Goal: Task Accomplishment & Management: Manage account settings

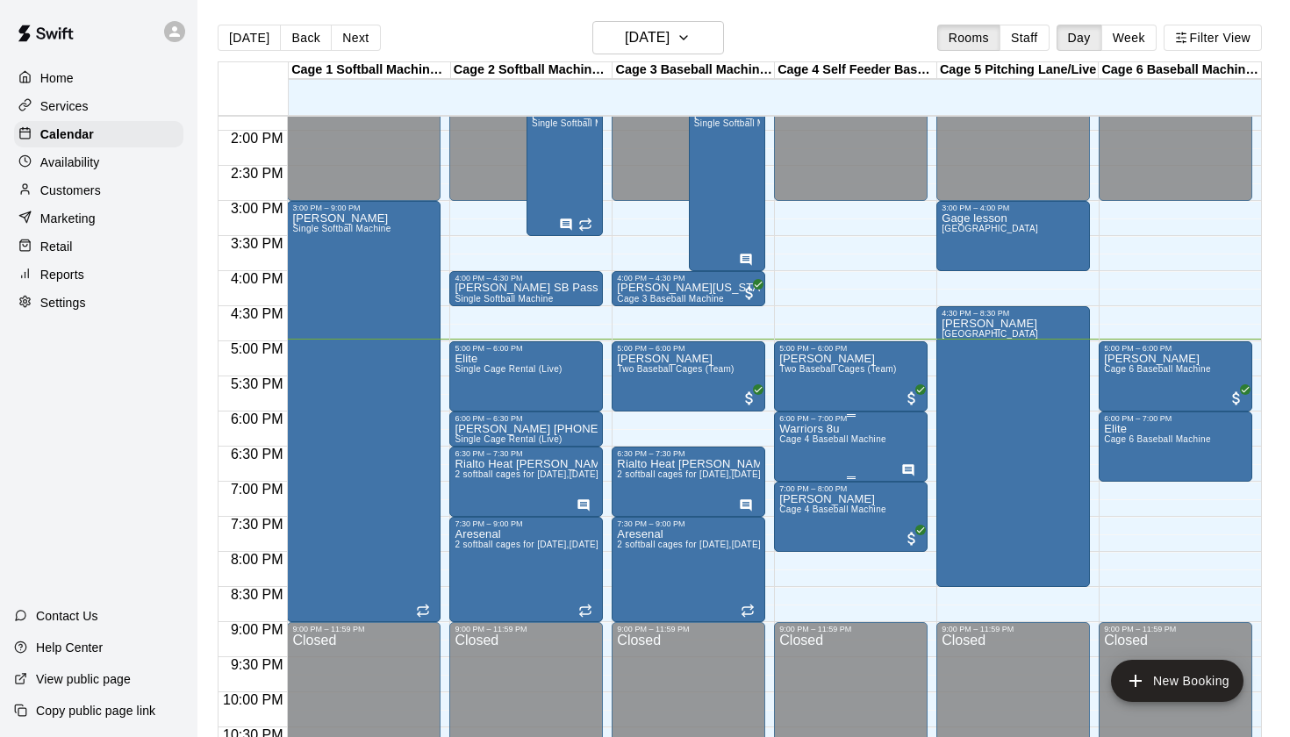
scroll to position [971, 0]
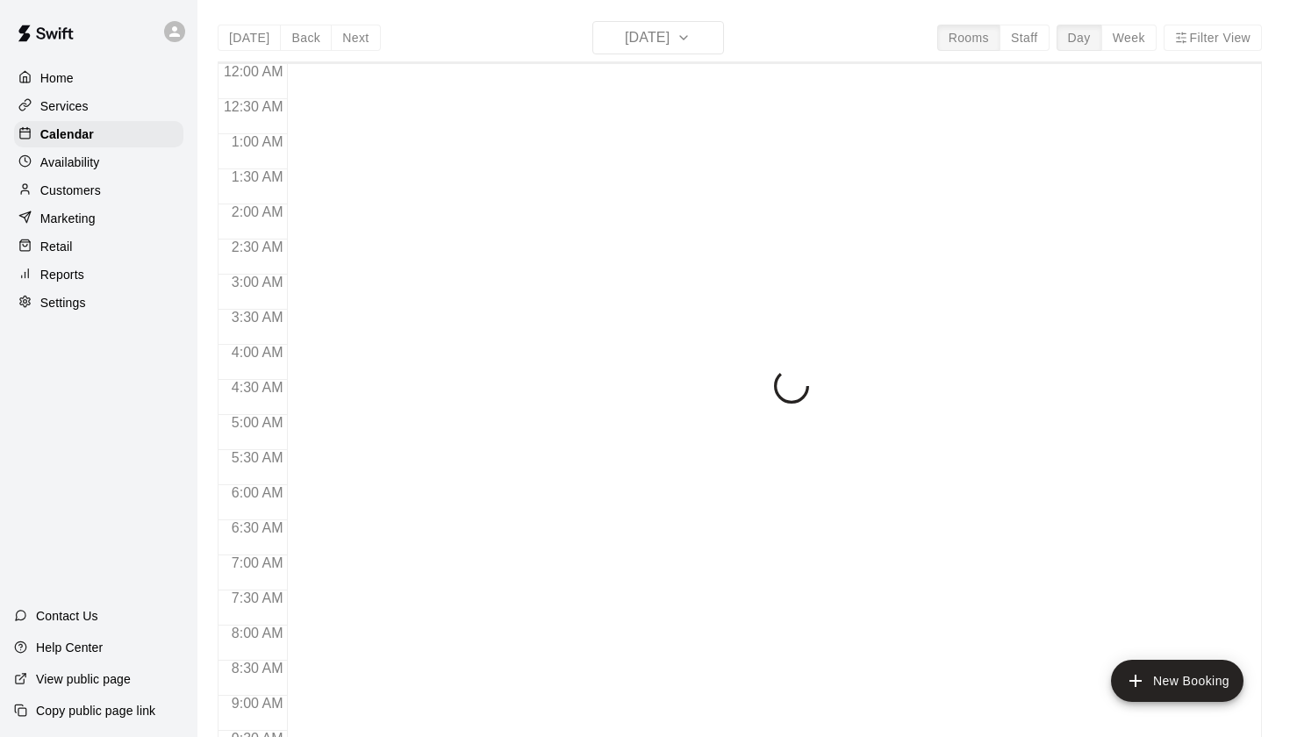
scroll to position [992, 0]
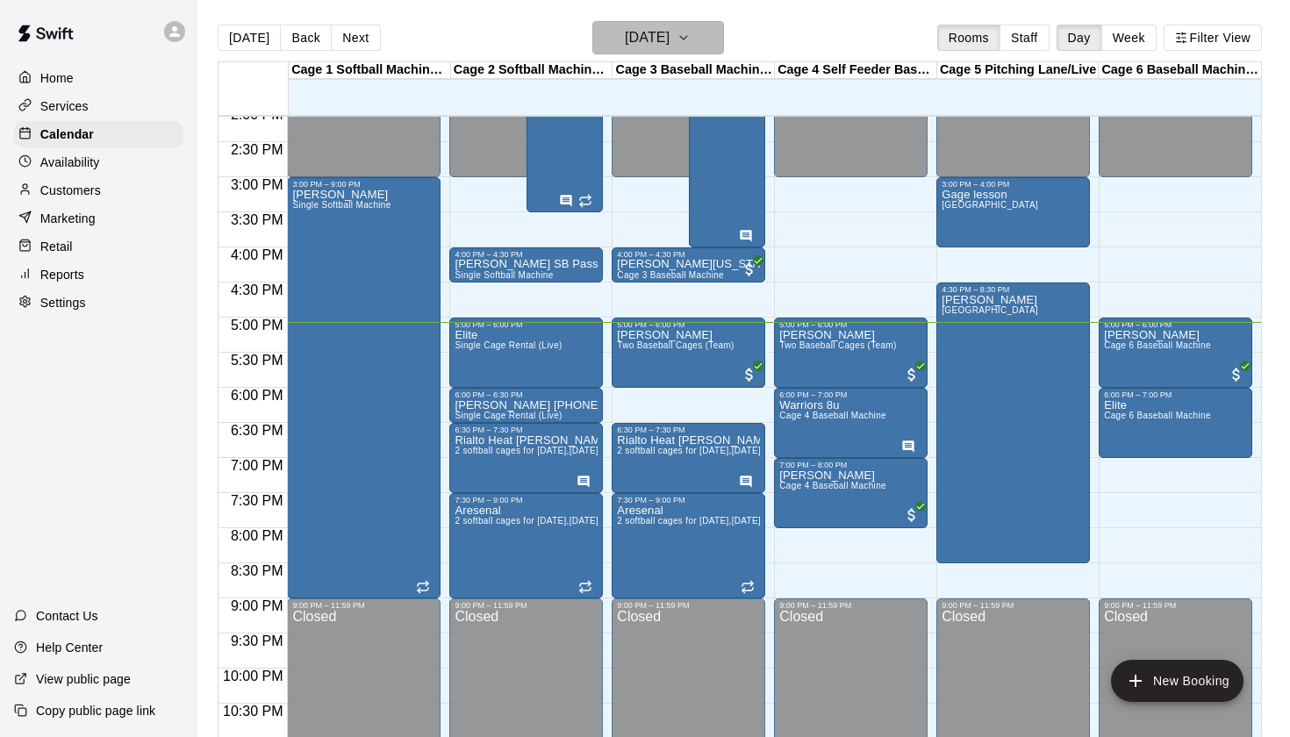
click at [669, 35] on h6 "[DATE]" at bounding box center [647, 37] width 45 height 25
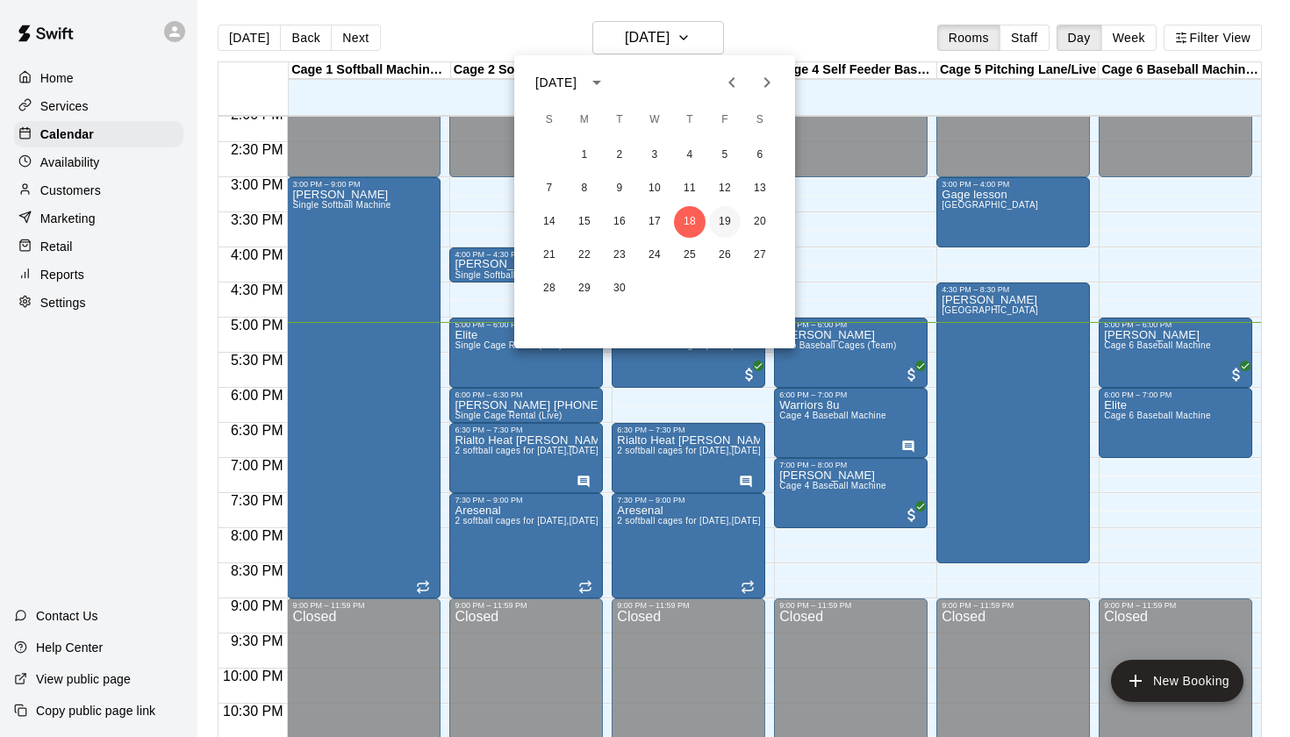
click at [721, 221] on button "19" at bounding box center [725, 222] width 32 height 32
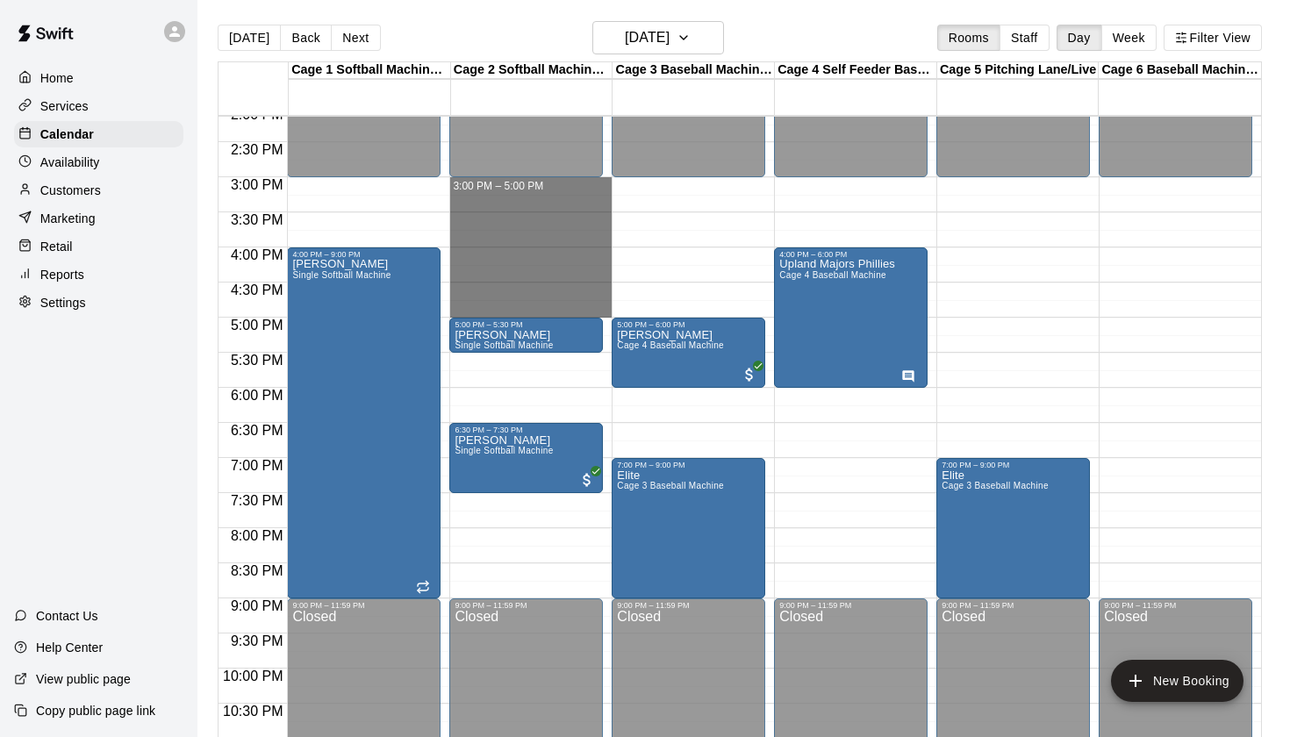
drag, startPoint x: 463, startPoint y: 183, endPoint x: 466, endPoint y: 311, distance: 128.1
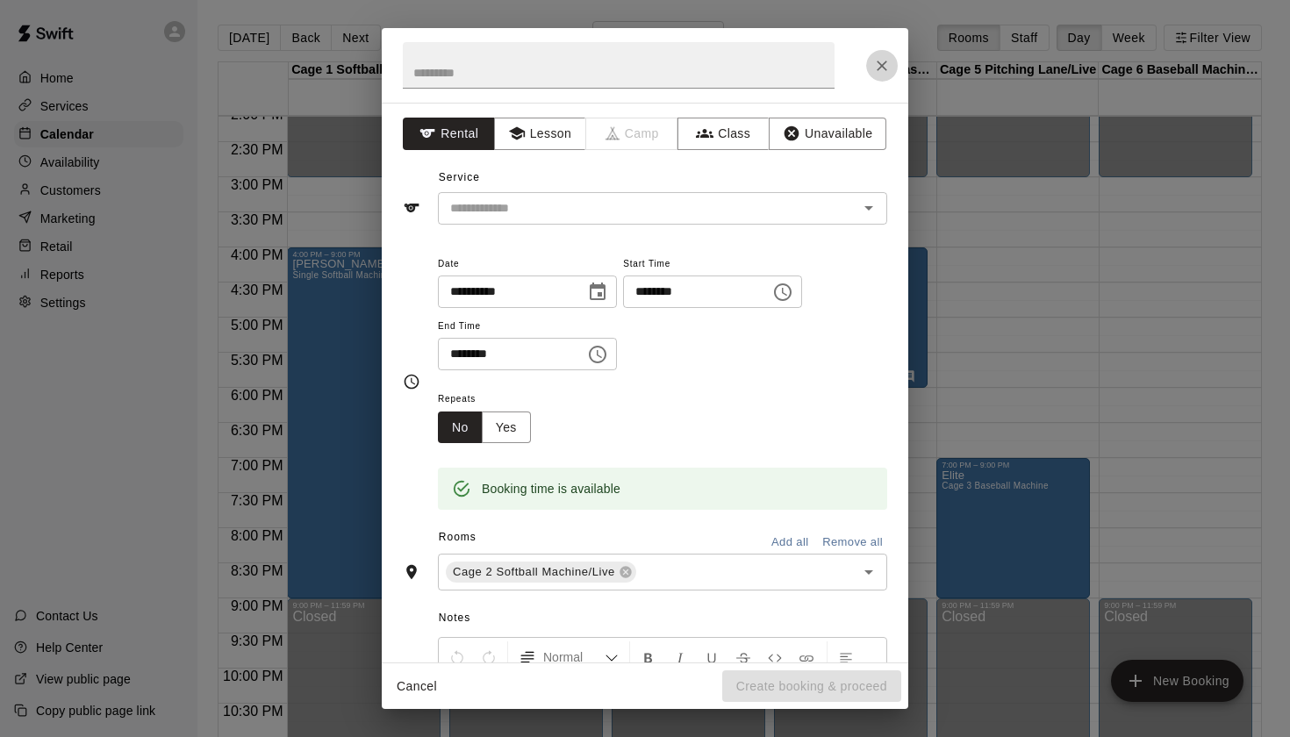
click at [874, 69] on icon "Close" at bounding box center [882, 66] width 18 height 18
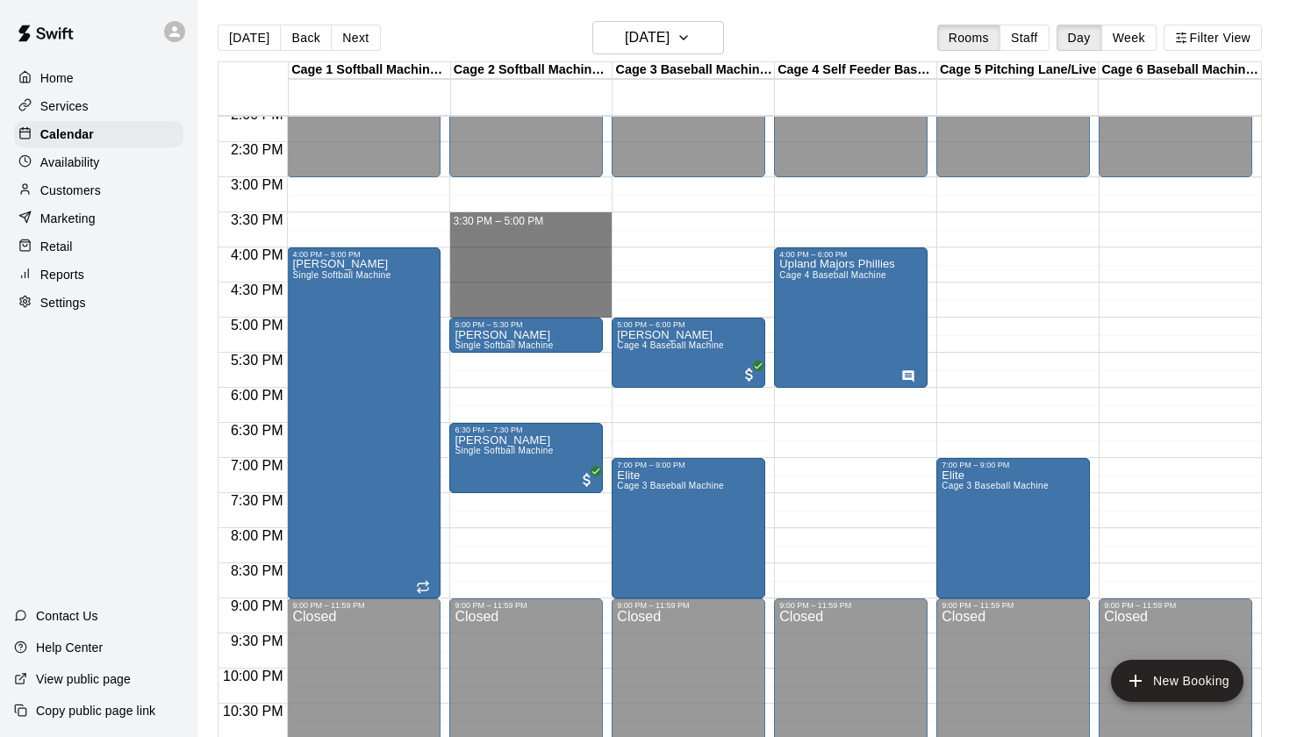
drag, startPoint x: 454, startPoint y: 217, endPoint x: 475, endPoint y: 303, distance: 88.7
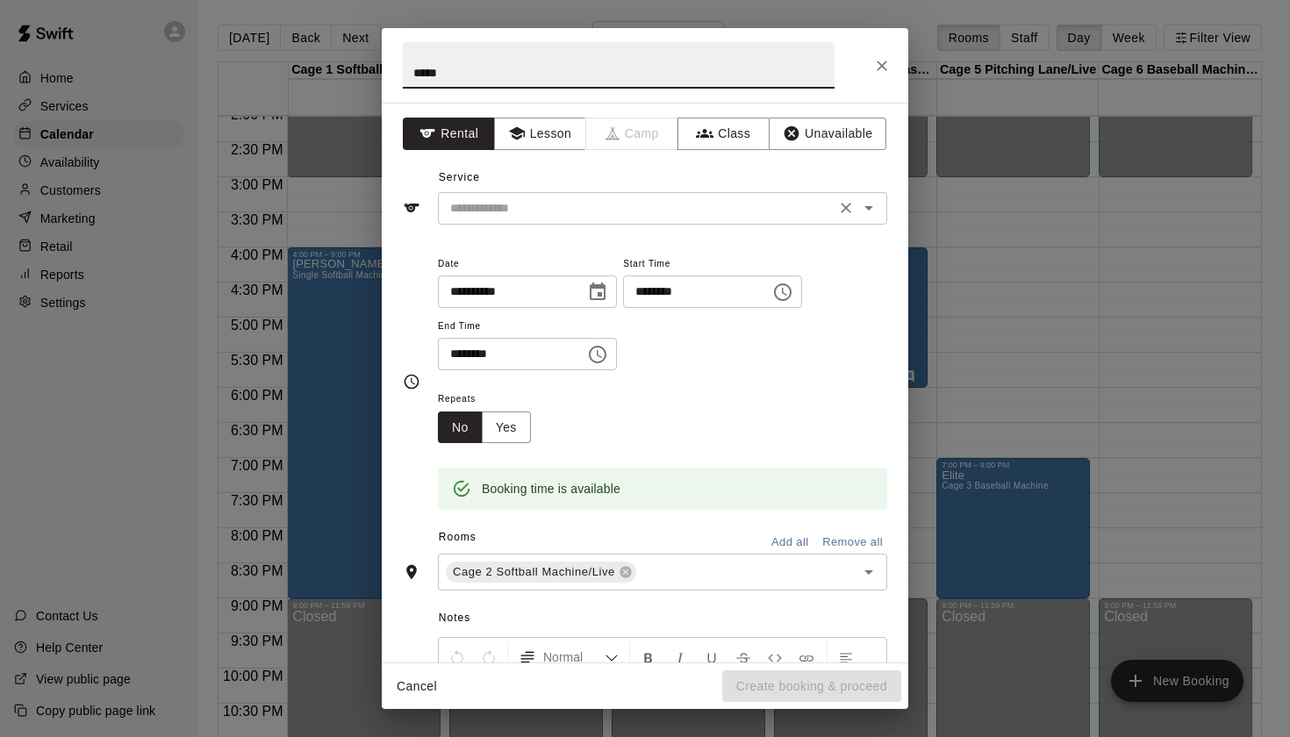
click at [869, 209] on icon "Open" at bounding box center [868, 207] width 21 height 21
type input "*****"
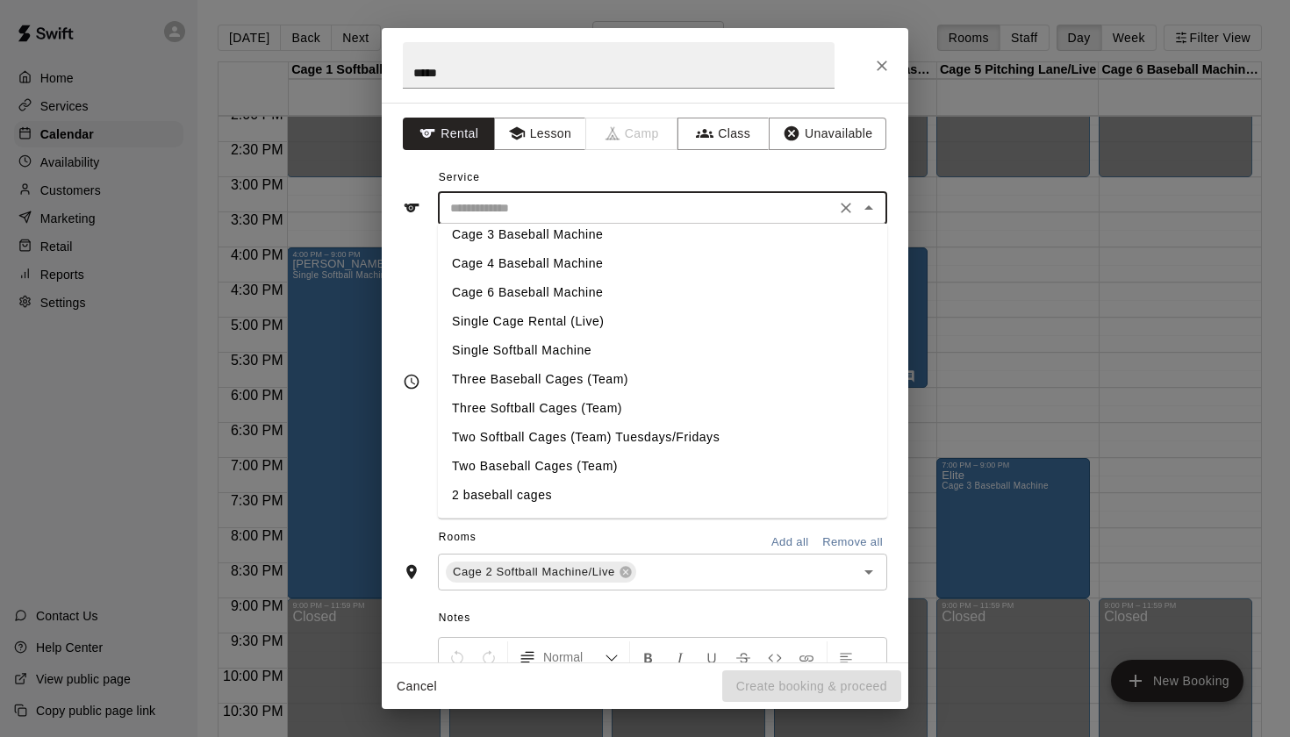
scroll to position [0, 0]
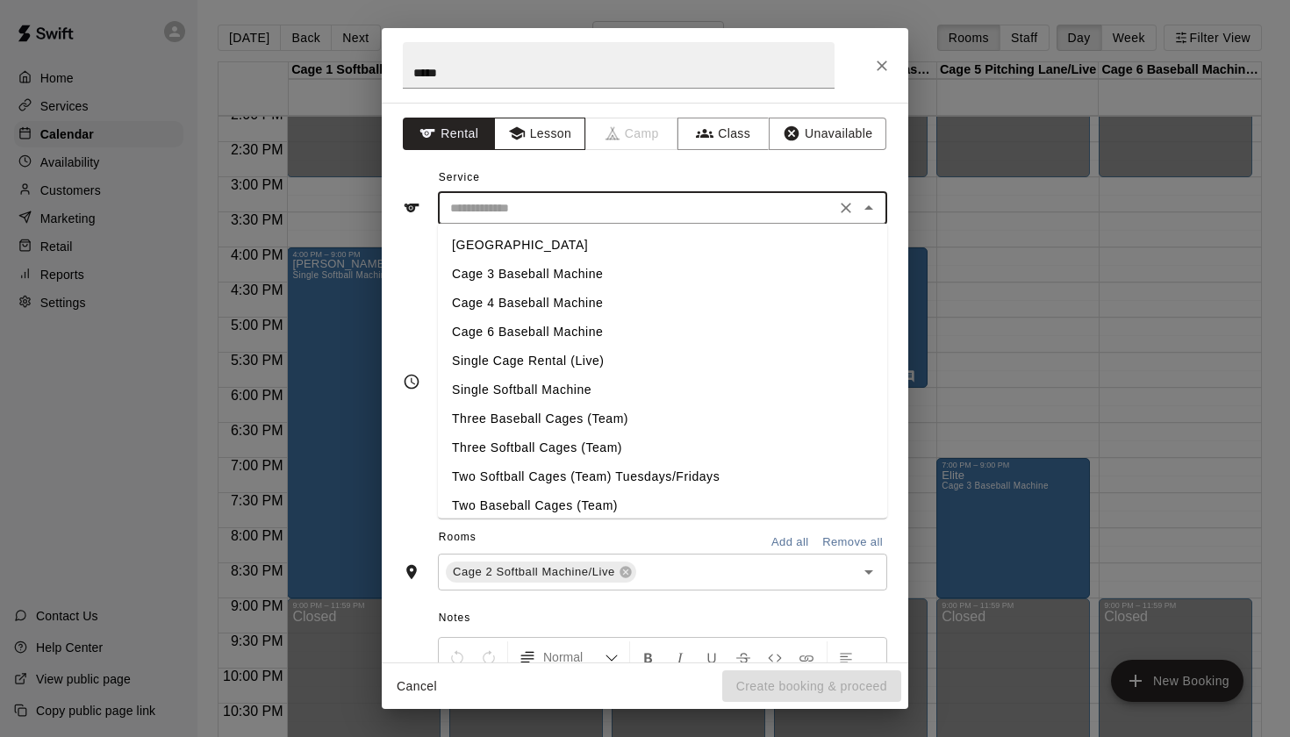
click at [536, 127] on button "Lesson" at bounding box center [540, 134] width 92 height 32
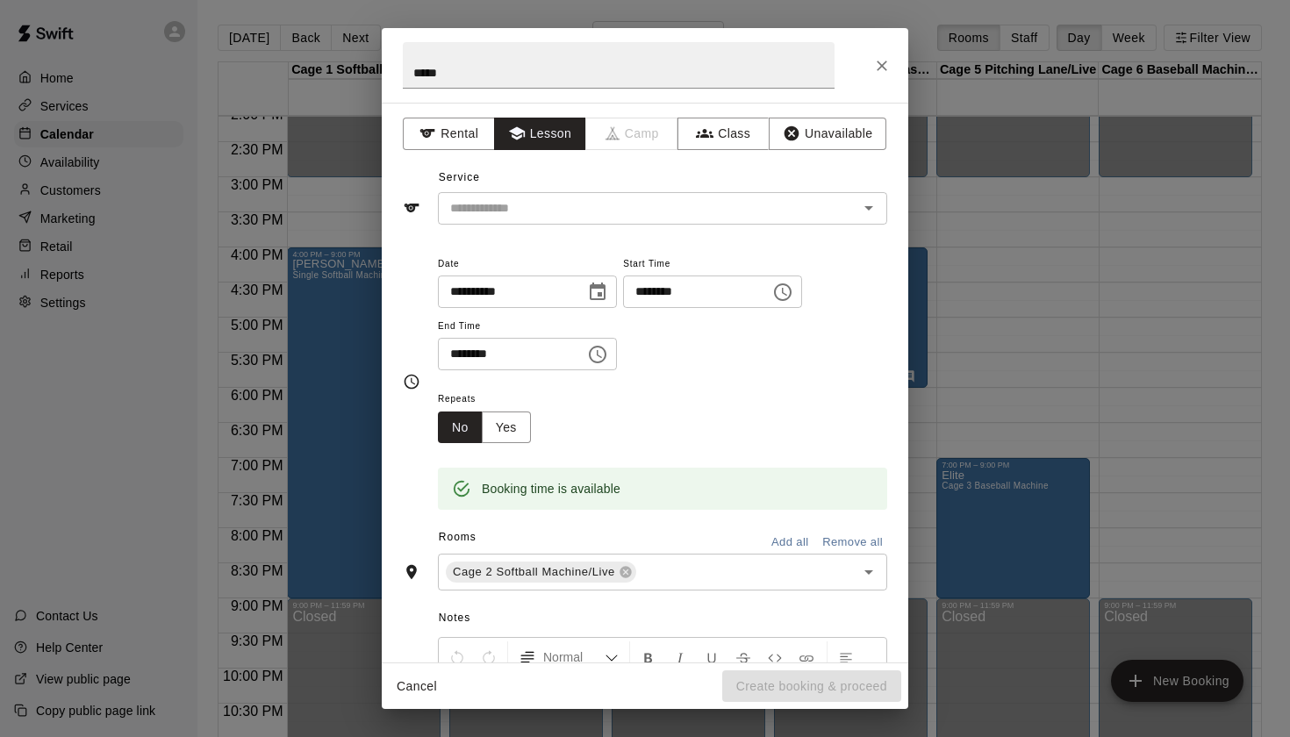
click at [883, 225] on div "**********" at bounding box center [645, 383] width 526 height 560
click at [880, 211] on button "Open" at bounding box center [868, 208] width 25 height 25
click at [458, 137] on button "Rental" at bounding box center [449, 134] width 92 height 32
click at [868, 202] on icon "Open" at bounding box center [868, 207] width 21 height 21
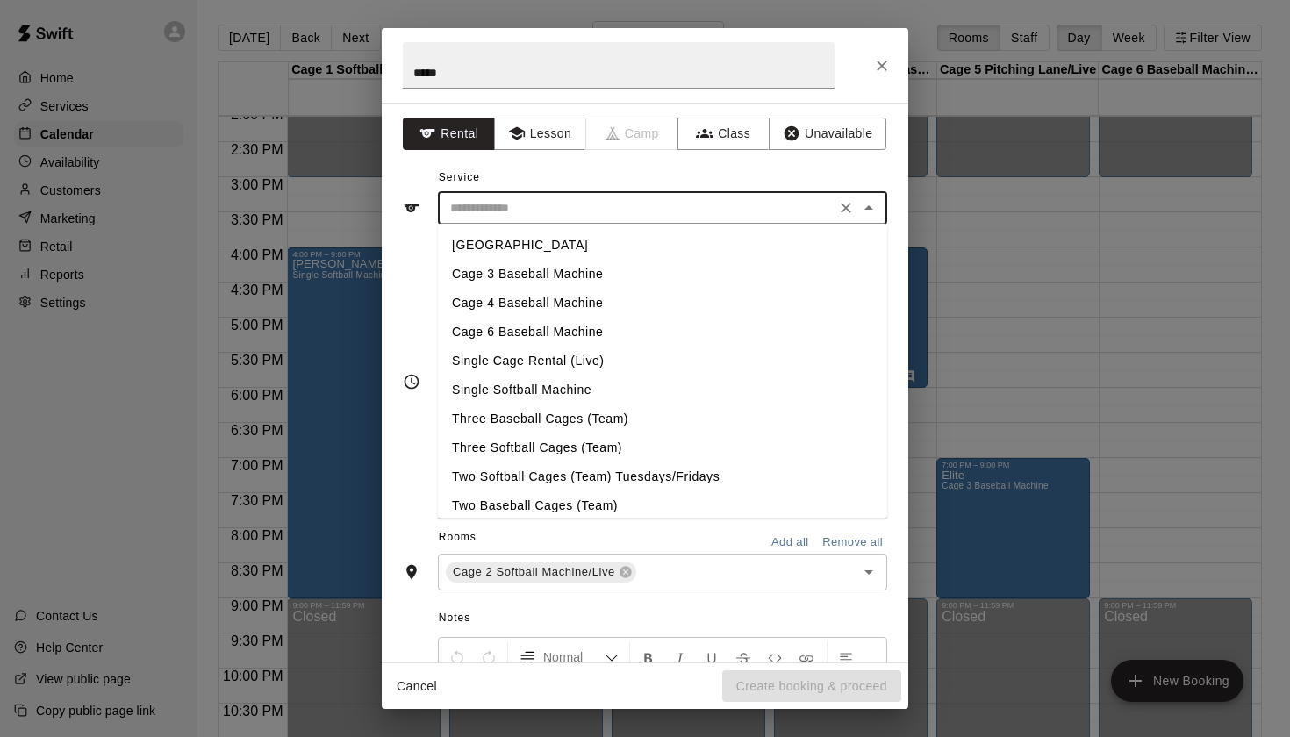
click at [571, 354] on li "Single Cage Rental (Live)" at bounding box center [662, 361] width 449 height 29
type input "**********"
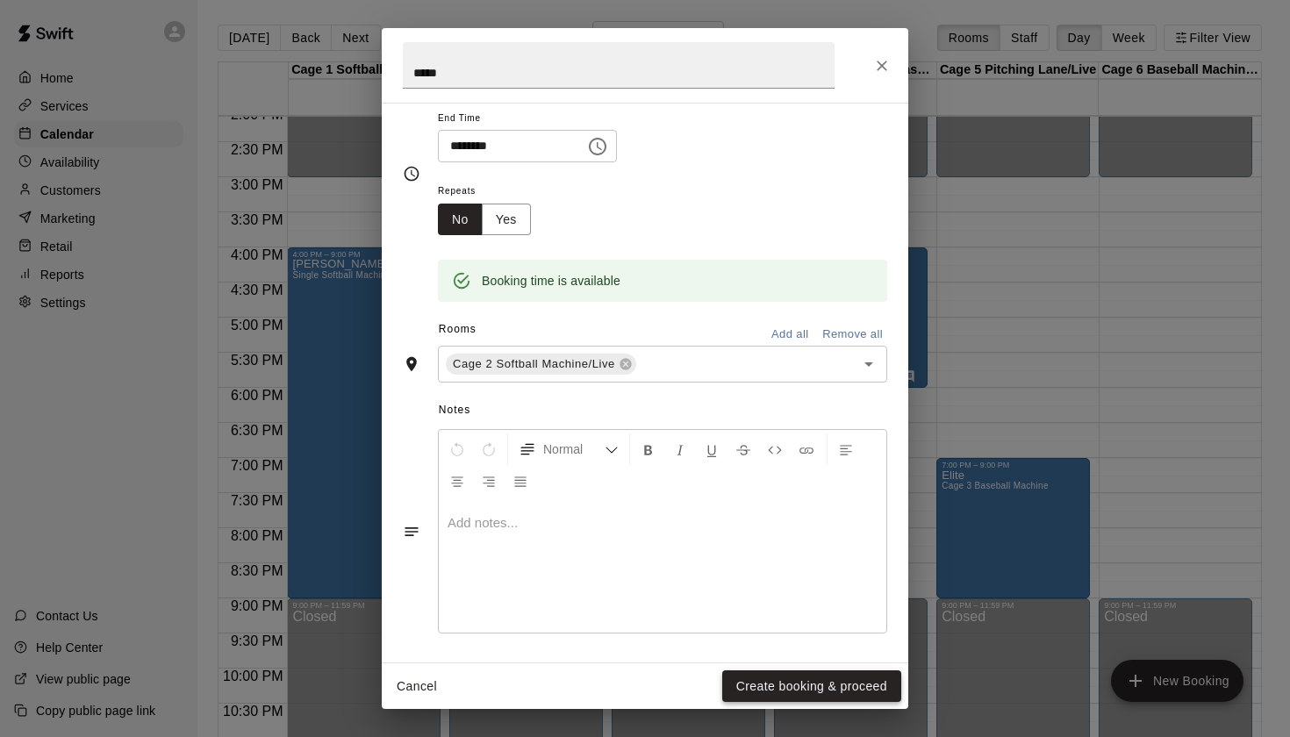
scroll to position [207, 0]
click at [807, 682] on button "Create booking & proceed" at bounding box center [811, 686] width 179 height 32
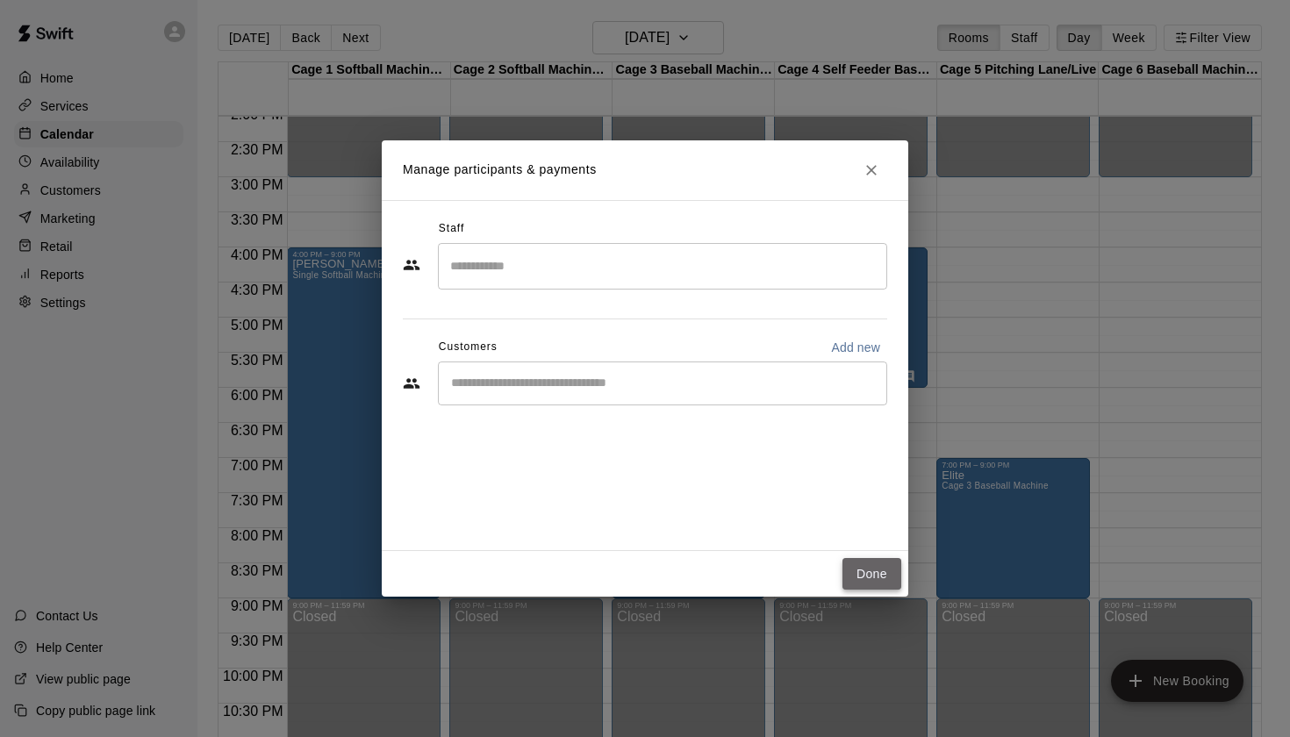
click at [859, 569] on button "Done" at bounding box center [871, 574] width 59 height 32
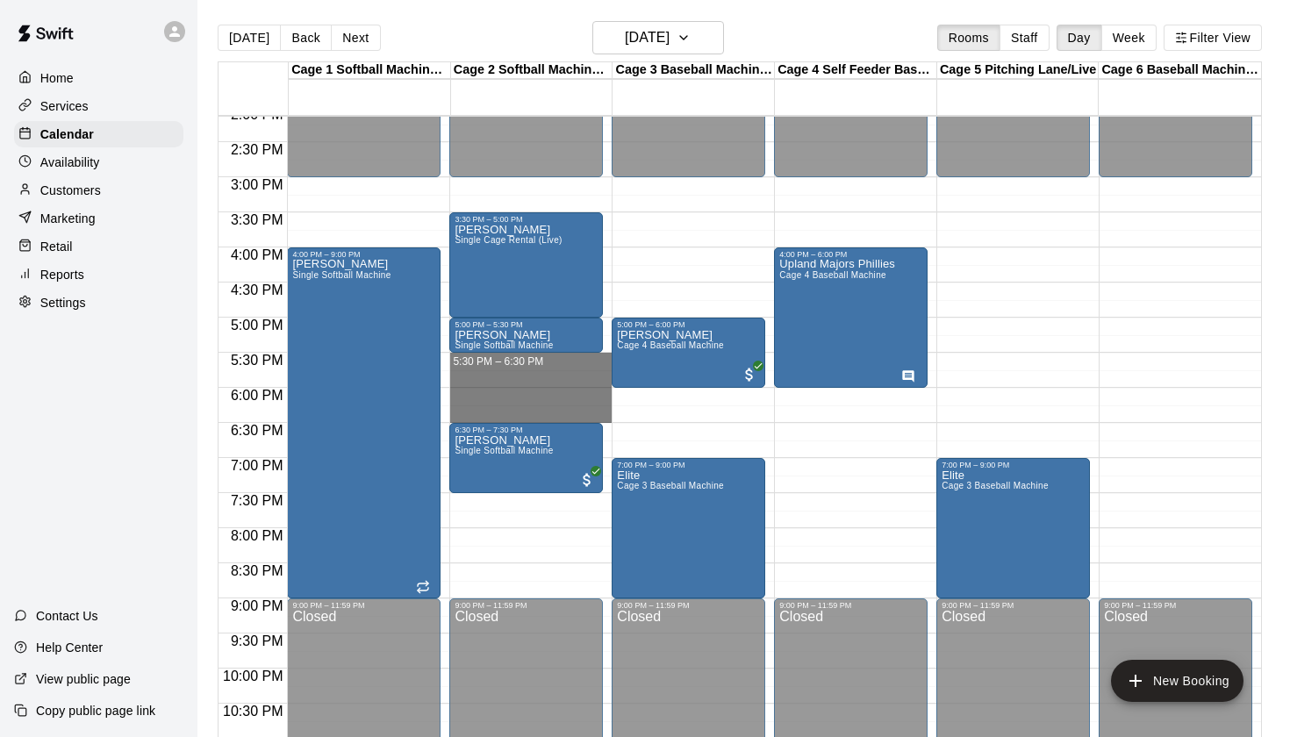
drag, startPoint x: 454, startPoint y: 357, endPoint x: 455, endPoint y: 411, distance: 54.4
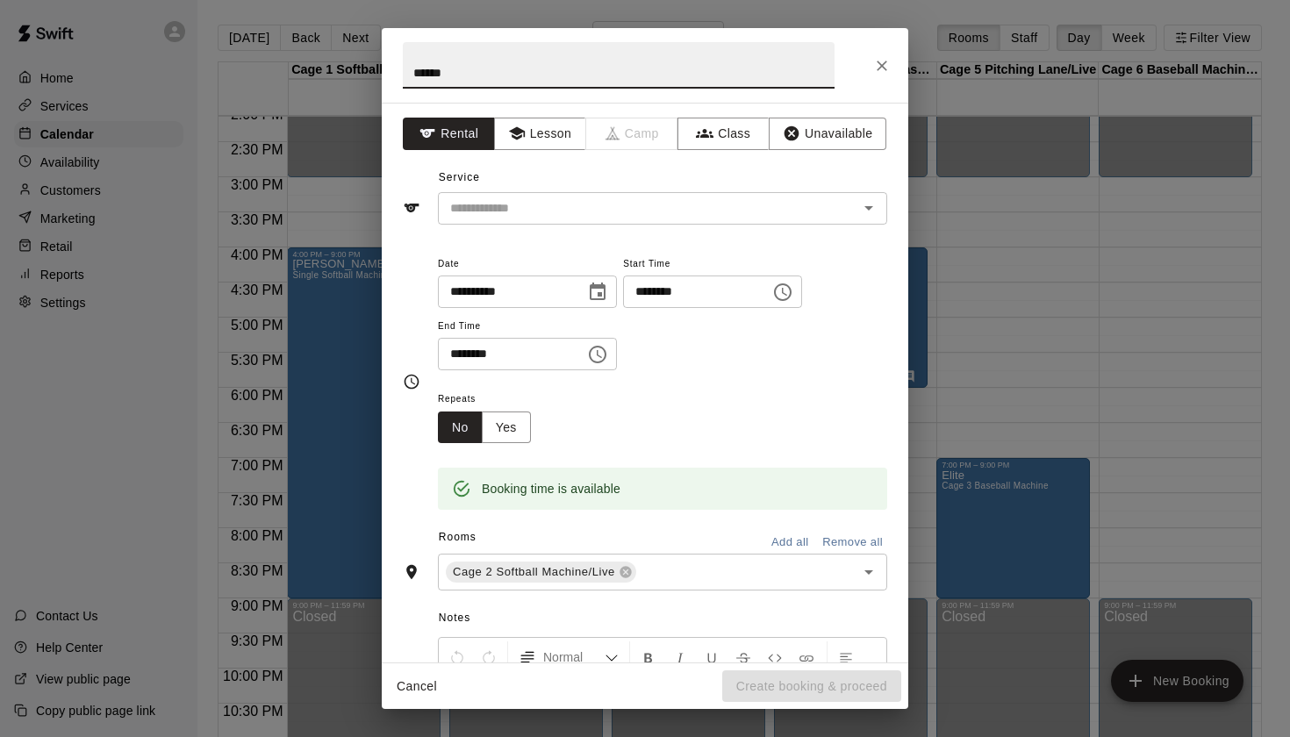
click at [421, 75] on input "******" at bounding box center [619, 65] width 432 height 46
click at [870, 204] on icon "Open" at bounding box center [868, 207] width 21 height 21
type input "*****"
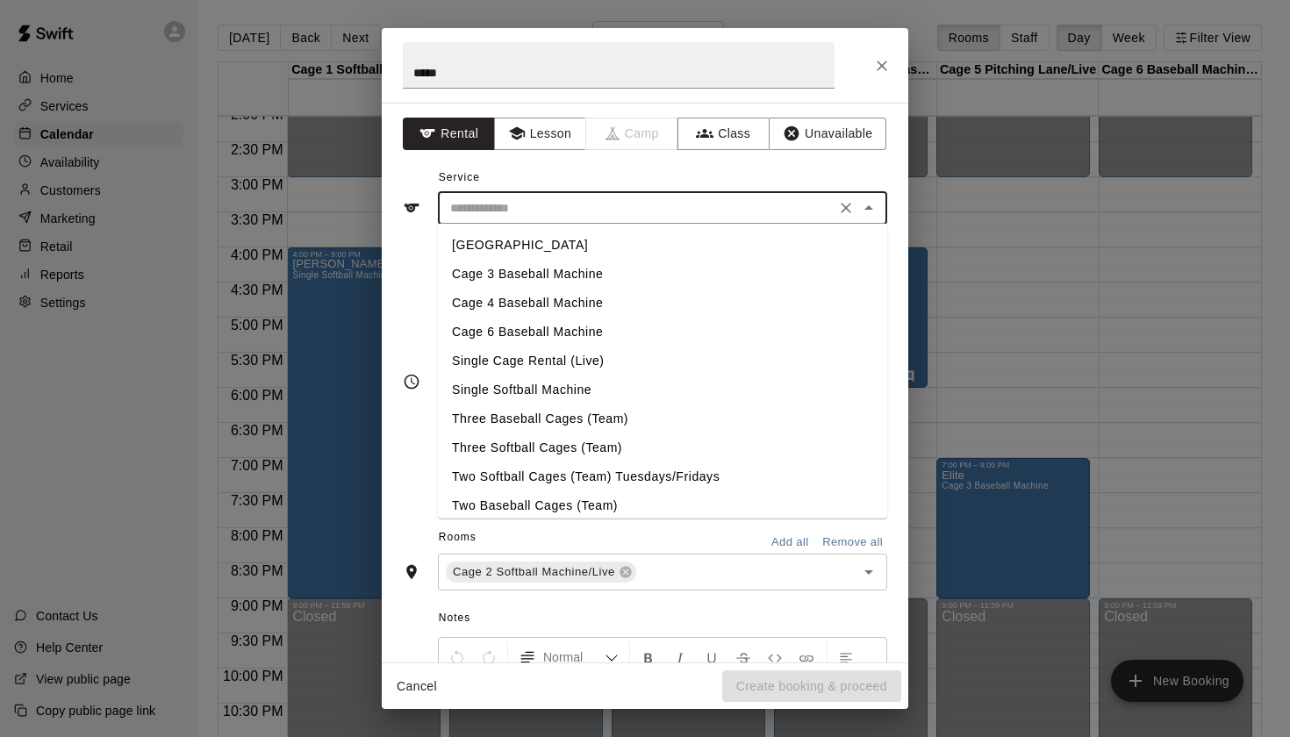
click at [575, 364] on li "Single Cage Rental (Live)" at bounding box center [662, 361] width 449 height 29
type input "**********"
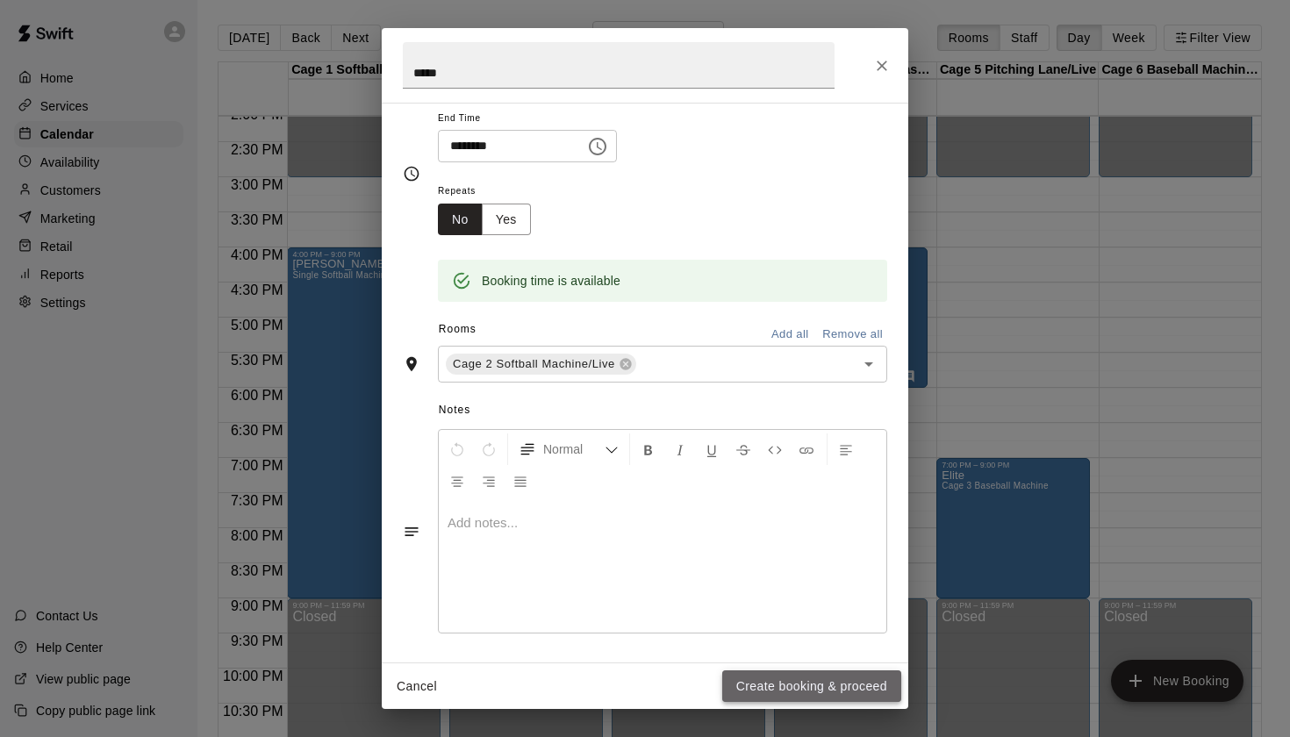
click at [767, 675] on button "Create booking & proceed" at bounding box center [811, 686] width 179 height 32
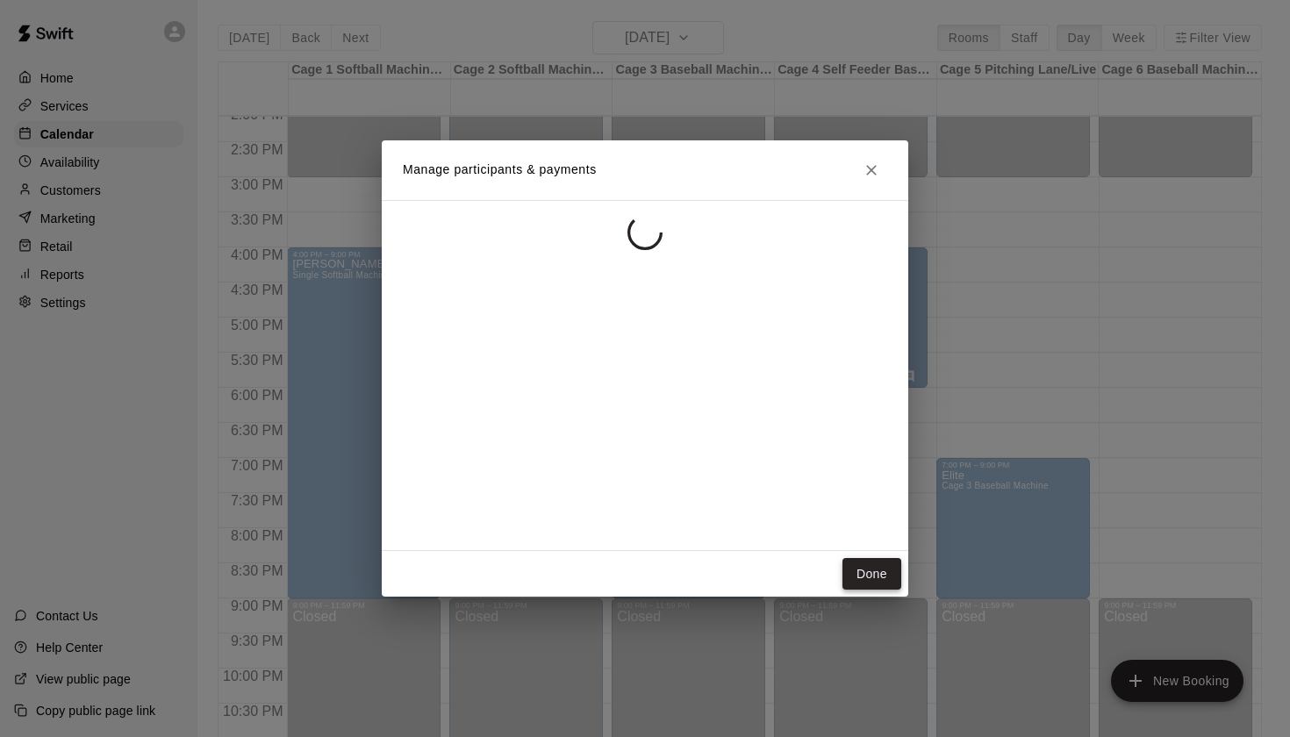
click at [861, 569] on button "Done" at bounding box center [871, 574] width 59 height 32
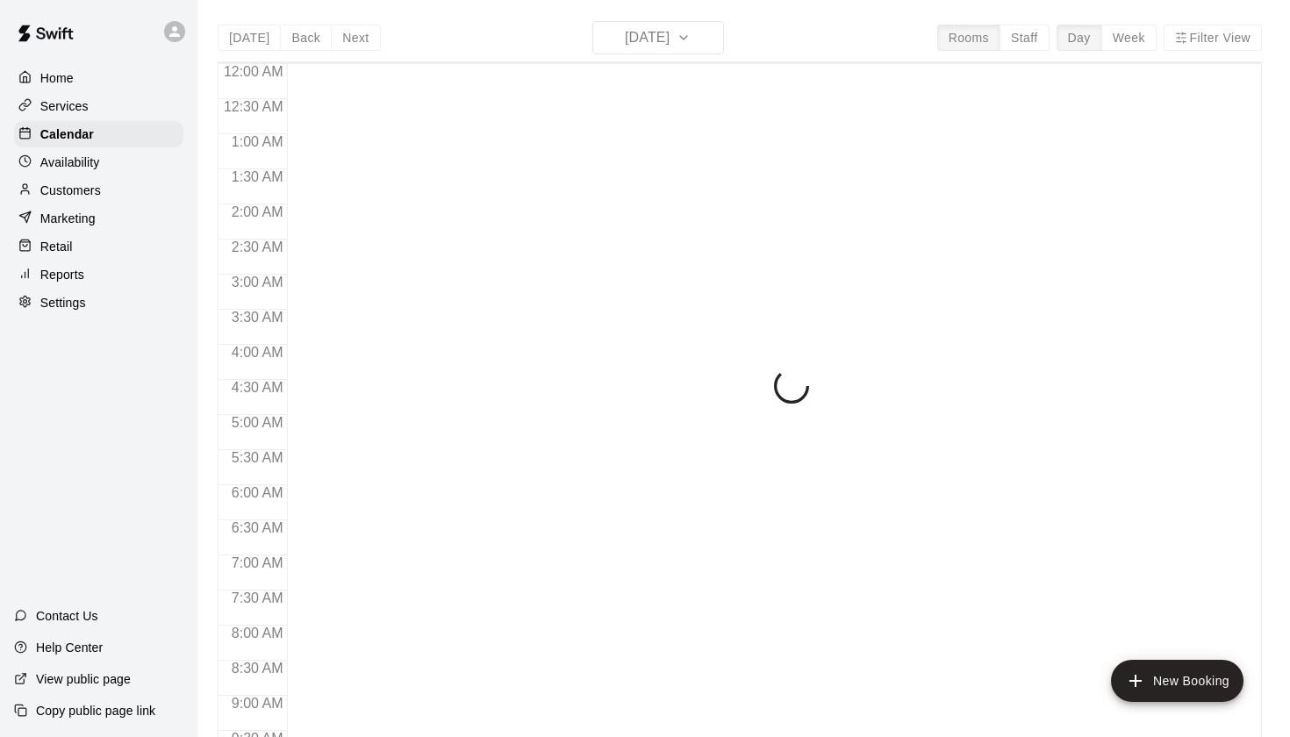
scroll to position [992, 0]
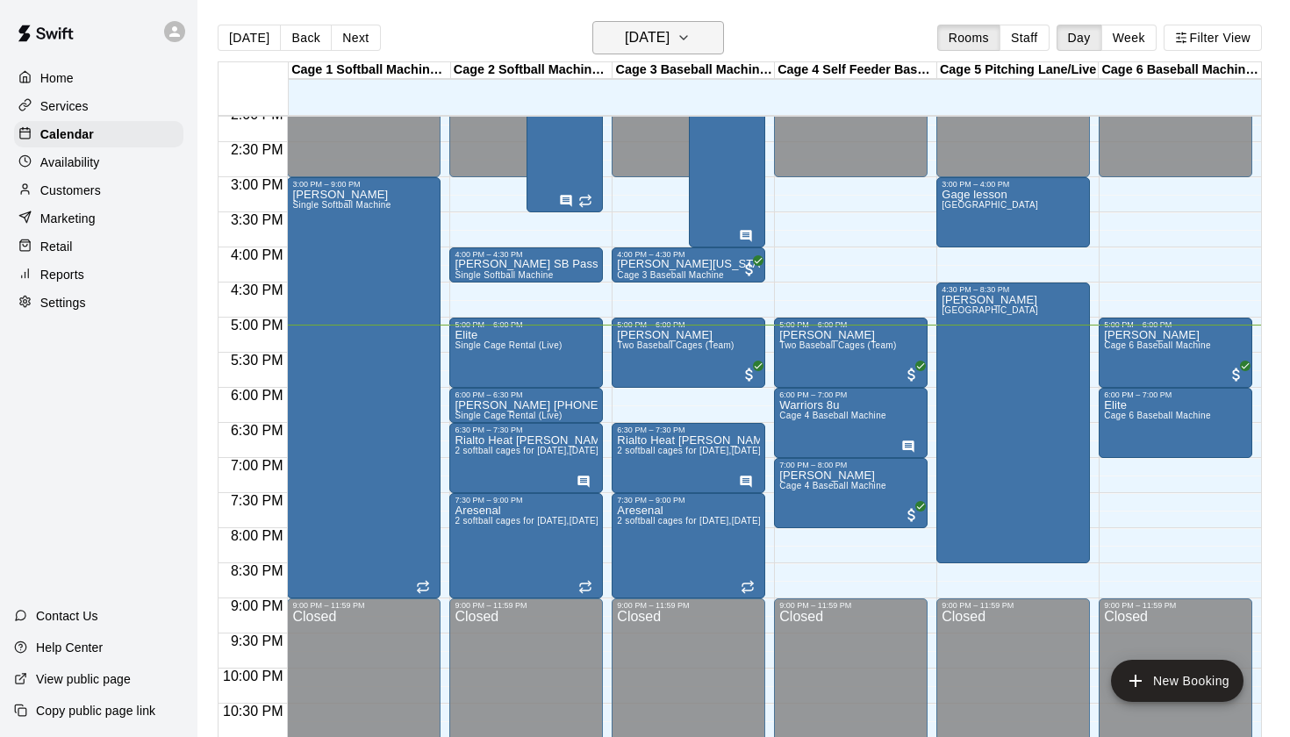
click at [669, 32] on h6 "Thursday Sep 18" at bounding box center [647, 37] width 45 height 25
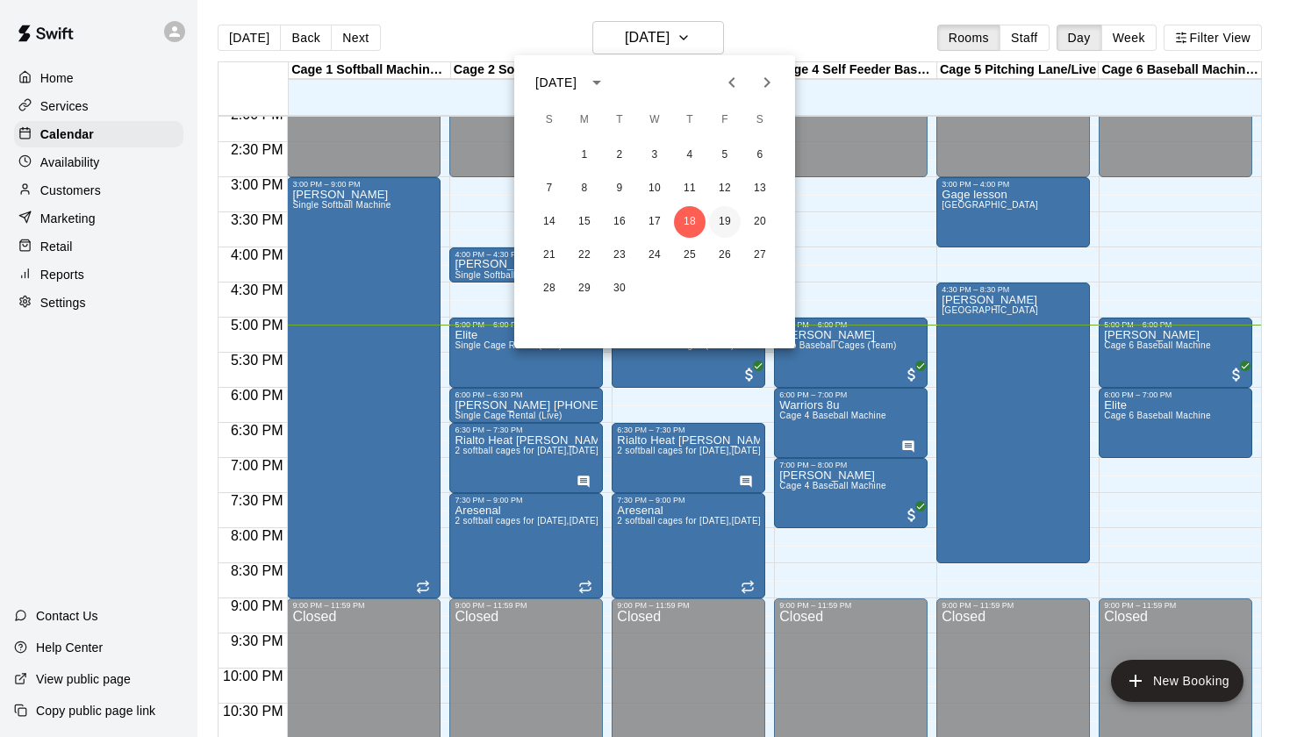
click at [724, 230] on button "19" at bounding box center [725, 222] width 32 height 32
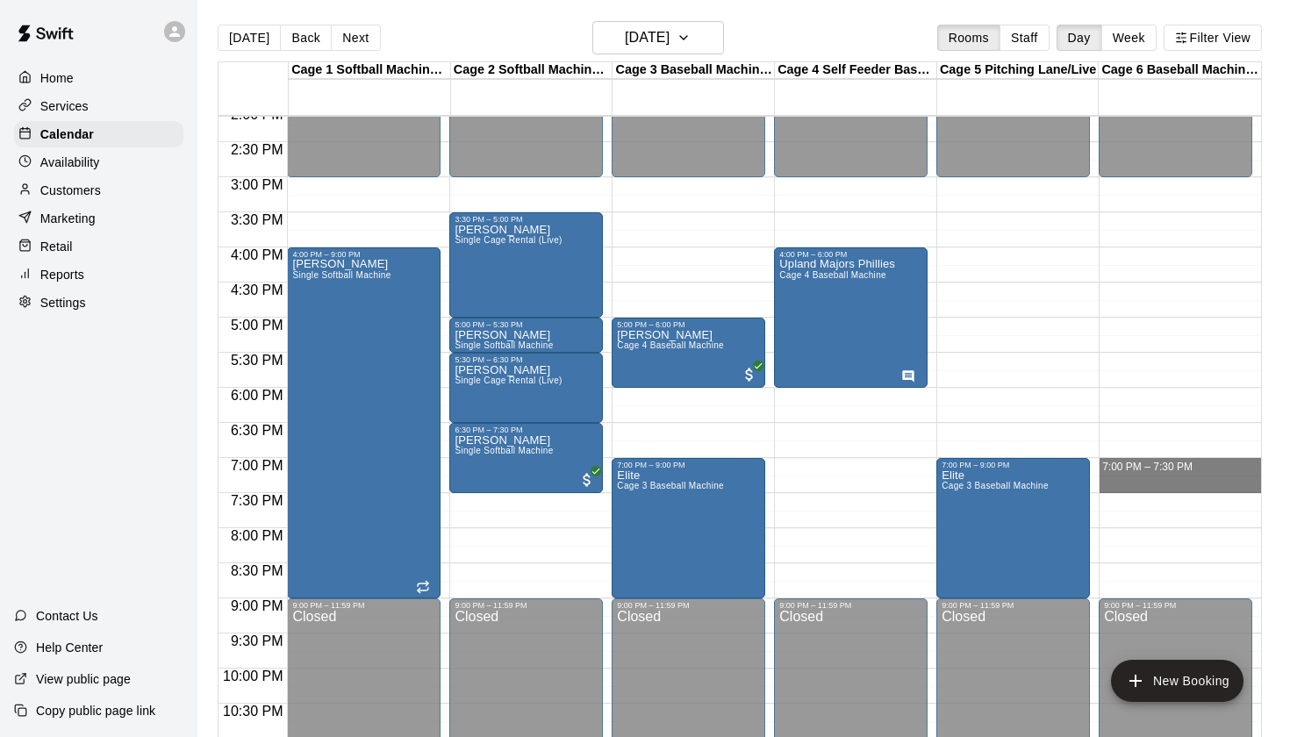
drag, startPoint x: 1112, startPoint y: 464, endPoint x: 1111, endPoint y: 483, distance: 19.4
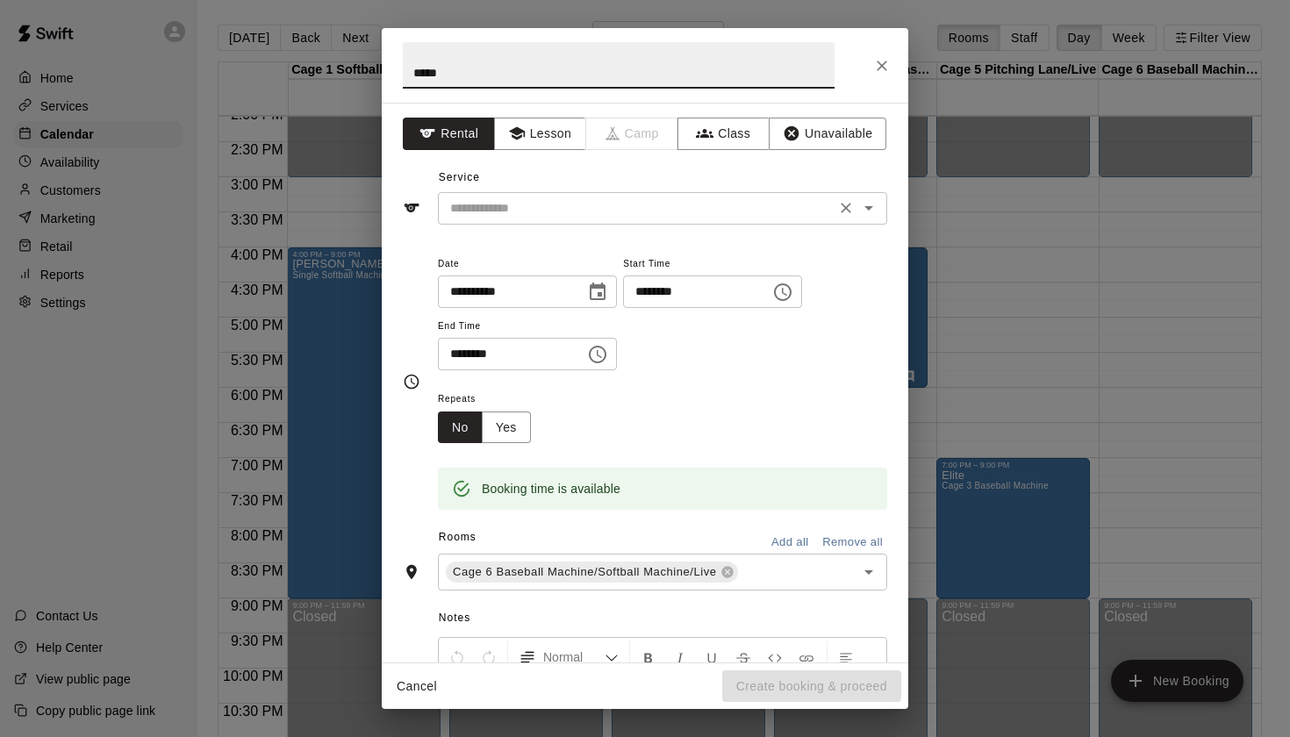
click at [876, 198] on icon "Open" at bounding box center [868, 207] width 21 height 21
type input "*****"
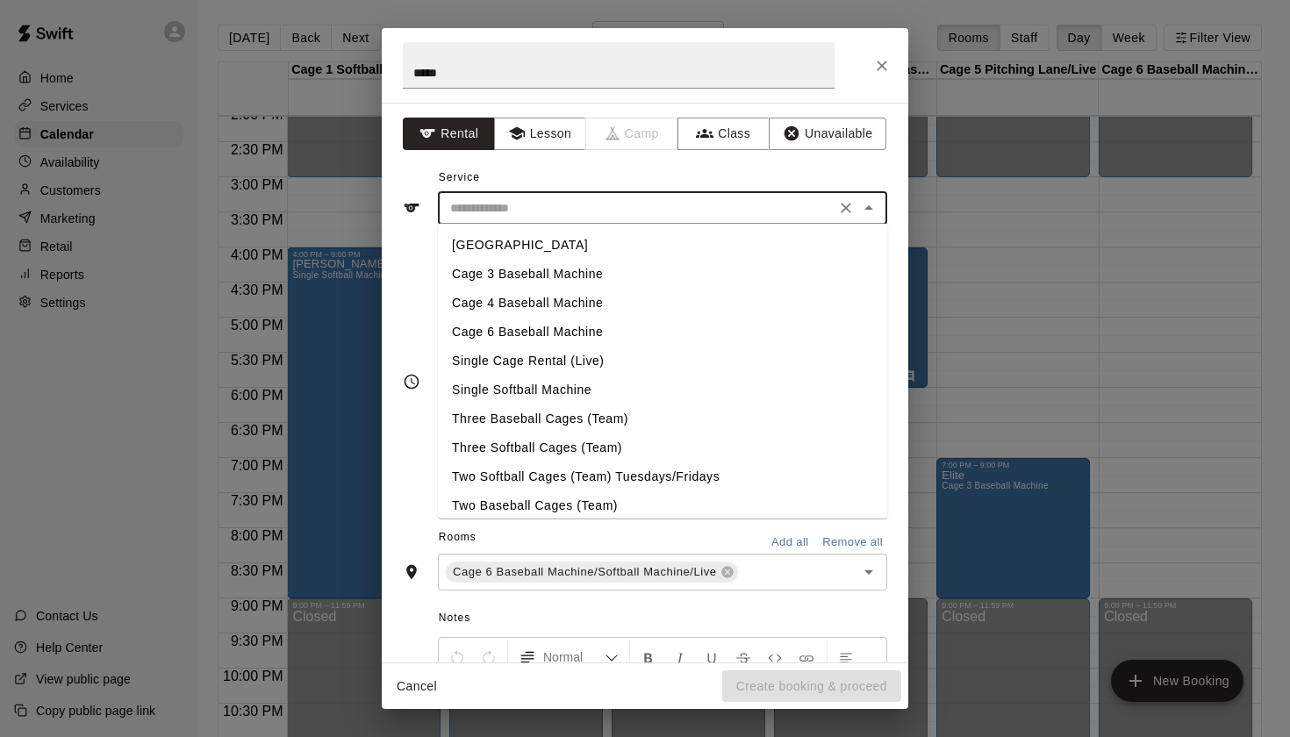
click at [579, 335] on li "Cage 6 Baseball Machine" at bounding box center [662, 332] width 449 height 29
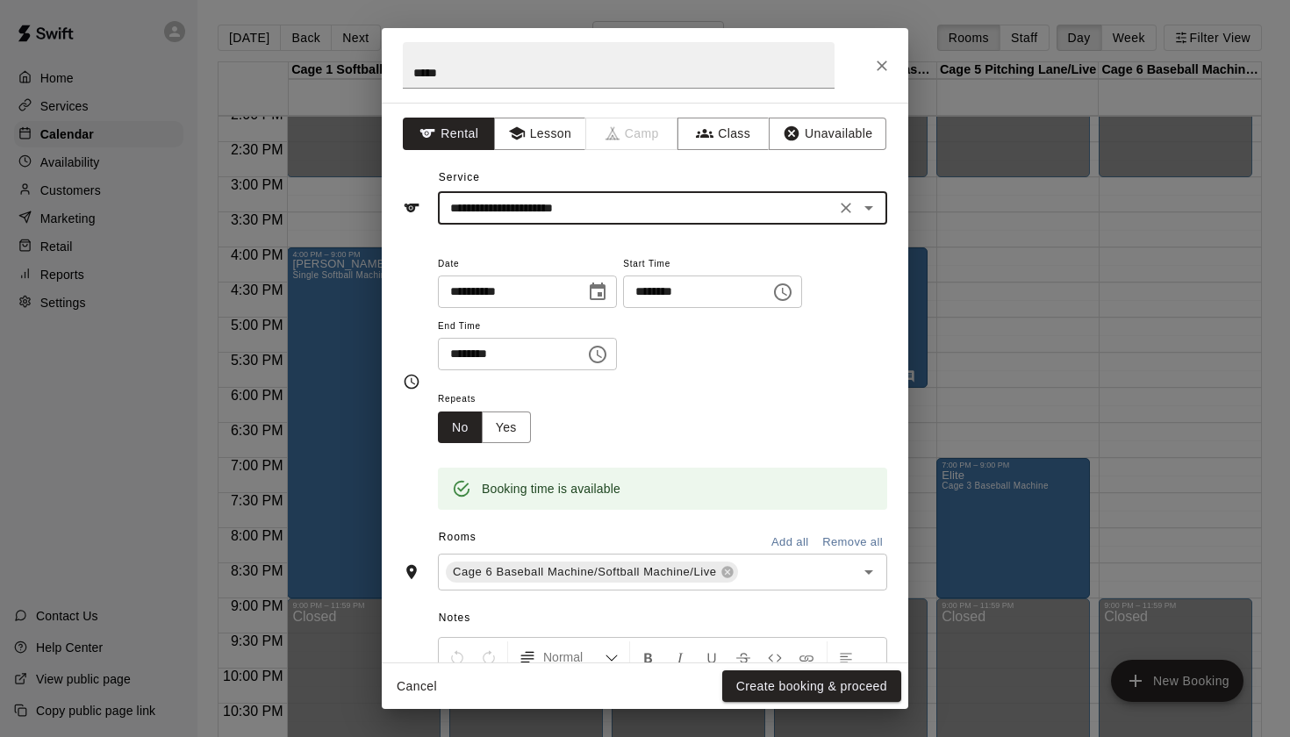
type input "**********"
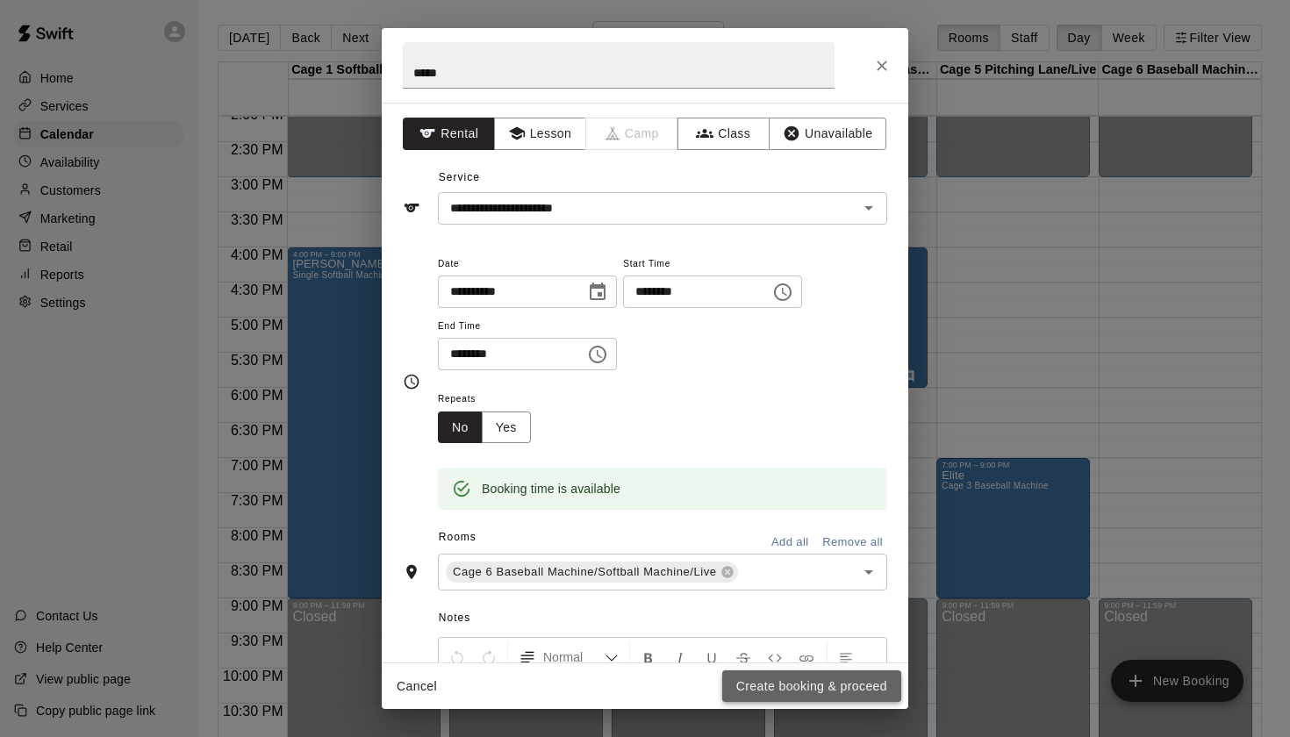
click at [766, 690] on button "Create booking & proceed" at bounding box center [811, 686] width 179 height 32
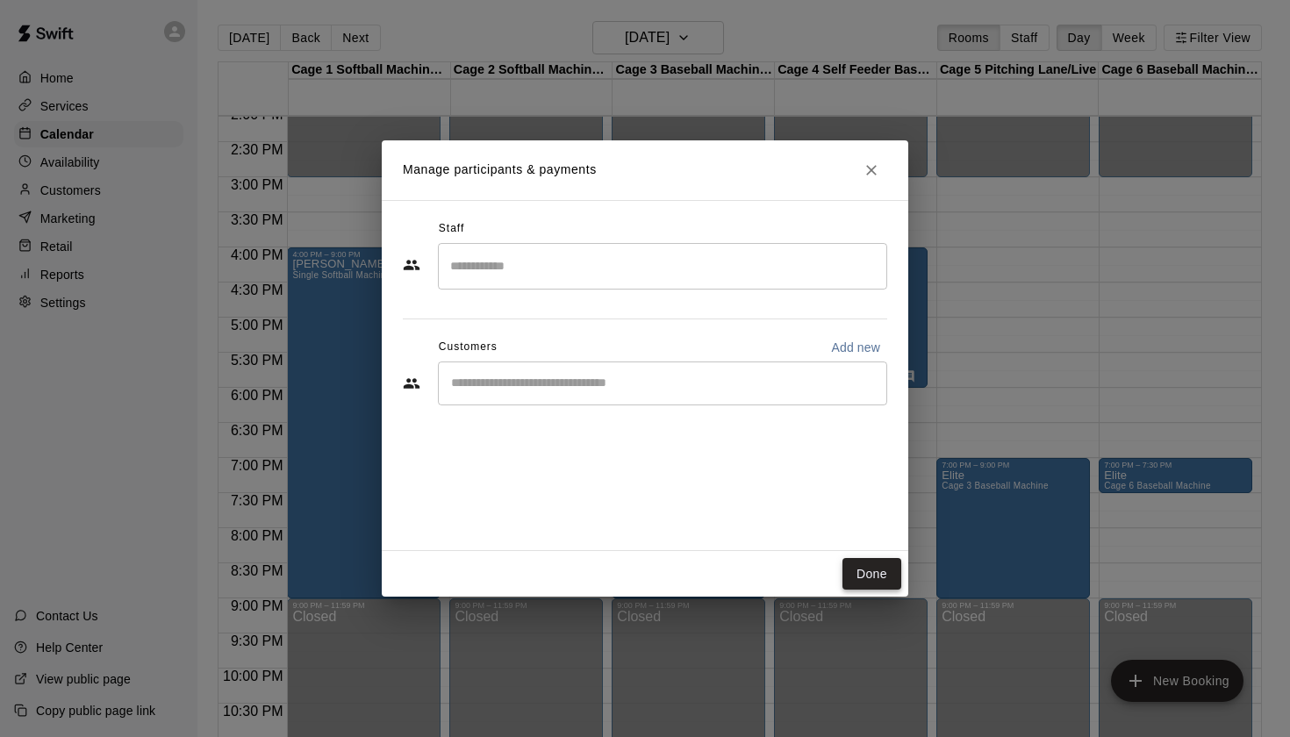
click at [875, 565] on button "Done" at bounding box center [871, 574] width 59 height 32
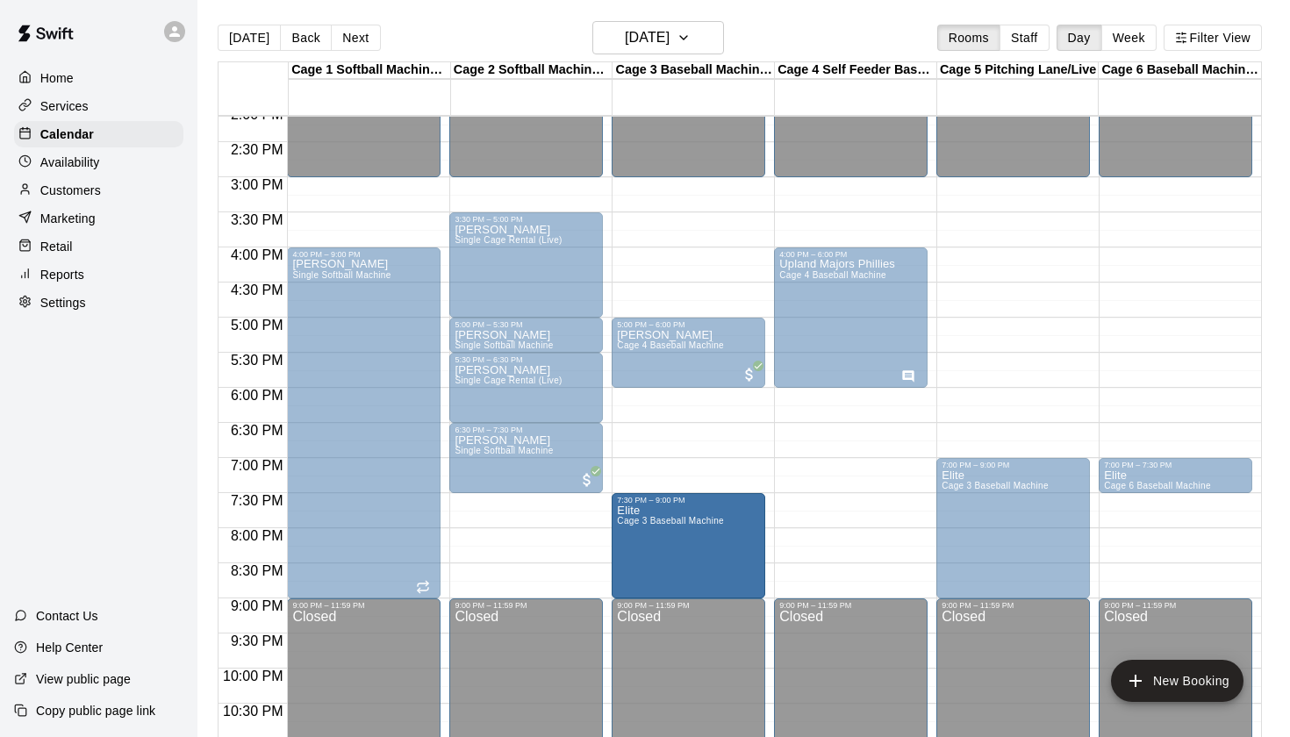
drag, startPoint x: 689, startPoint y: 462, endPoint x: 685, endPoint y: 503, distance: 40.5
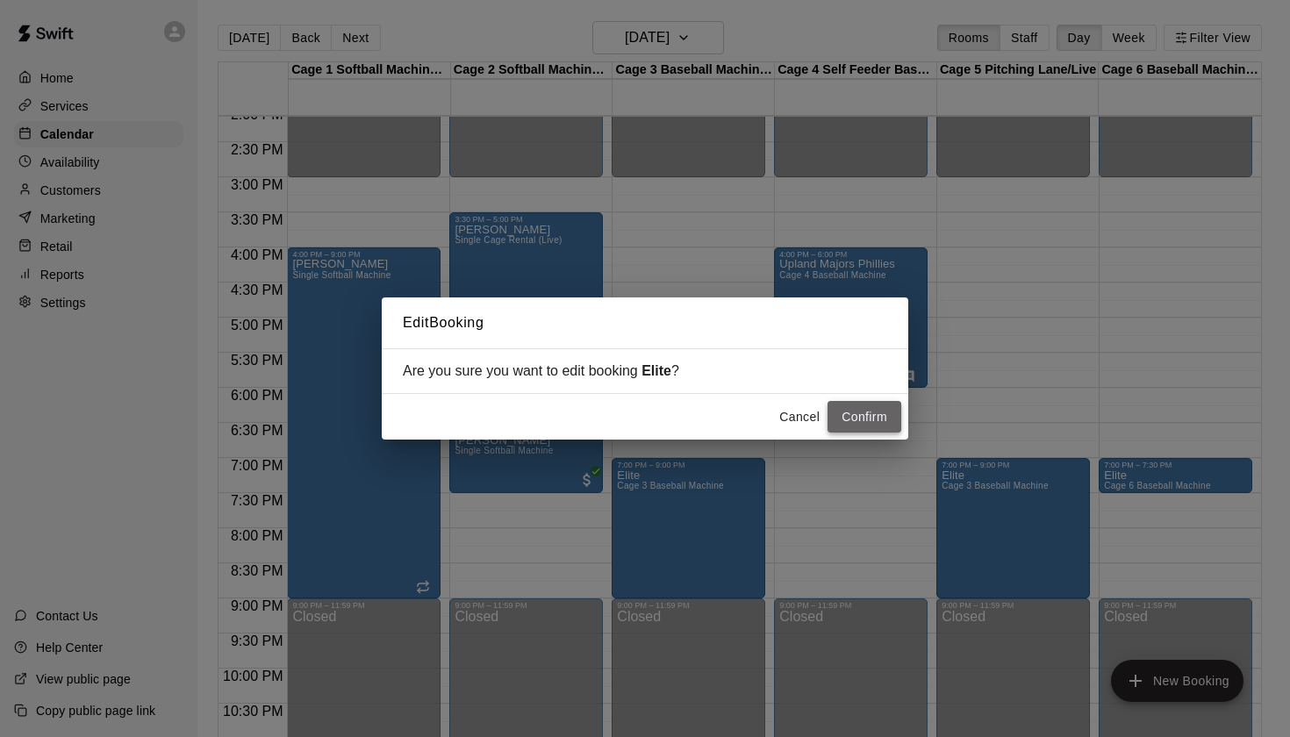
click at [878, 410] on button "Confirm" at bounding box center [864, 417] width 74 height 32
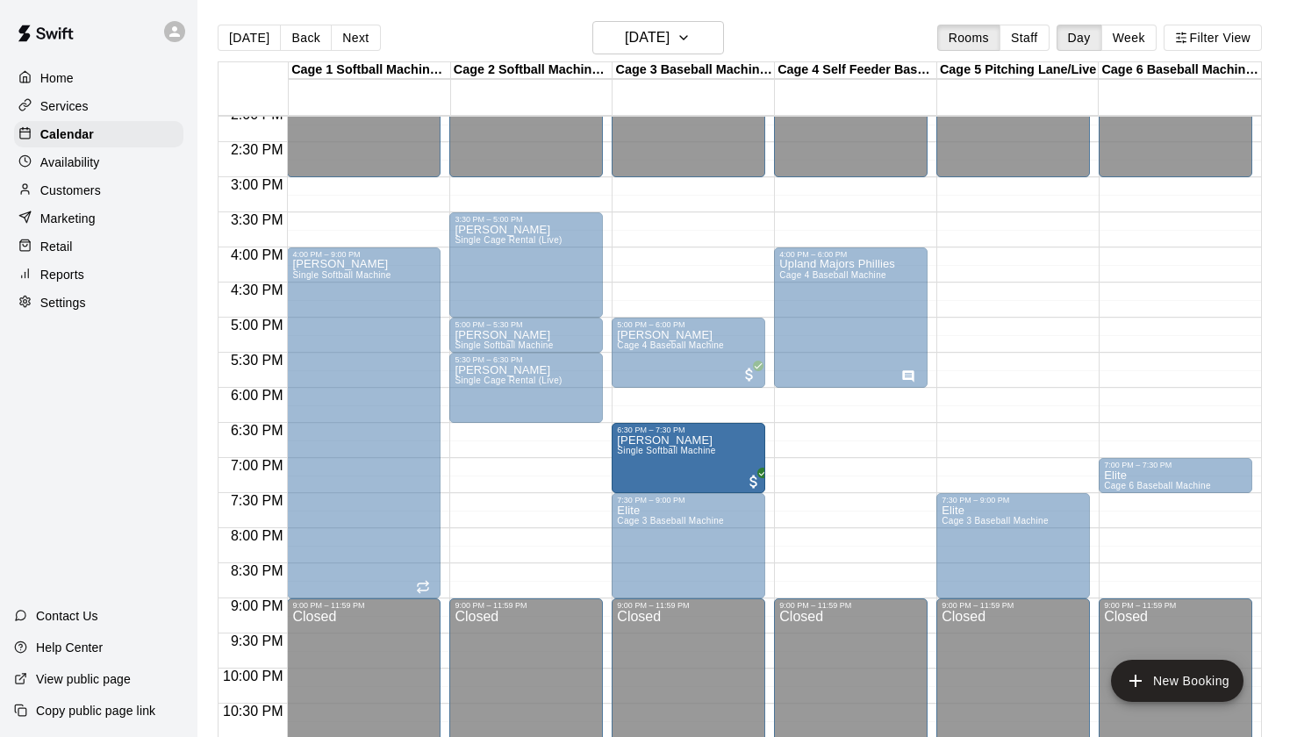
drag, startPoint x: 517, startPoint y: 469, endPoint x: 633, endPoint y: 479, distance: 116.2
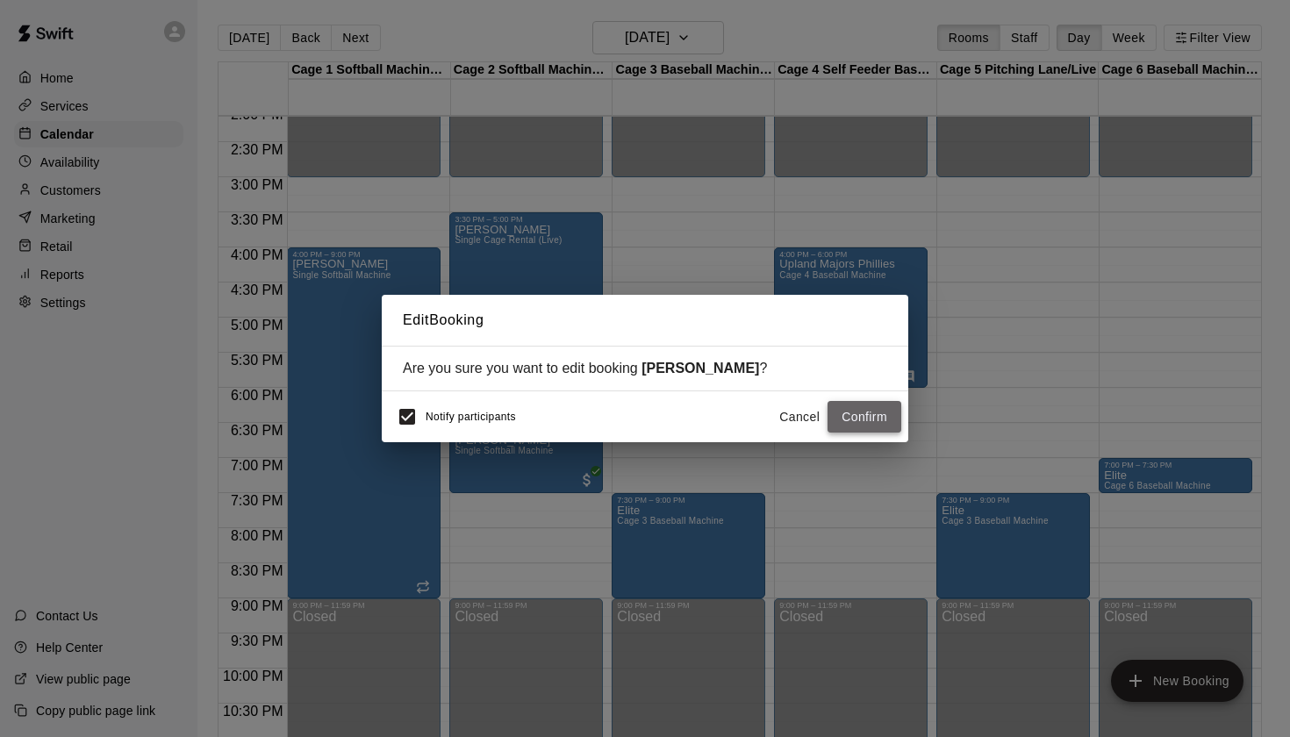
click at [856, 420] on button "Confirm" at bounding box center [864, 417] width 74 height 32
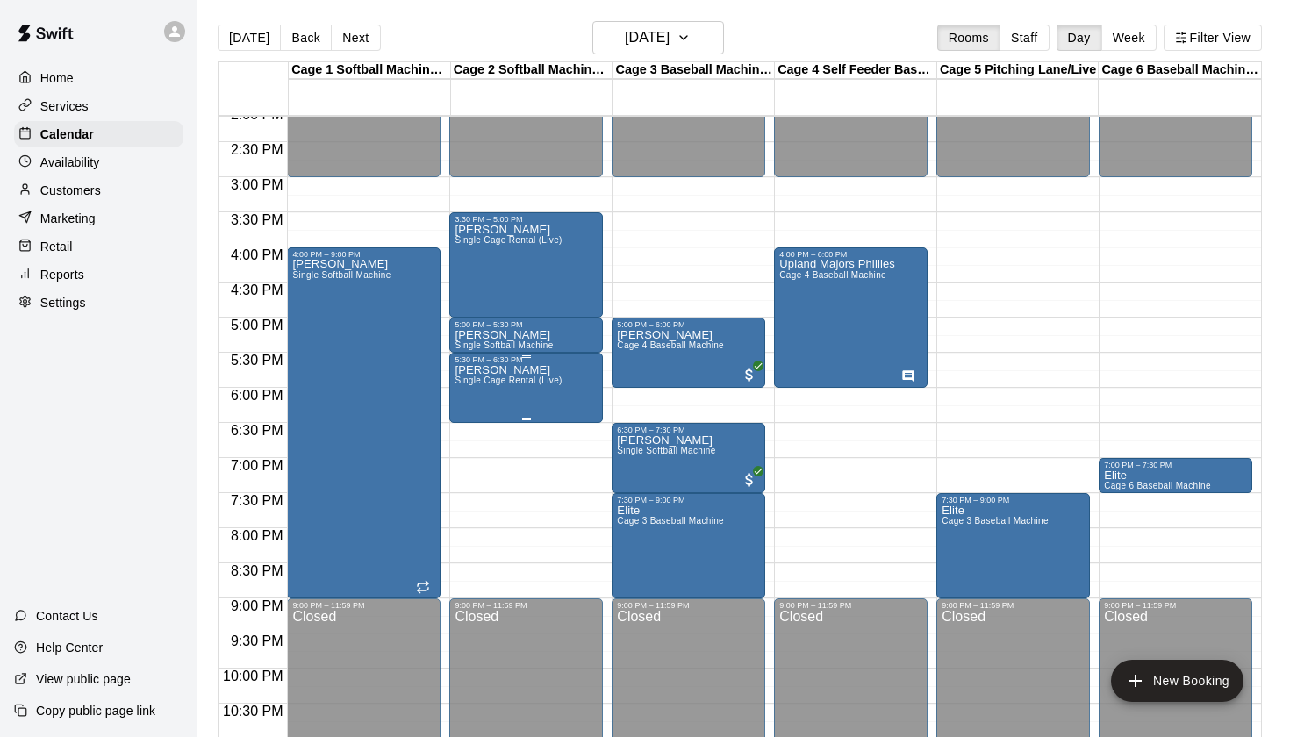
click at [532, 391] on div "Jerry Single Cage Rental (Live)" at bounding box center [507, 732] width 107 height 737
click at [465, 378] on icon "edit" at bounding box center [472, 383] width 21 height 21
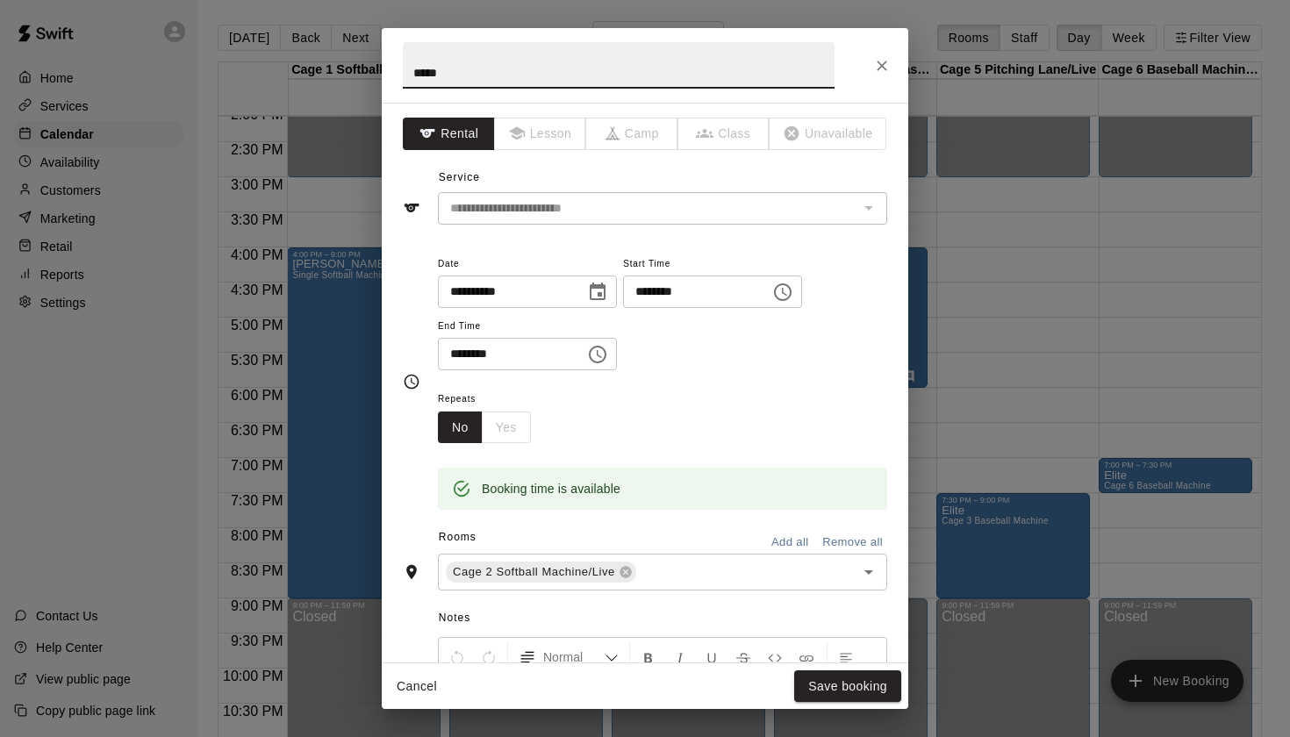
click at [600, 350] on icon "Choose time, selected time is 6:30 PM" at bounding box center [597, 354] width 21 height 21
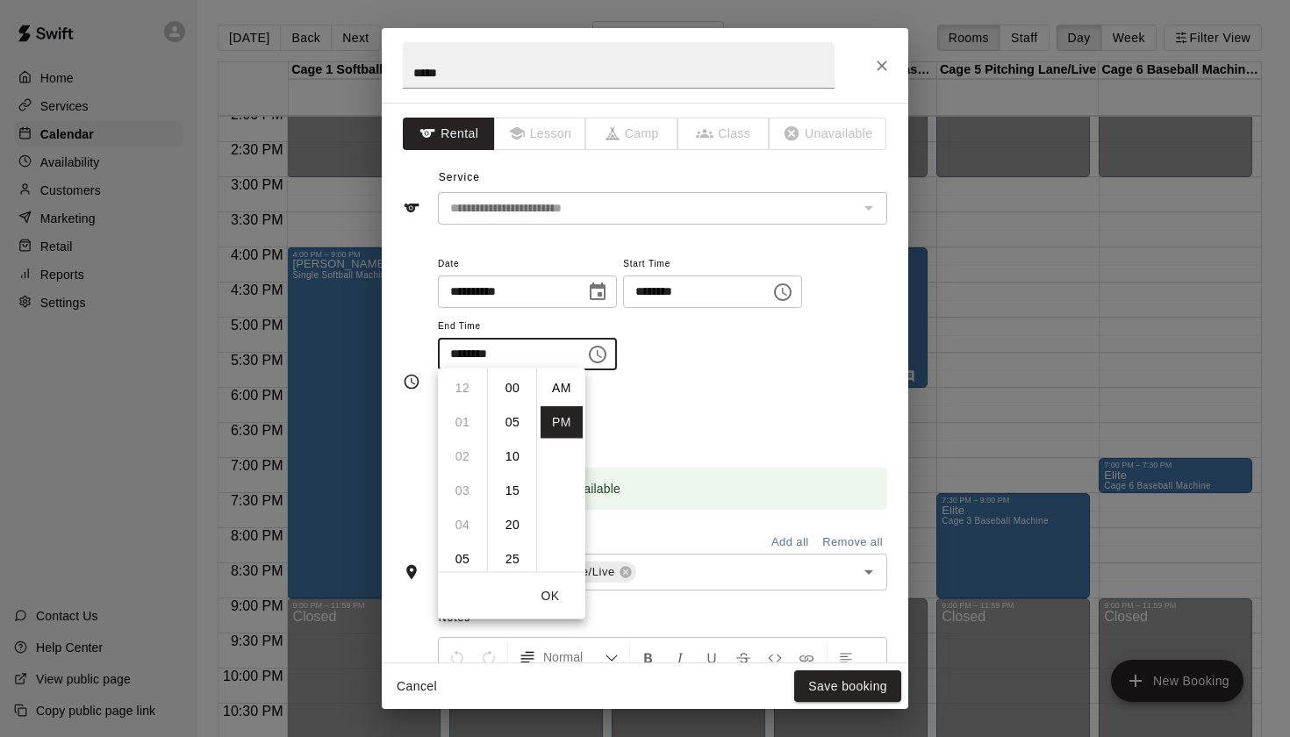
scroll to position [32, 0]
click at [883, 75] on button "Close" at bounding box center [882, 66] width 32 height 32
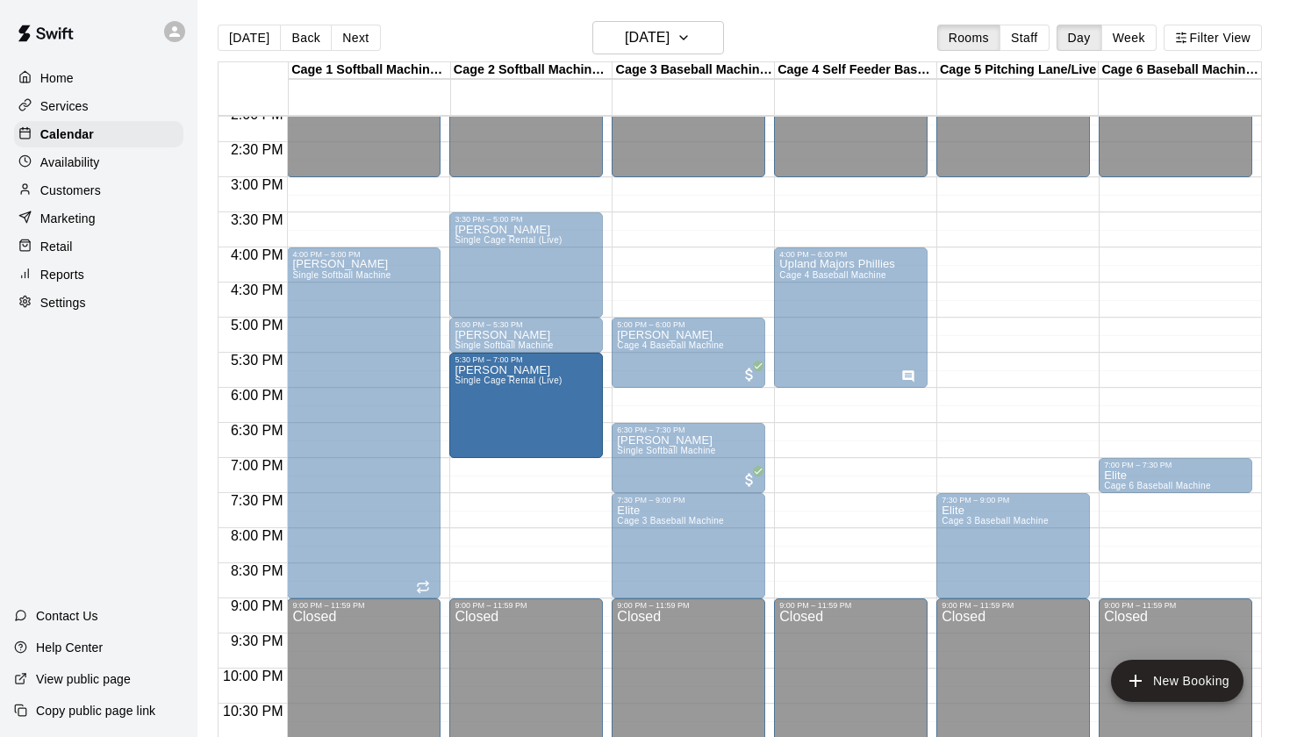
drag, startPoint x: 528, startPoint y: 419, endPoint x: 525, endPoint y: 462, distance: 43.1
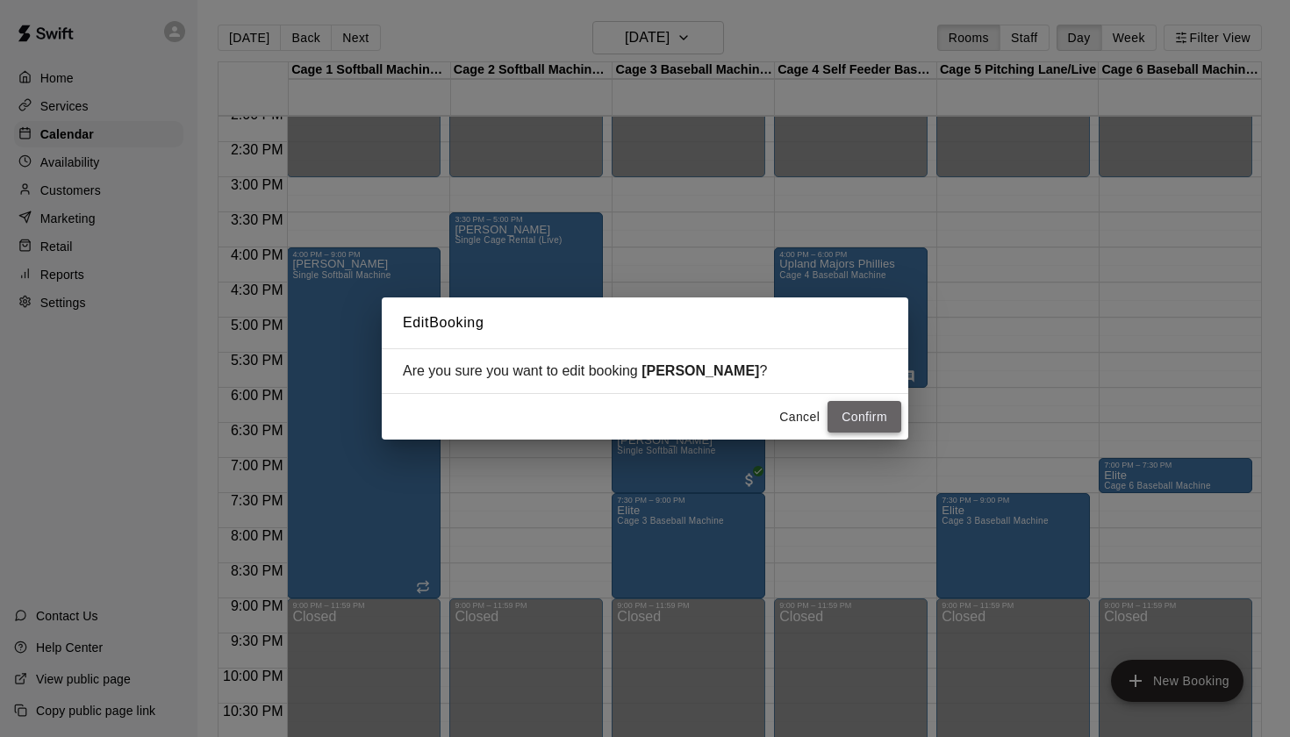
click at [853, 419] on button "Confirm" at bounding box center [864, 417] width 74 height 32
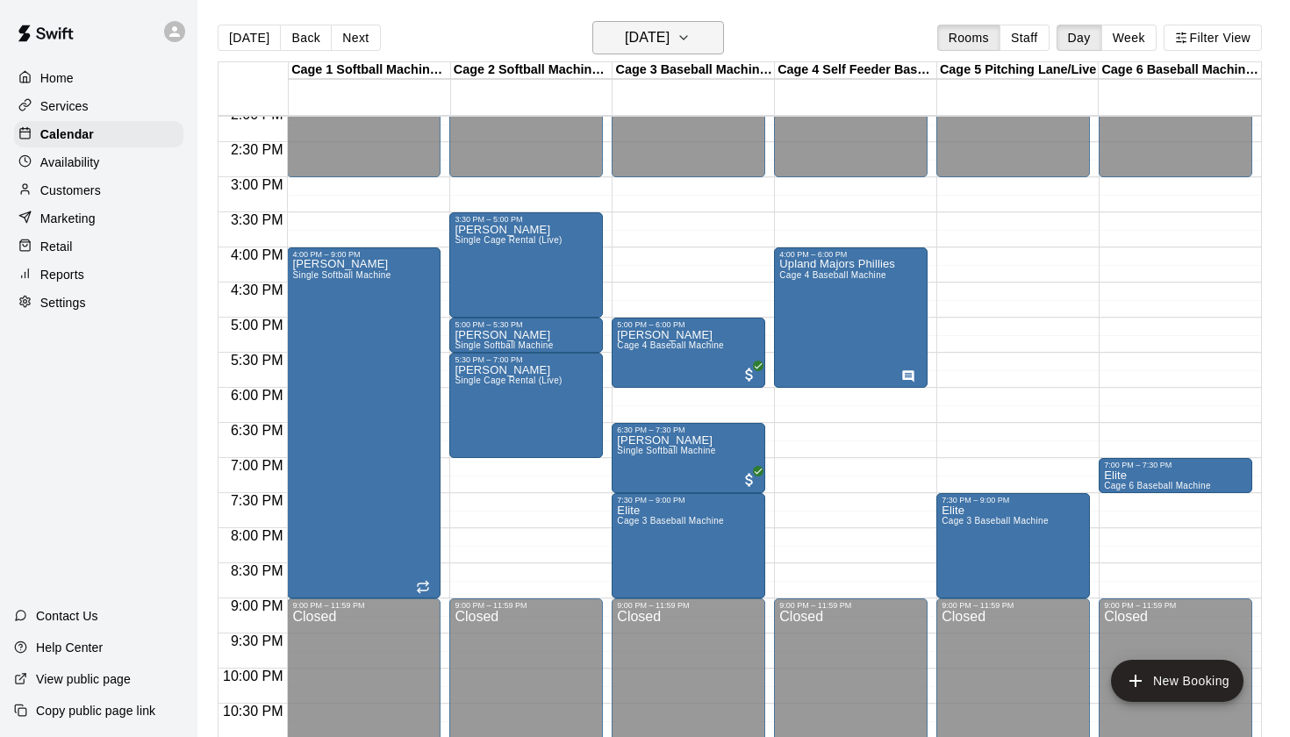
click at [690, 38] on icon "button" at bounding box center [683, 37] width 14 height 21
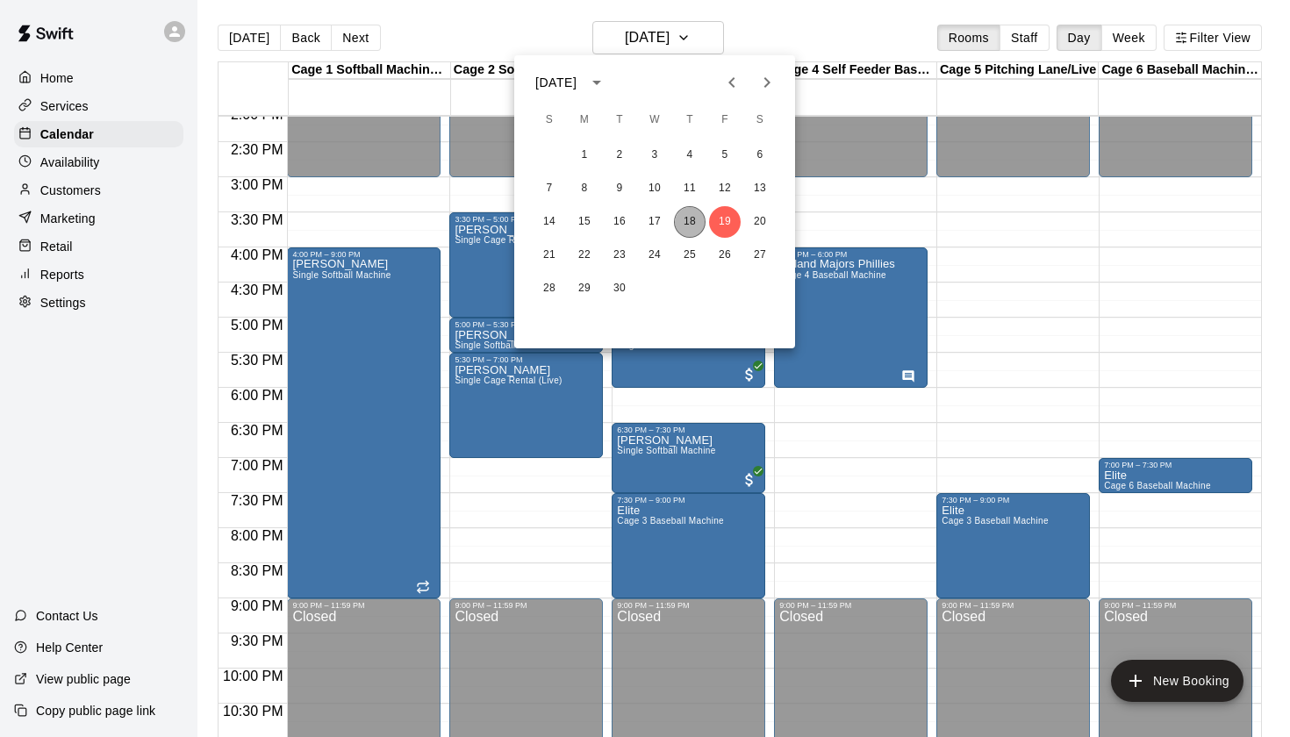
click at [690, 222] on button "18" at bounding box center [690, 222] width 32 height 32
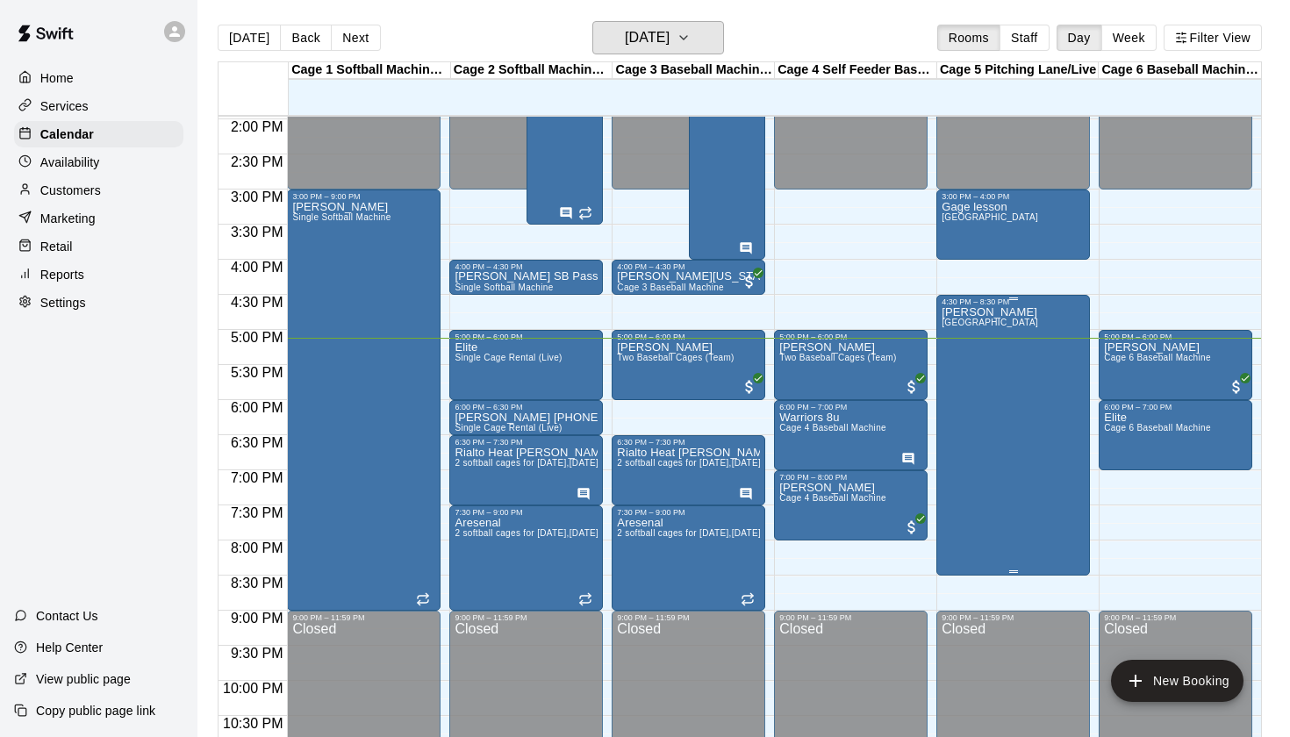
scroll to position [983, 0]
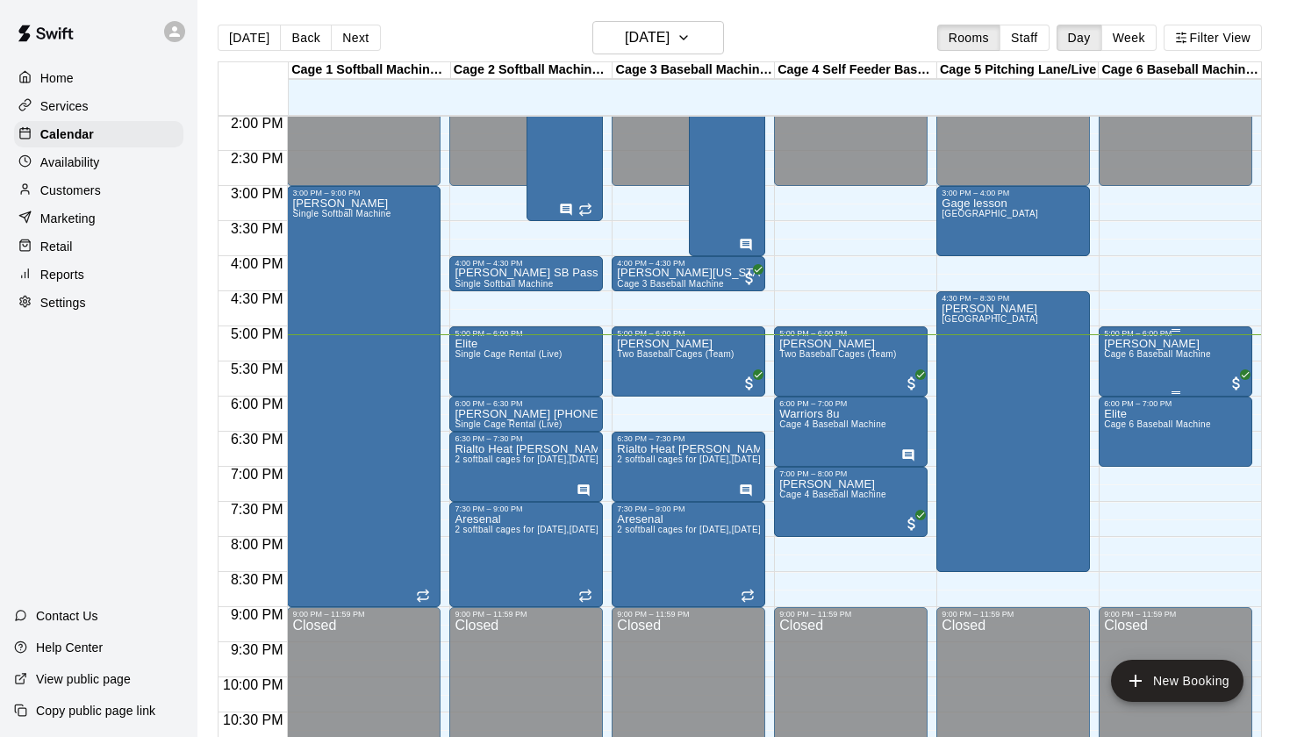
click at [1164, 370] on div "Jorge Gonzalez Cage 6 Baseball Machine" at bounding box center [1157, 706] width 107 height 737
click at [1122, 362] on icon "edit" at bounding box center [1121, 357] width 21 height 21
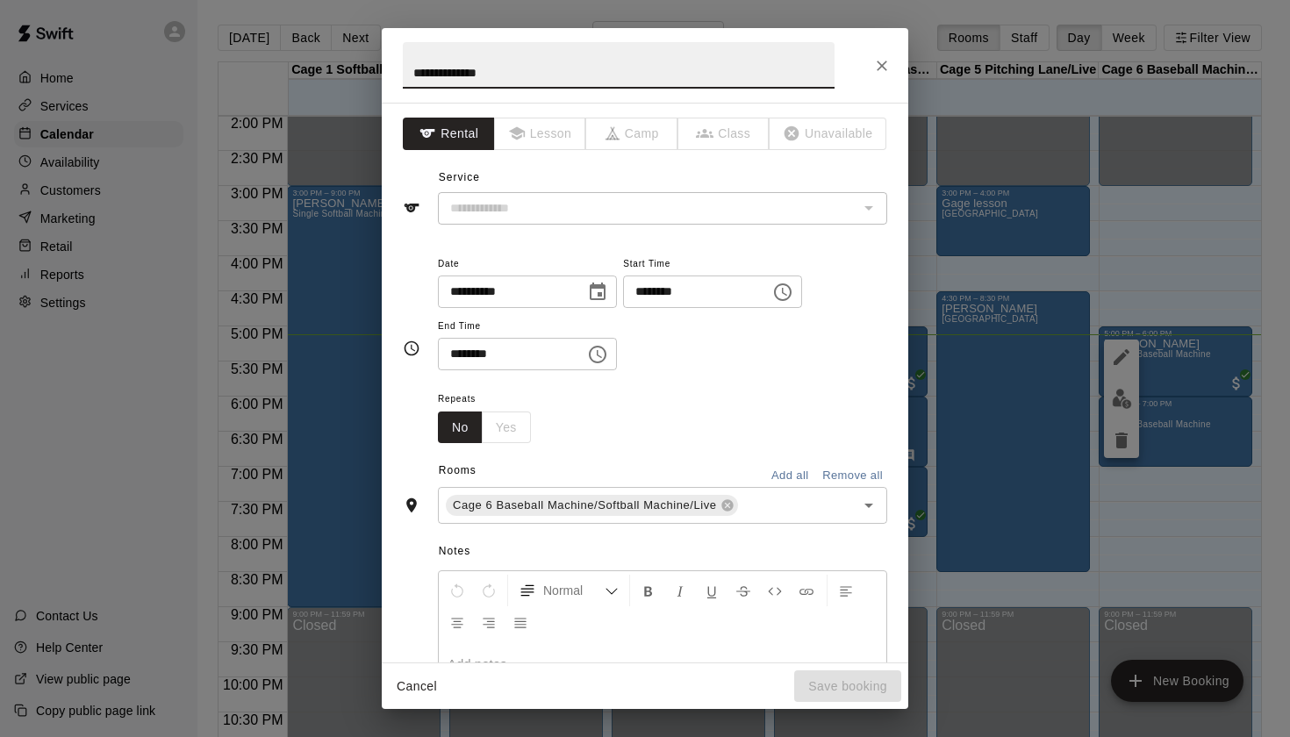
type input "**********"
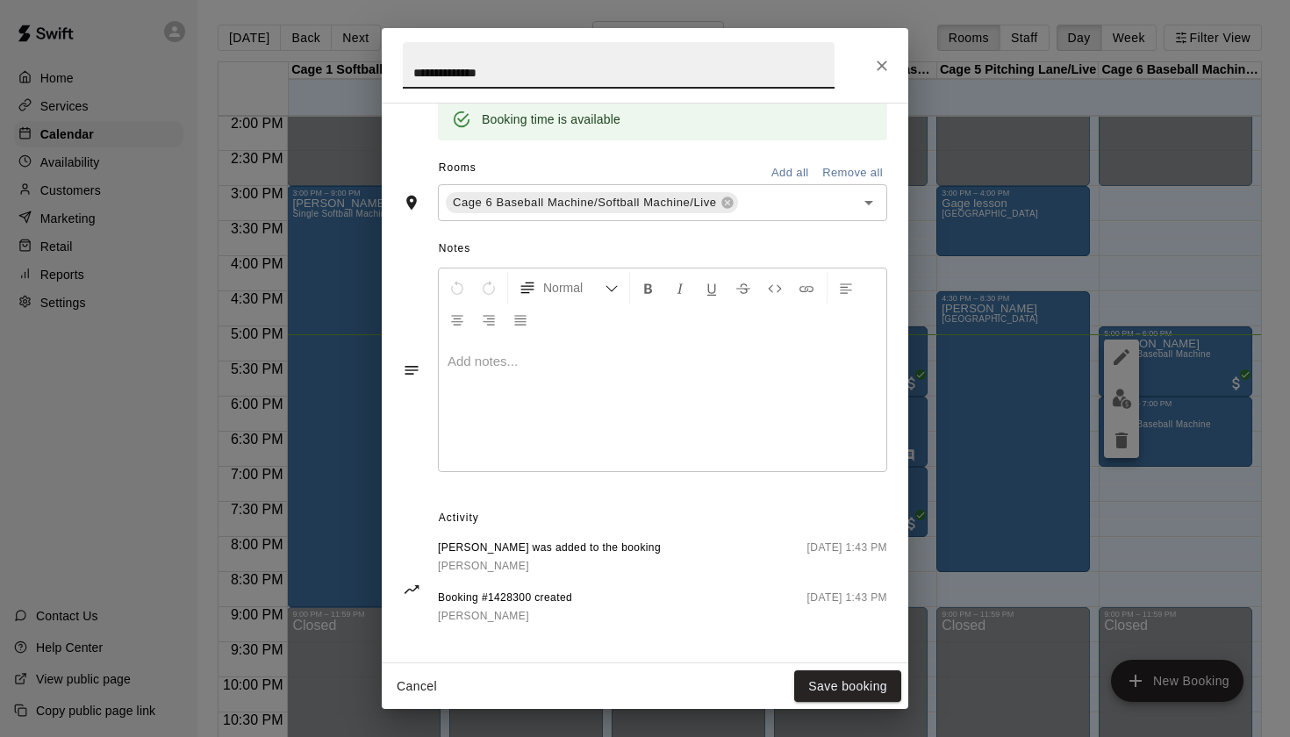
scroll to position [368, 0]
click at [479, 564] on span "[PERSON_NAME]" at bounding box center [483, 567] width 91 height 12
click at [886, 66] on icon "Close" at bounding box center [882, 66] width 18 height 18
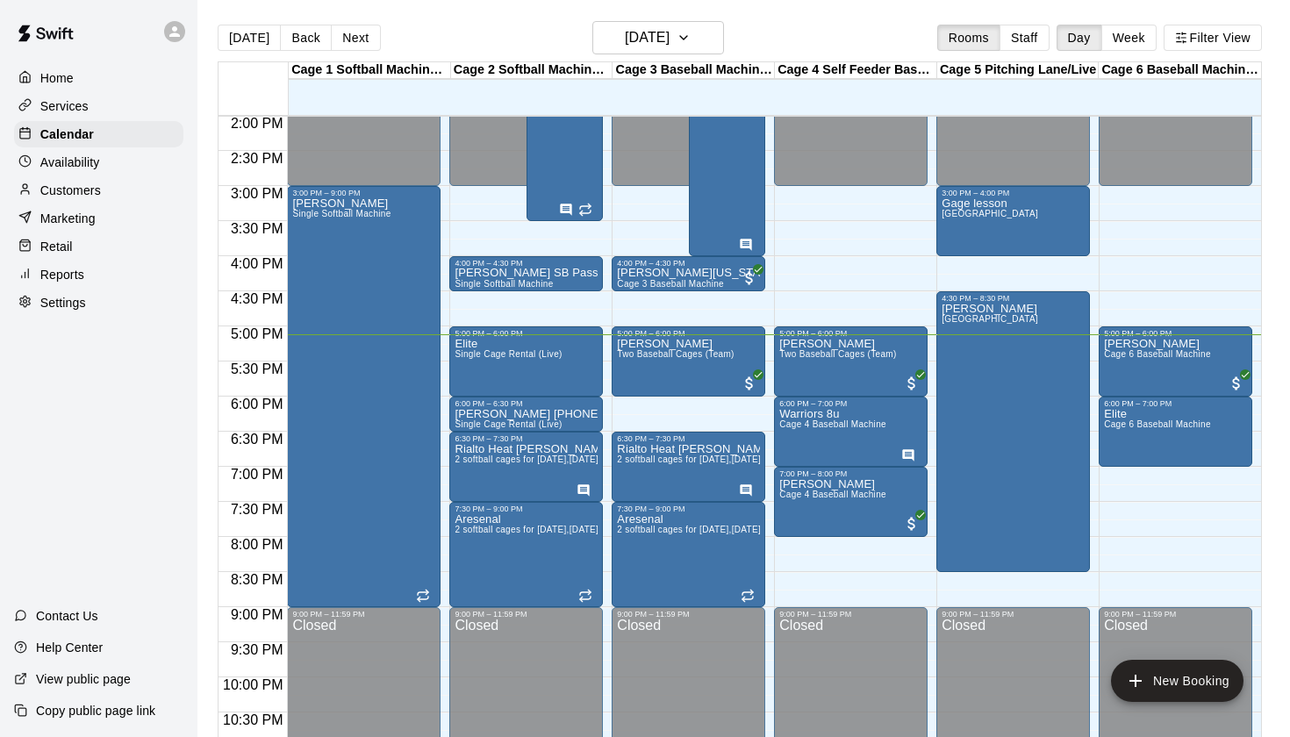
click at [870, 33] on div "Today Back Next Thursday Sep 18 Rooms Staff Day Week Filter View" at bounding box center [740, 41] width 1044 height 40
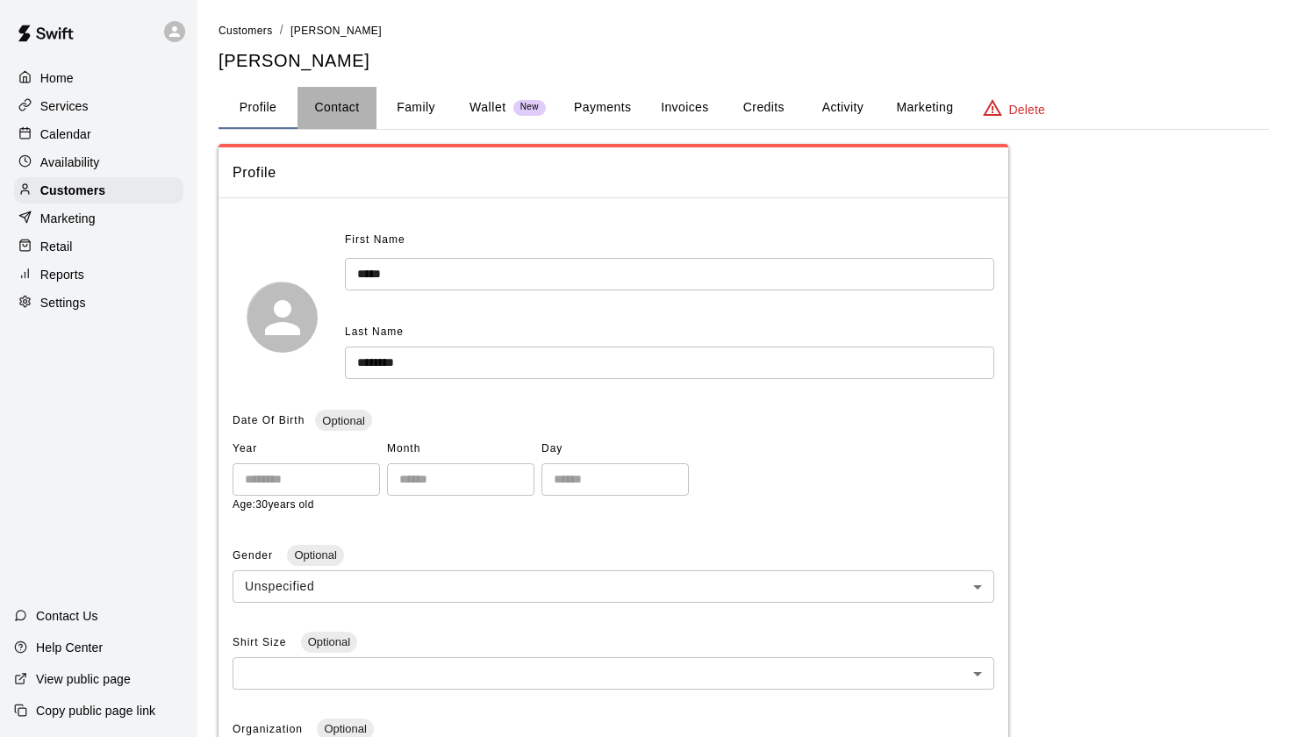
click at [344, 109] on button "Contact" at bounding box center [336, 108] width 79 height 42
select select "**"
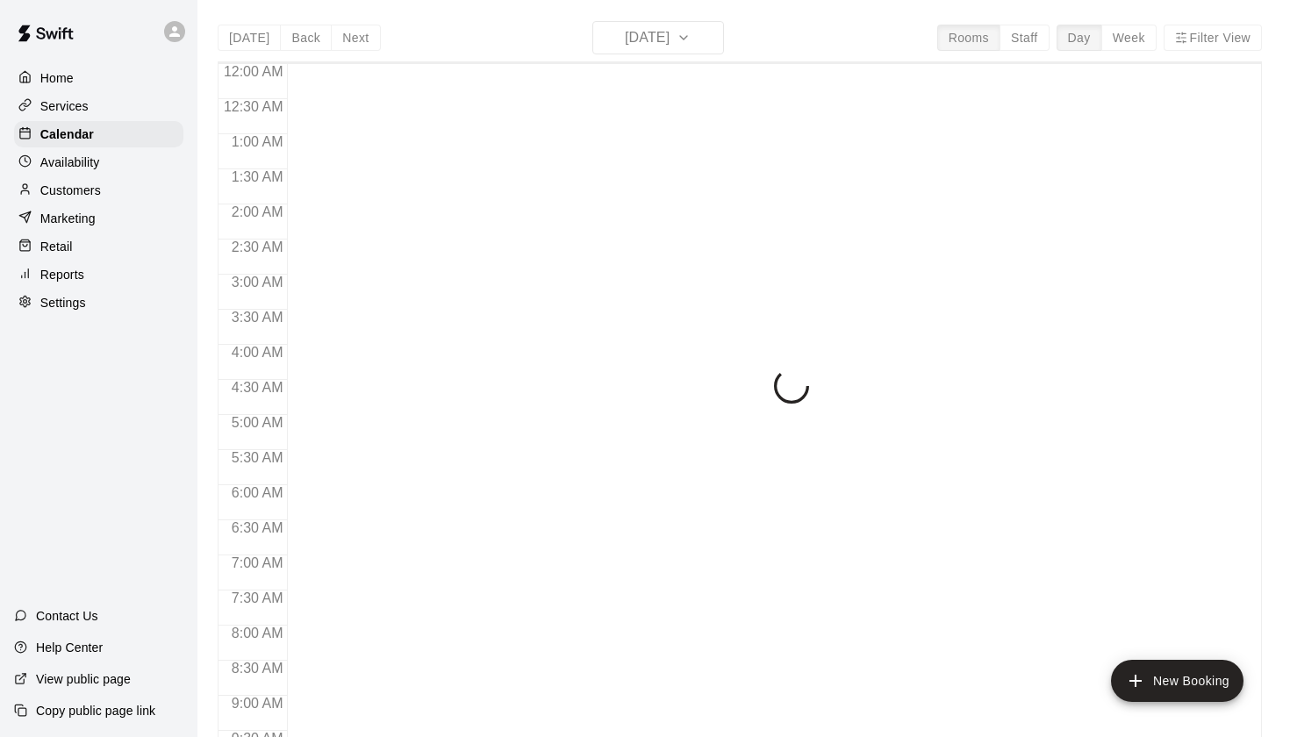
scroll to position [992, 0]
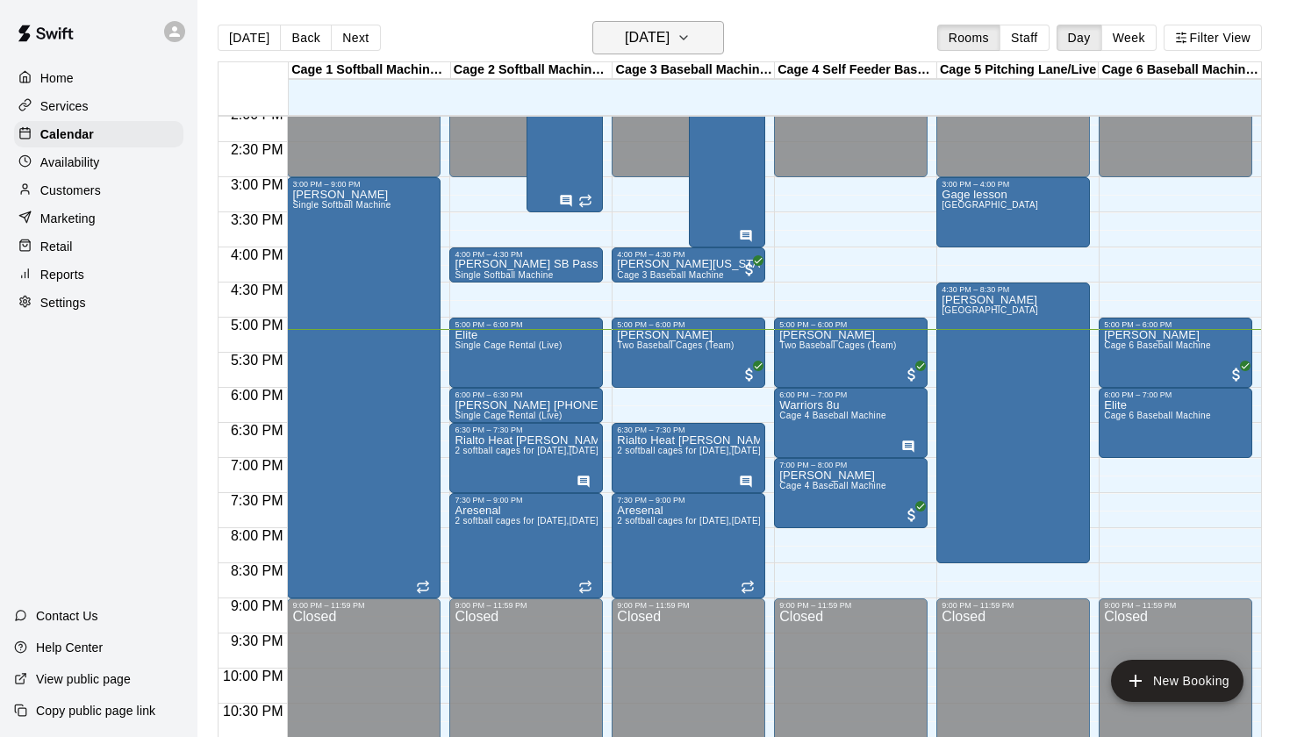
click at [669, 42] on h6 "[DATE]" at bounding box center [647, 37] width 45 height 25
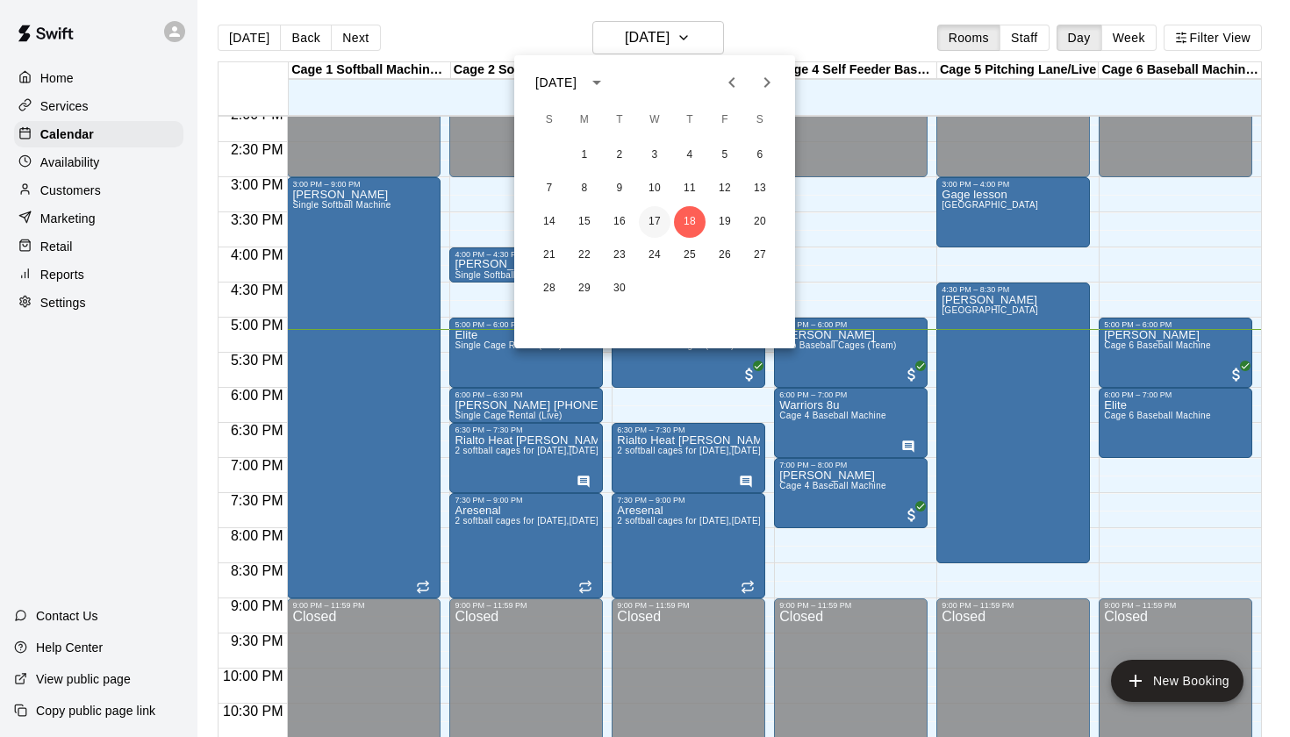
click at [654, 214] on button "17" at bounding box center [655, 222] width 32 height 32
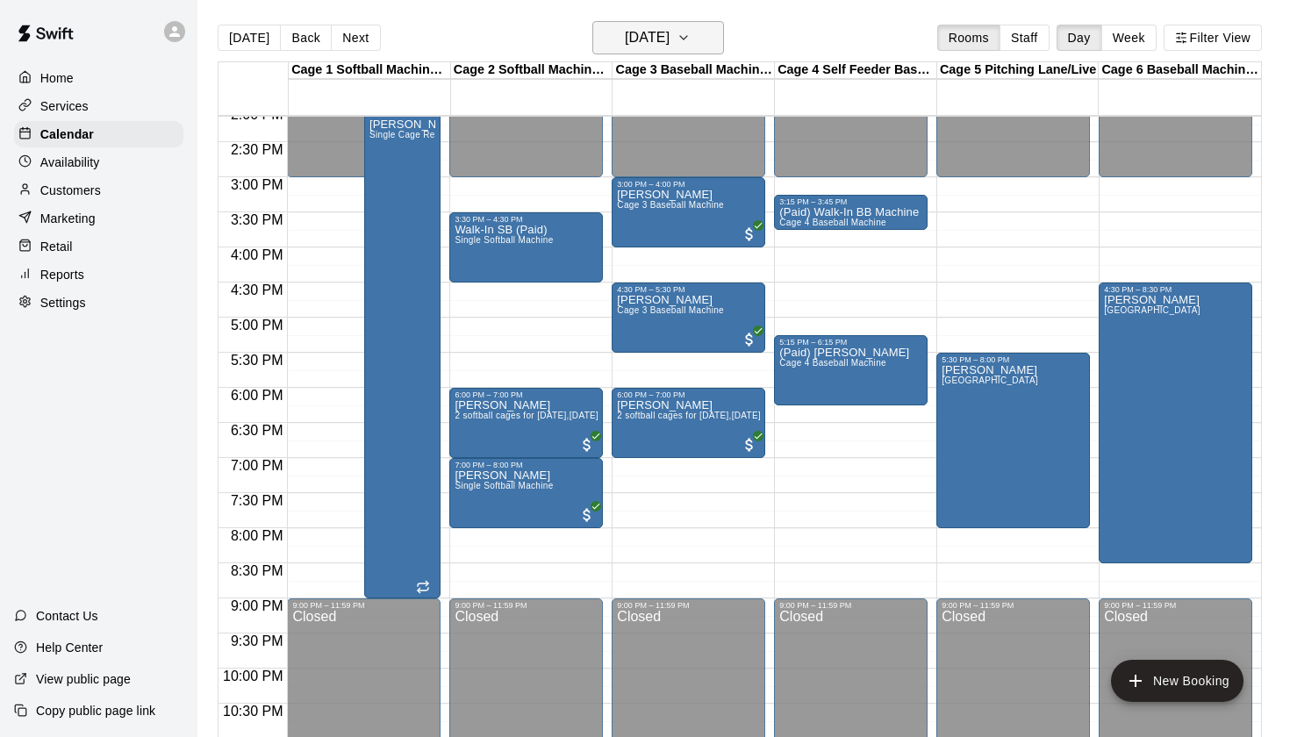
click at [690, 36] on icon "button" at bounding box center [683, 37] width 14 height 21
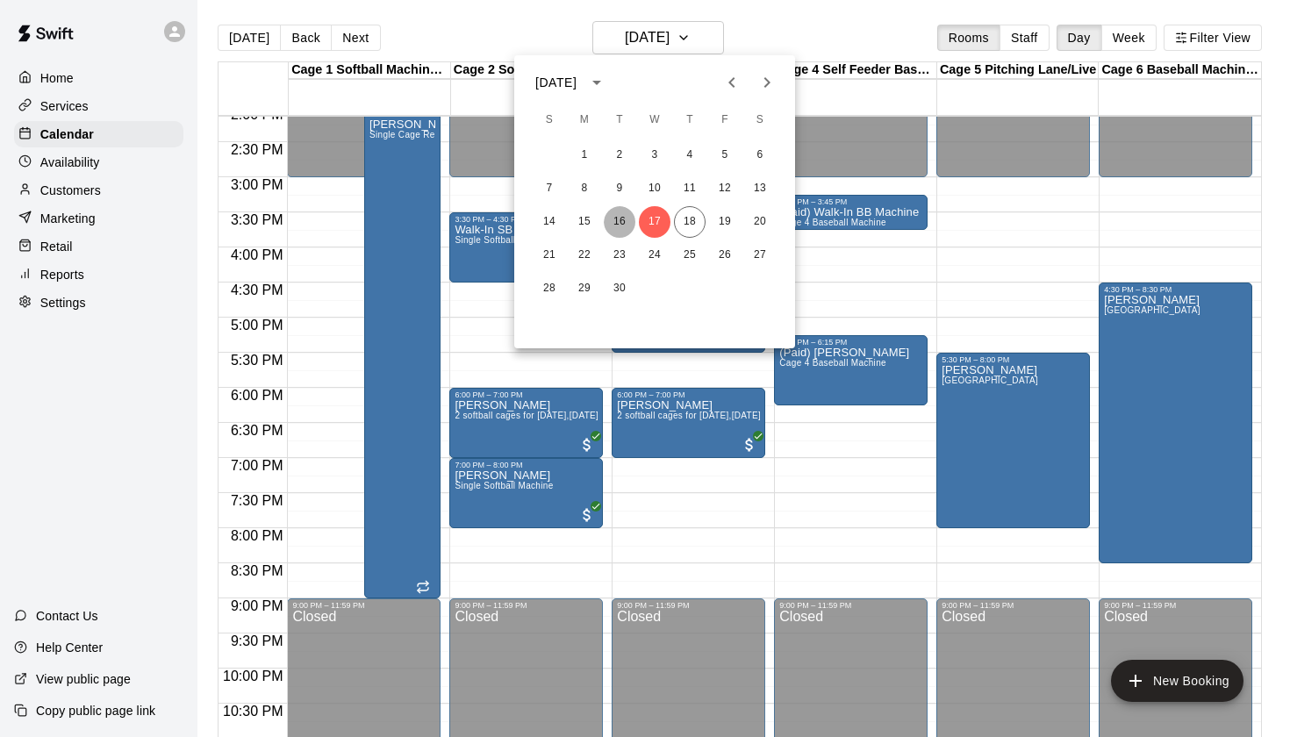
click at [630, 216] on button "16" at bounding box center [620, 222] width 32 height 32
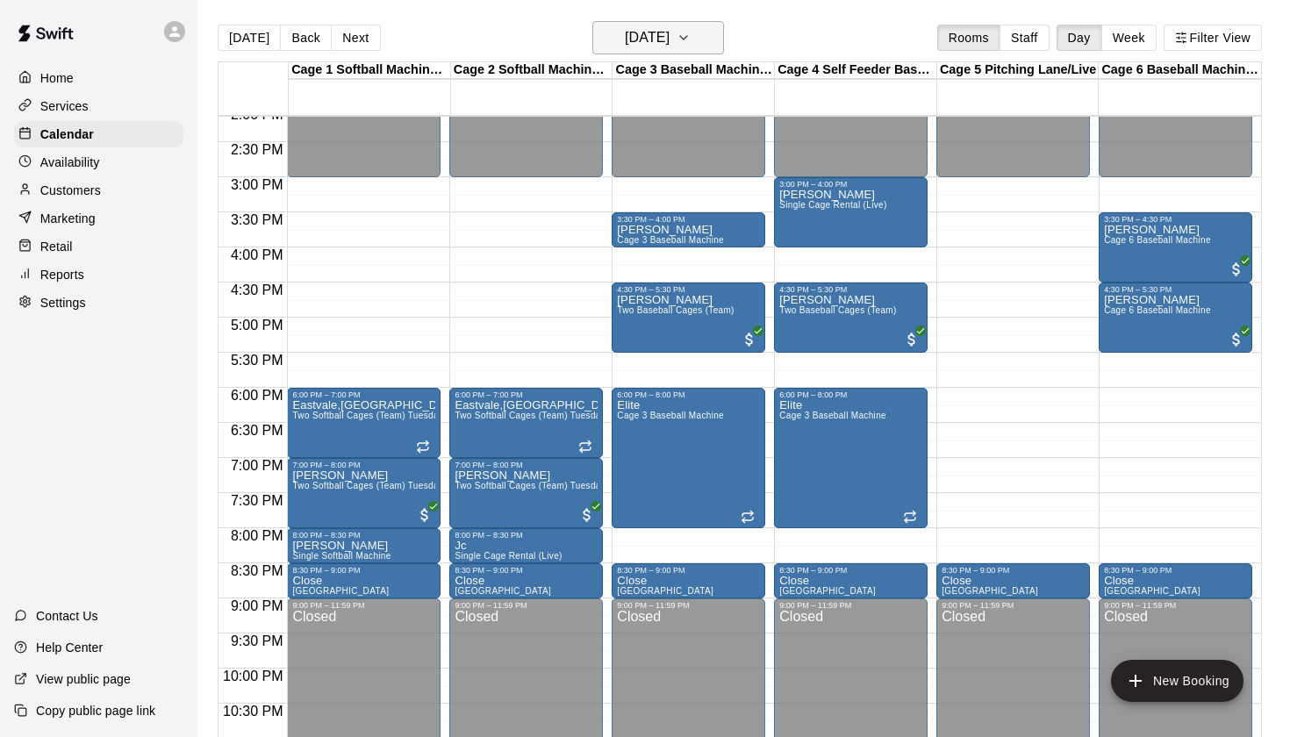
click at [669, 46] on h6 "Tuesday Sep 16" at bounding box center [647, 37] width 45 height 25
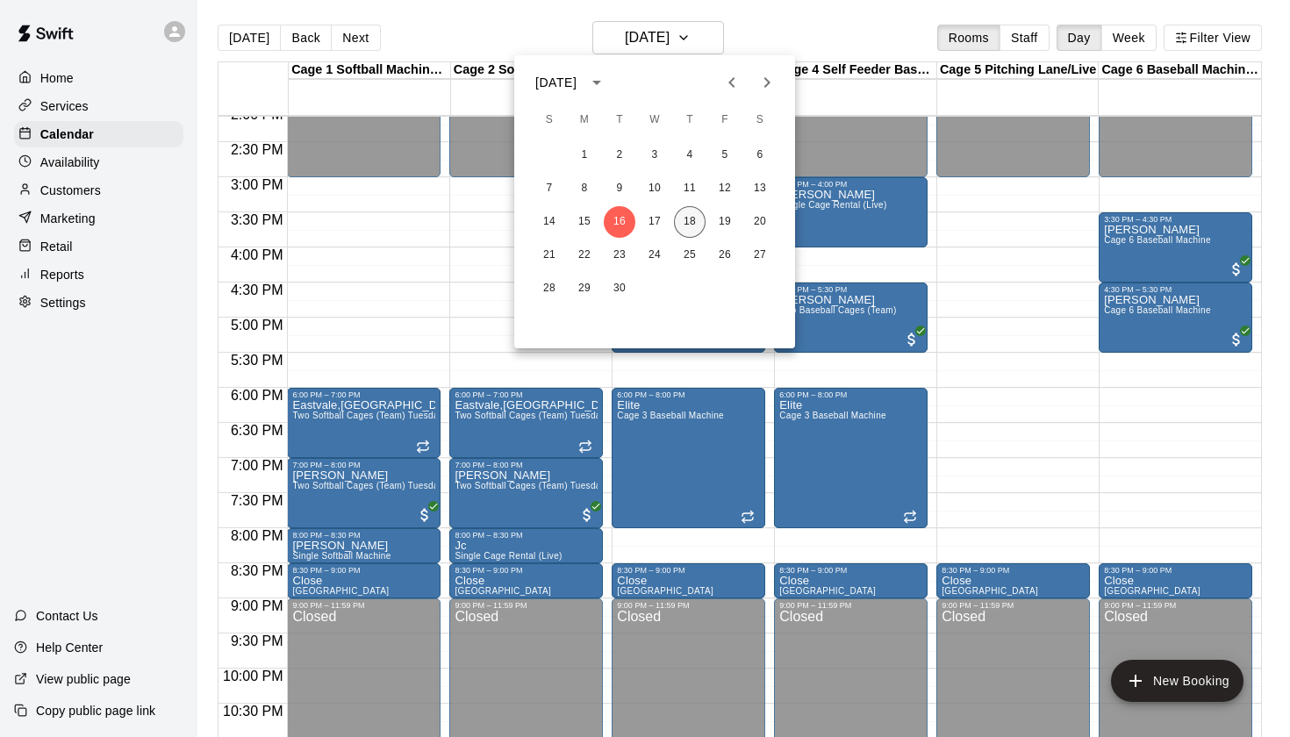
click at [690, 220] on button "18" at bounding box center [690, 222] width 32 height 32
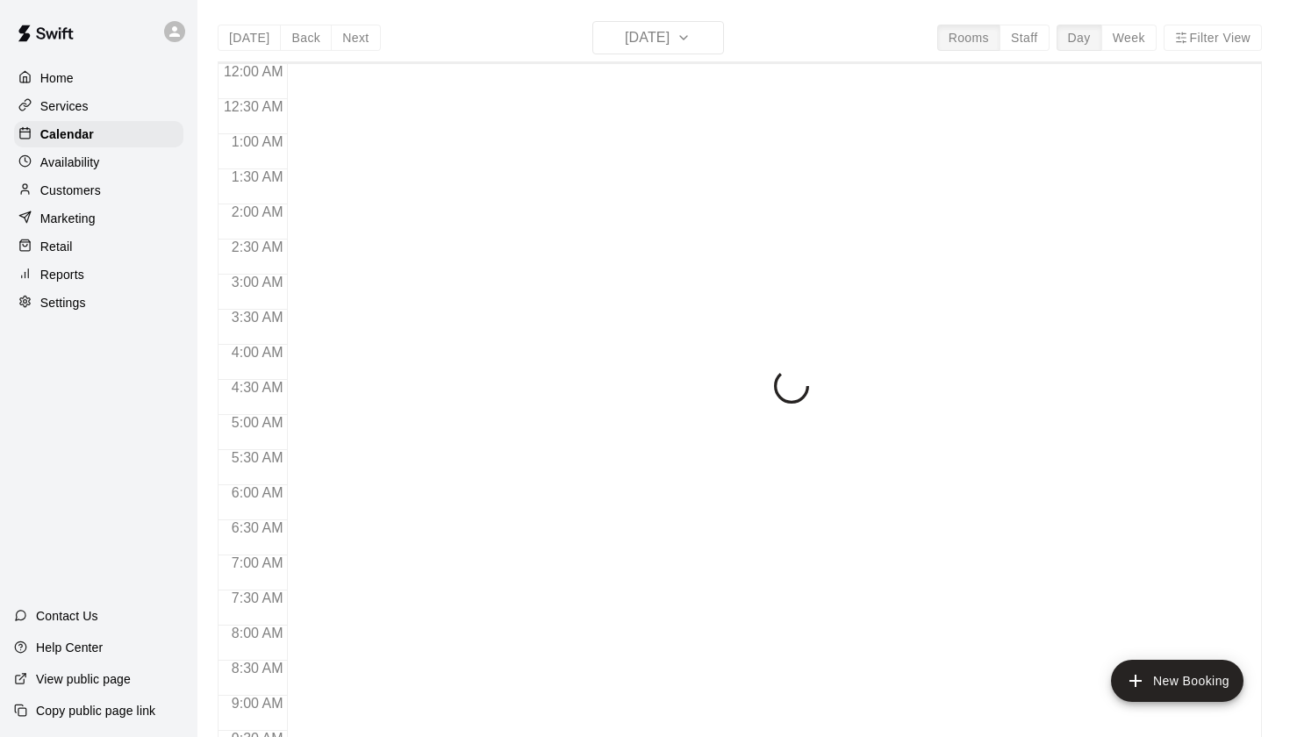
scroll to position [992, 0]
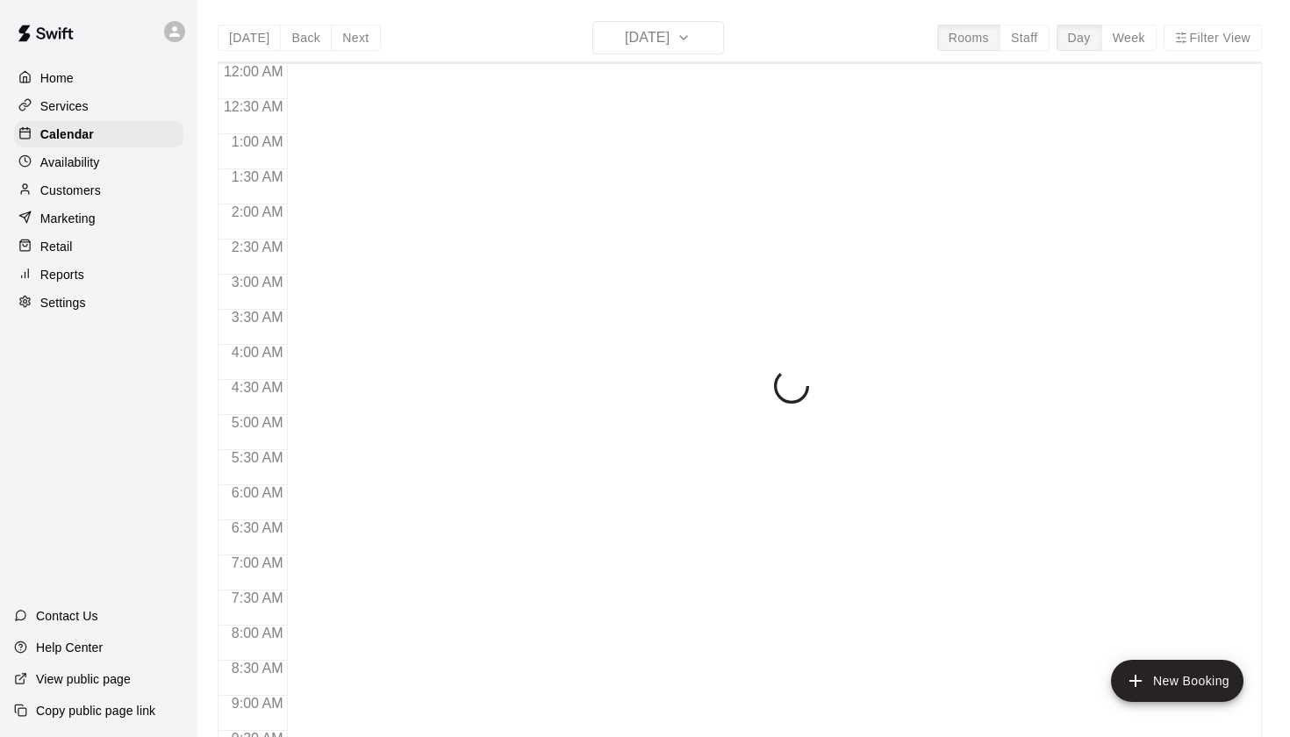
scroll to position [992, 0]
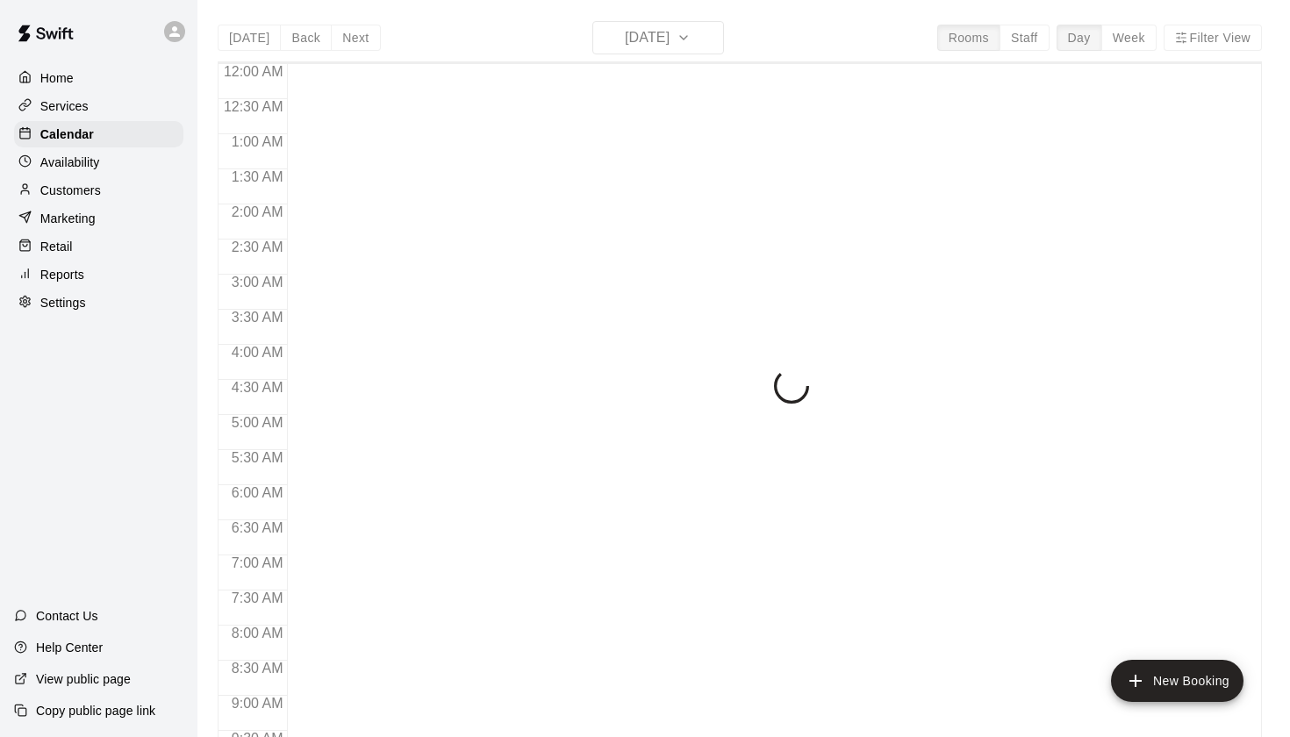
scroll to position [992, 0]
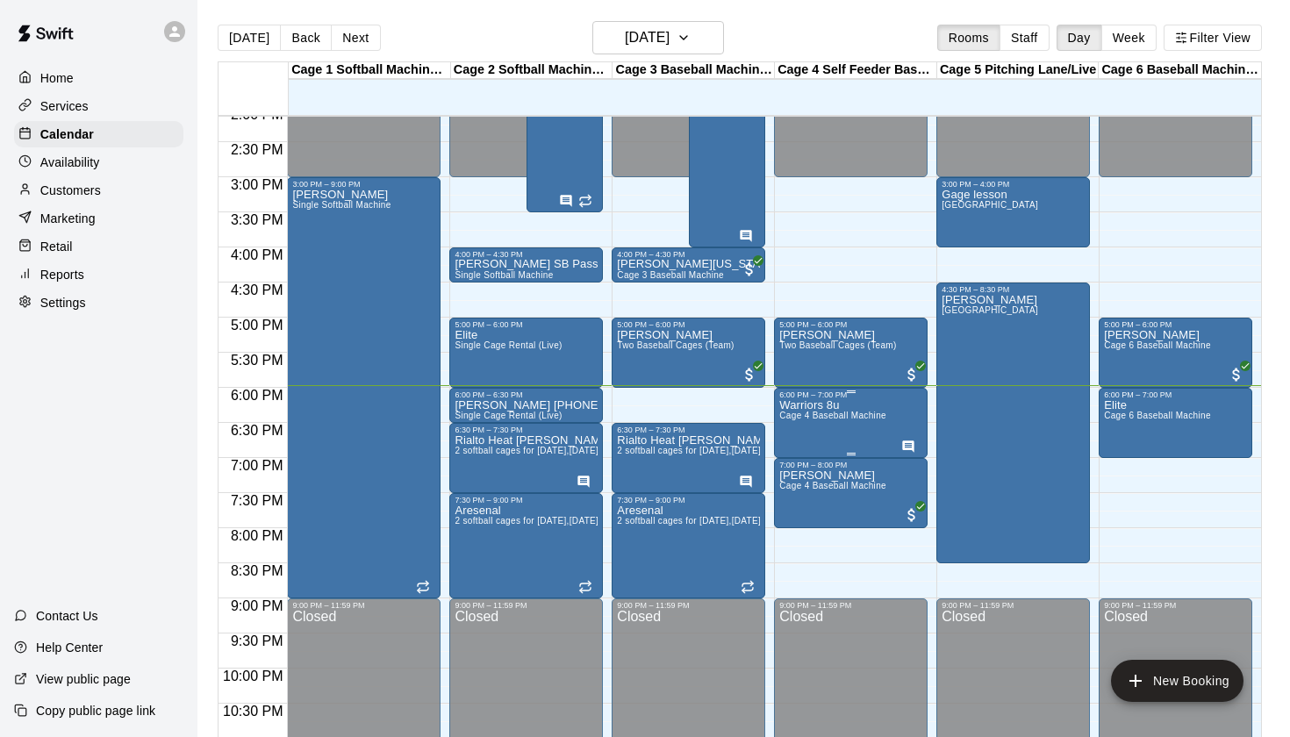
click at [801, 417] on icon "edit" at bounding box center [798, 419] width 16 height 16
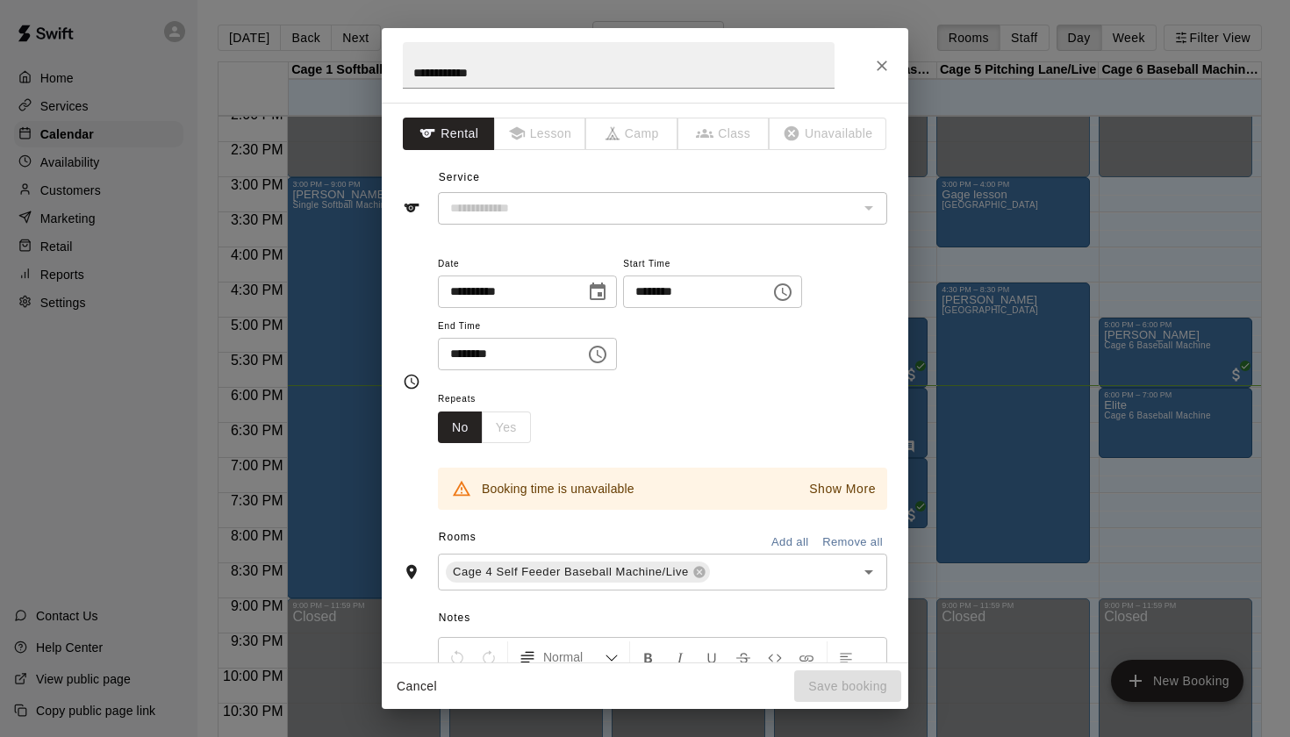
type input "**********"
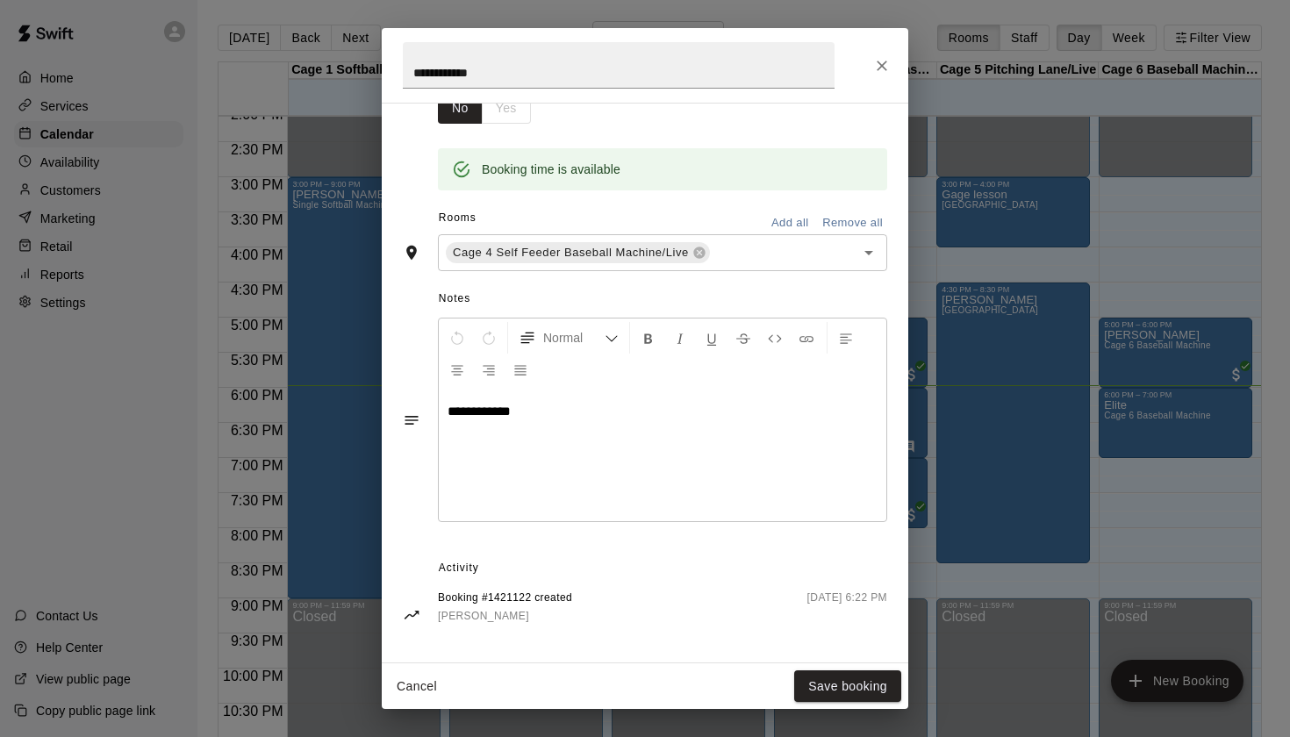
scroll to position [318, 0]
click at [890, 57] on button "Close" at bounding box center [882, 66] width 32 height 32
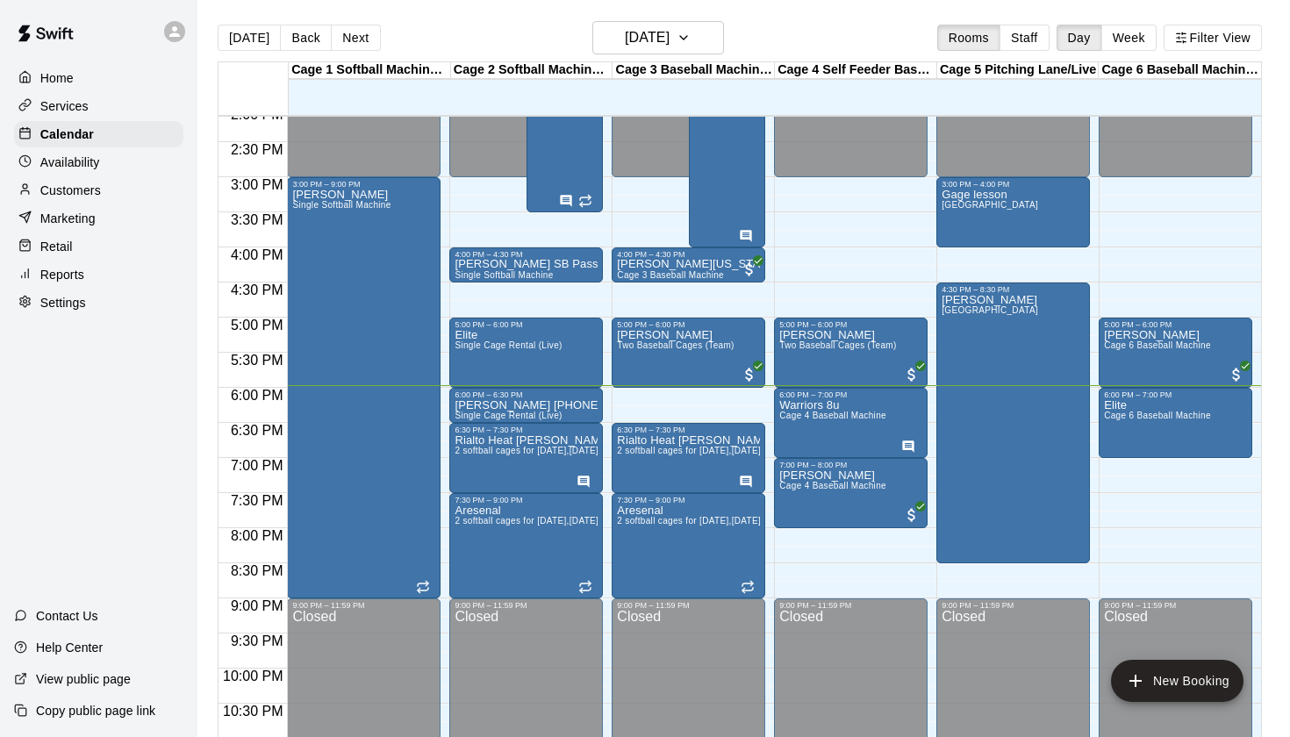
click at [805, 39] on div "[DATE] Back [DATE][DATE] Rooms Staff Day Week Filter View" at bounding box center [740, 41] width 1044 height 40
drag, startPoint x: 622, startPoint y: 393, endPoint x: 625, endPoint y: 418, distance: 24.7
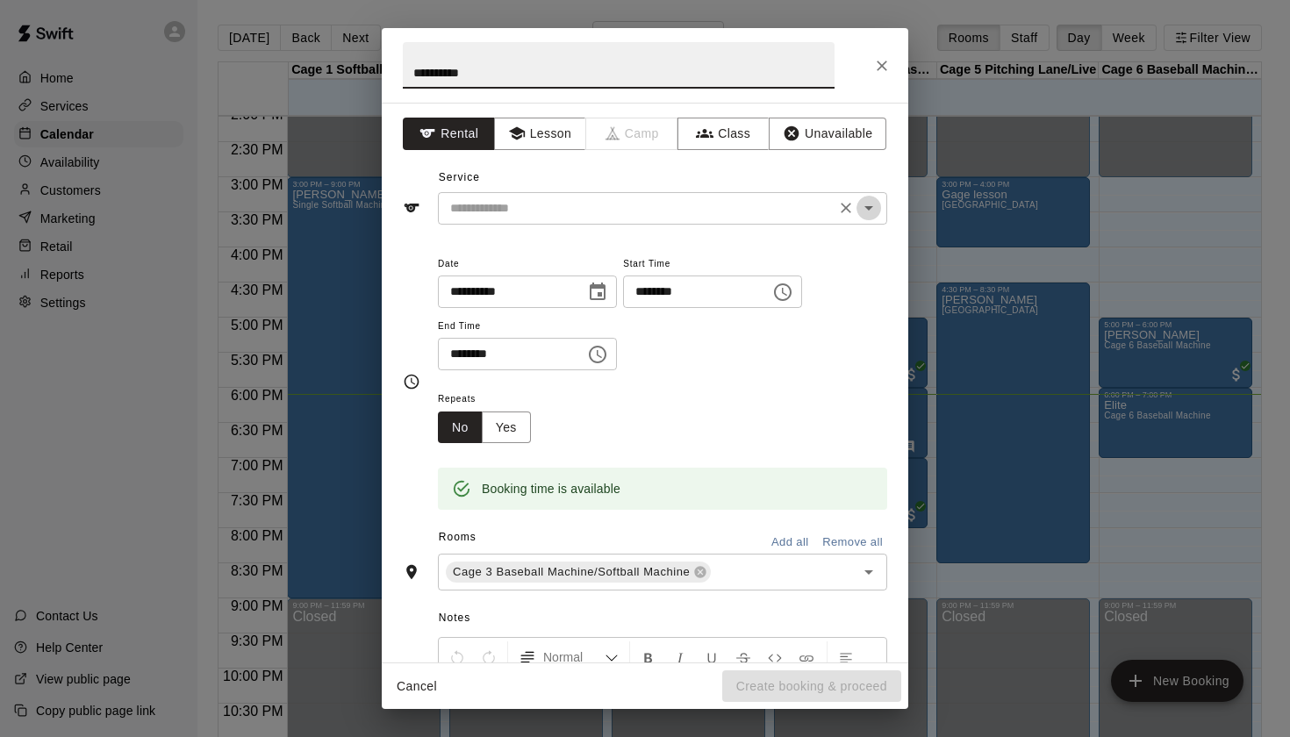
click at [870, 210] on icon "Open" at bounding box center [868, 207] width 21 height 21
type input "**********"
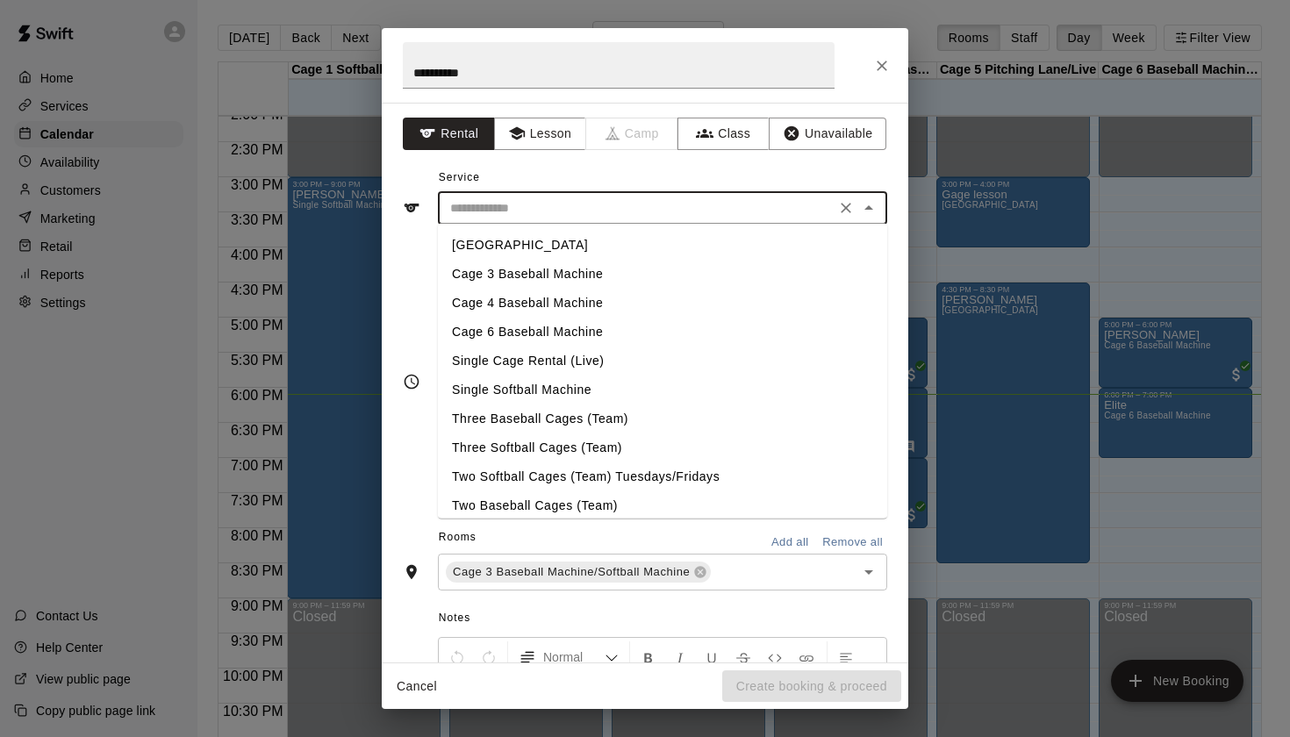
click at [625, 274] on li "Cage 3 Baseball Machine" at bounding box center [662, 274] width 449 height 29
type input "**********"
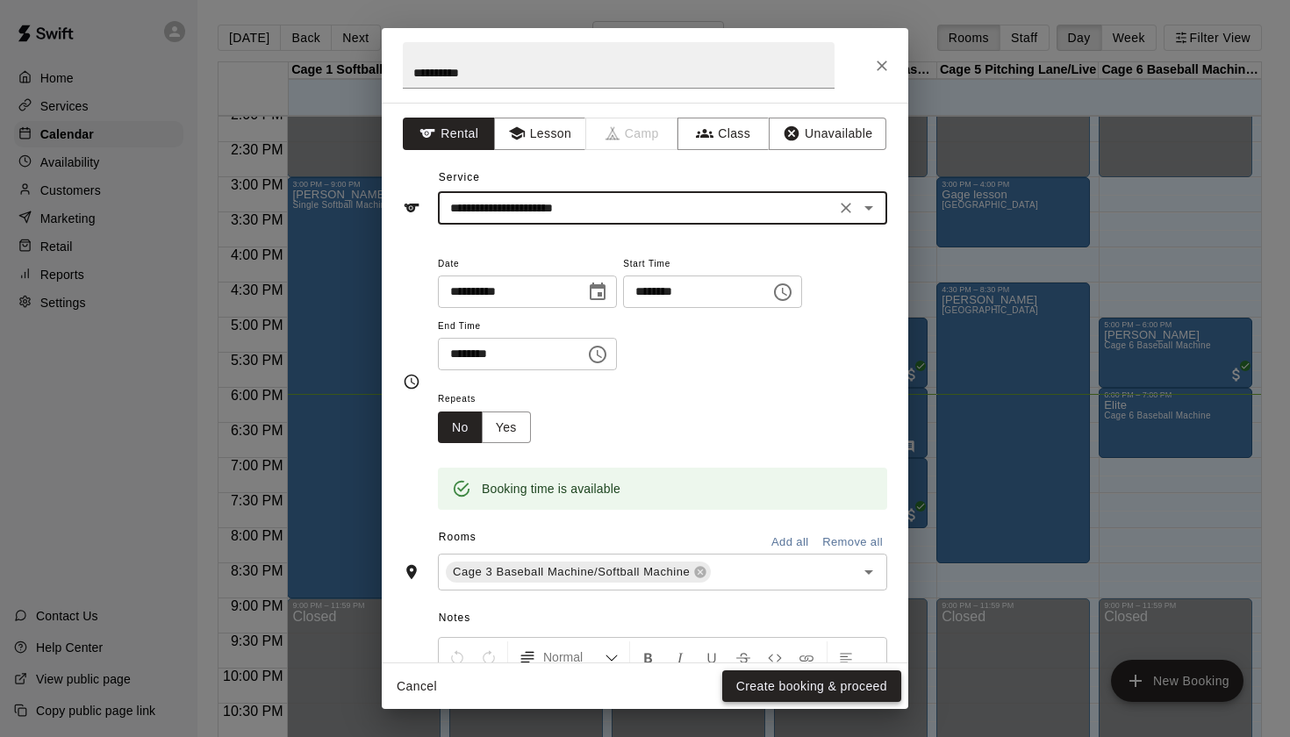
click at [799, 688] on button "Create booking & proceed" at bounding box center [811, 686] width 179 height 32
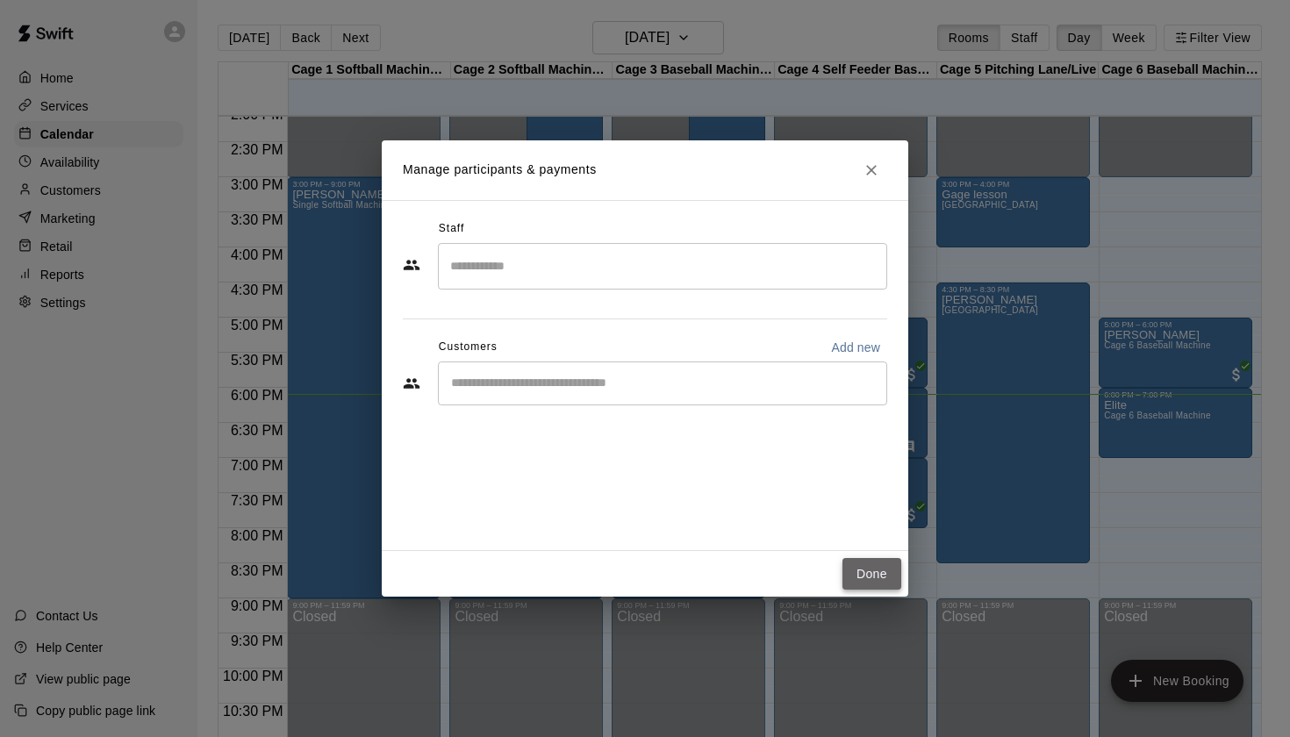
click at [877, 570] on button "Done" at bounding box center [871, 574] width 59 height 32
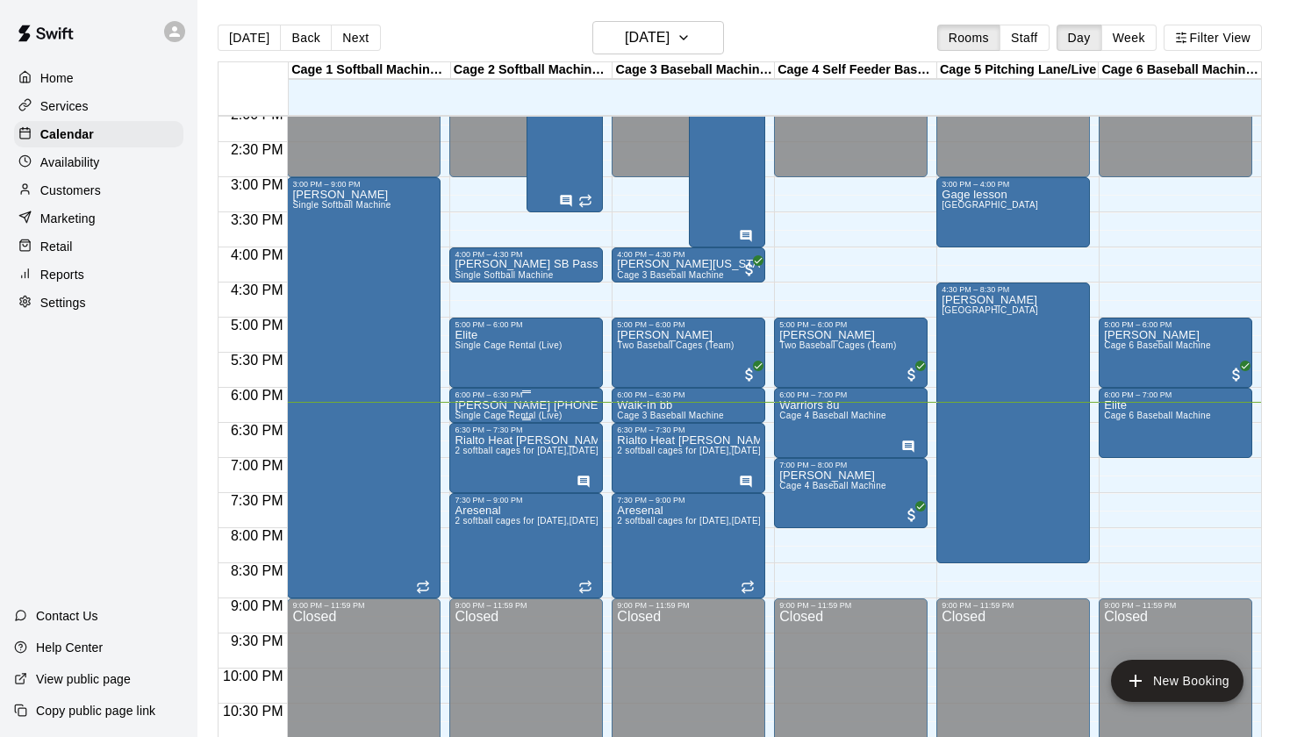
click at [507, 405] on p "Rudy 909 419 3820" at bounding box center [525, 405] width 143 height 0
click at [472, 426] on icon "edit" at bounding box center [473, 425] width 16 height 16
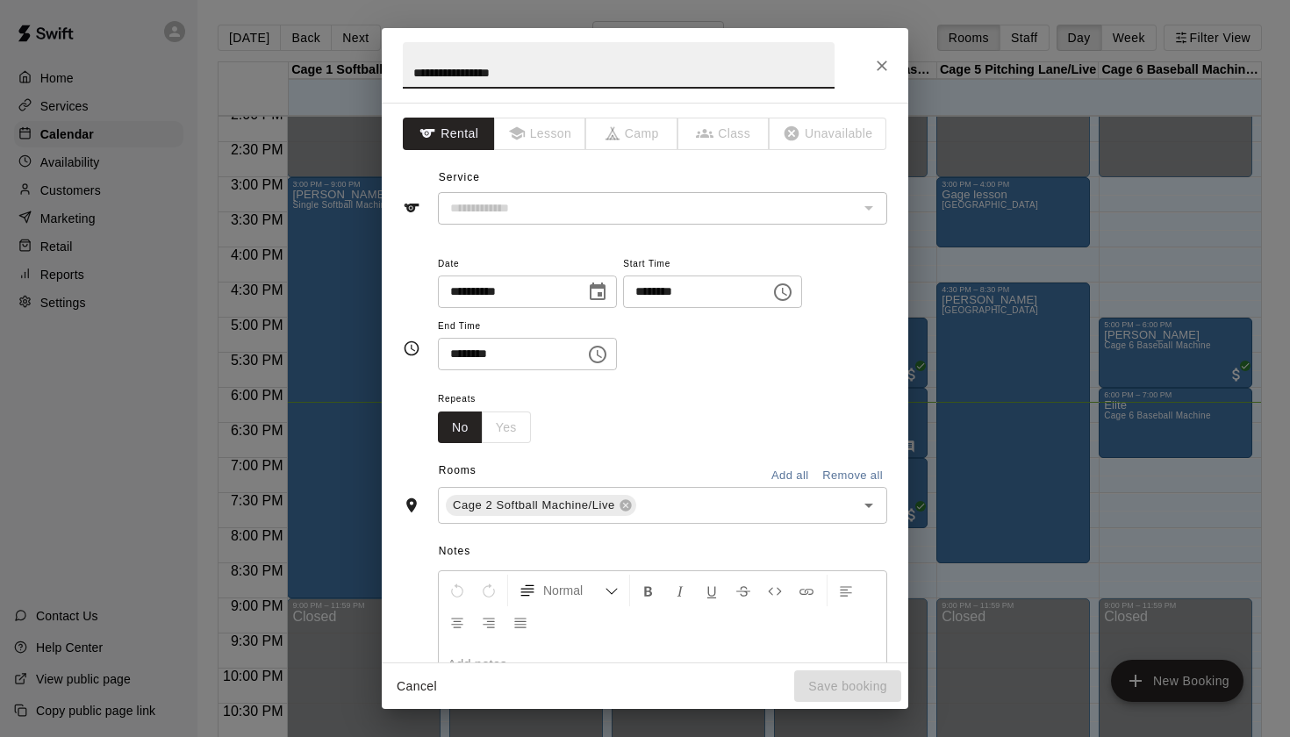
type input "**********"
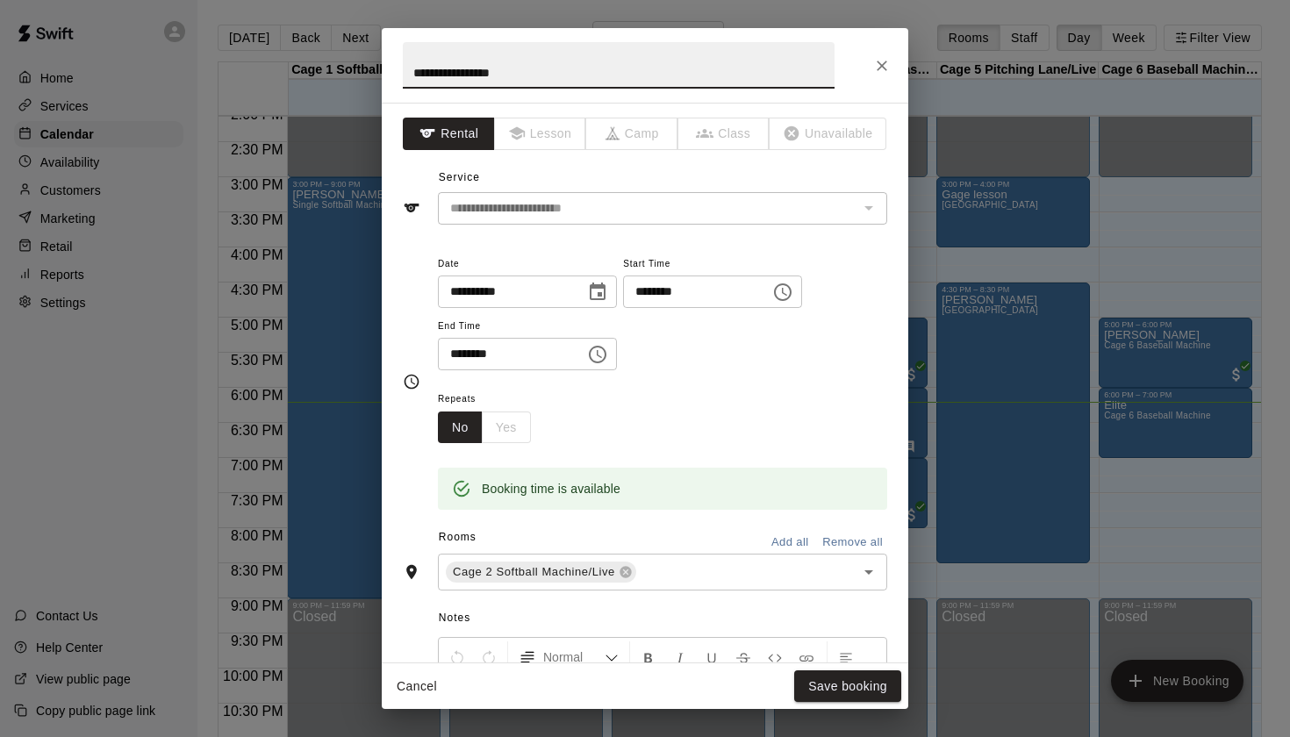
click at [406, 76] on input "**********" at bounding box center [619, 65] width 432 height 46
type input "**********"
click at [860, 694] on button "Save booking" at bounding box center [847, 686] width 107 height 32
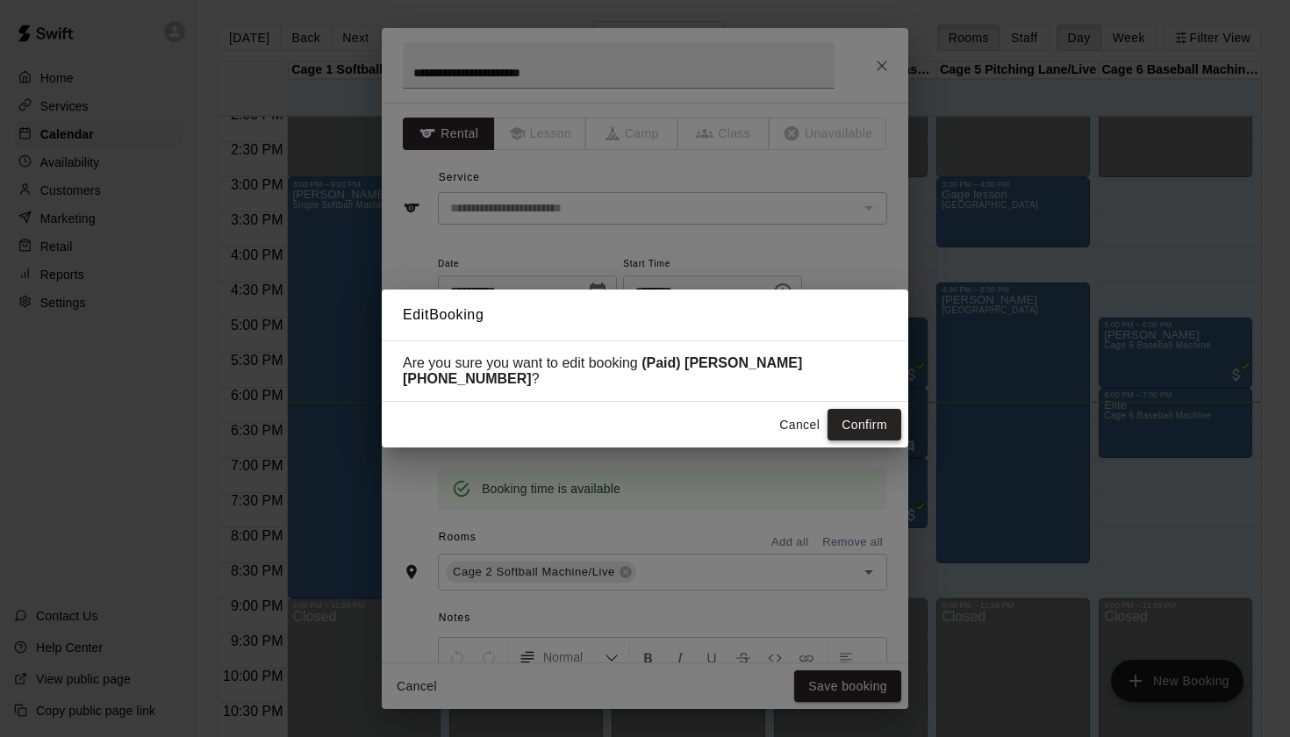
click at [879, 425] on button "Confirm" at bounding box center [864, 425] width 74 height 32
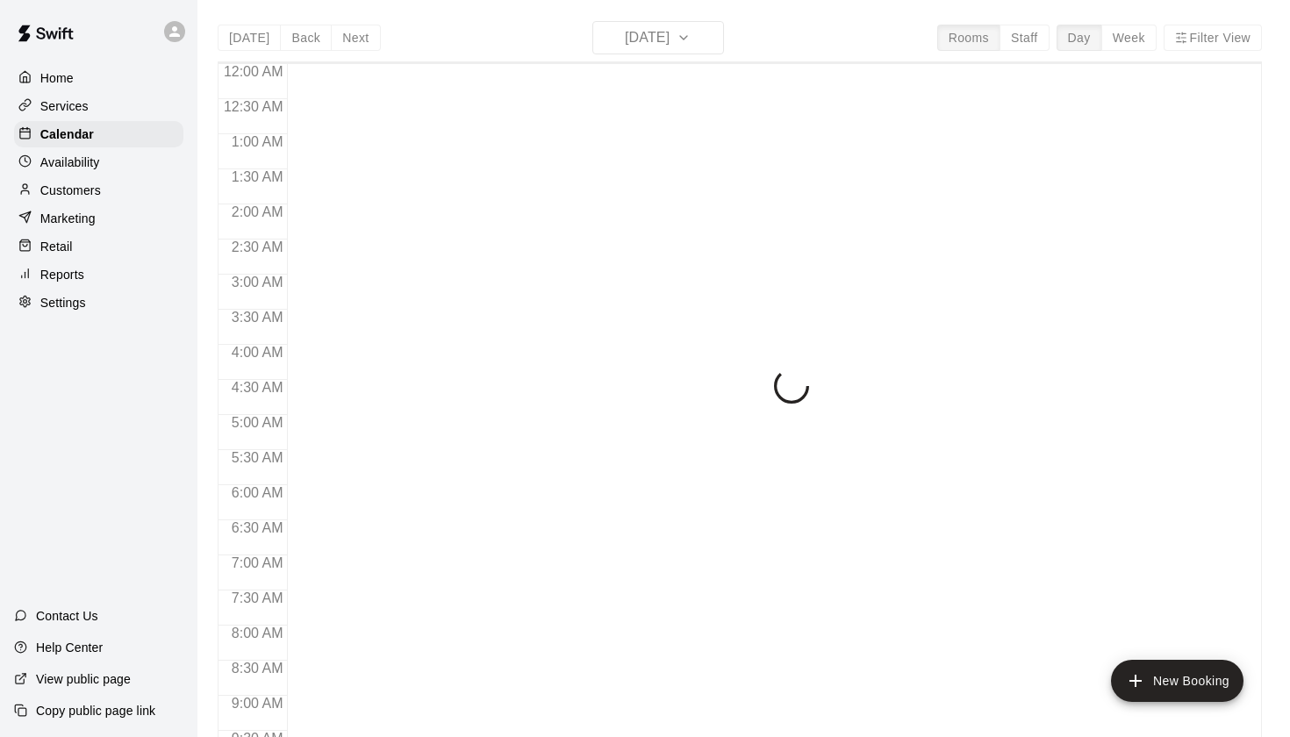
scroll to position [992, 0]
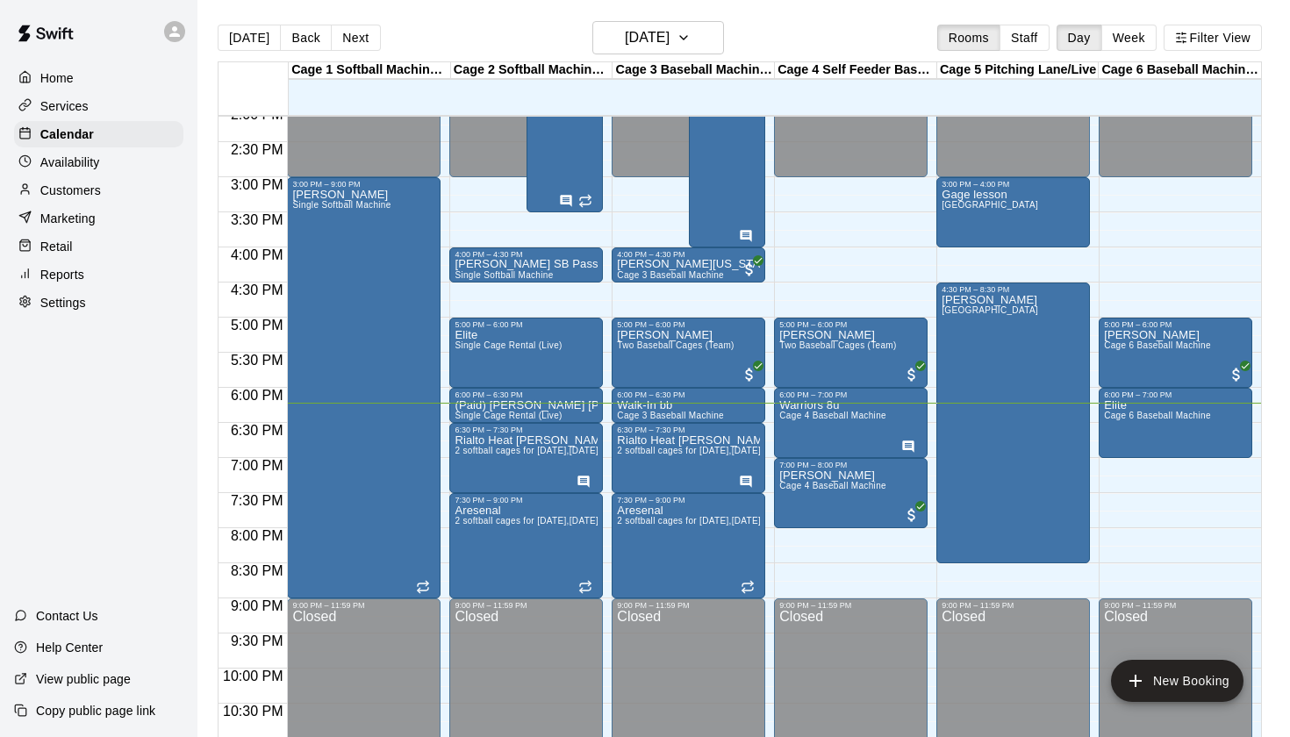
click at [683, 56] on div "[DATE] Back [DATE][DATE] Rooms Staff Day Week Filter View" at bounding box center [740, 41] width 1044 height 40
click at [669, 45] on h6 "[DATE]" at bounding box center [647, 37] width 45 height 25
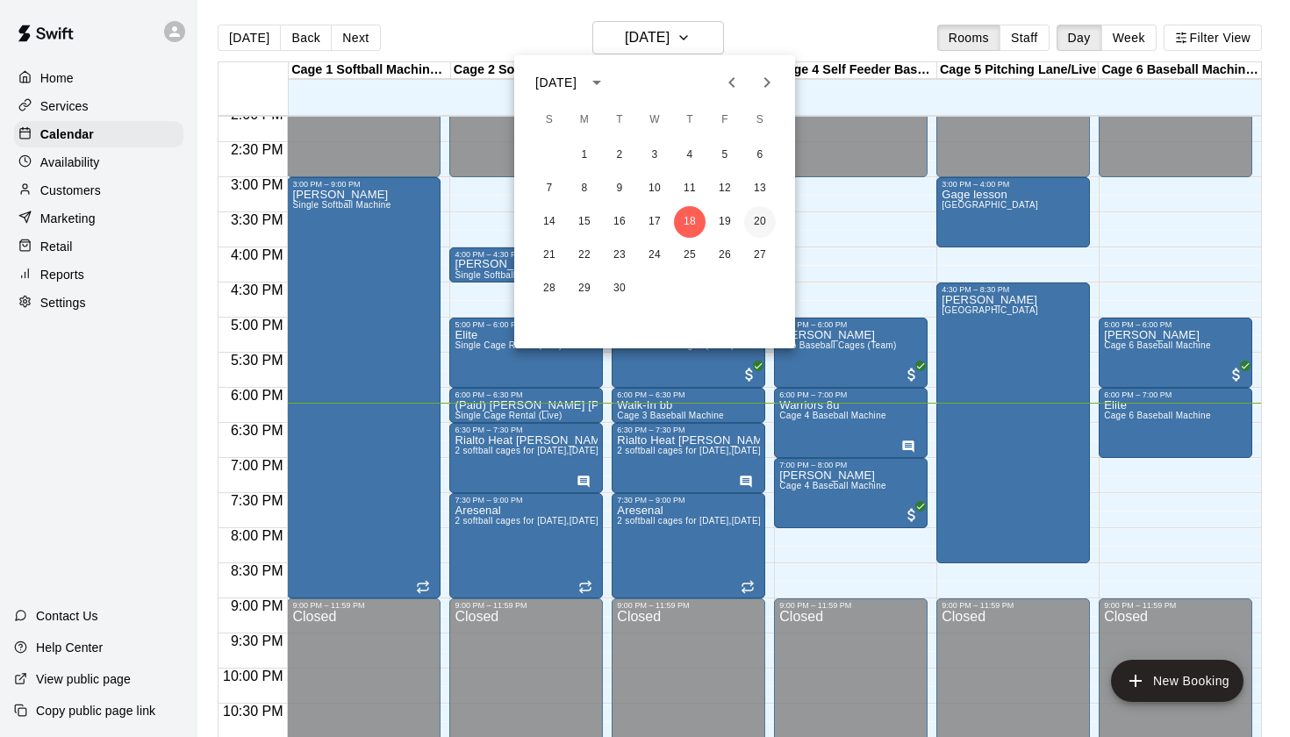
click at [752, 221] on button "20" at bounding box center [760, 222] width 32 height 32
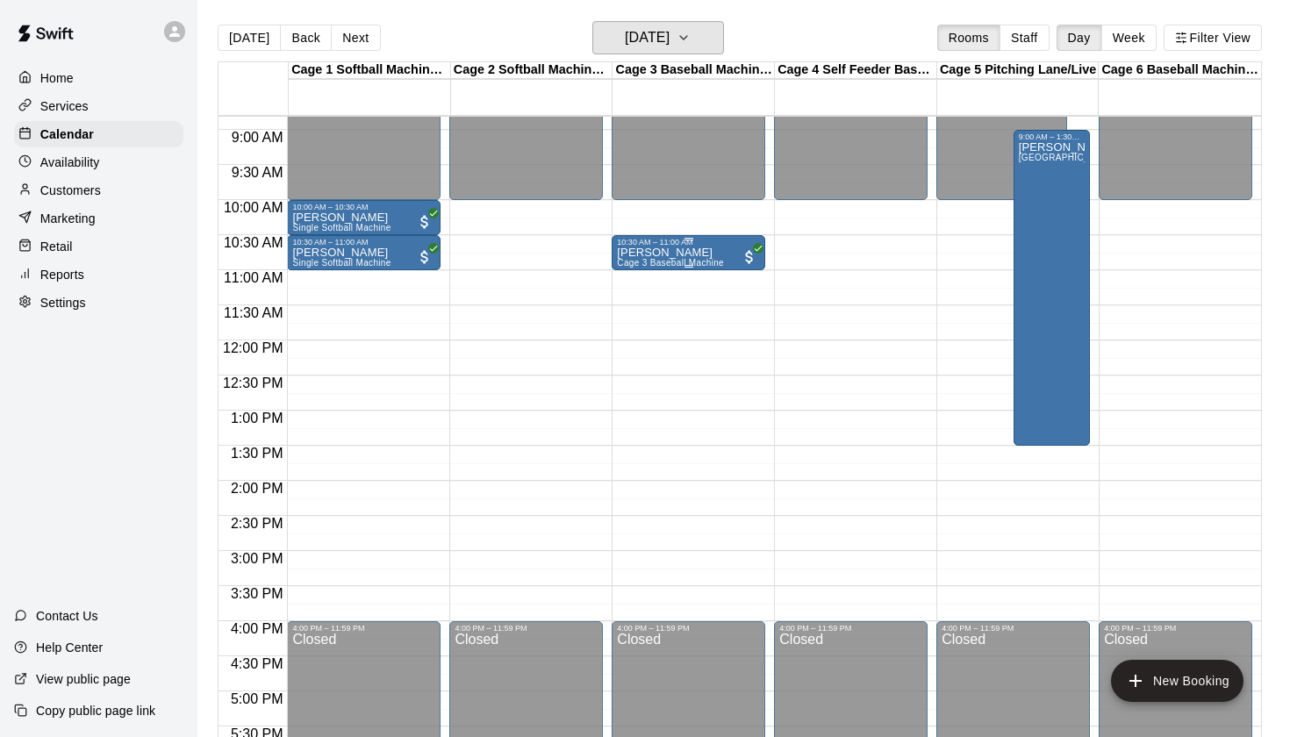
scroll to position [620, 0]
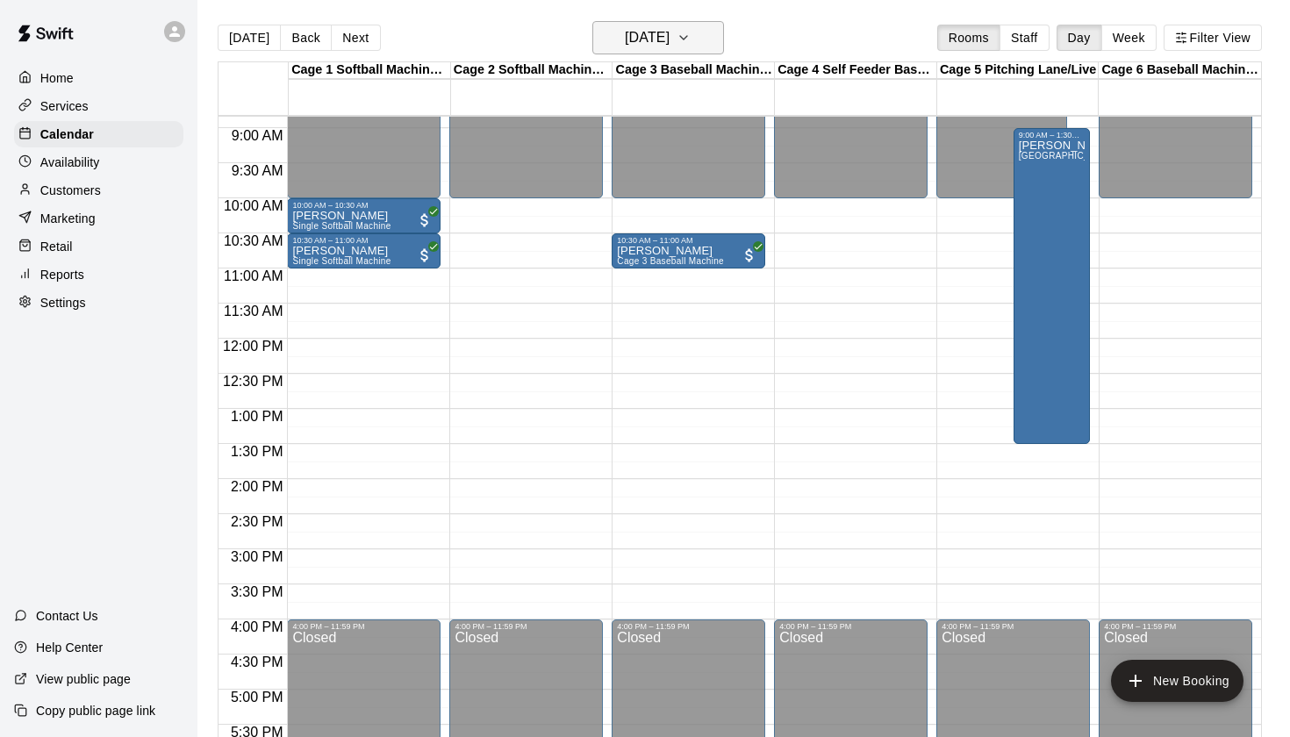
click at [654, 32] on h6 "[DATE]" at bounding box center [647, 37] width 45 height 25
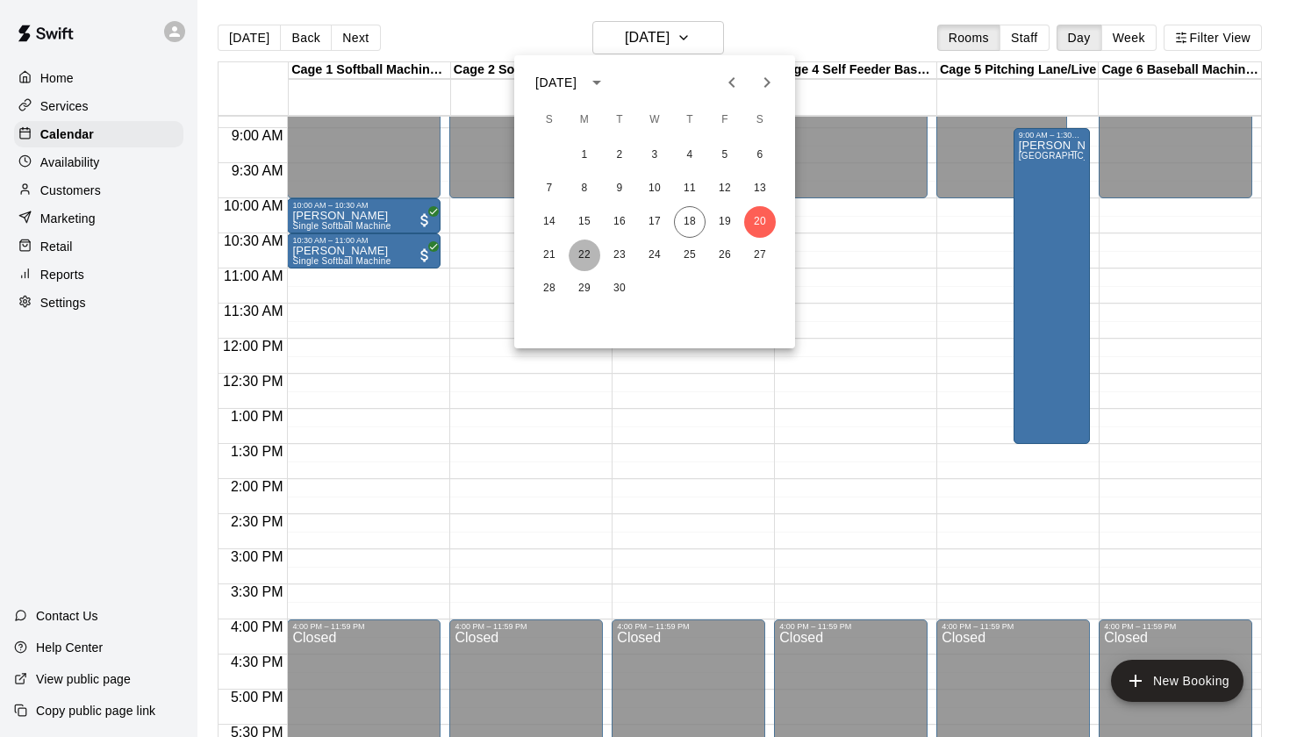
click at [585, 257] on button "22" at bounding box center [584, 255] width 32 height 32
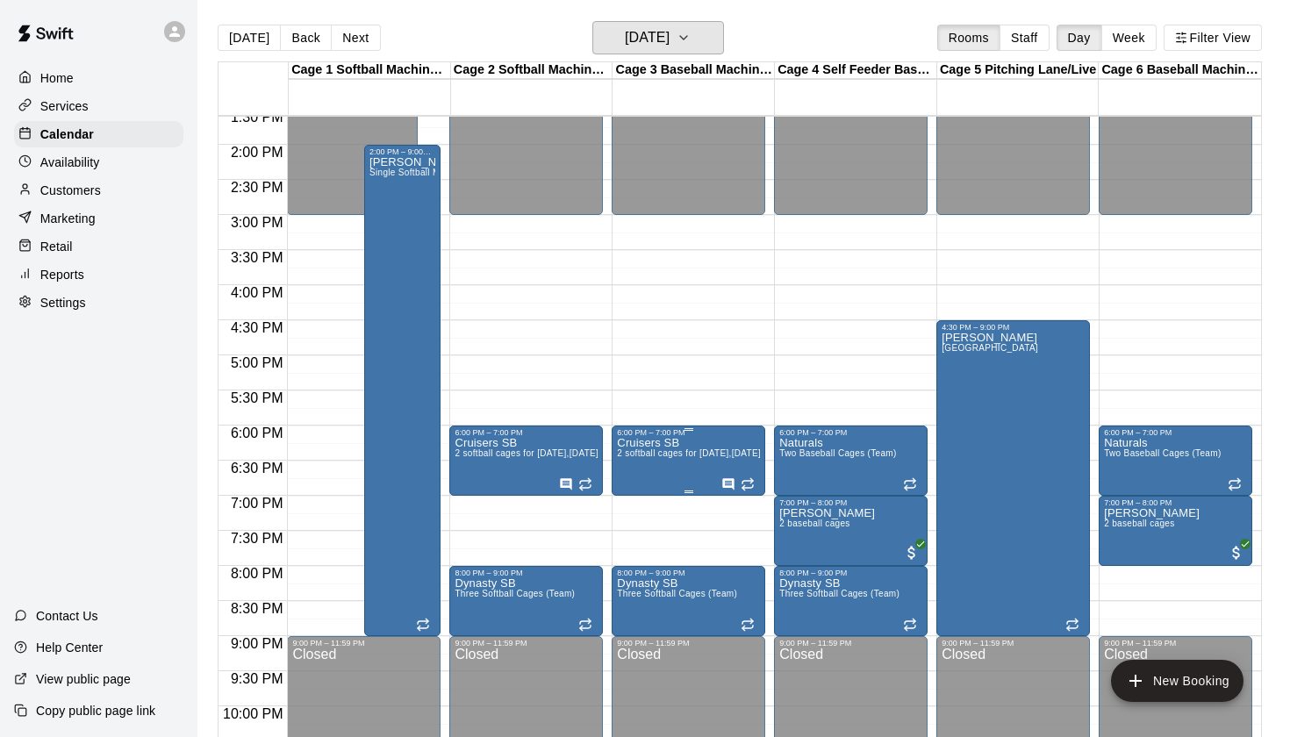
scroll to position [954, 0]
click at [690, 34] on icon "button" at bounding box center [683, 37] width 14 height 21
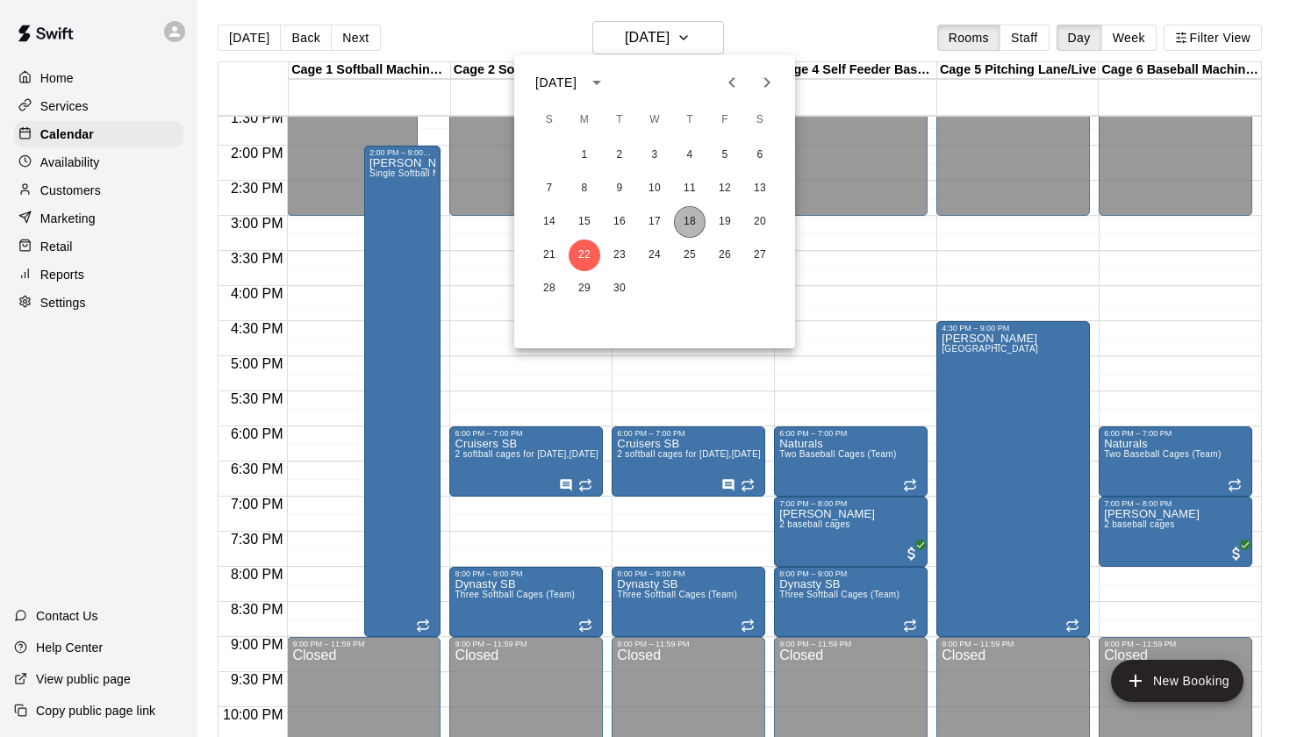
click at [690, 221] on button "18" at bounding box center [690, 222] width 32 height 32
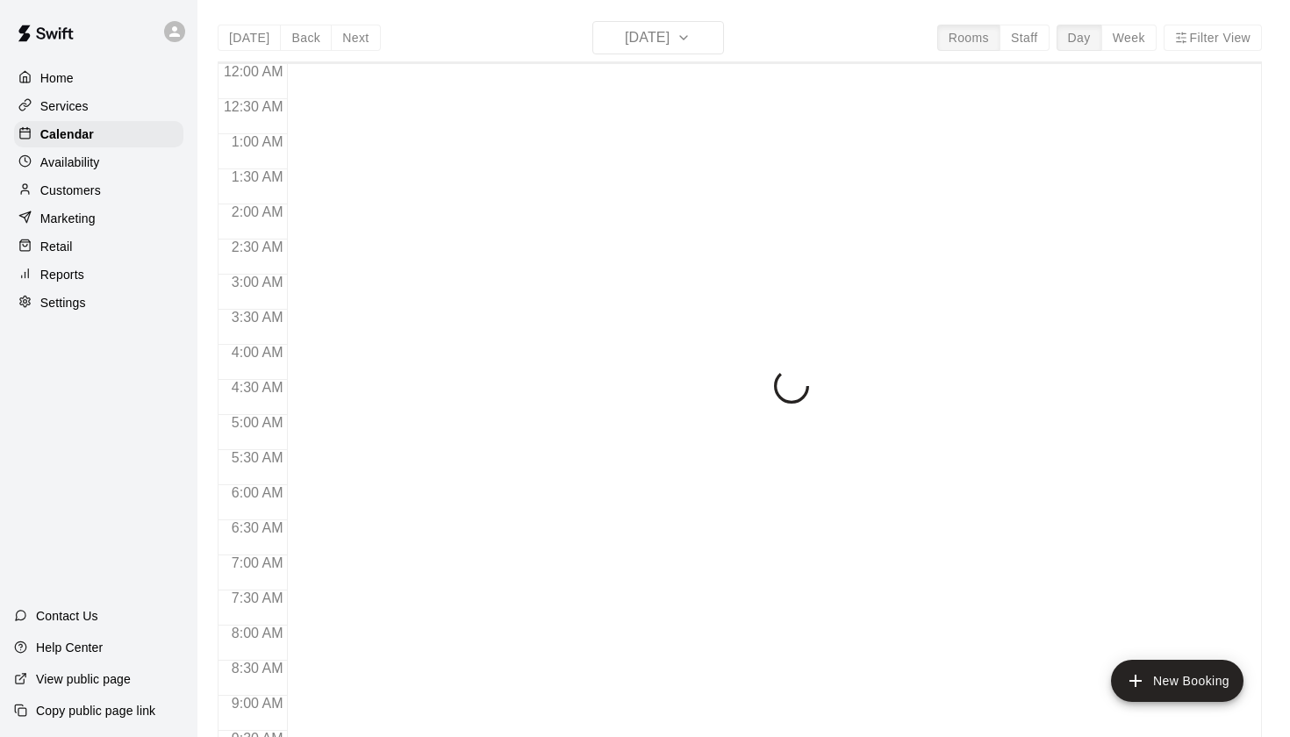
scroll to position [992, 0]
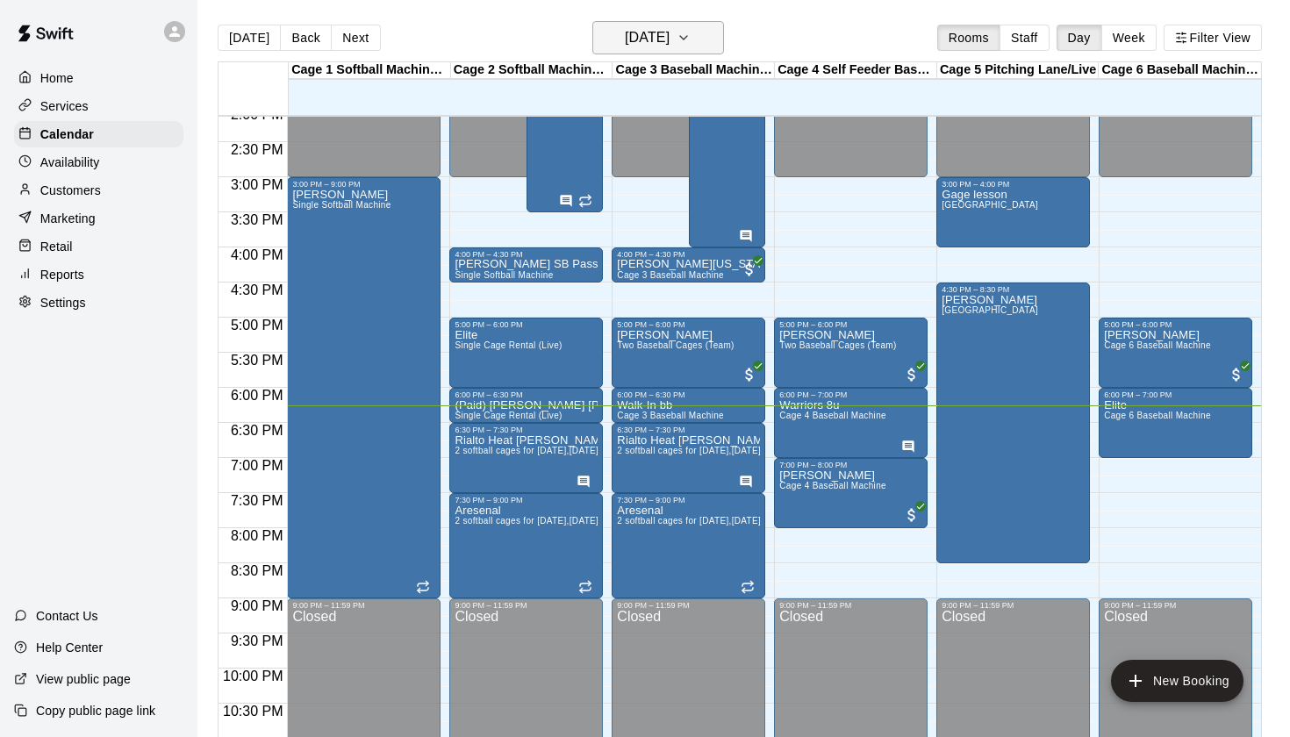
click at [669, 32] on h6 "[DATE]" at bounding box center [647, 37] width 45 height 25
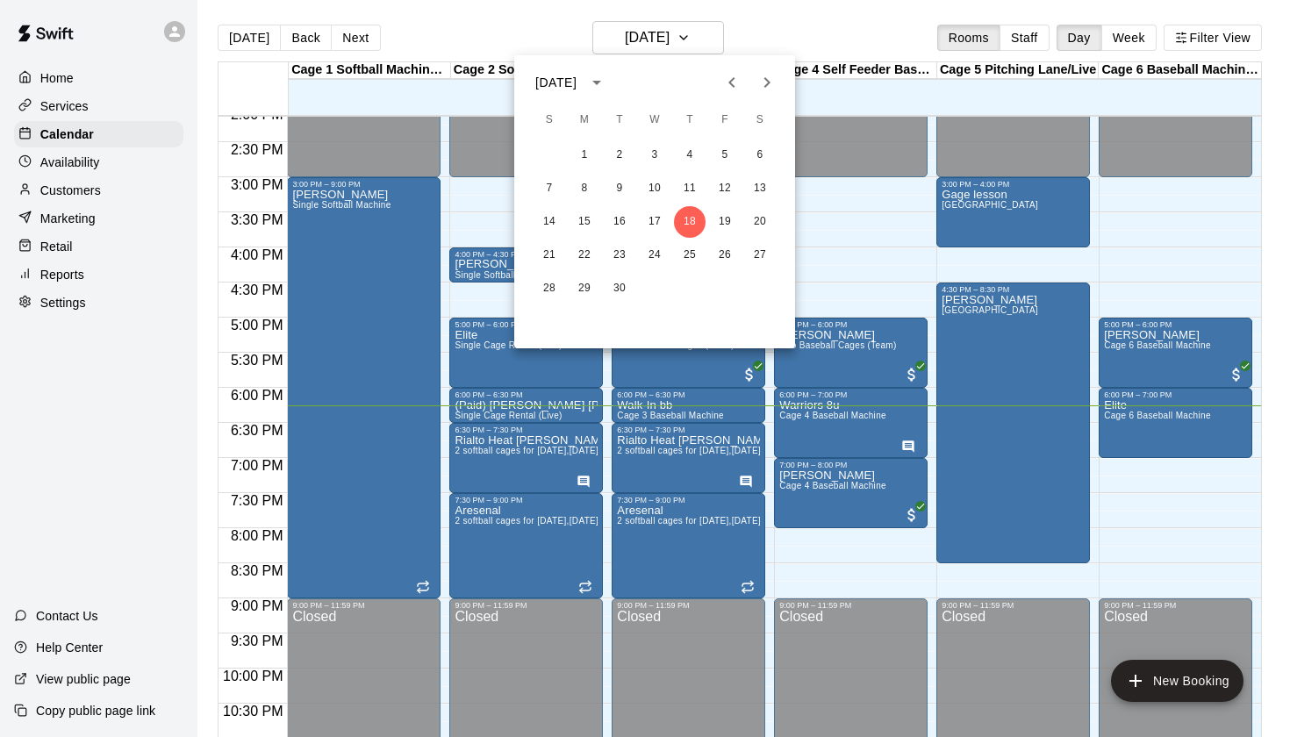
click at [820, 31] on div at bounding box center [645, 368] width 1290 height 737
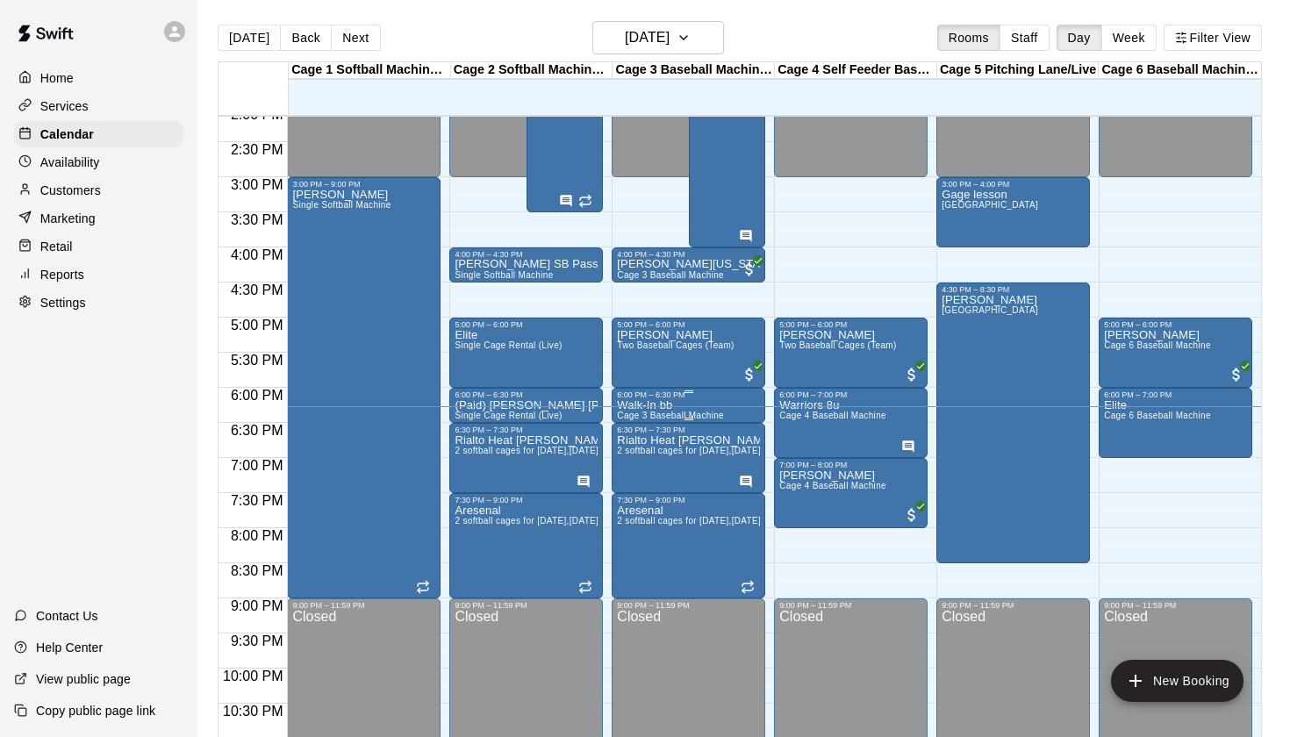
click at [682, 399] on div "6:00 PM – 6:30 PM" at bounding box center [688, 394] width 143 height 9
click at [636, 403] on icon "edit" at bounding box center [635, 408] width 21 height 21
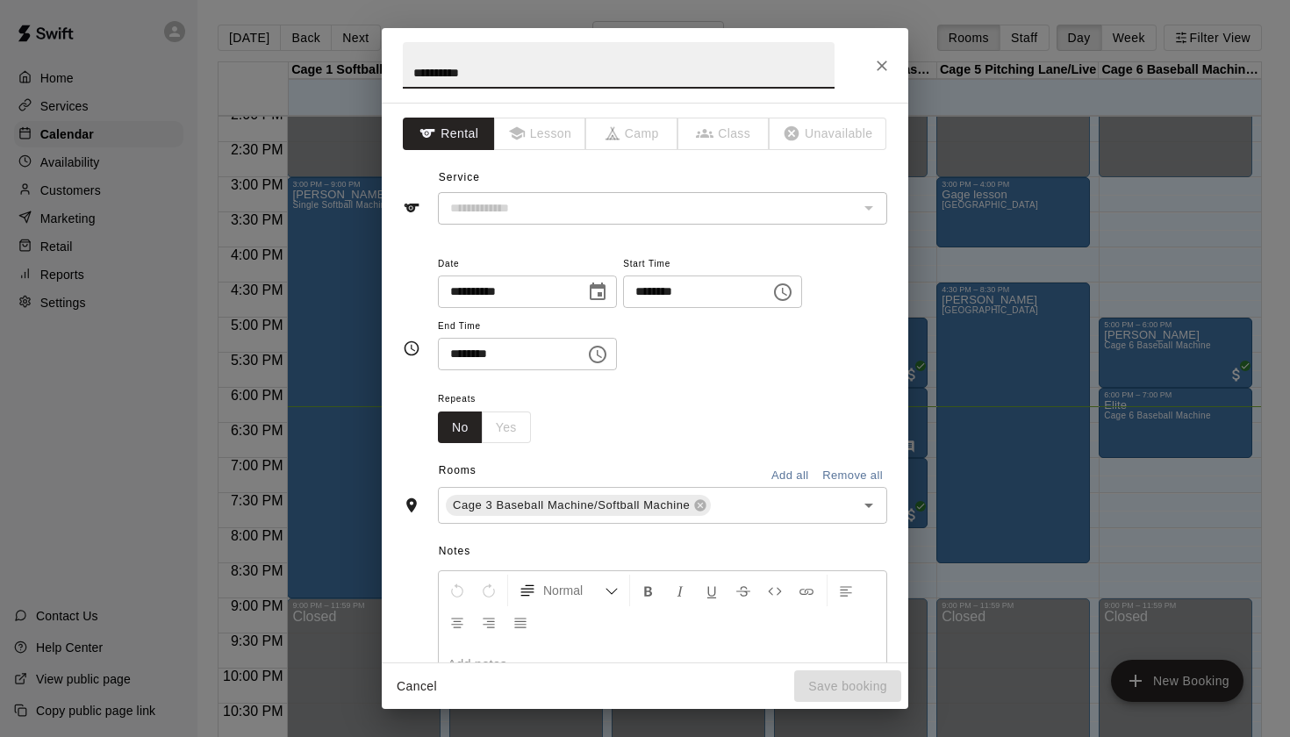
type input "**********"
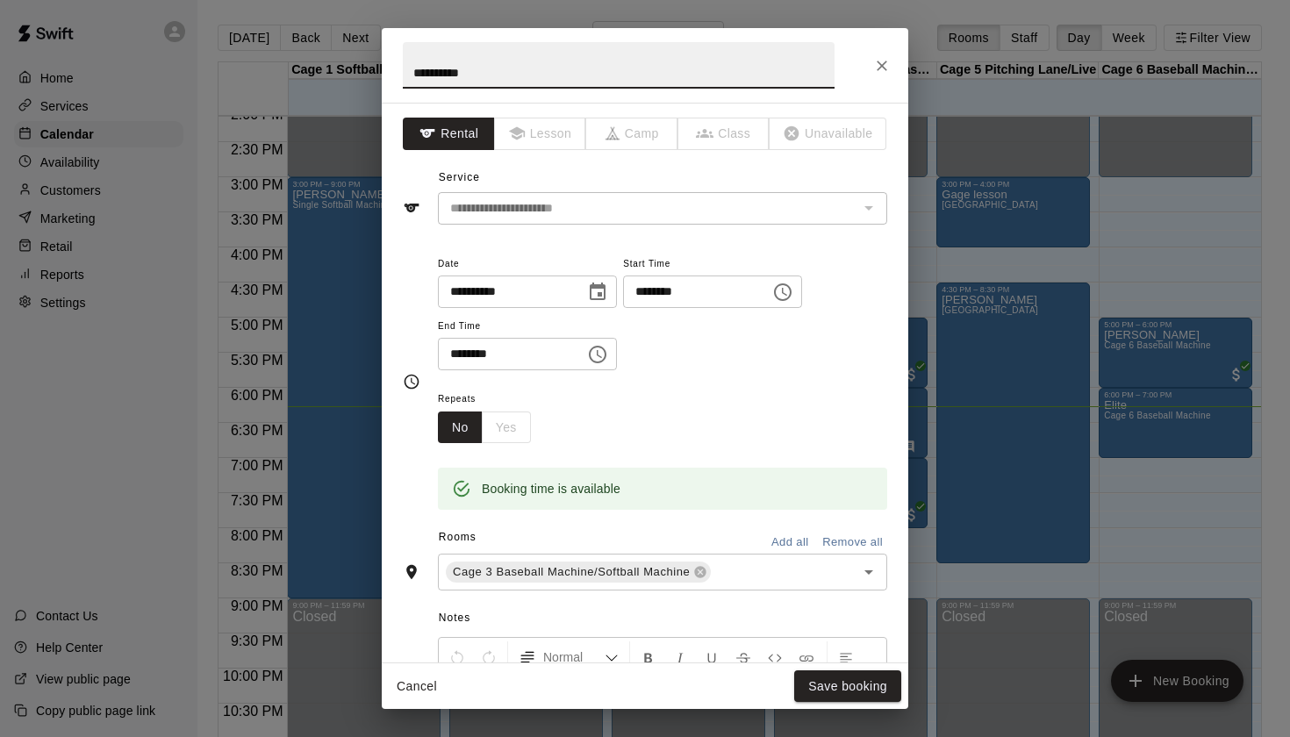
click at [793, 282] on icon "Choose time, selected time is 6:00 PM" at bounding box center [782, 292] width 21 height 21
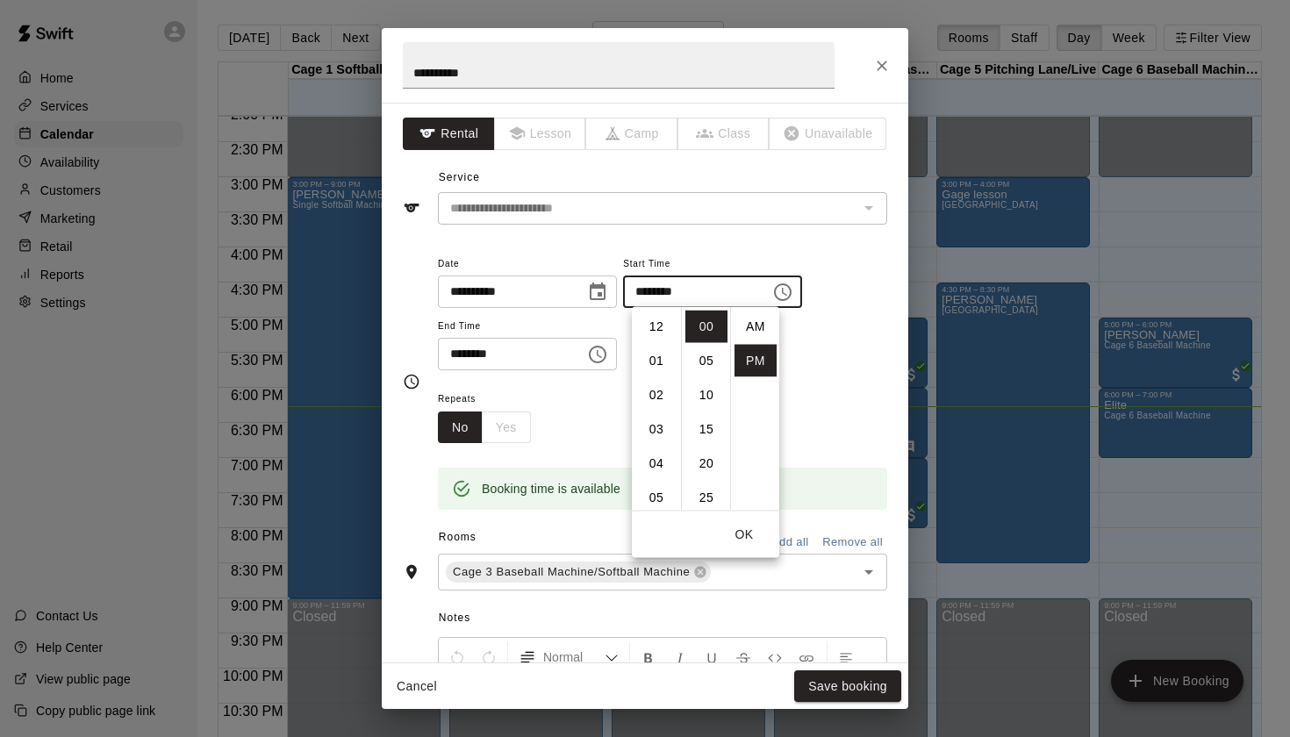
scroll to position [32, 0]
click at [703, 433] on li "15" at bounding box center [706, 429] width 42 height 32
type input "********"
click at [862, 388] on div "Repeats No Yes" at bounding box center [662, 415] width 449 height 55
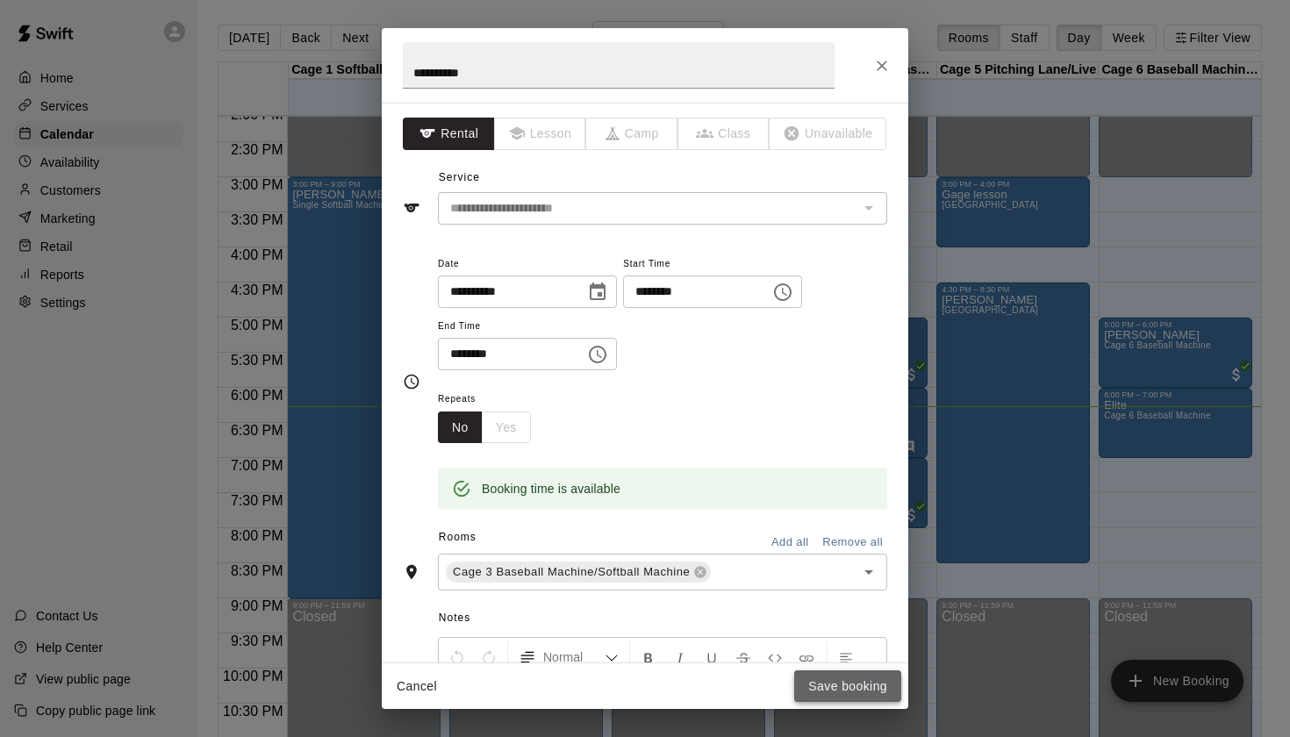
click at [844, 700] on button "Save booking" at bounding box center [847, 686] width 107 height 32
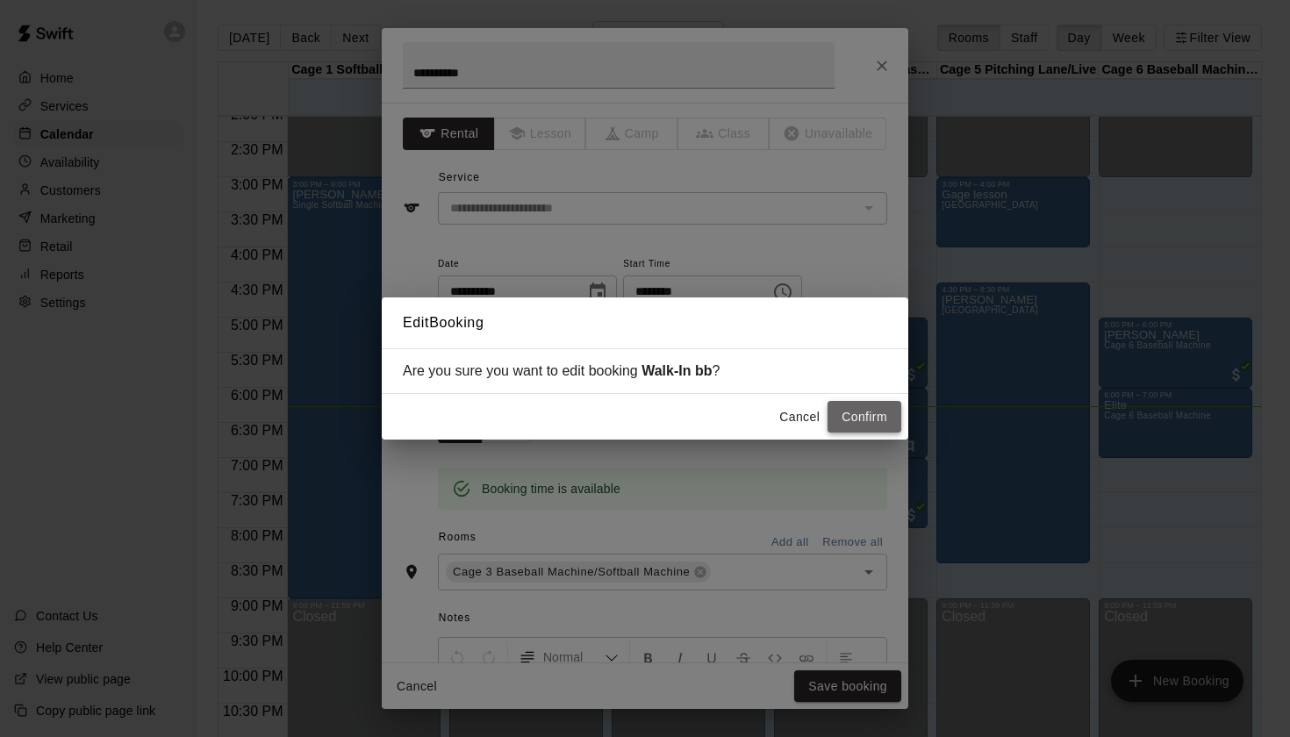
click at [870, 421] on button "Confirm" at bounding box center [864, 417] width 74 height 32
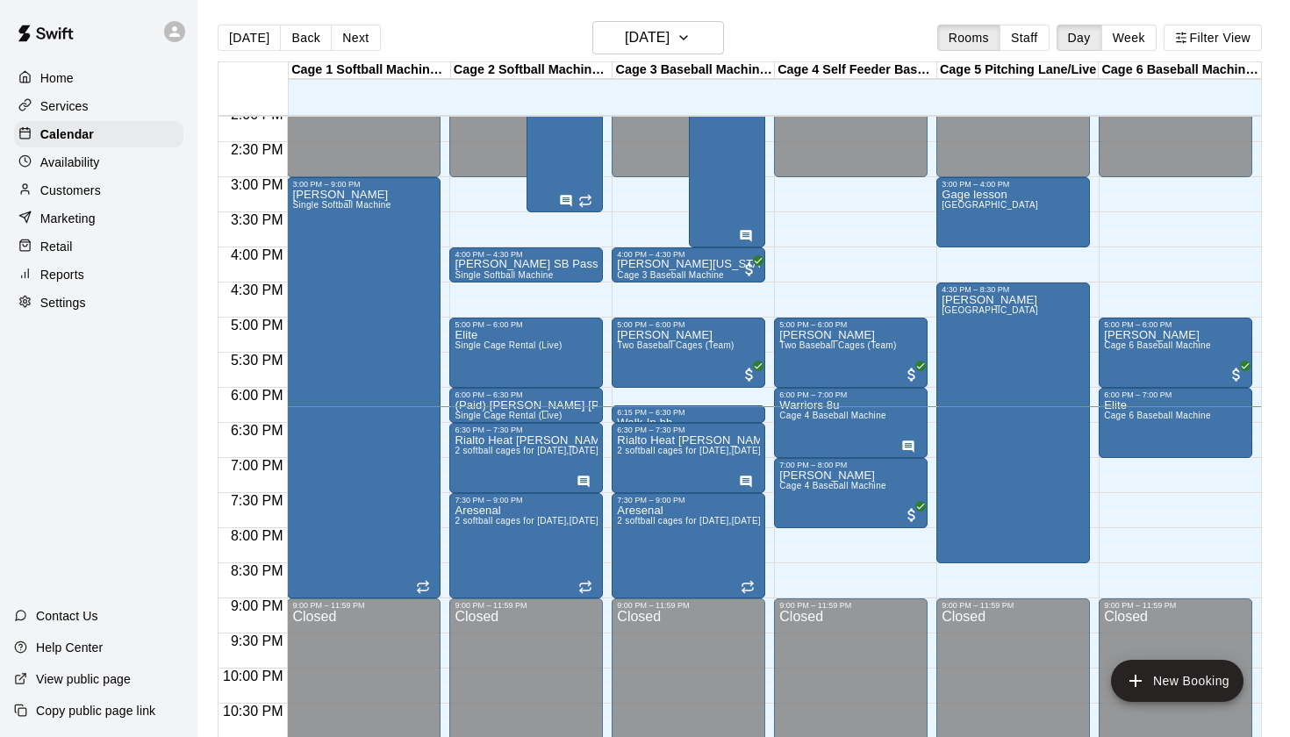
click at [872, 35] on div "Today Back Next Thursday Sep 18 Rooms Staff Day Week Filter View" at bounding box center [740, 41] width 1044 height 40
click at [687, 450] on span "2 softball cages for [DATE],[DATE], Thursdays" at bounding box center [713, 451] width 193 height 10
click at [633, 456] on icon "edit" at bounding box center [635, 464] width 21 height 21
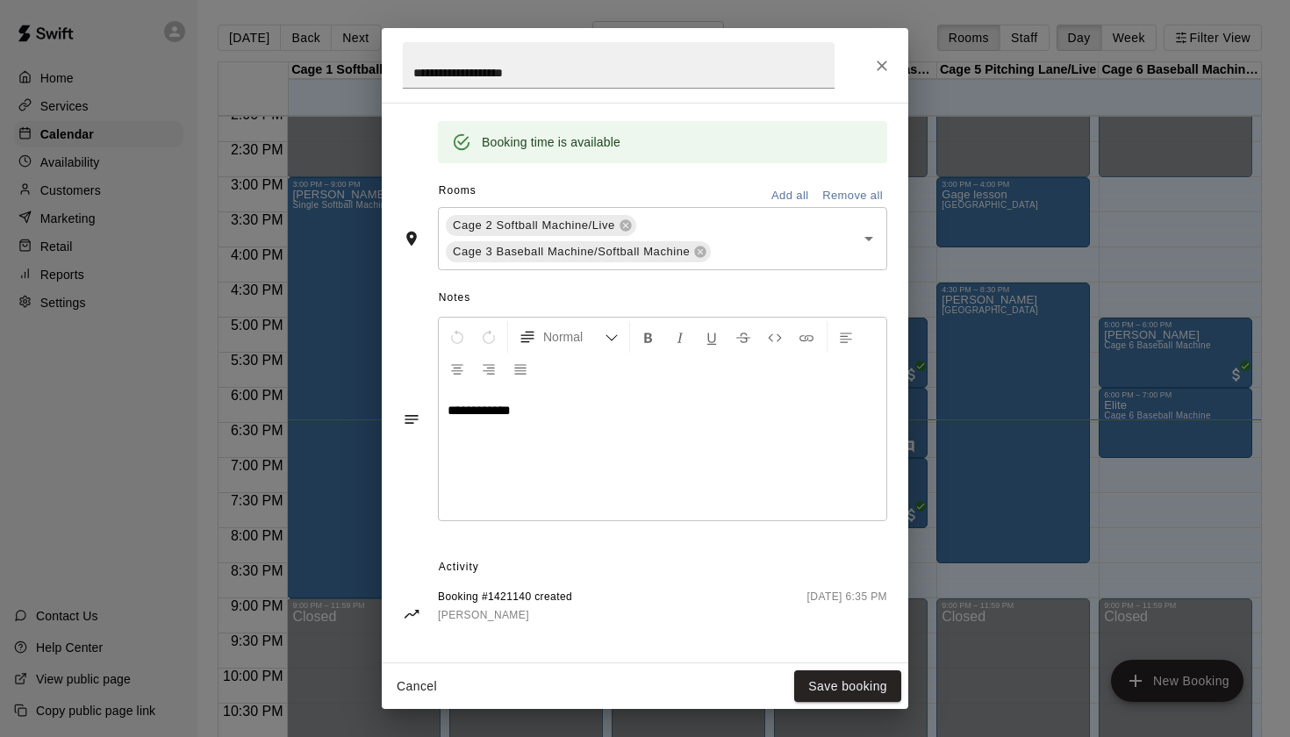
scroll to position [345, 0]
click at [891, 61] on button "Close" at bounding box center [882, 66] width 32 height 32
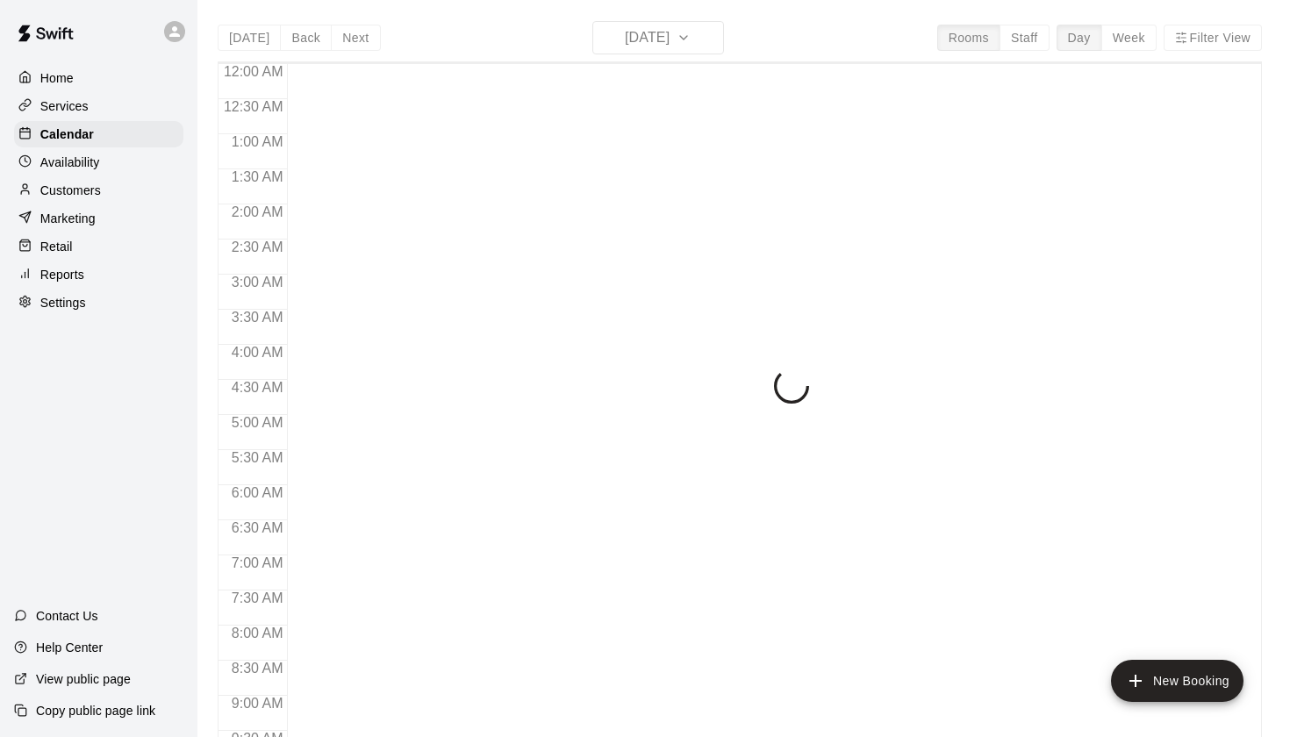
scroll to position [992, 0]
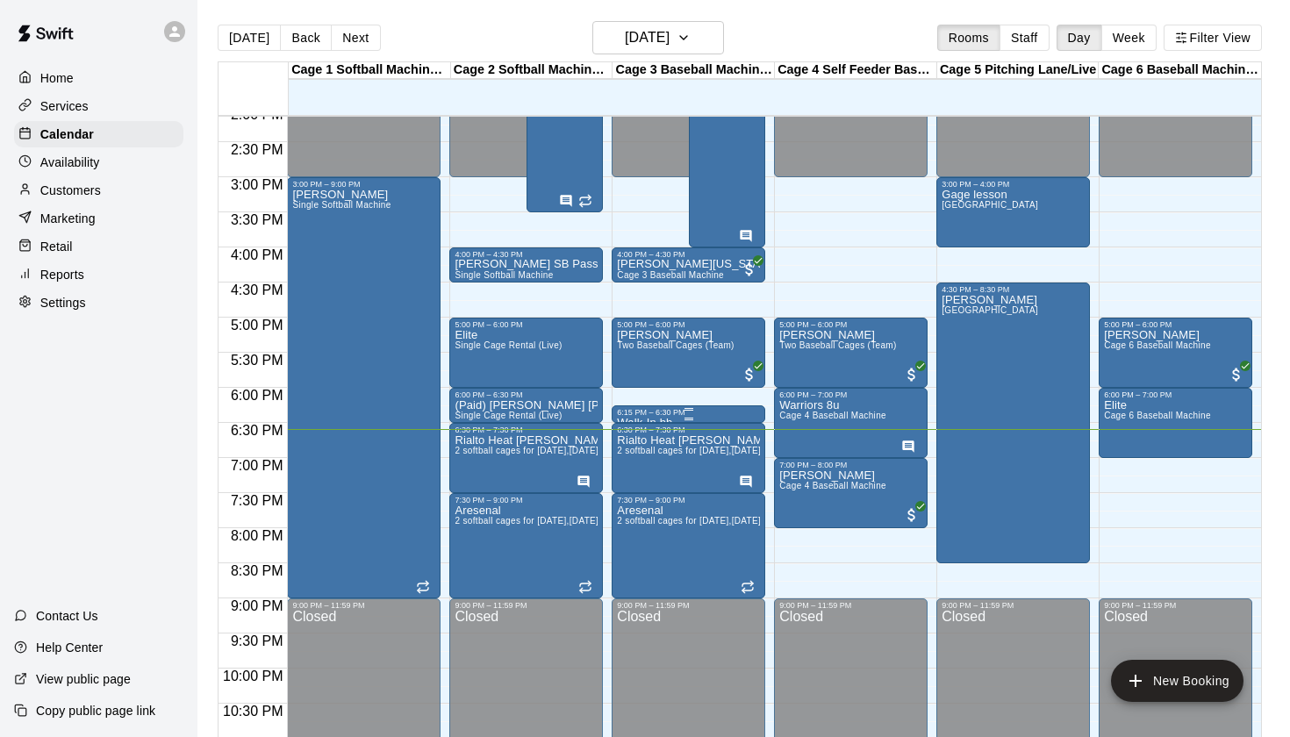
click at [690, 415] on div "6:15 PM – 6:30 PM" at bounding box center [688, 412] width 143 height 9
click at [642, 429] on icon "edit" at bounding box center [635, 426] width 21 height 21
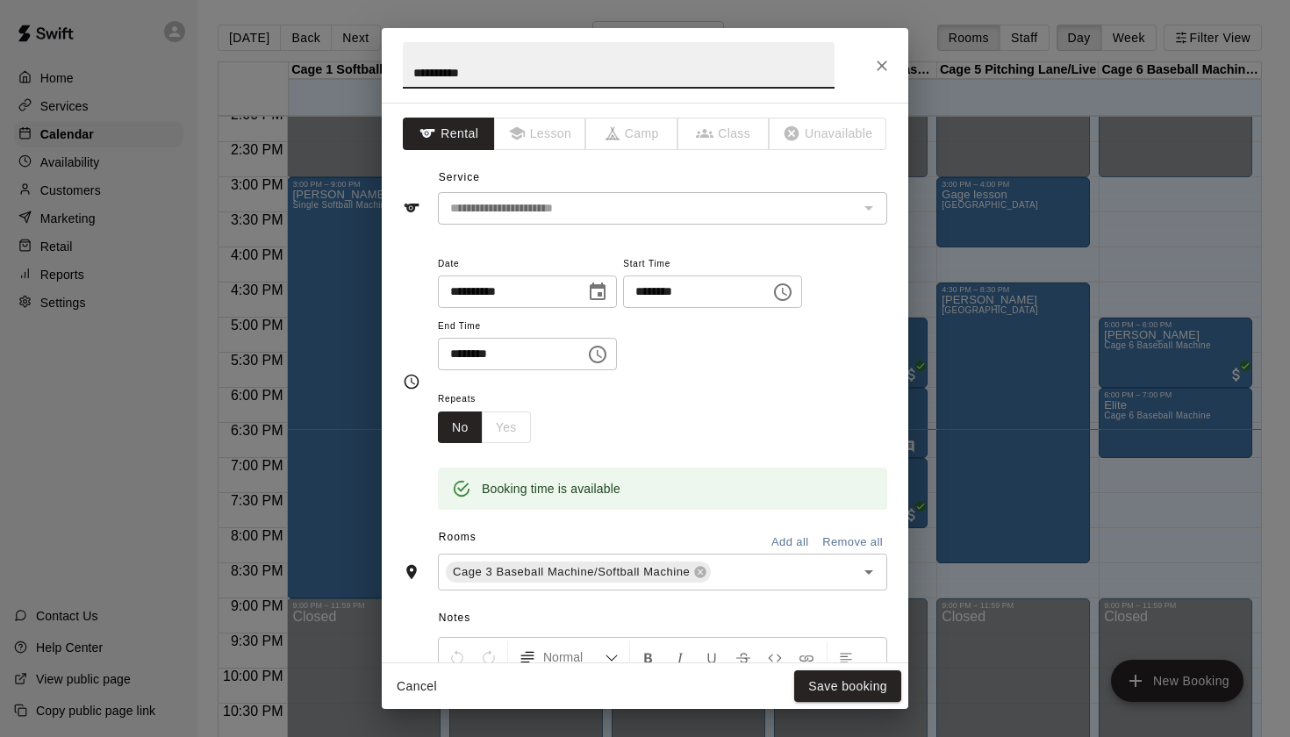
click at [503, 75] on input "**********" at bounding box center [619, 65] width 432 height 46
click at [413, 68] on input "**********" at bounding box center [619, 65] width 432 height 46
type input "**********"
click at [836, 691] on button "Save booking" at bounding box center [847, 686] width 107 height 32
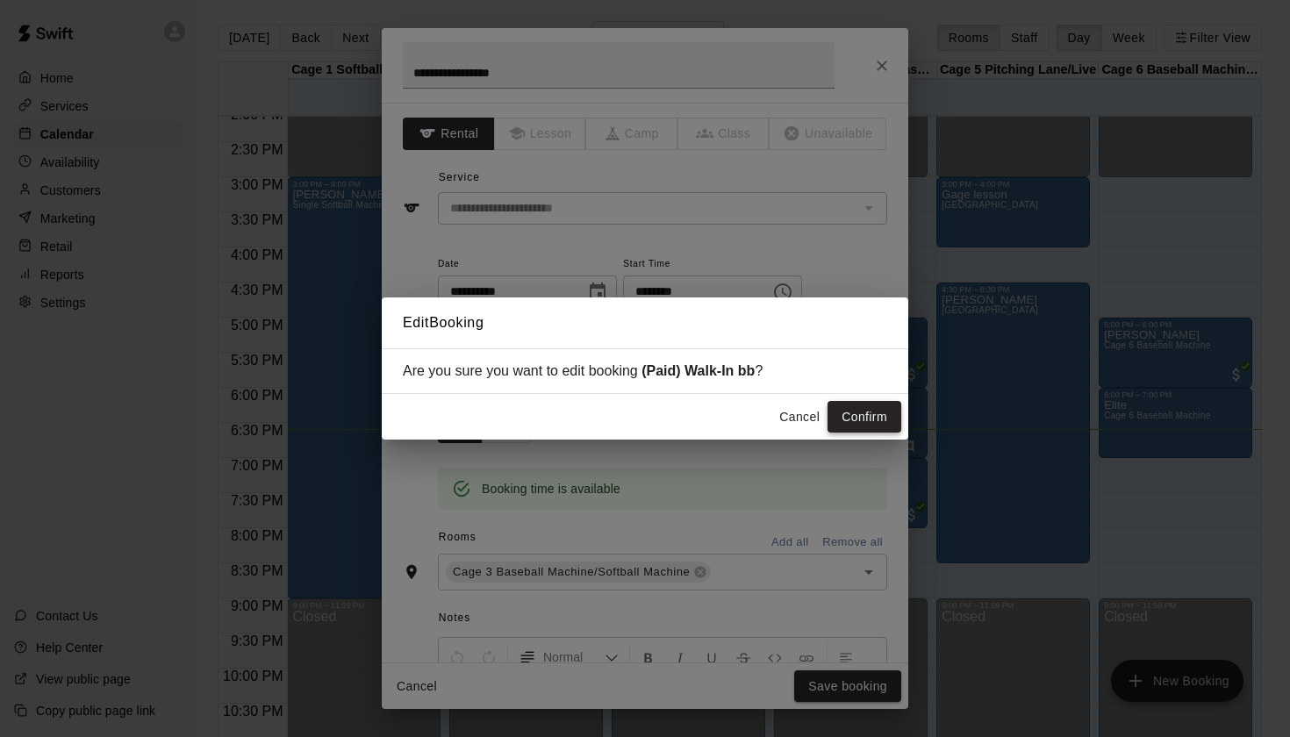
click at [869, 415] on button "Confirm" at bounding box center [864, 417] width 74 height 32
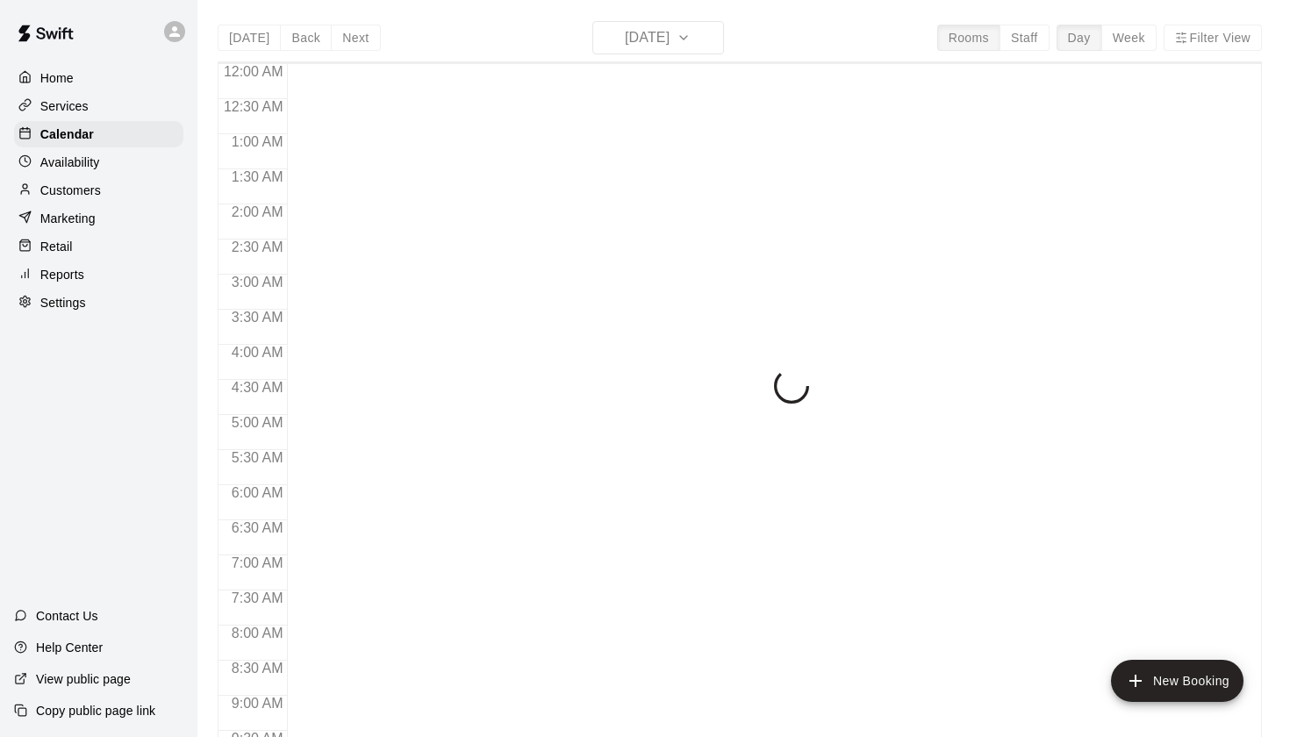
scroll to position [992, 0]
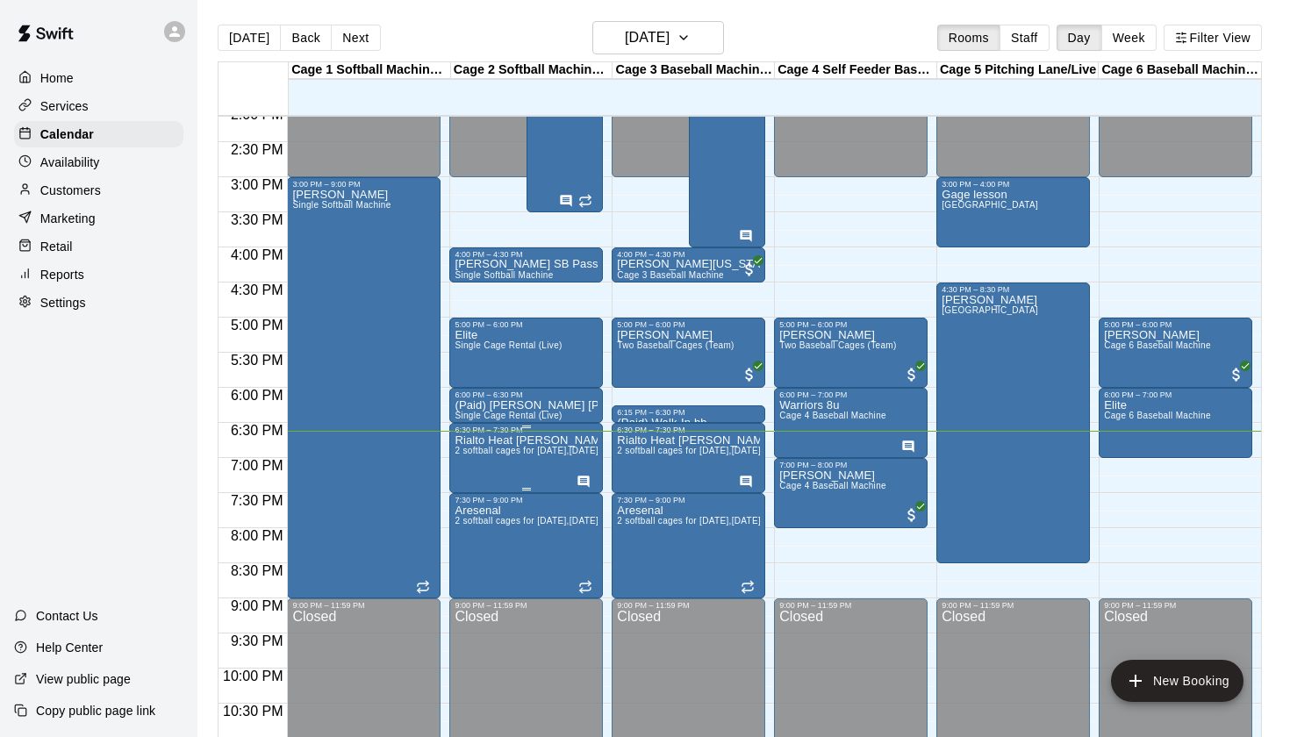
click at [531, 440] on p "Rialto Heat Stephani" at bounding box center [525, 440] width 143 height 0
click at [472, 460] on icon "edit" at bounding box center [473, 460] width 16 height 16
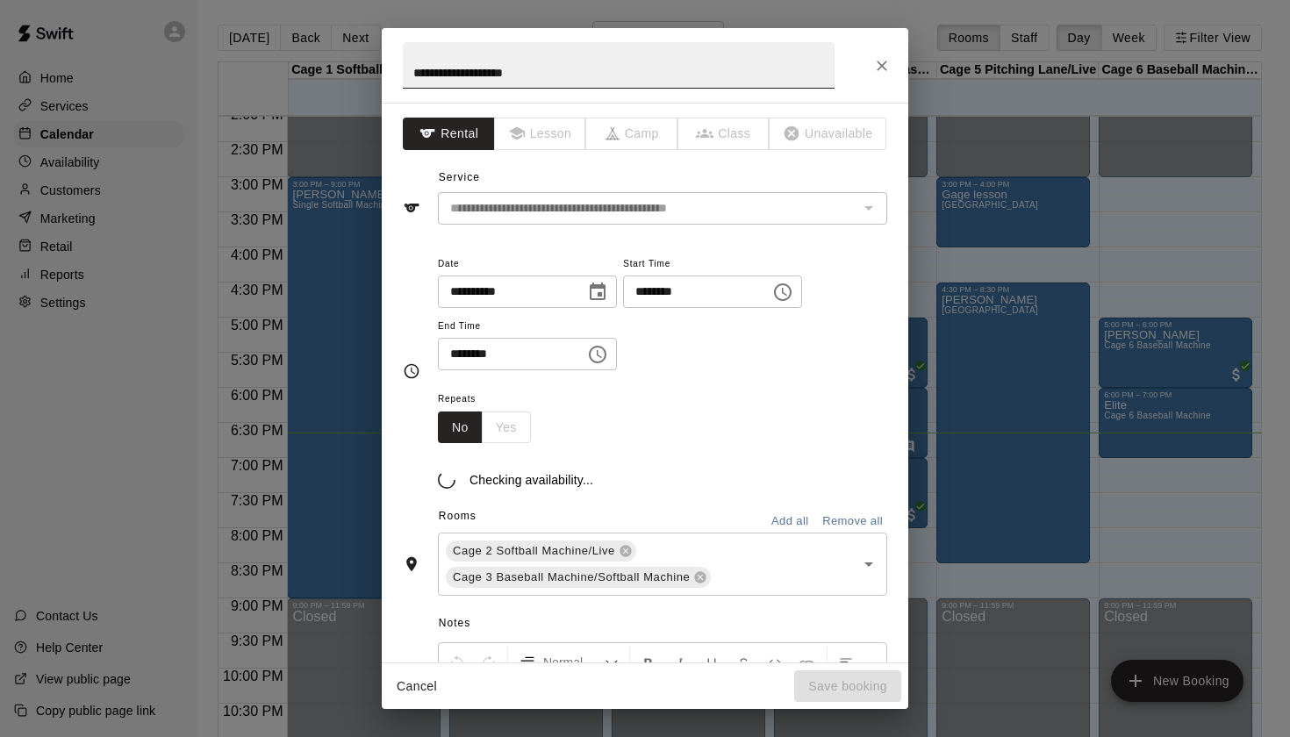
scroll to position [30, 0]
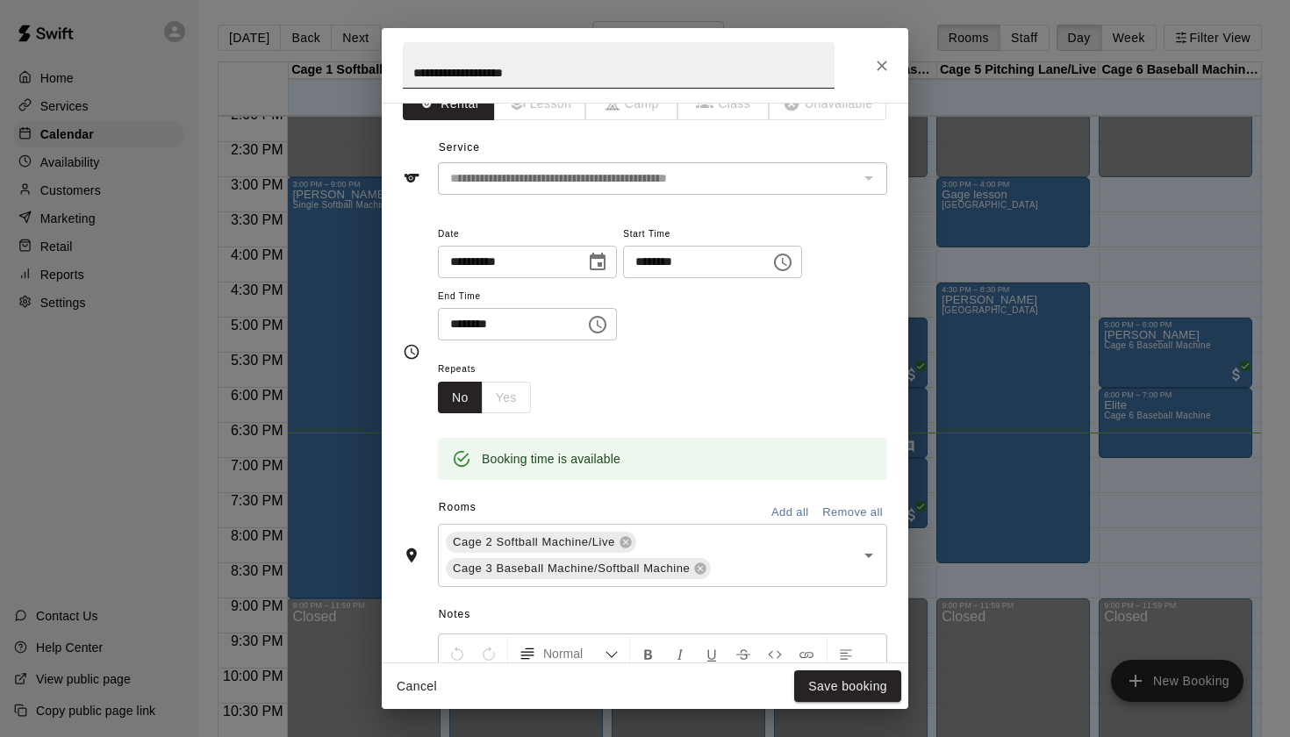
click at [408, 80] on input "**********" at bounding box center [619, 65] width 432 height 46
type input "**********"
click at [849, 689] on button "Save booking" at bounding box center [847, 686] width 107 height 32
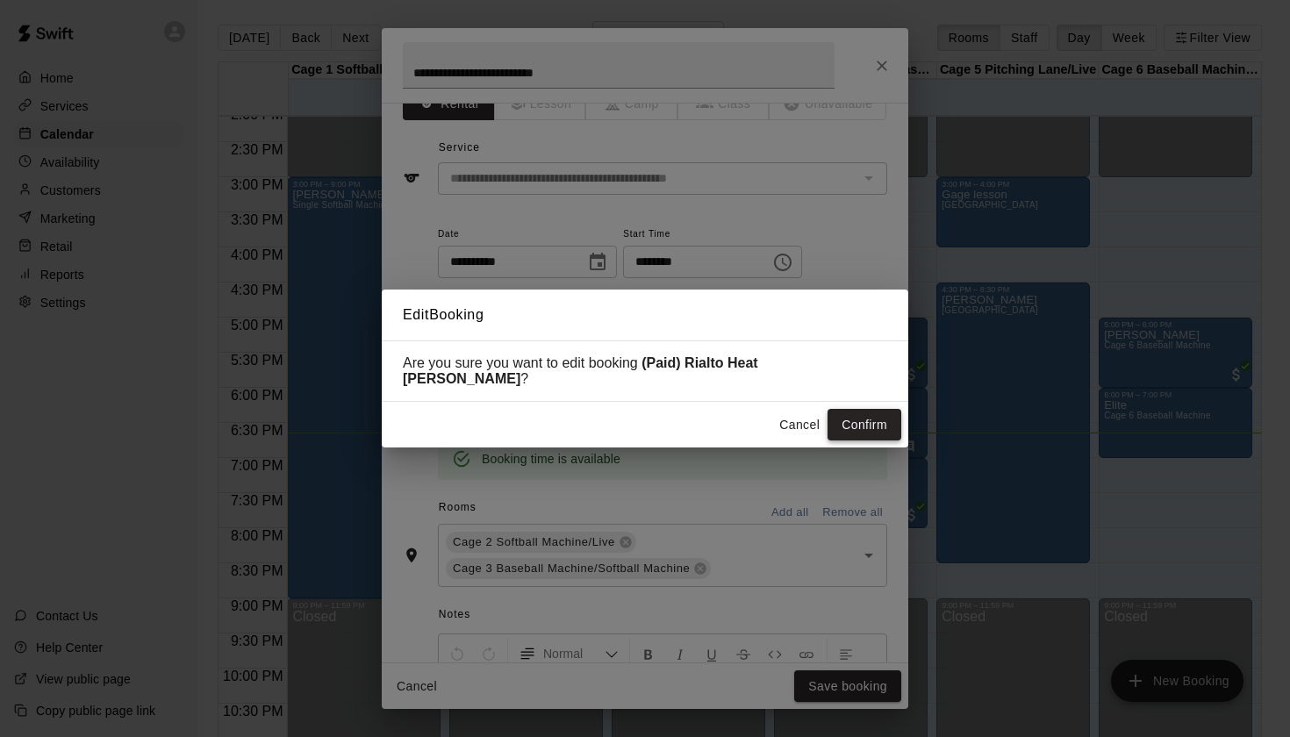
click at [883, 411] on button "Confirm" at bounding box center [864, 425] width 74 height 32
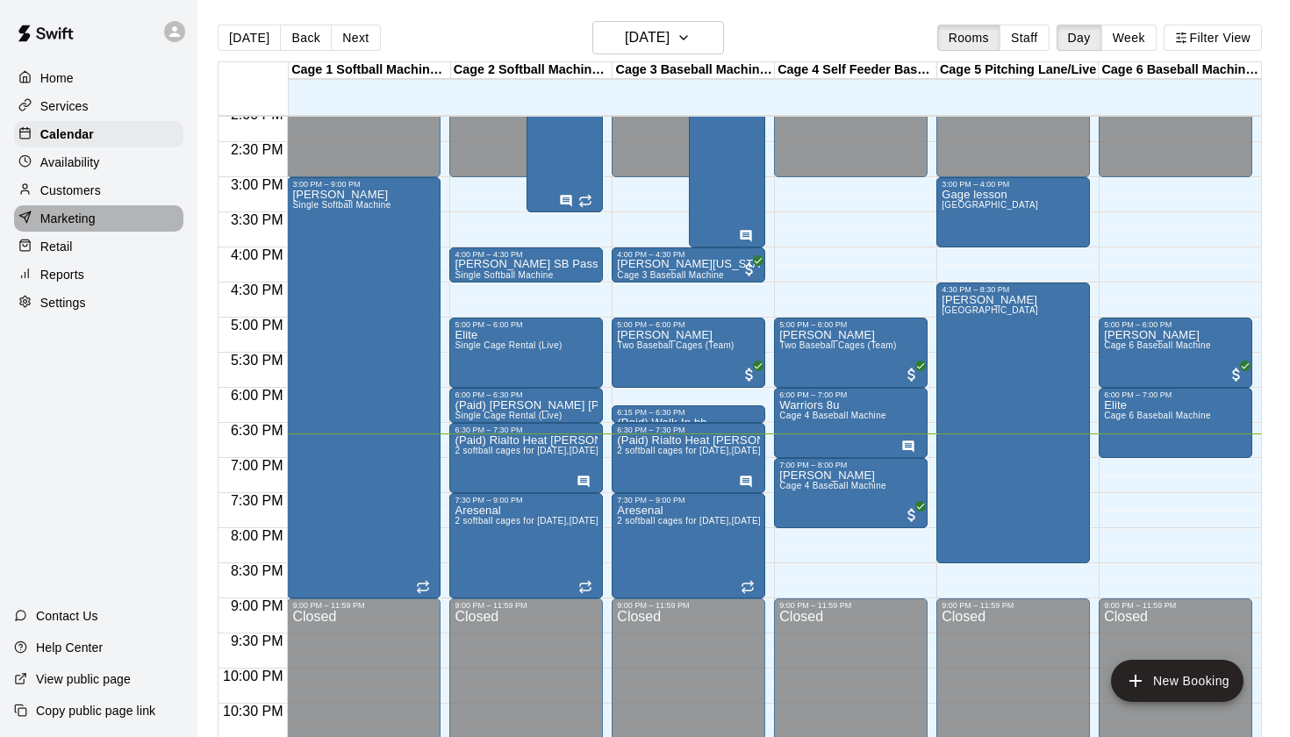
click at [80, 221] on p "Marketing" at bounding box center [67, 219] width 55 height 18
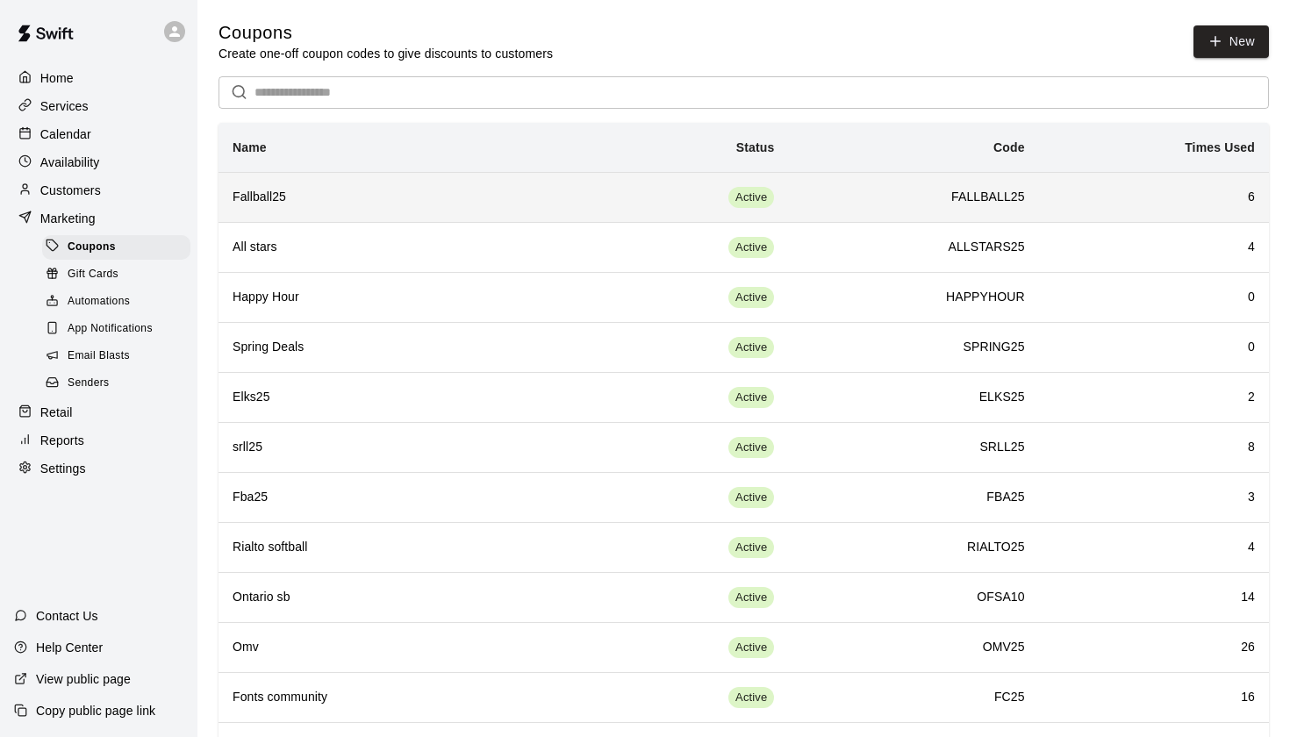
click at [966, 197] on h6 "FALLBALL25" at bounding box center [913, 197] width 222 height 19
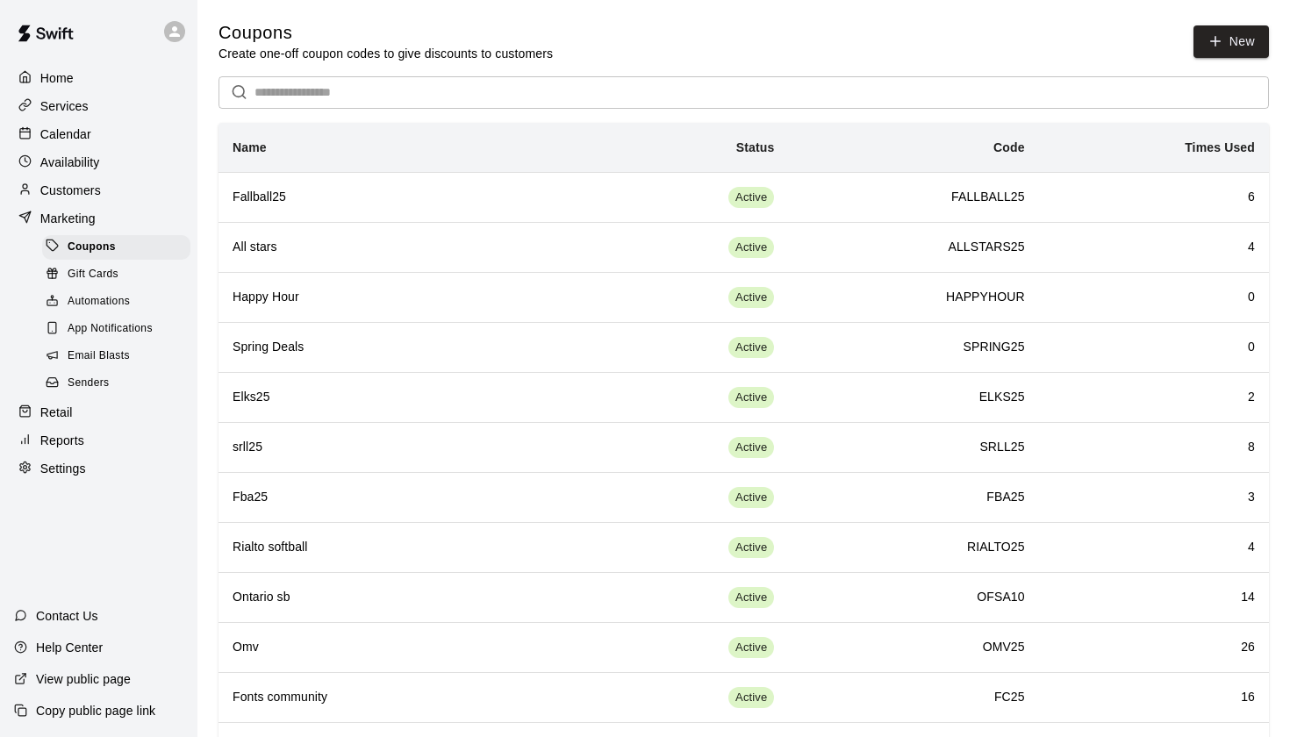
click at [87, 127] on p "Calendar" at bounding box center [65, 134] width 51 height 18
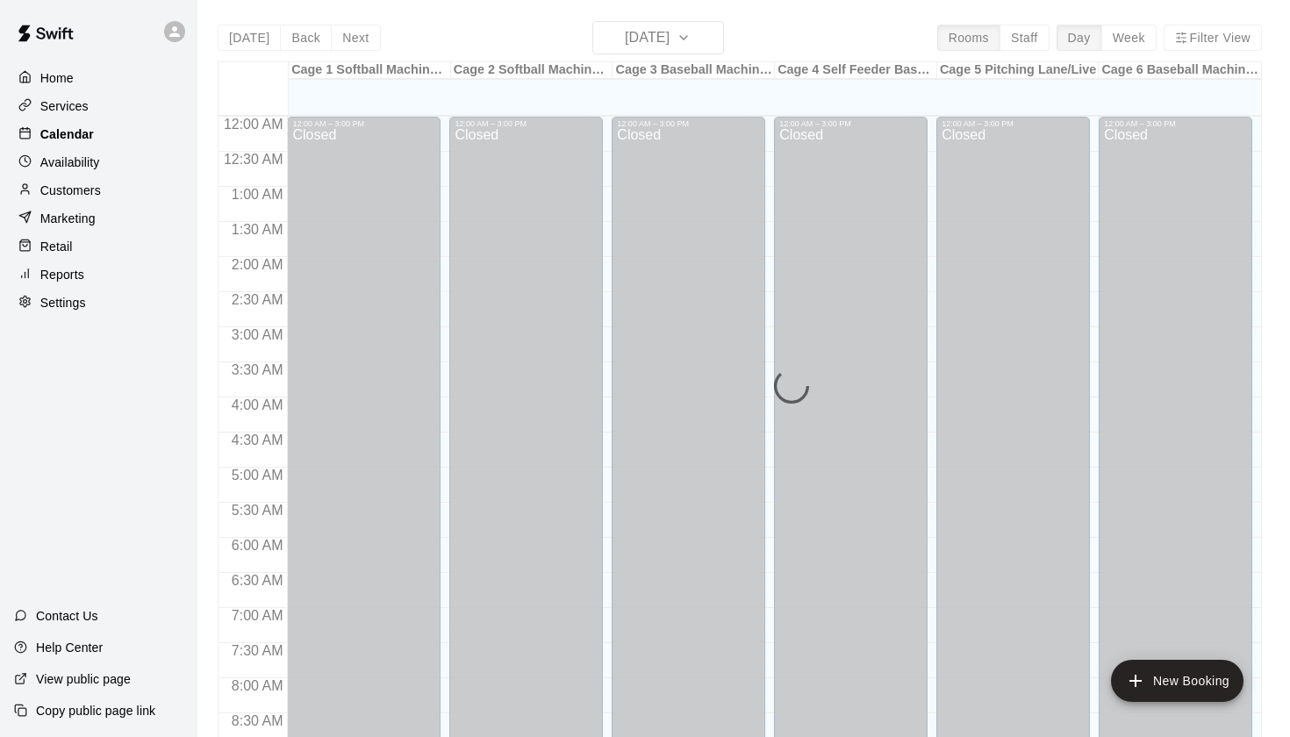
scroll to position [992, 0]
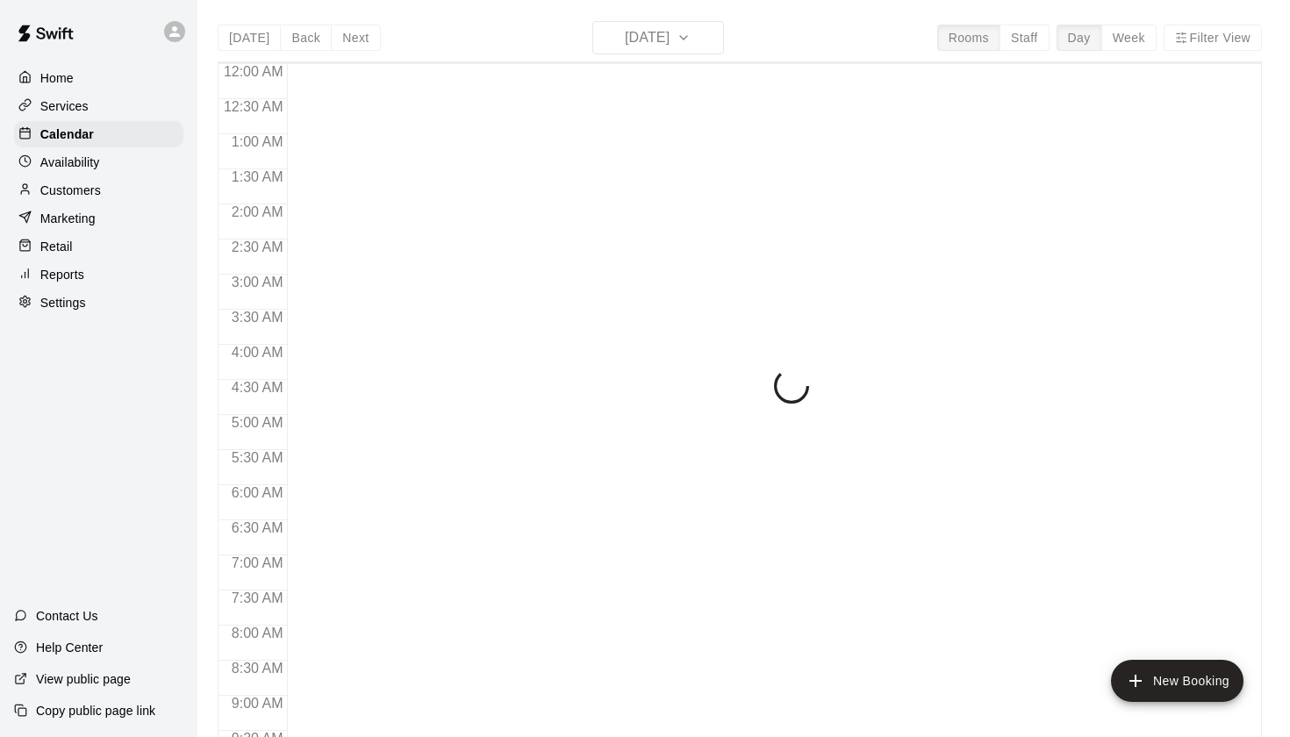
scroll to position [992, 0]
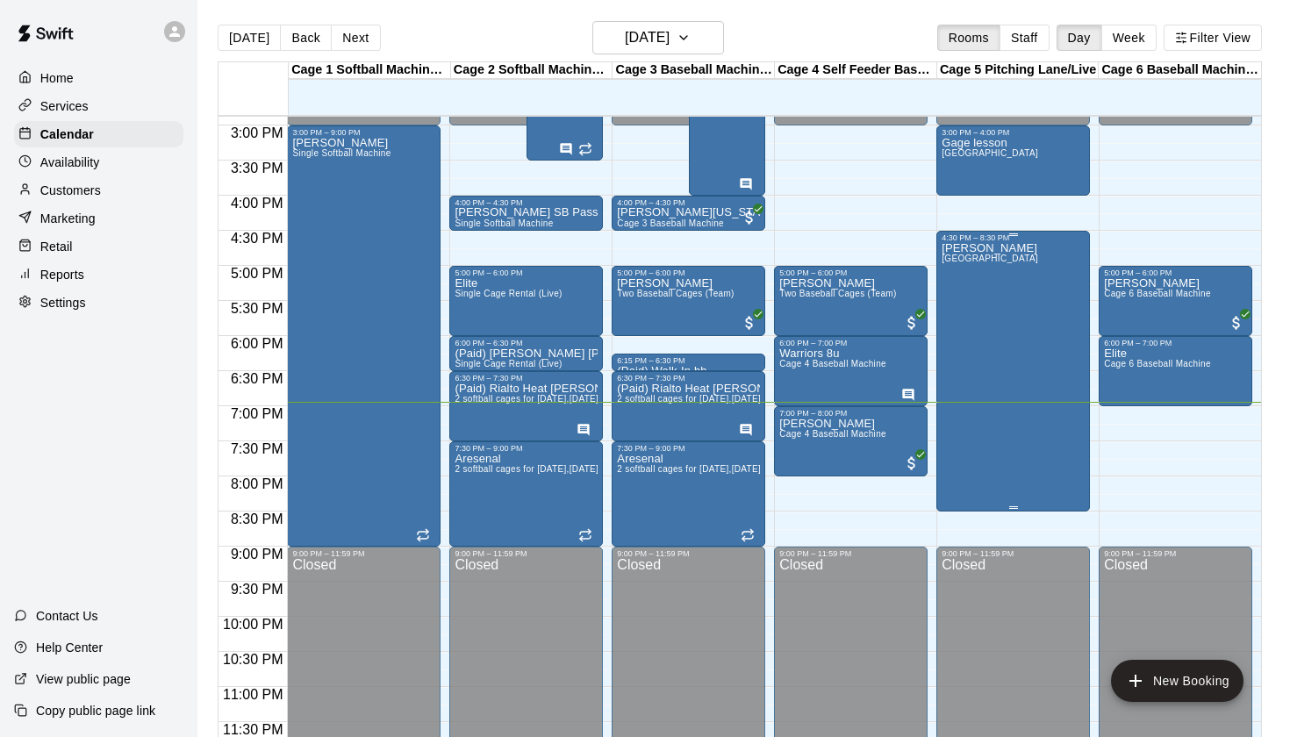
scroll to position [1045, 0]
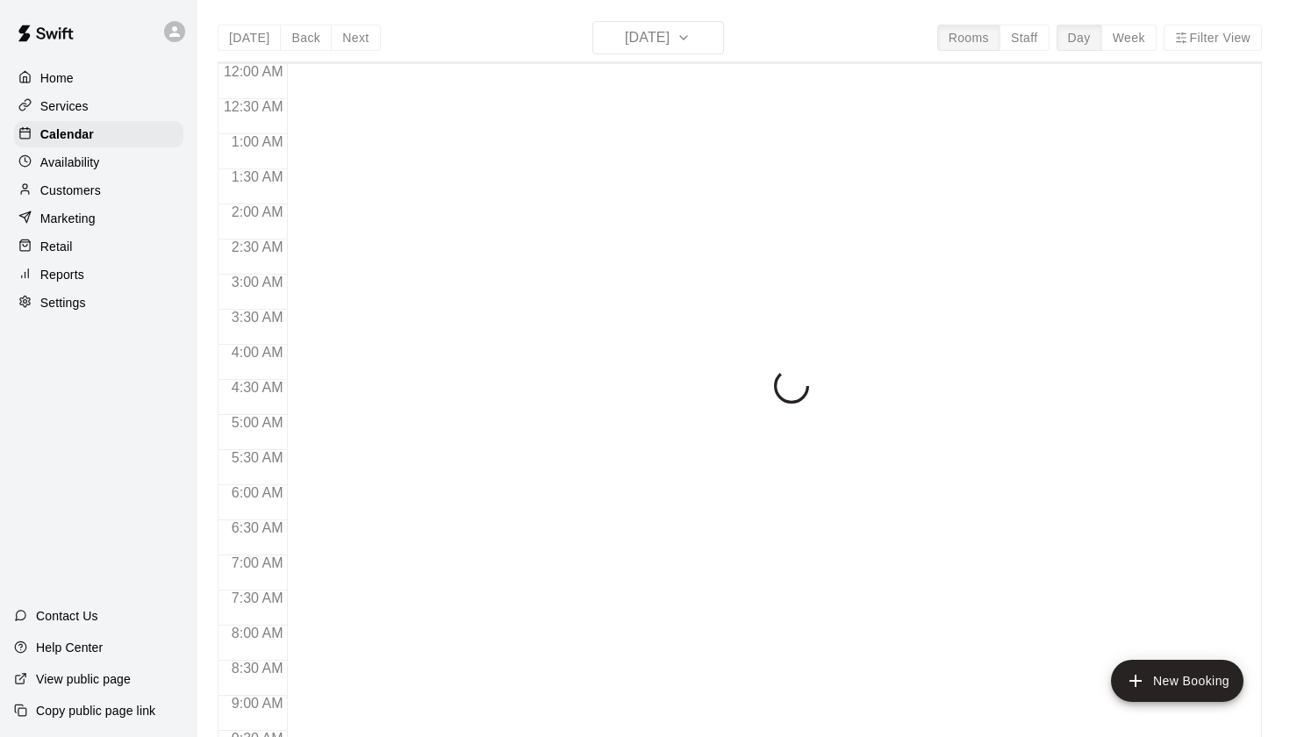
scroll to position [992, 0]
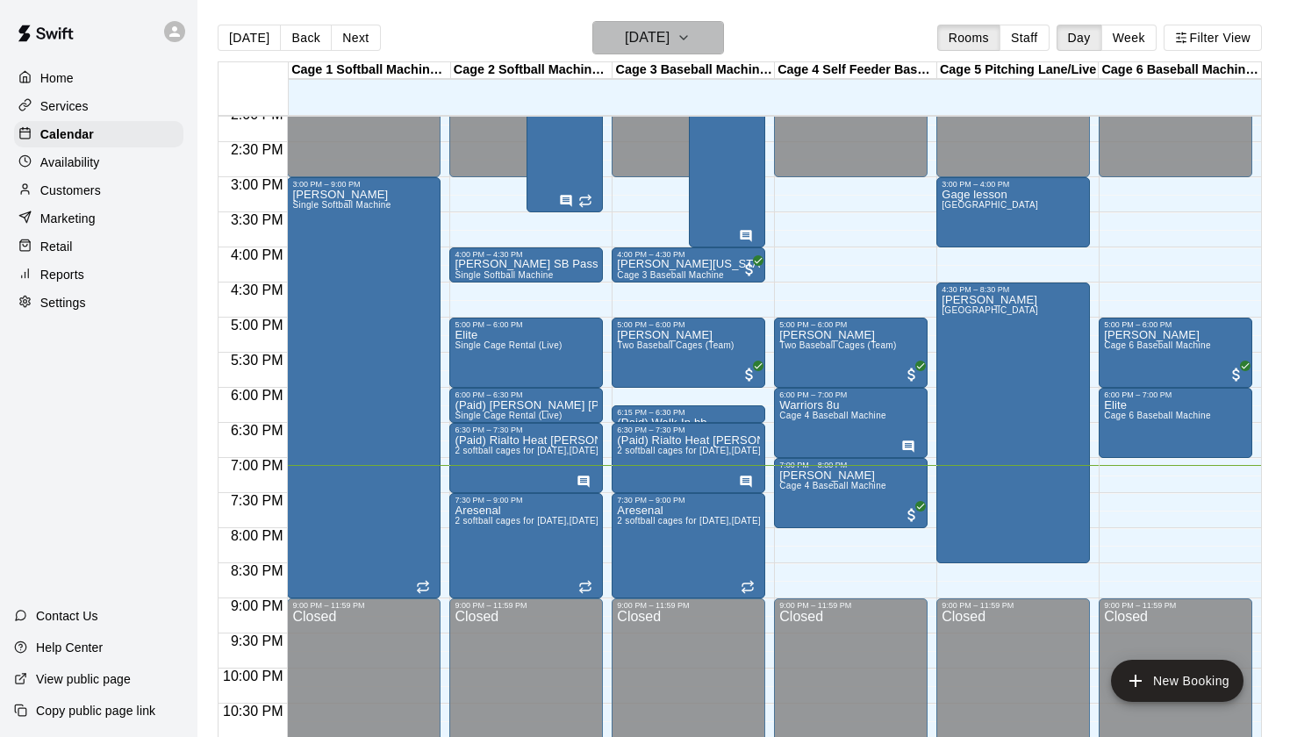
click at [669, 39] on h6 "[DATE]" at bounding box center [647, 37] width 45 height 25
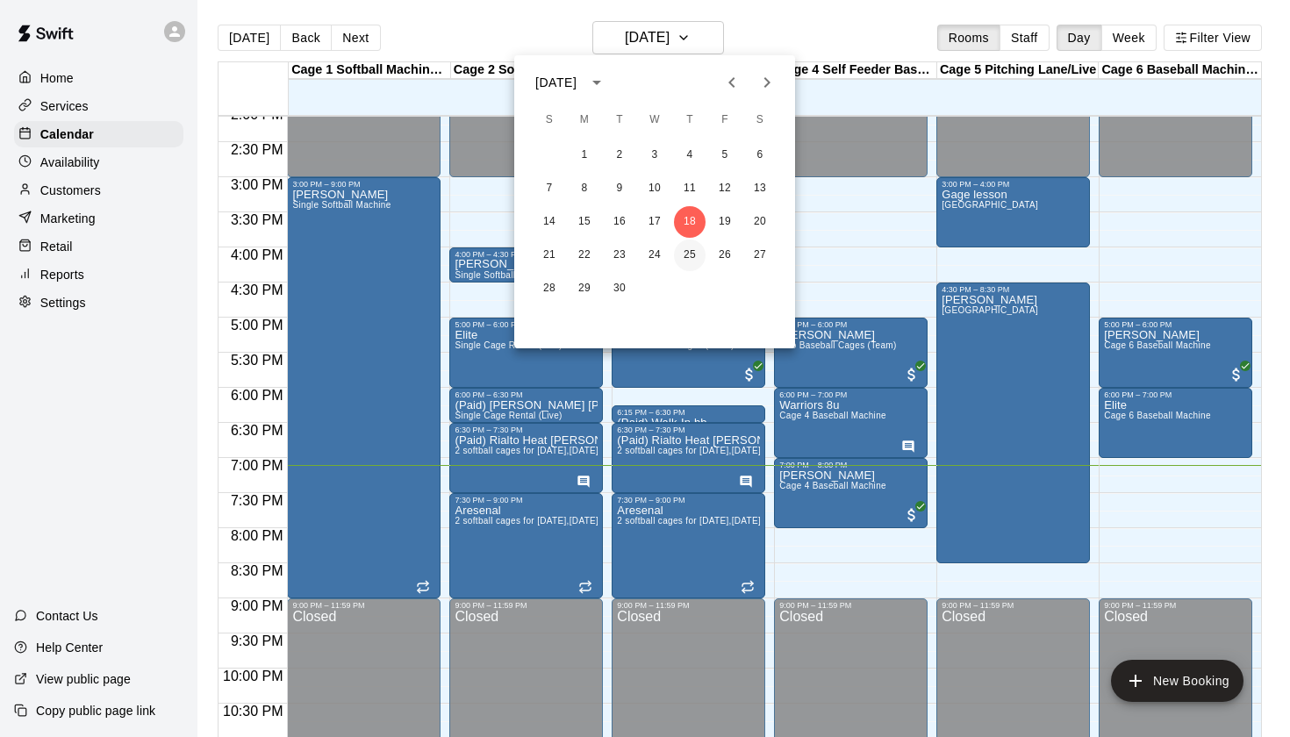
click at [691, 265] on button "25" at bounding box center [690, 255] width 32 height 32
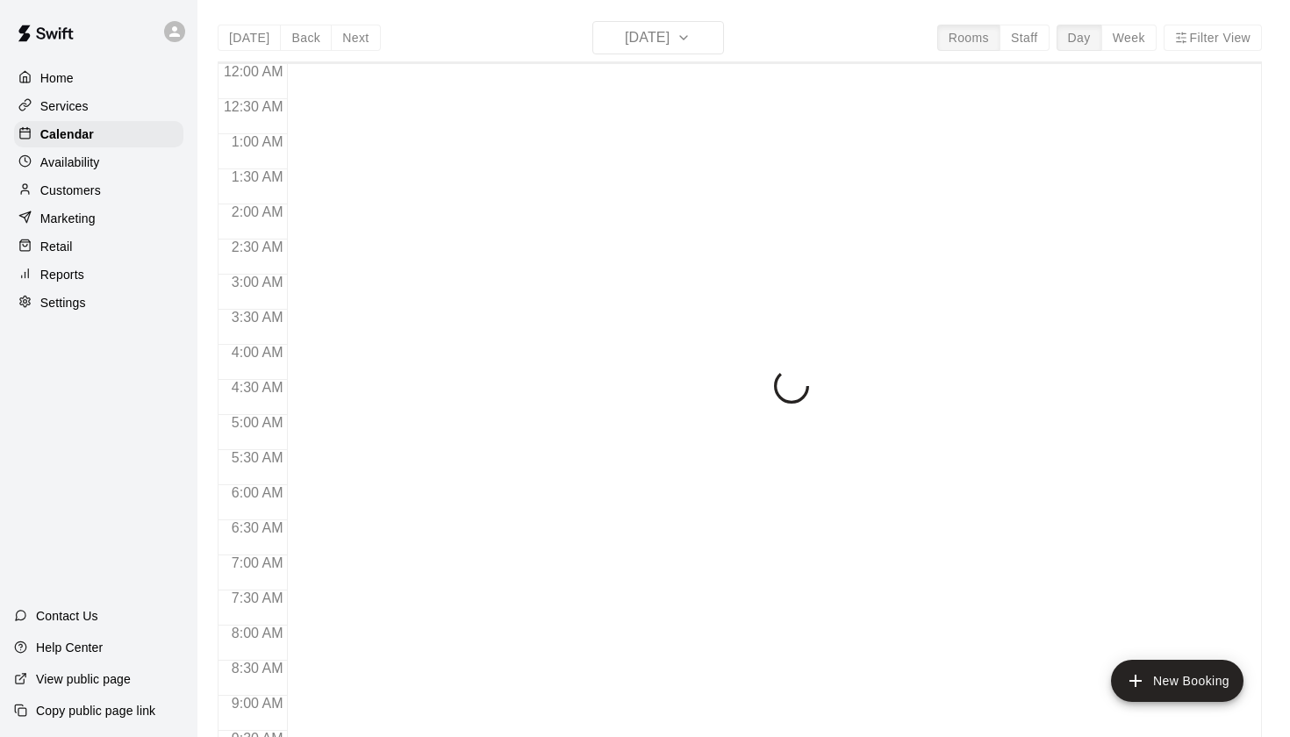
scroll to position [992, 0]
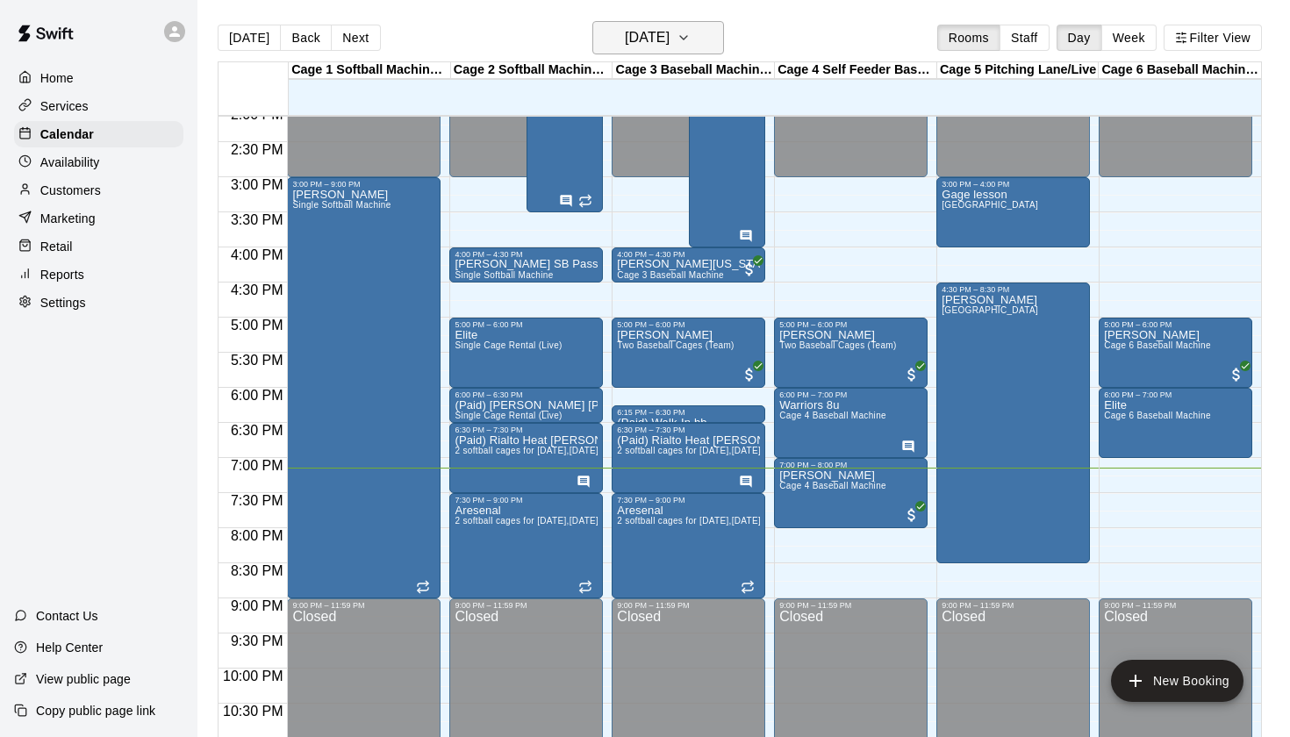
click at [631, 46] on h6 "[DATE]" at bounding box center [647, 37] width 45 height 25
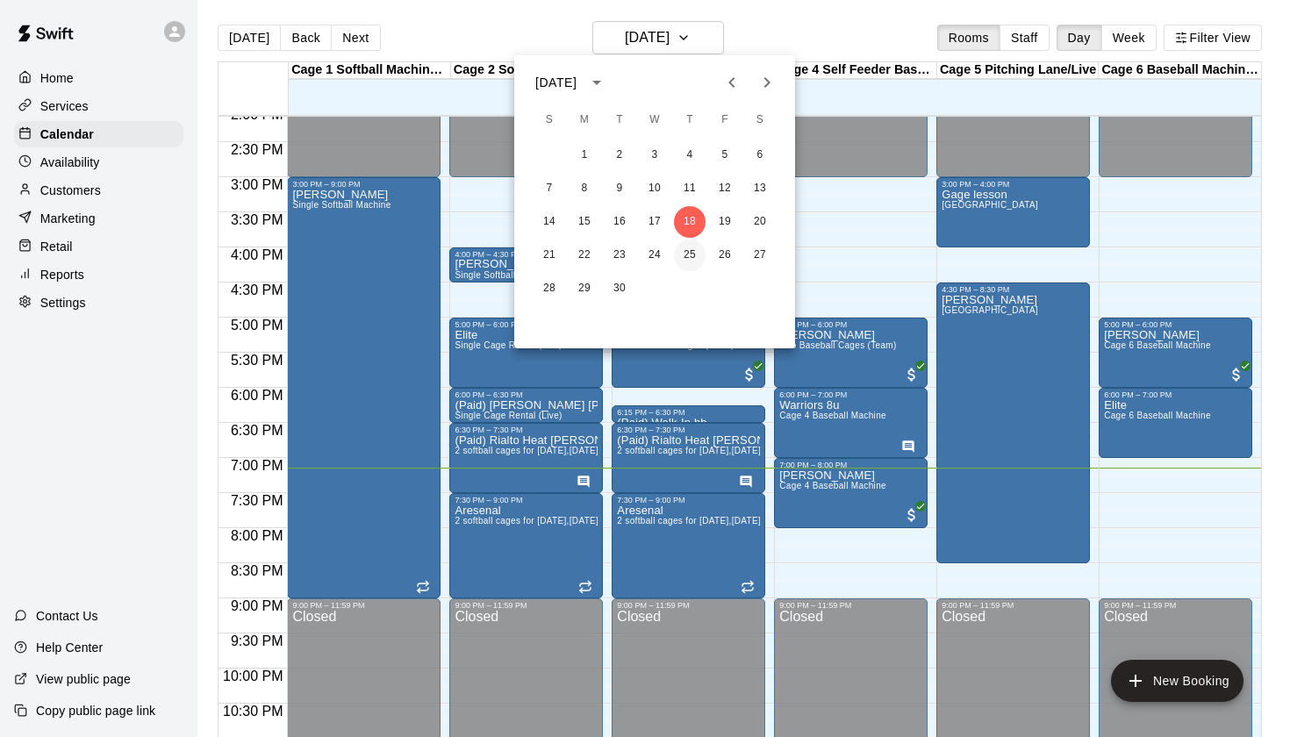
click at [689, 252] on button "25" at bounding box center [690, 255] width 32 height 32
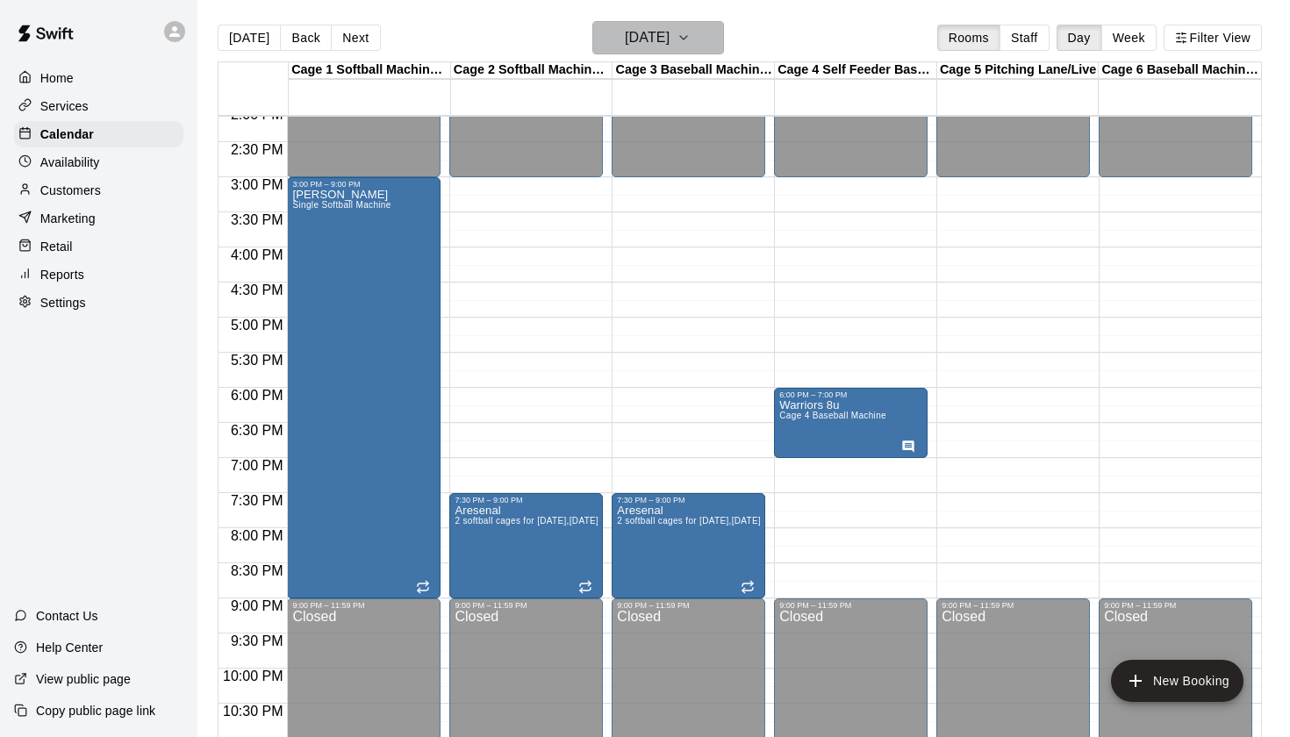
click at [669, 45] on h6 "[DATE]" at bounding box center [647, 37] width 45 height 25
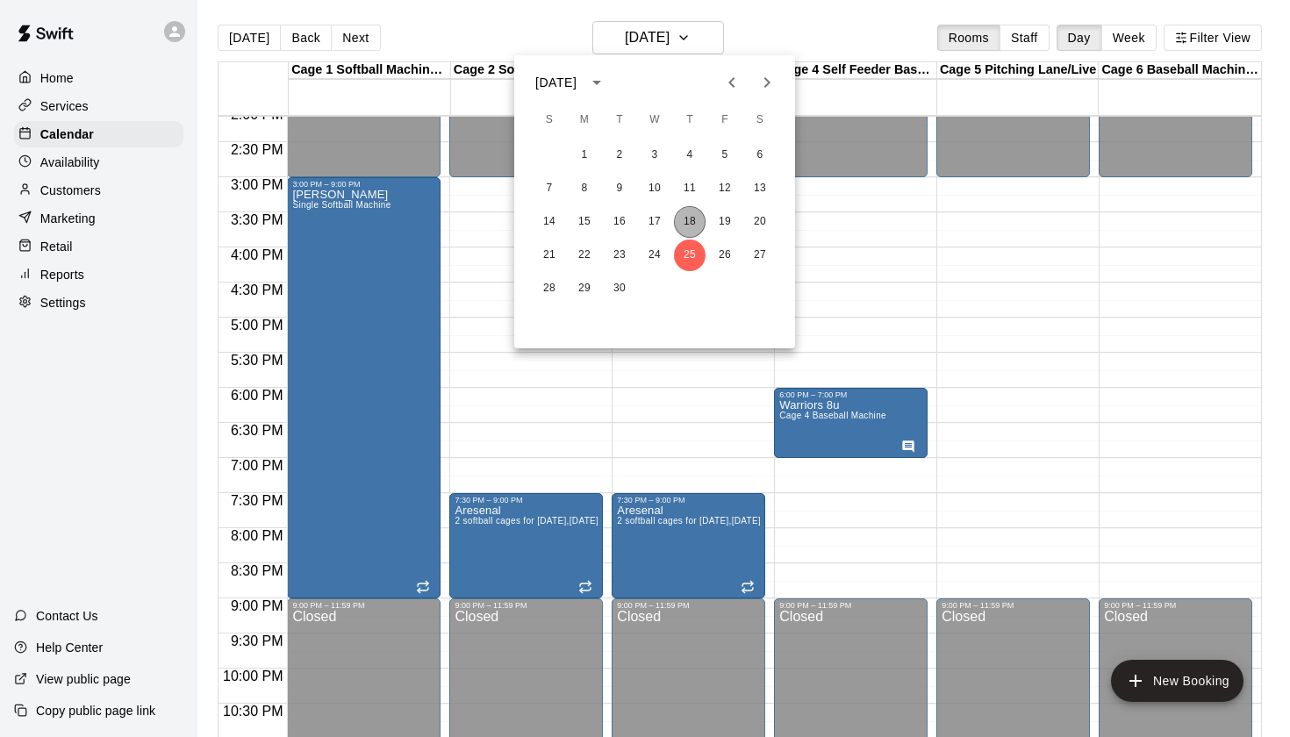
click at [690, 224] on button "18" at bounding box center [690, 222] width 32 height 32
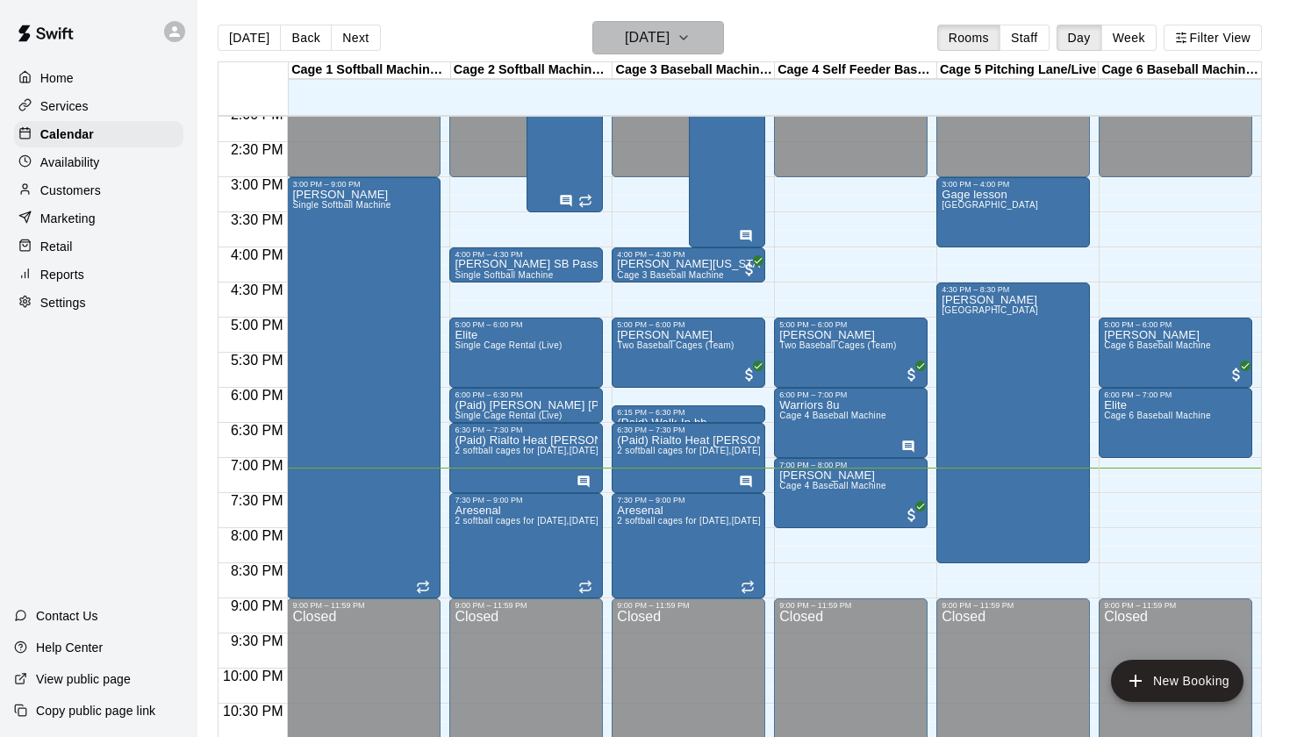
click at [669, 37] on h6 "[DATE]" at bounding box center [647, 37] width 45 height 25
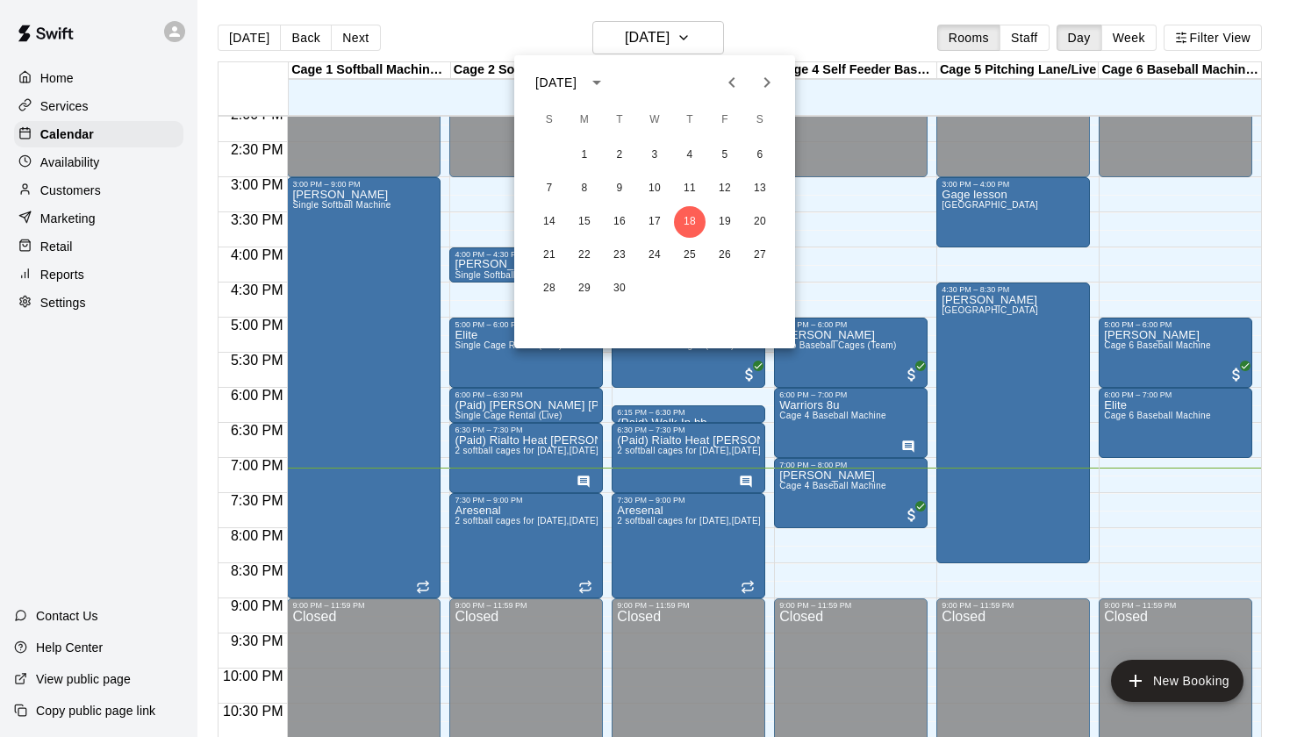
click at [782, 70] on div at bounding box center [749, 82] width 70 height 35
click at [770, 74] on icon "Next month" at bounding box center [766, 82] width 21 height 21
click at [695, 151] on button "2" at bounding box center [690, 155] width 32 height 32
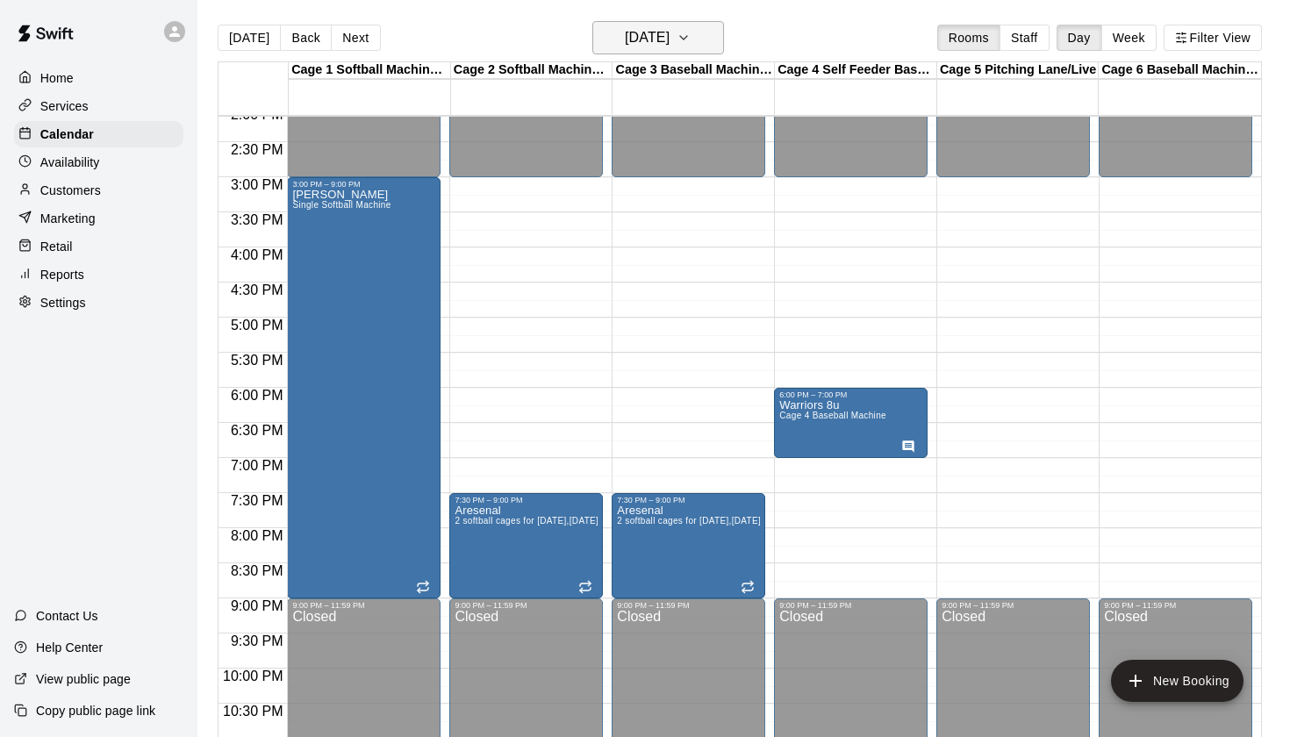
click at [654, 39] on h6 "Thursday Oct 02" at bounding box center [647, 37] width 45 height 25
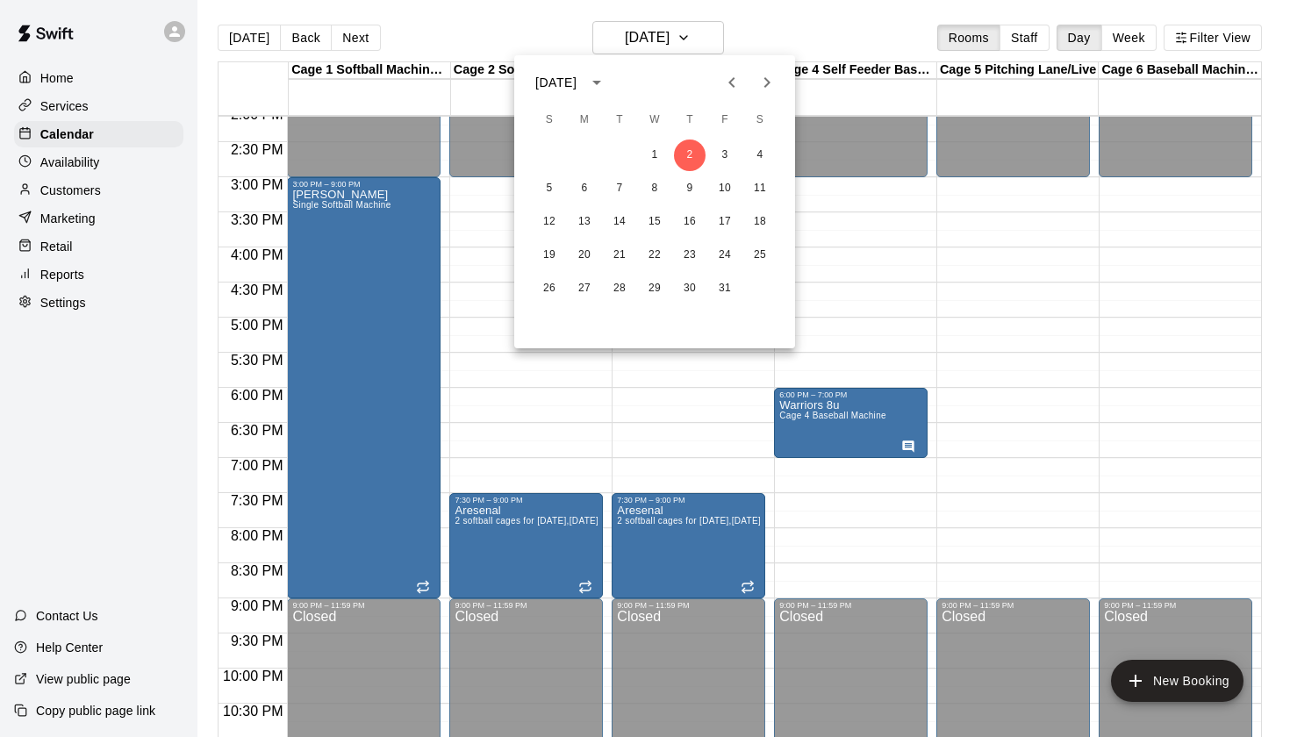
click at [728, 78] on icon "Previous month" at bounding box center [731, 82] width 21 height 21
click at [694, 230] on button "18" at bounding box center [690, 222] width 32 height 32
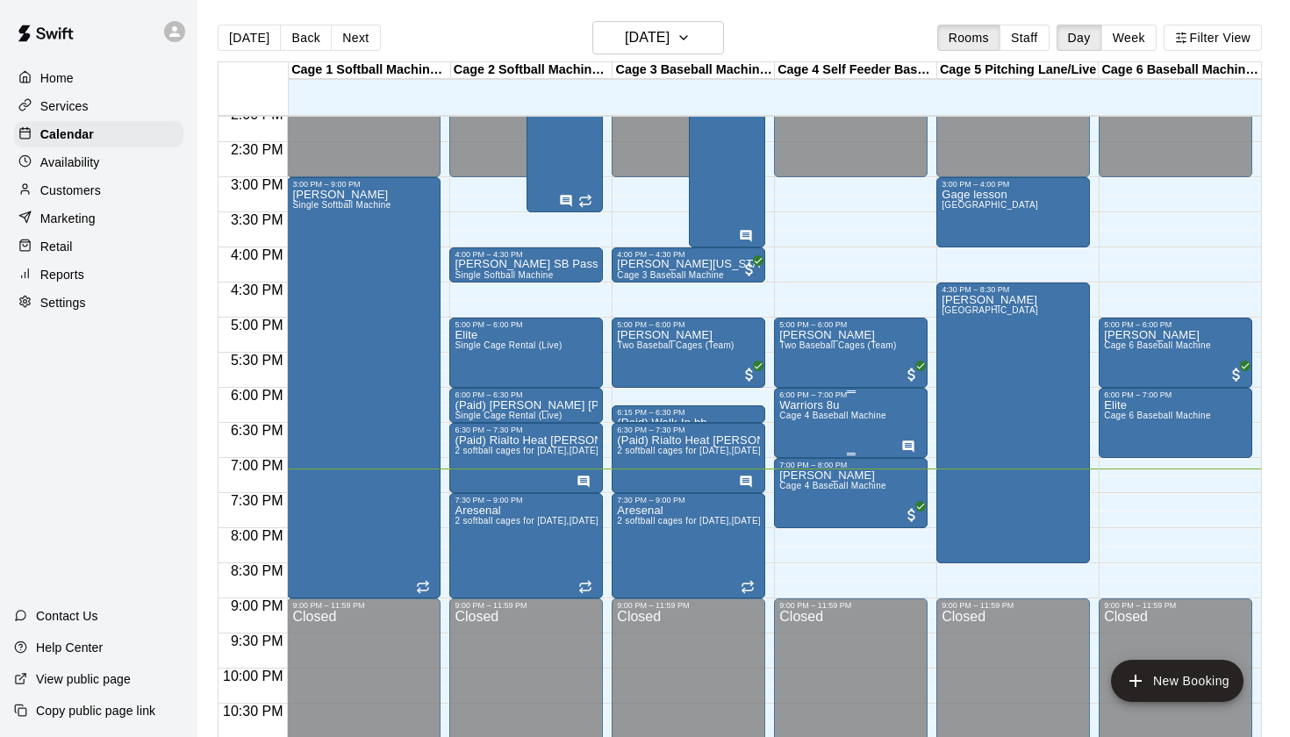
click at [856, 420] on span "Cage 4 Baseball Machine" at bounding box center [832, 416] width 107 height 10
click at [804, 421] on icon "edit" at bounding box center [797, 429] width 21 height 21
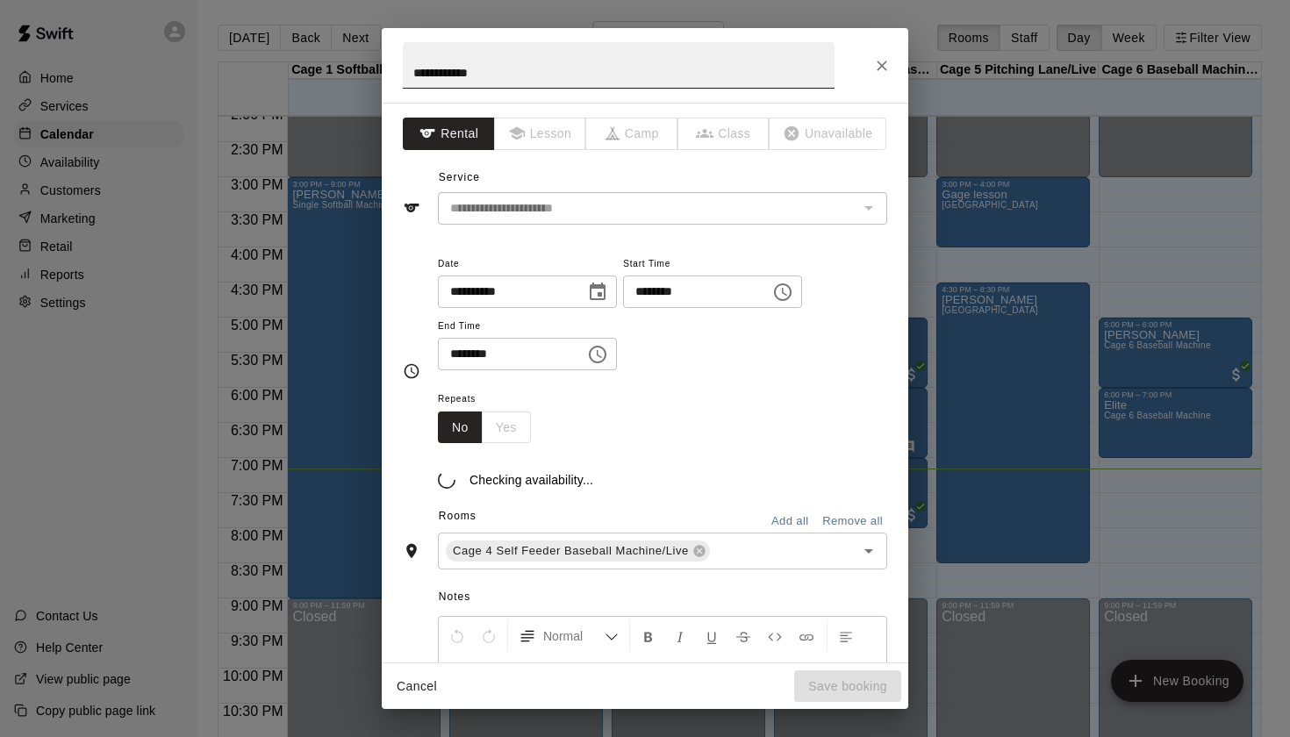
scroll to position [49, 0]
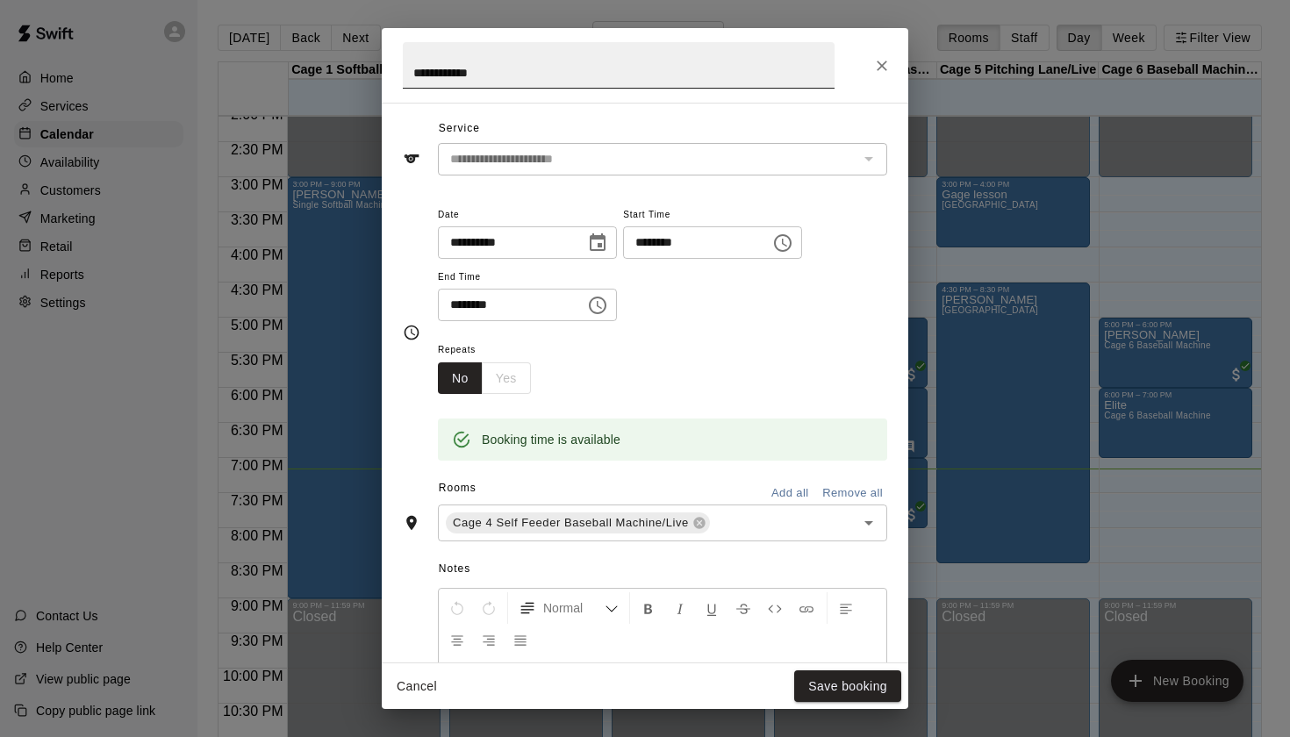
click at [412, 70] on input "**********" at bounding box center [619, 65] width 432 height 46
type input "**********"
click at [854, 693] on button "Save booking" at bounding box center [847, 686] width 107 height 32
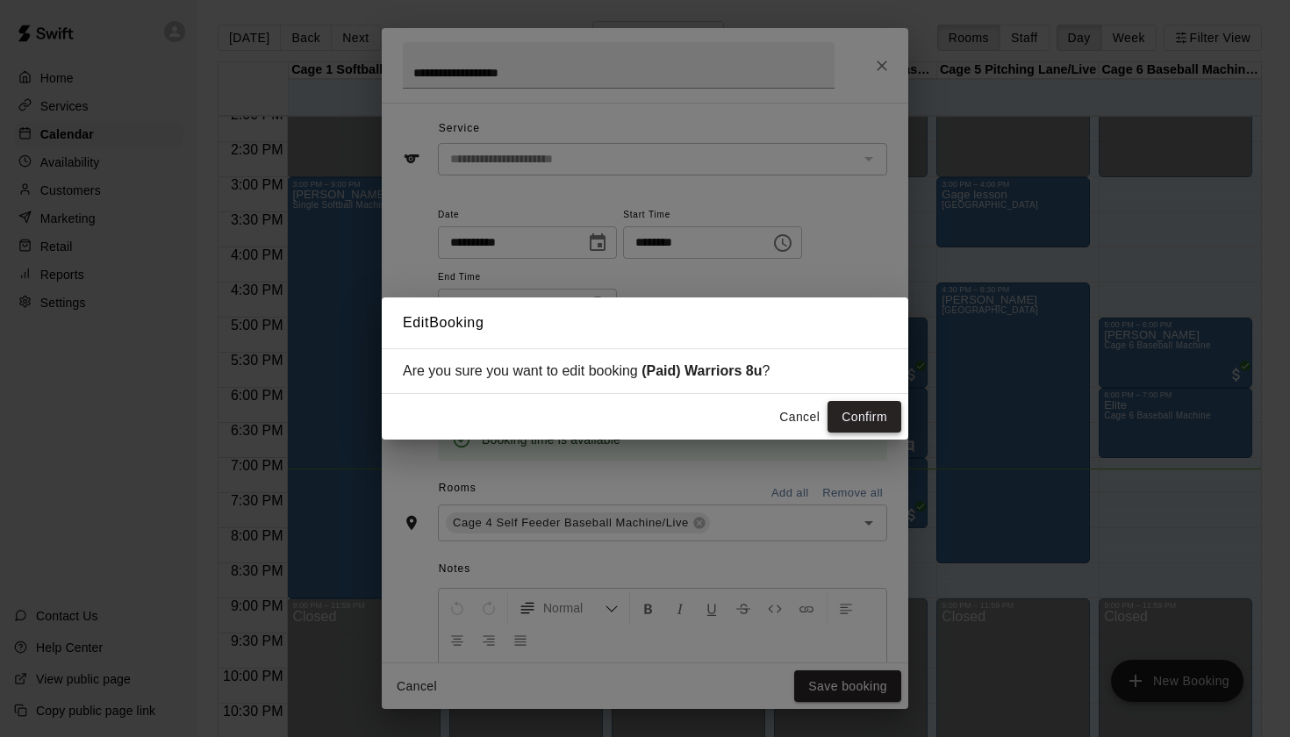
click at [862, 406] on button "Confirm" at bounding box center [864, 417] width 74 height 32
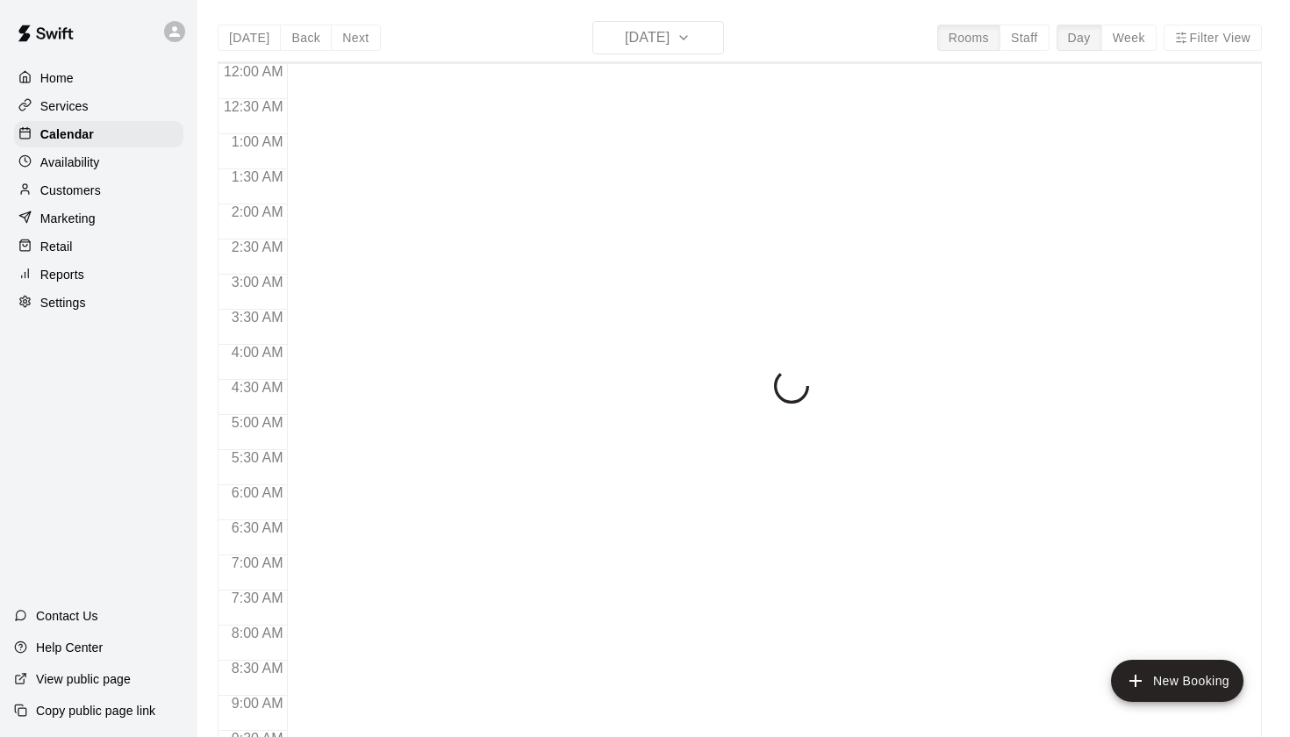
scroll to position [992, 0]
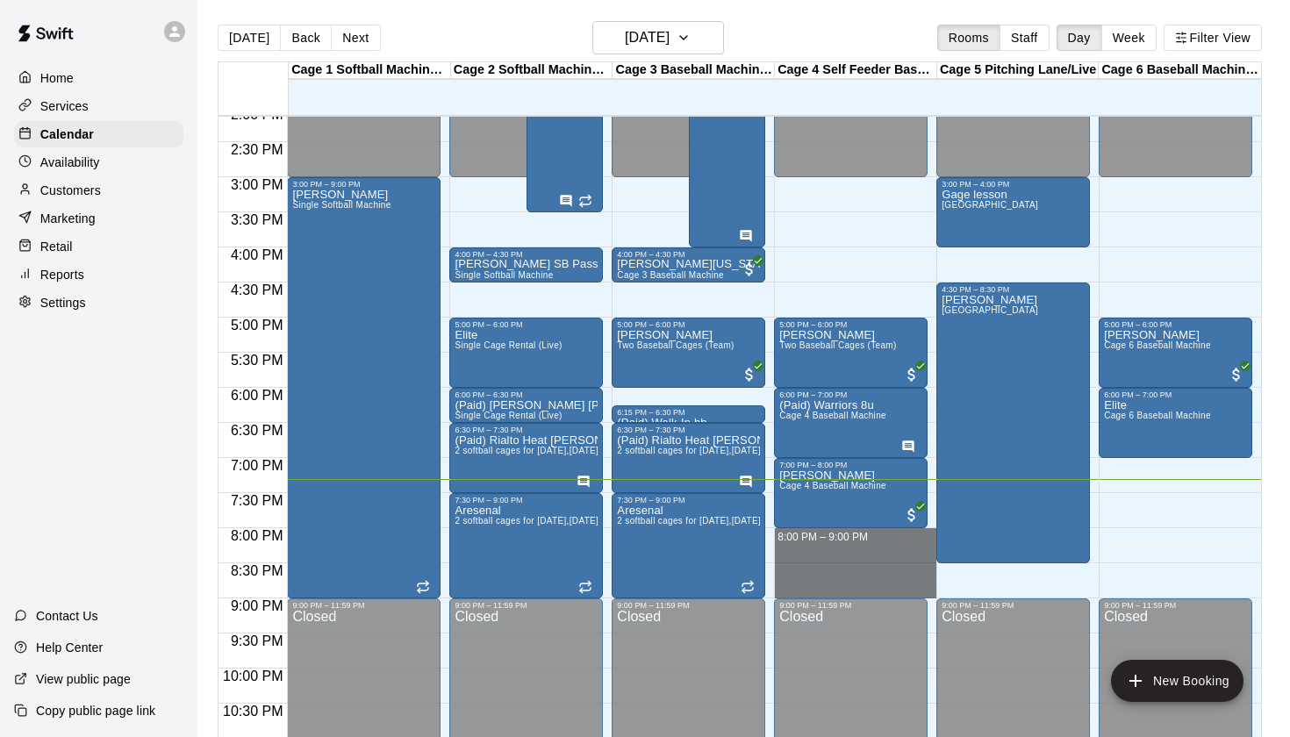
drag, startPoint x: 781, startPoint y: 533, endPoint x: 781, endPoint y: 593, distance: 59.7
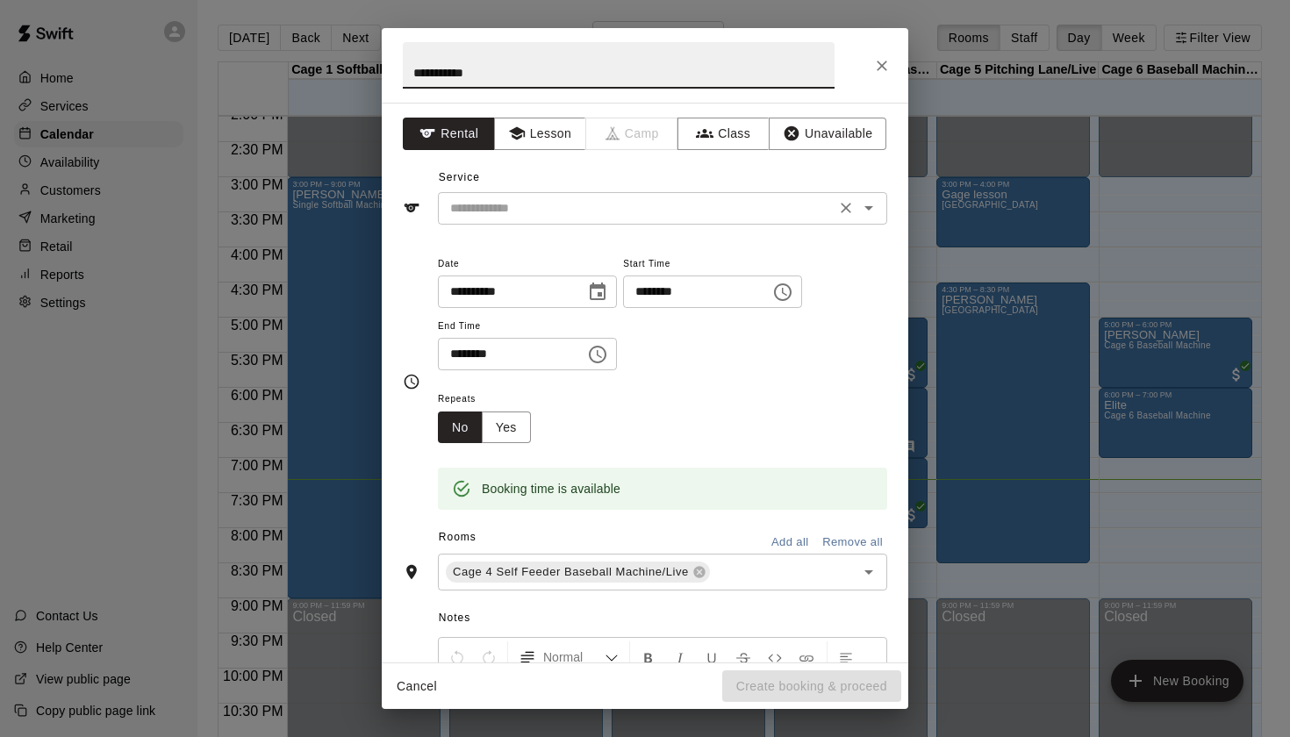
click at [870, 206] on icon "Open" at bounding box center [868, 208] width 9 height 4
type input "**********"
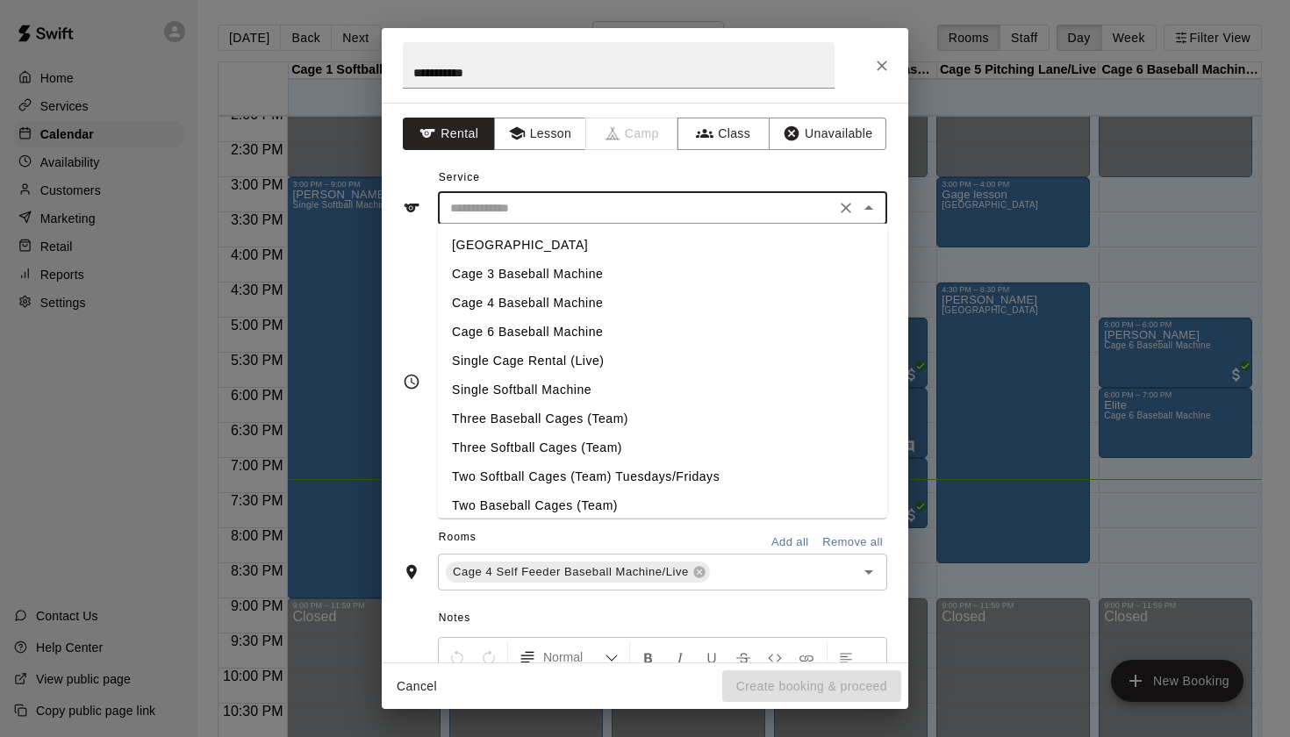
click at [544, 304] on li "Cage 4 Baseball Machine" at bounding box center [662, 303] width 449 height 29
type input "**********"
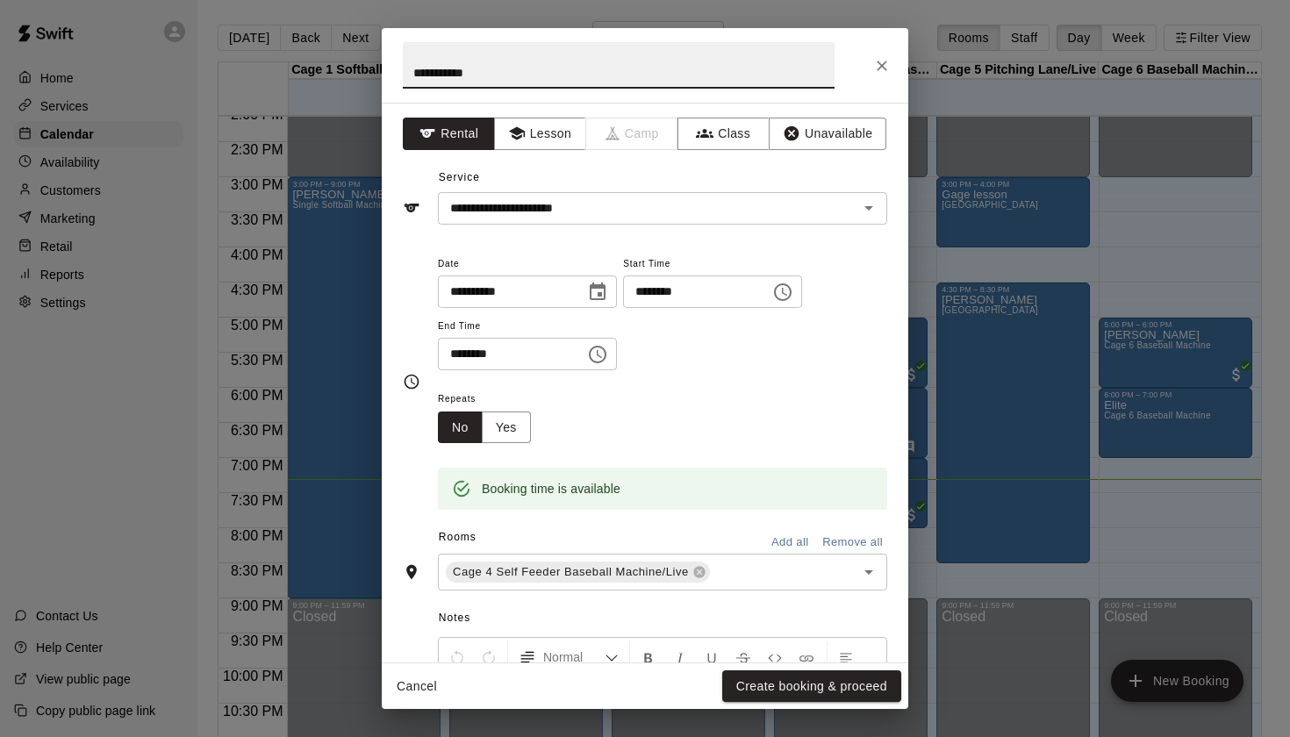
click at [668, 83] on input "**********" at bounding box center [619, 65] width 432 height 46
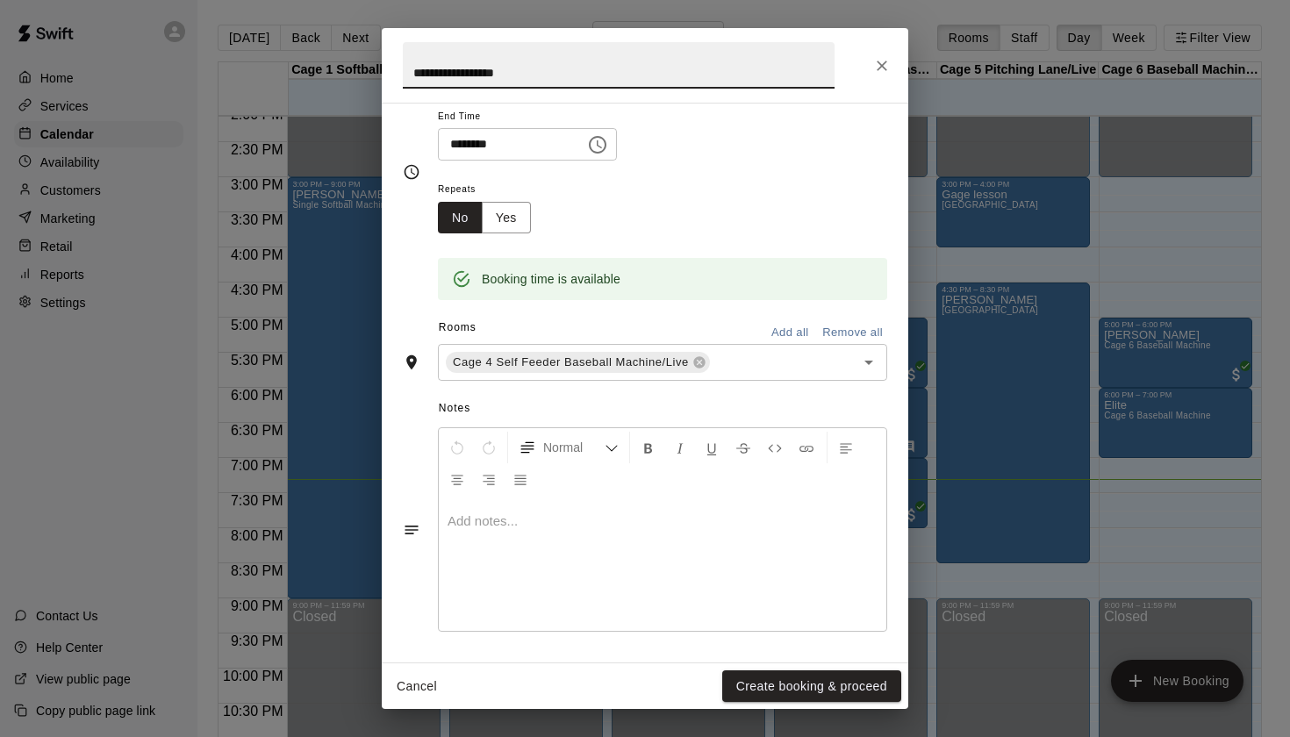
type input "**********"
click at [642, 547] on div at bounding box center [662, 565] width 447 height 132
click at [798, 681] on button "Create booking & proceed" at bounding box center [811, 686] width 179 height 32
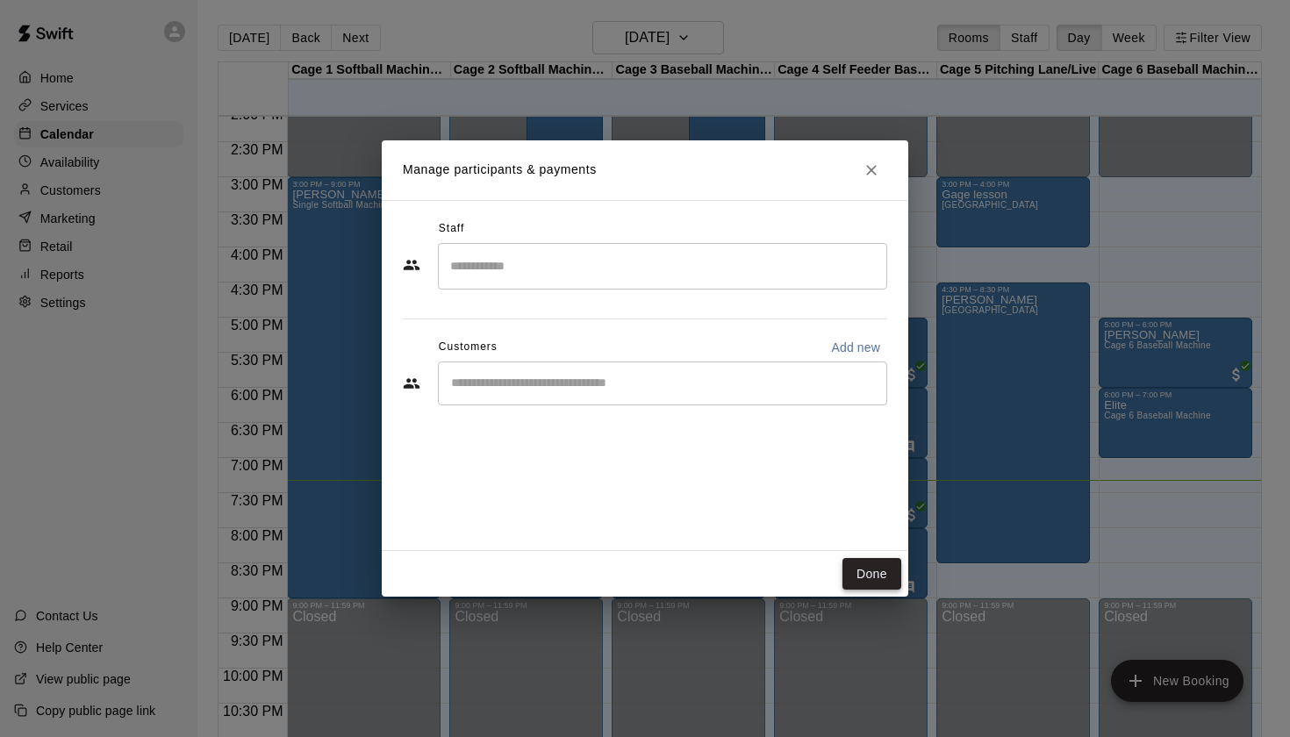
click at [865, 566] on button "Done" at bounding box center [871, 574] width 59 height 32
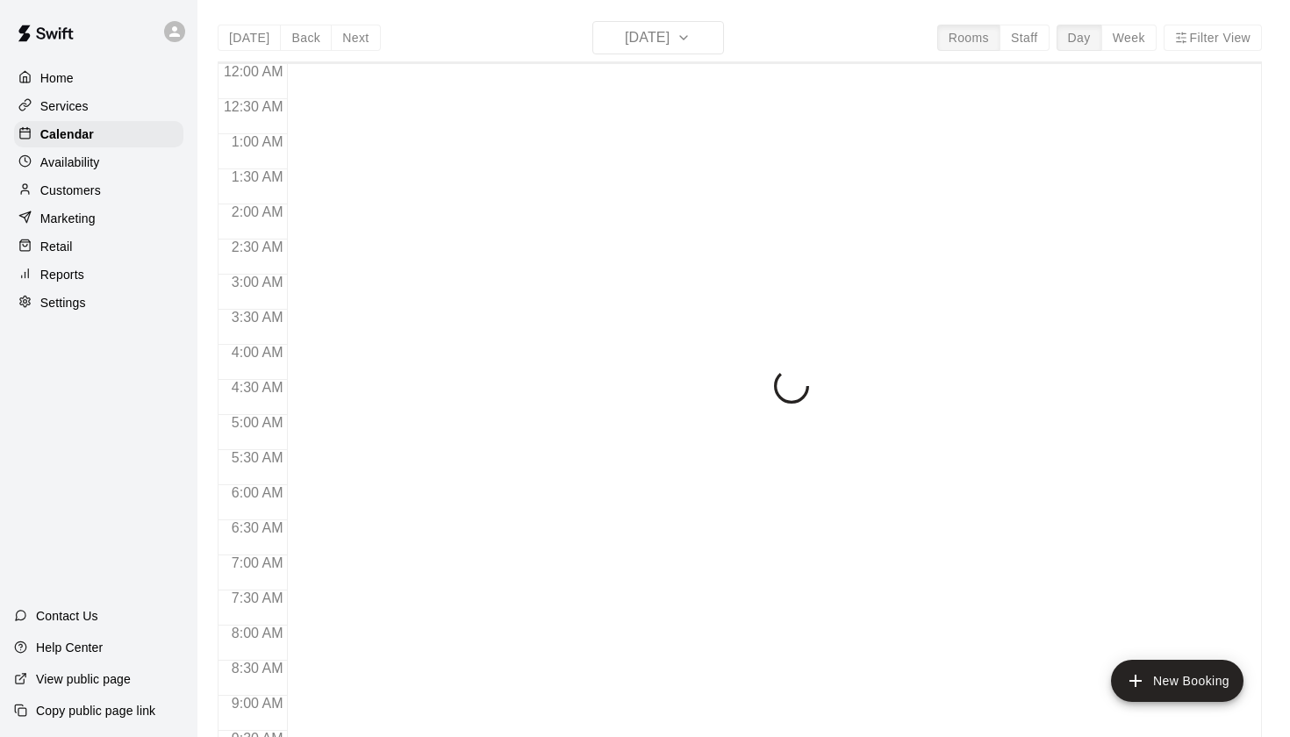
scroll to position [992, 0]
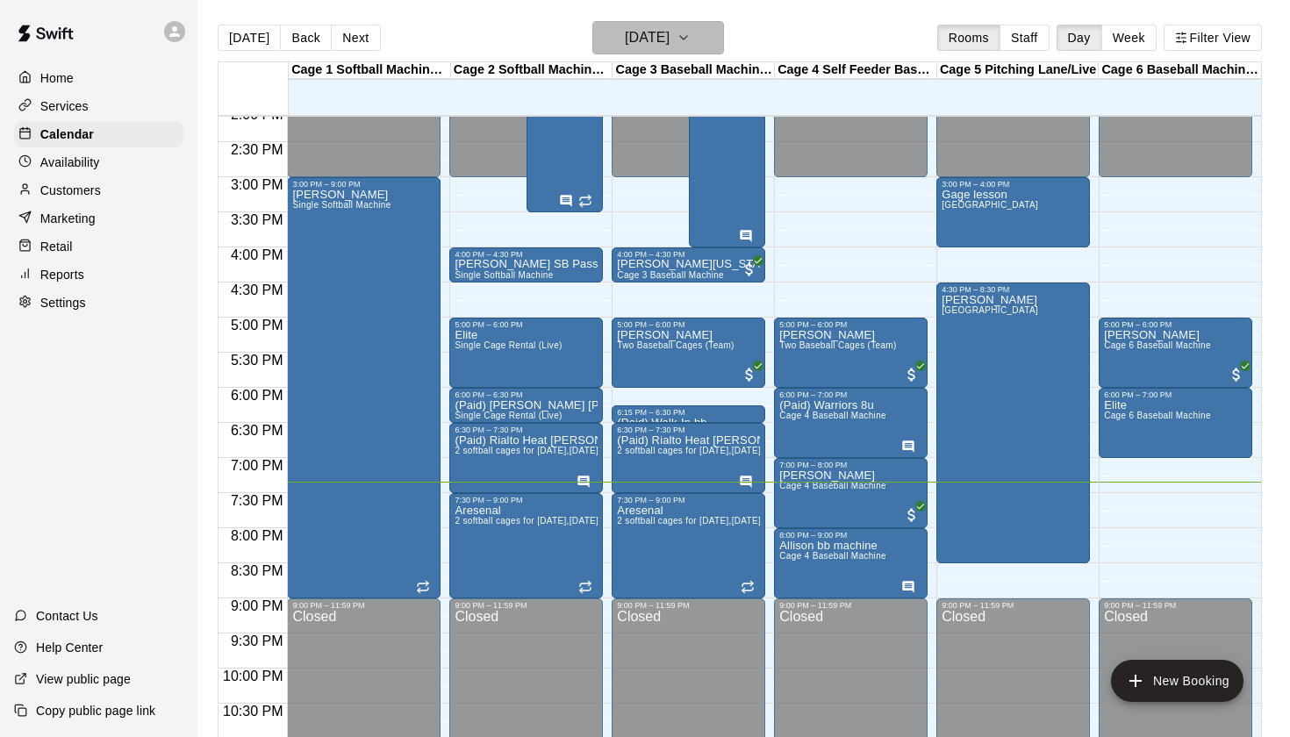
click at [625, 32] on h6 "[DATE]" at bounding box center [647, 37] width 45 height 25
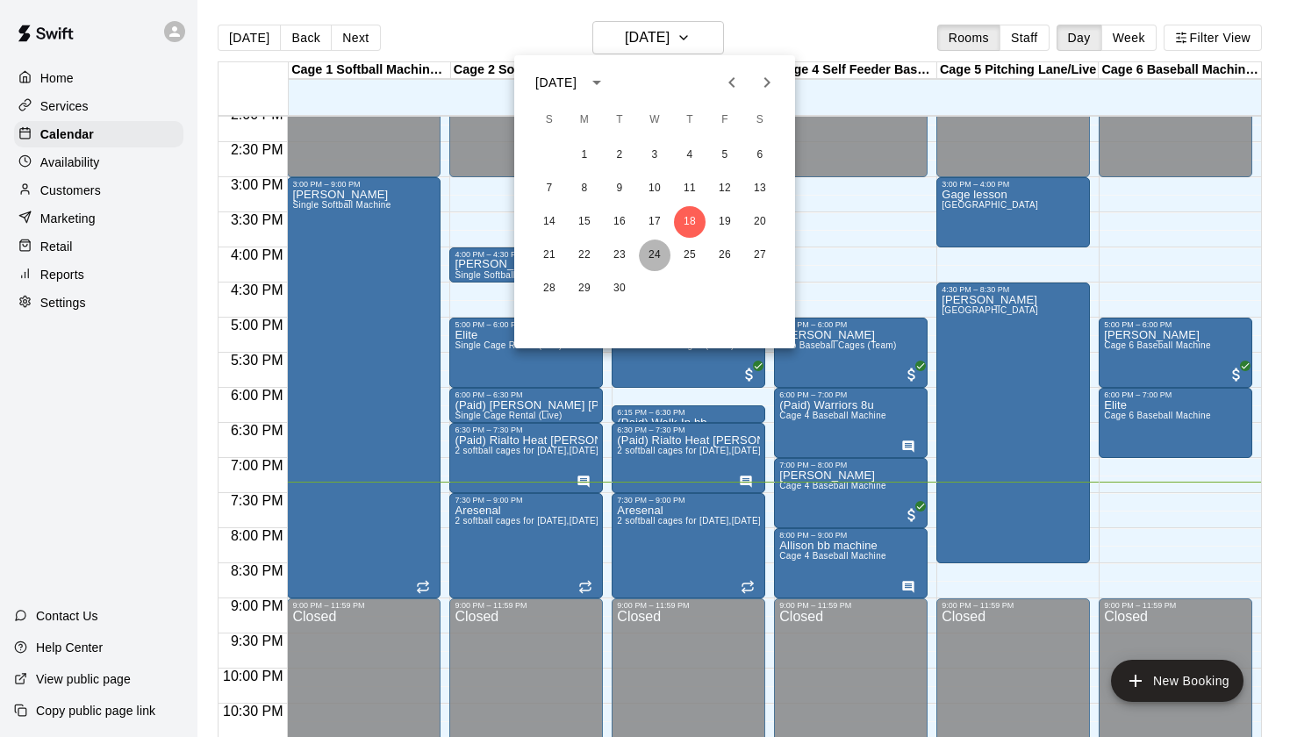
click at [654, 254] on button "24" at bounding box center [655, 255] width 32 height 32
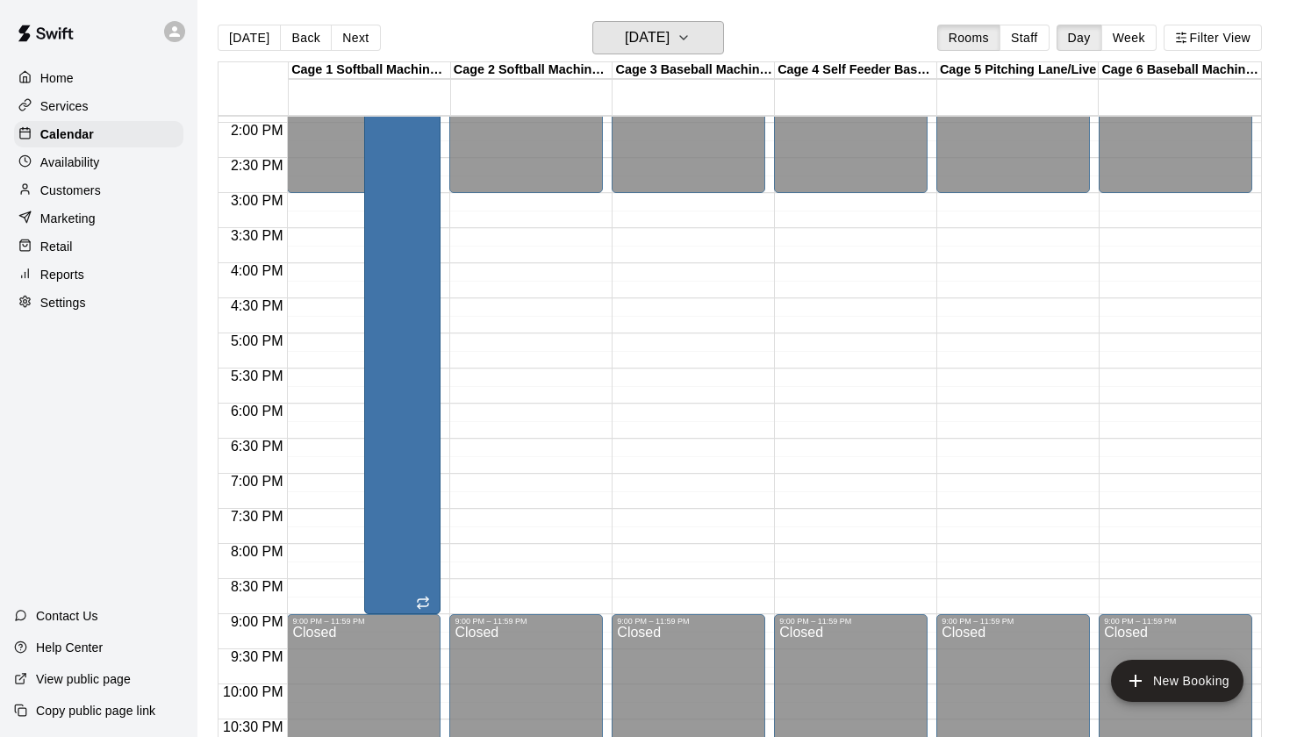
scroll to position [978, 0]
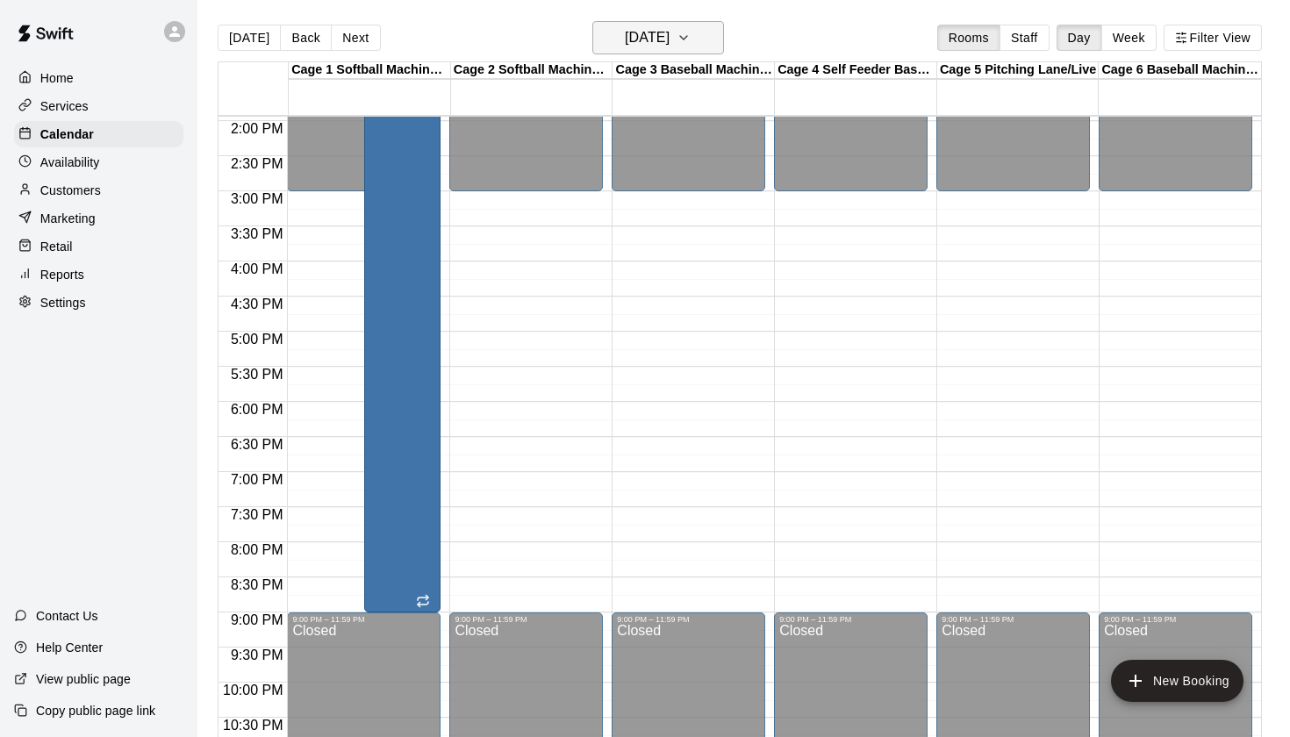
click at [661, 32] on h6 "[DATE]" at bounding box center [647, 37] width 45 height 25
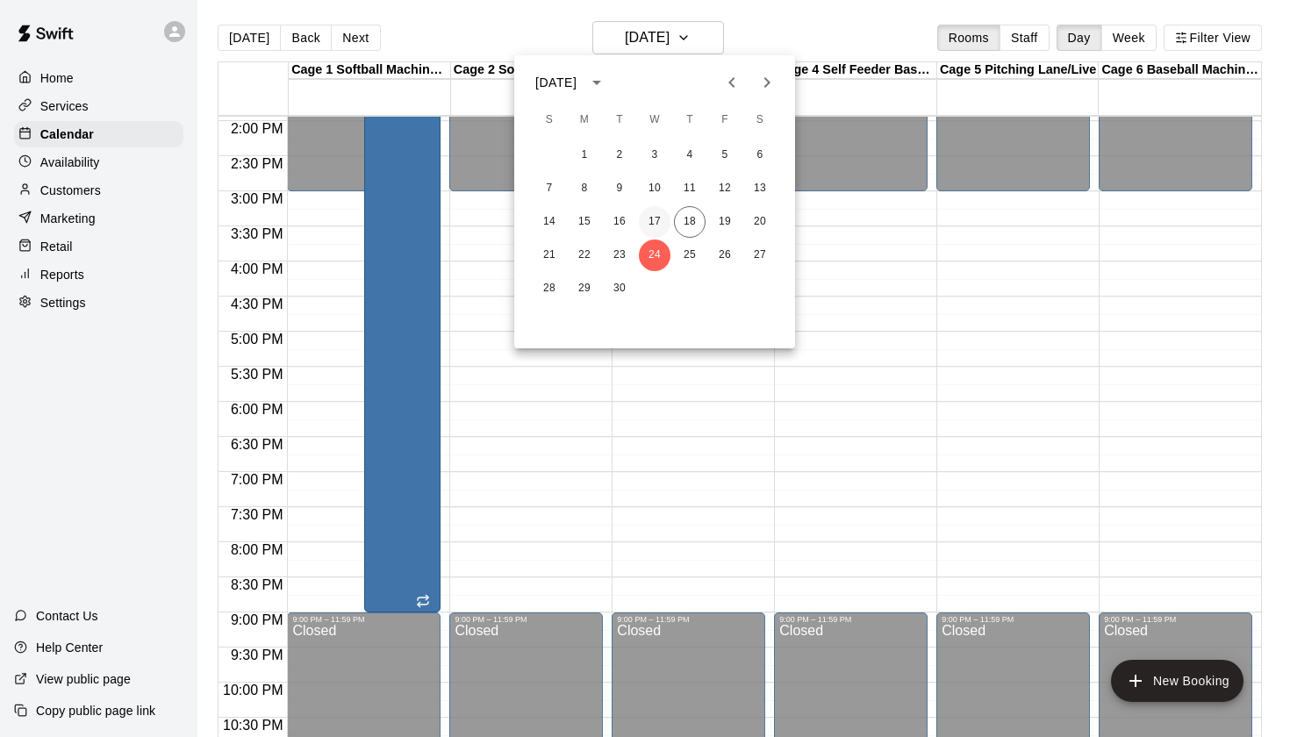
click at [652, 226] on button "17" at bounding box center [655, 222] width 32 height 32
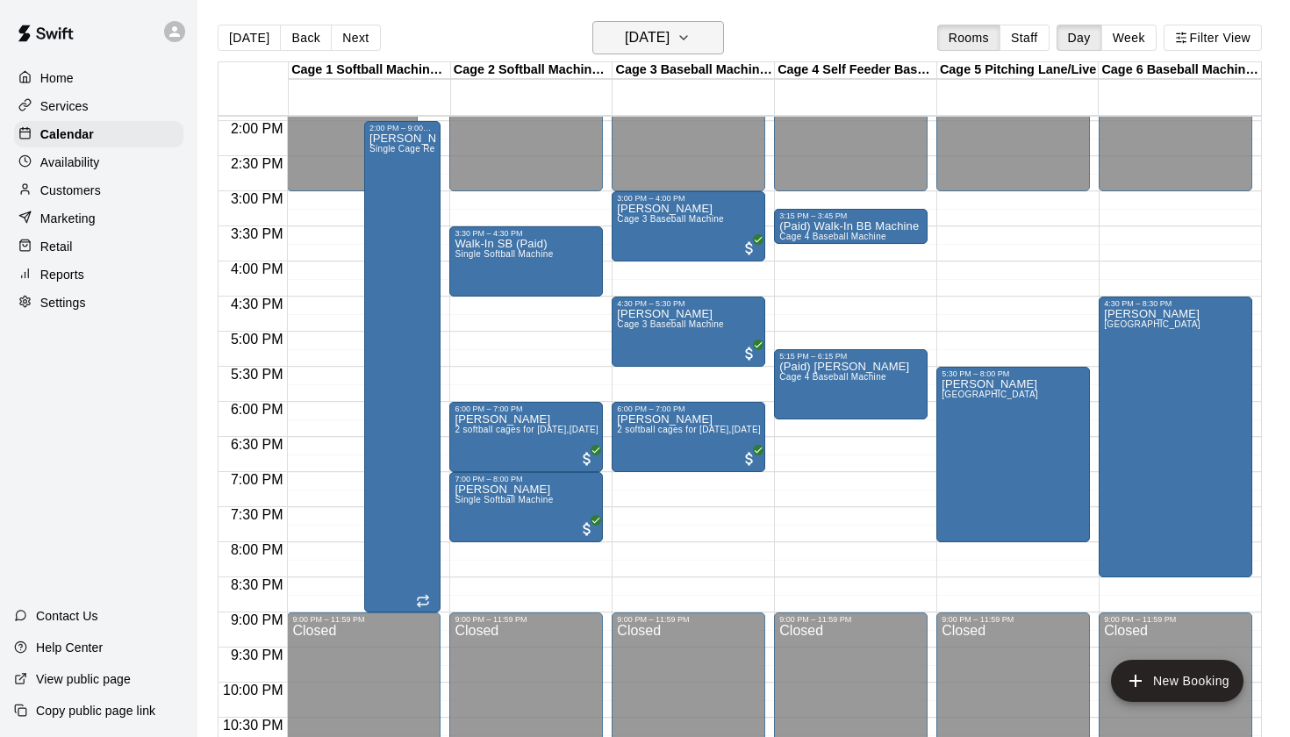
click at [657, 43] on h6 "[DATE]" at bounding box center [647, 37] width 45 height 25
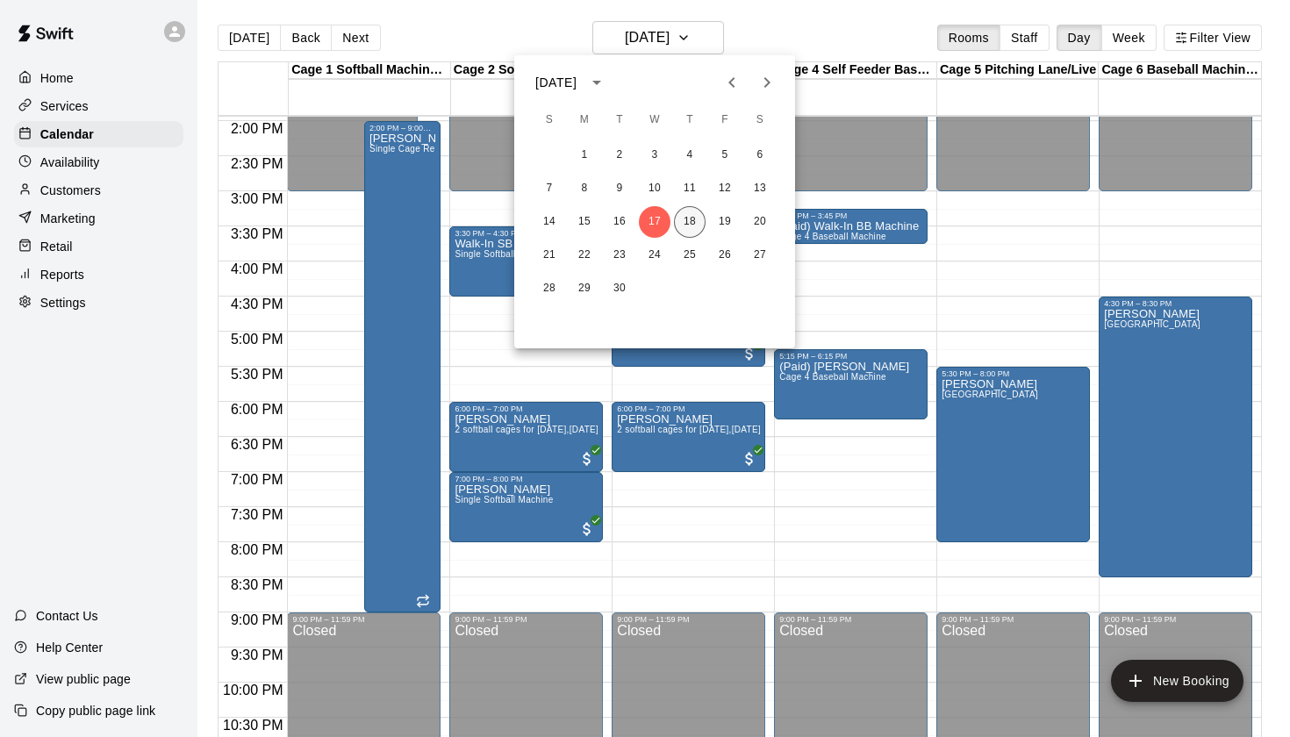
click at [684, 228] on button "18" at bounding box center [690, 222] width 32 height 32
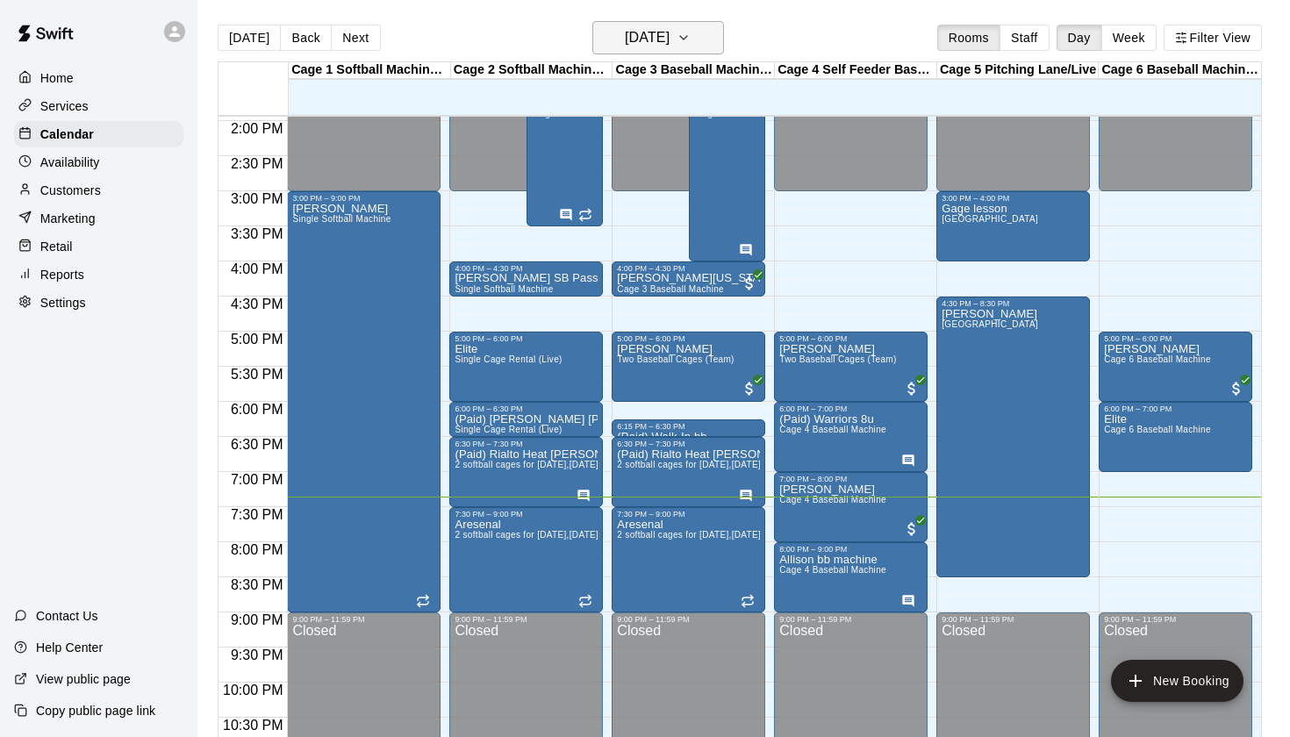
click at [667, 35] on h6 "[DATE]" at bounding box center [647, 37] width 45 height 25
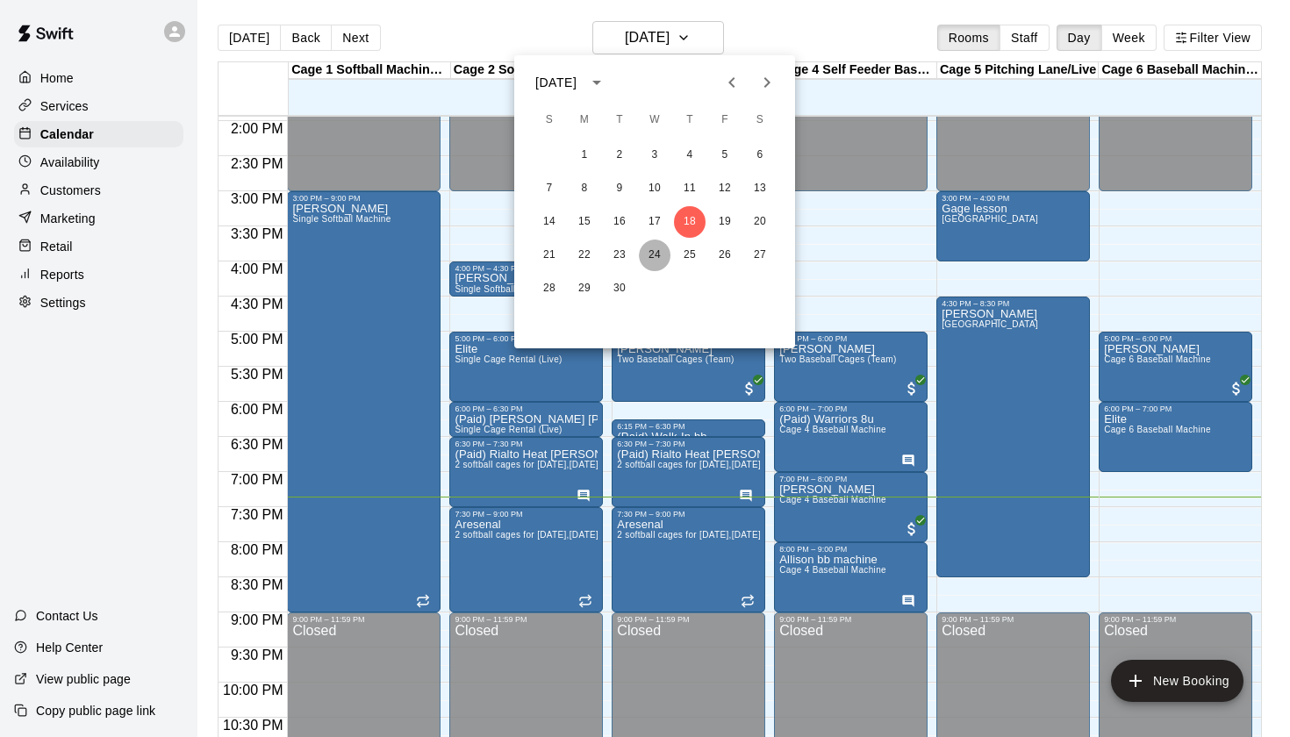
click at [650, 247] on button "24" at bounding box center [655, 255] width 32 height 32
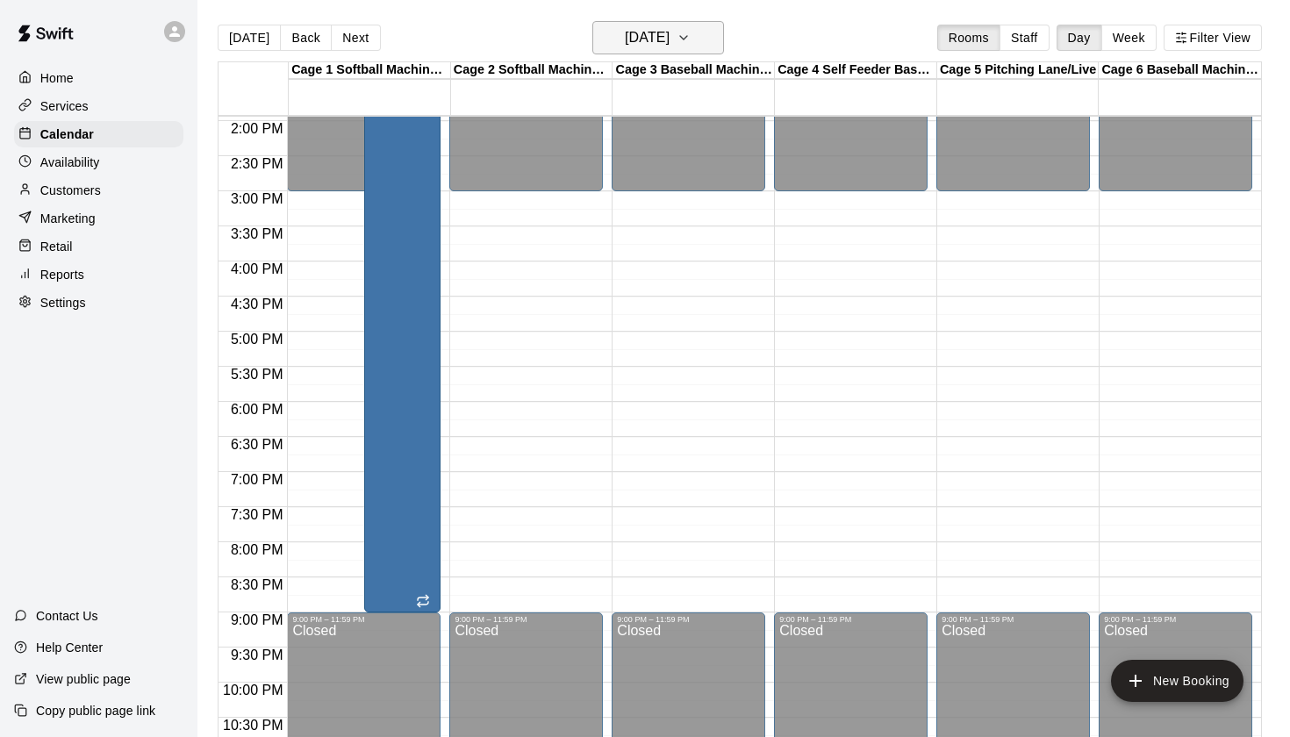
click at [625, 39] on h6 "[DATE]" at bounding box center [647, 37] width 45 height 25
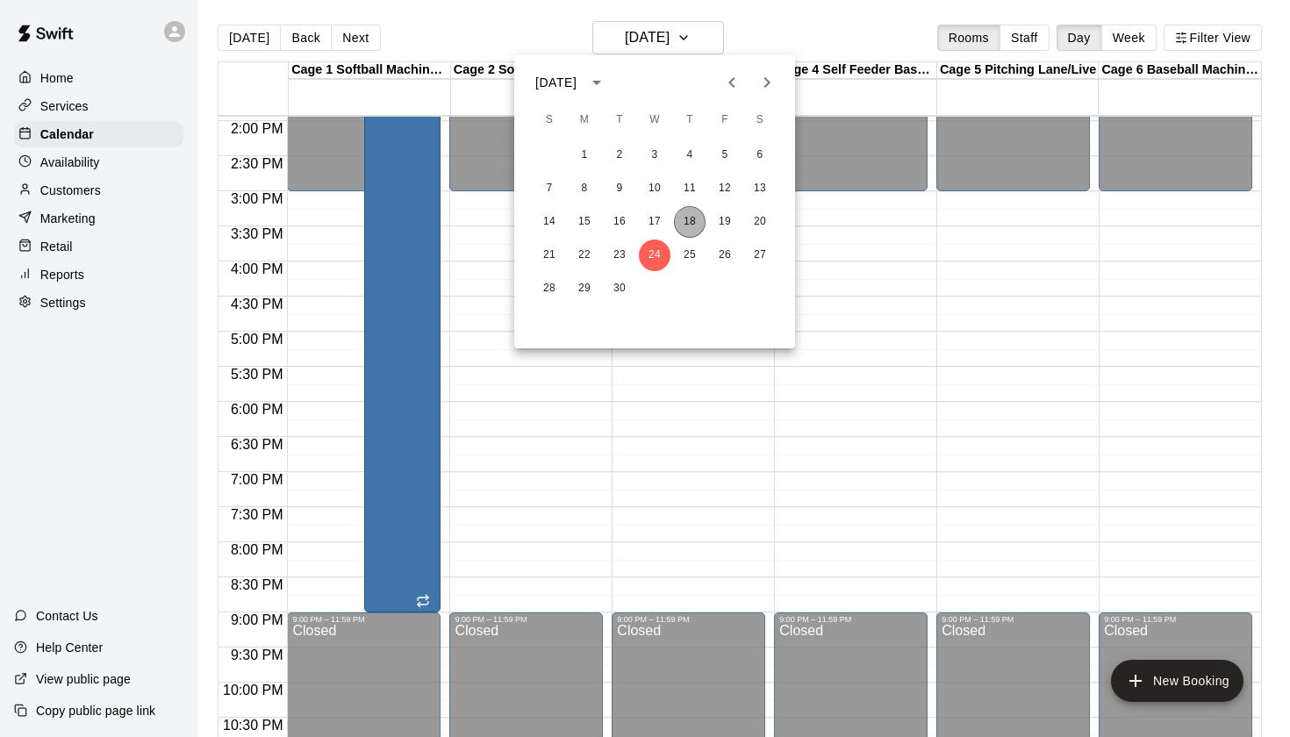
click at [695, 225] on button "18" at bounding box center [690, 222] width 32 height 32
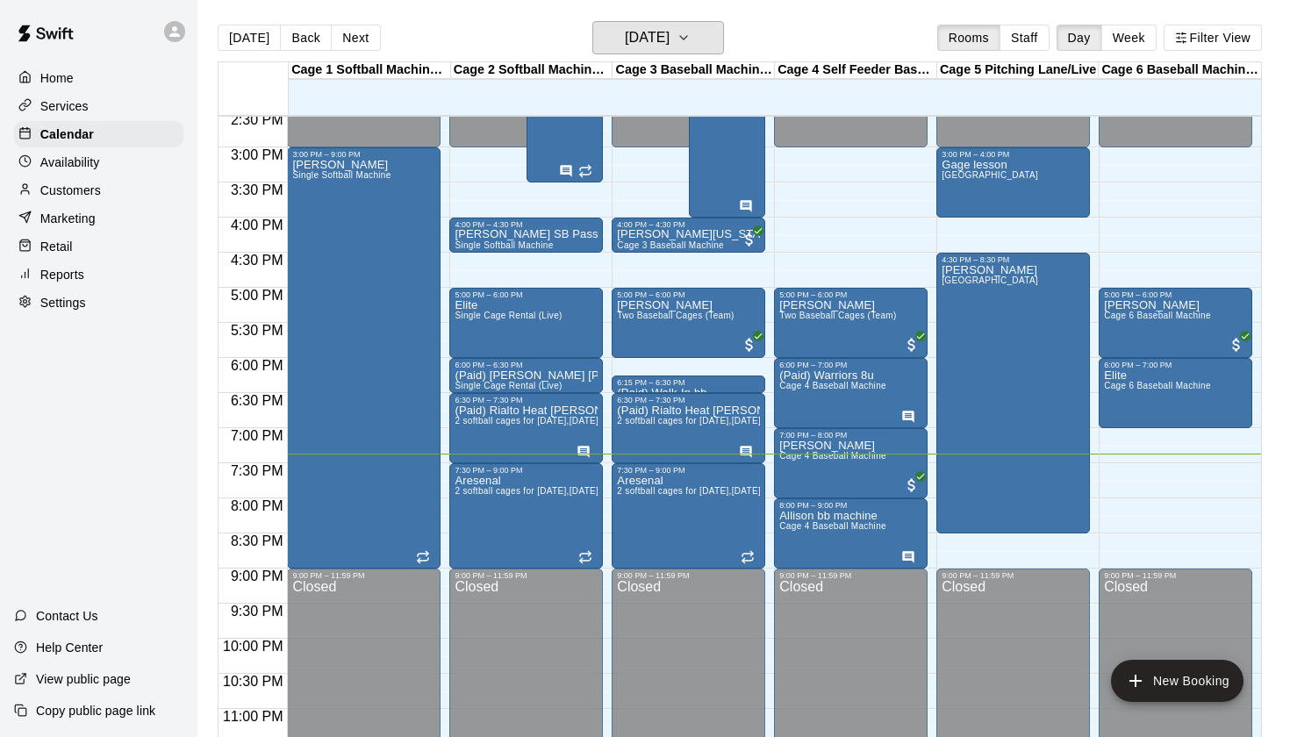
scroll to position [1008, 0]
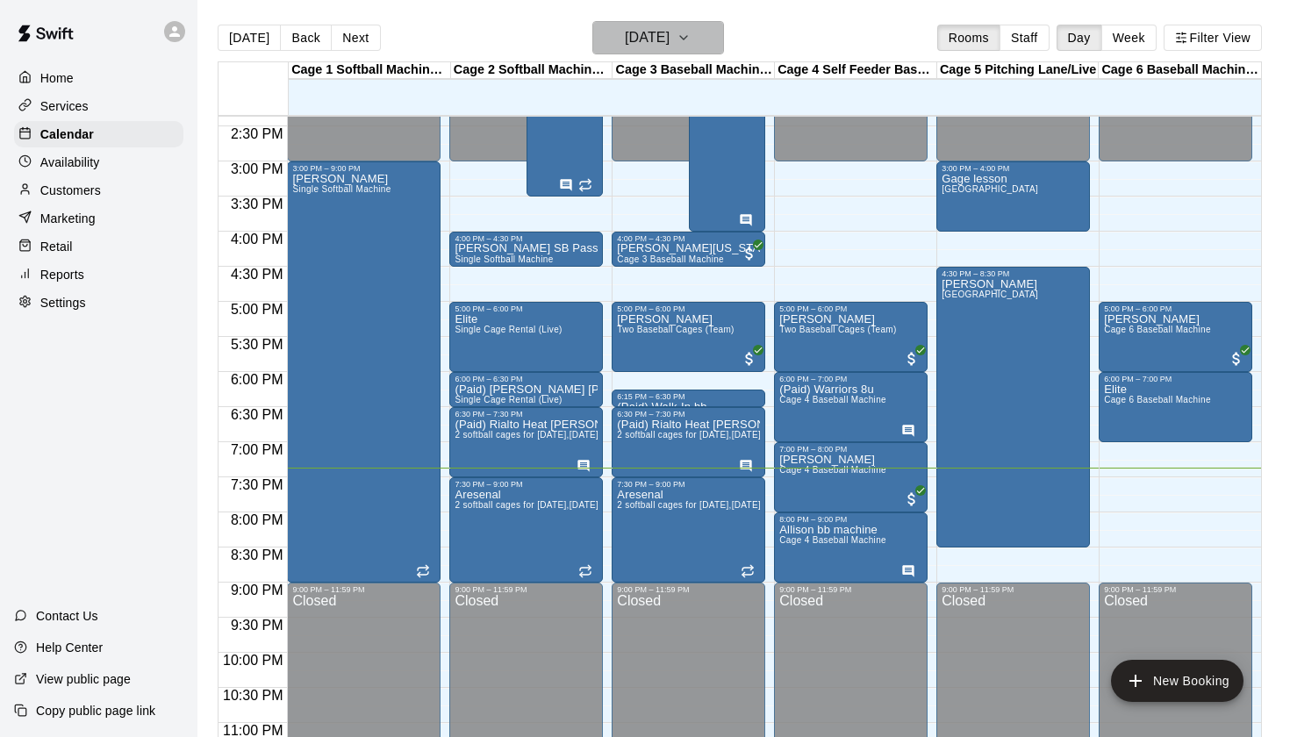
click at [669, 39] on h6 "[DATE]" at bounding box center [647, 37] width 45 height 25
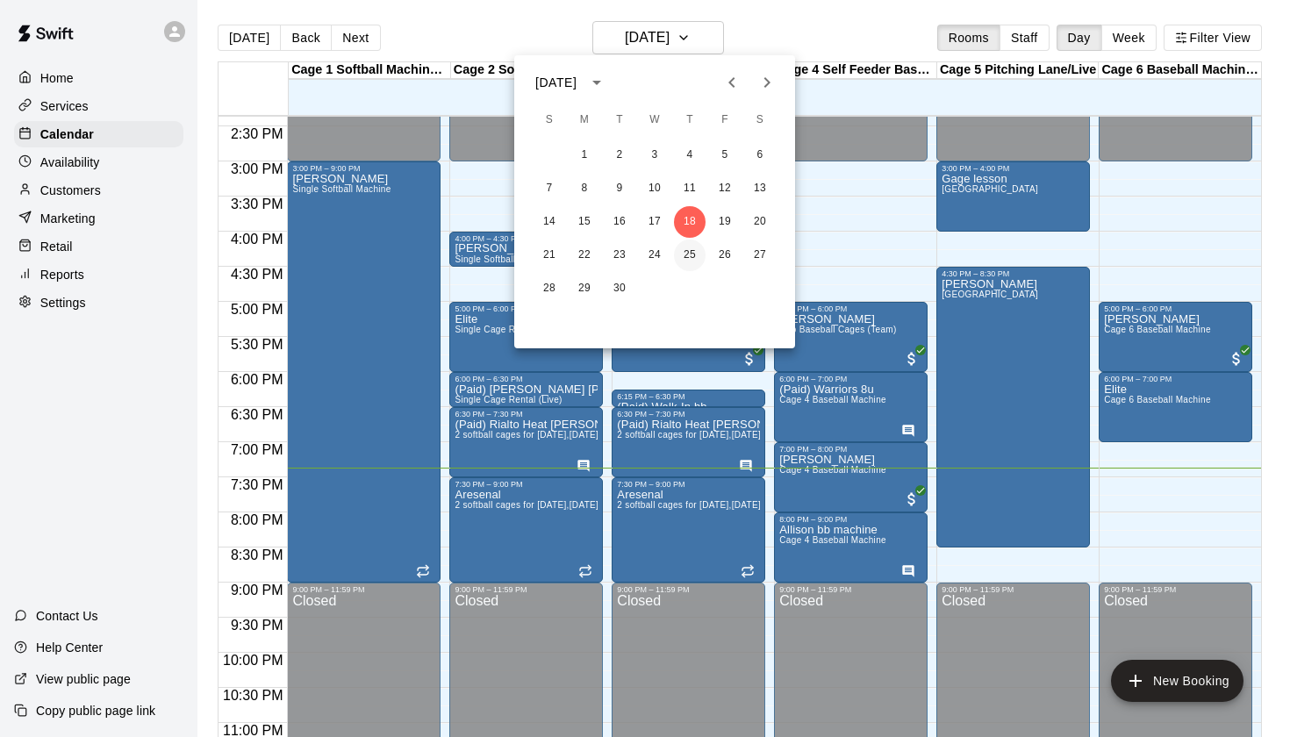
click at [685, 264] on button "25" at bounding box center [690, 255] width 32 height 32
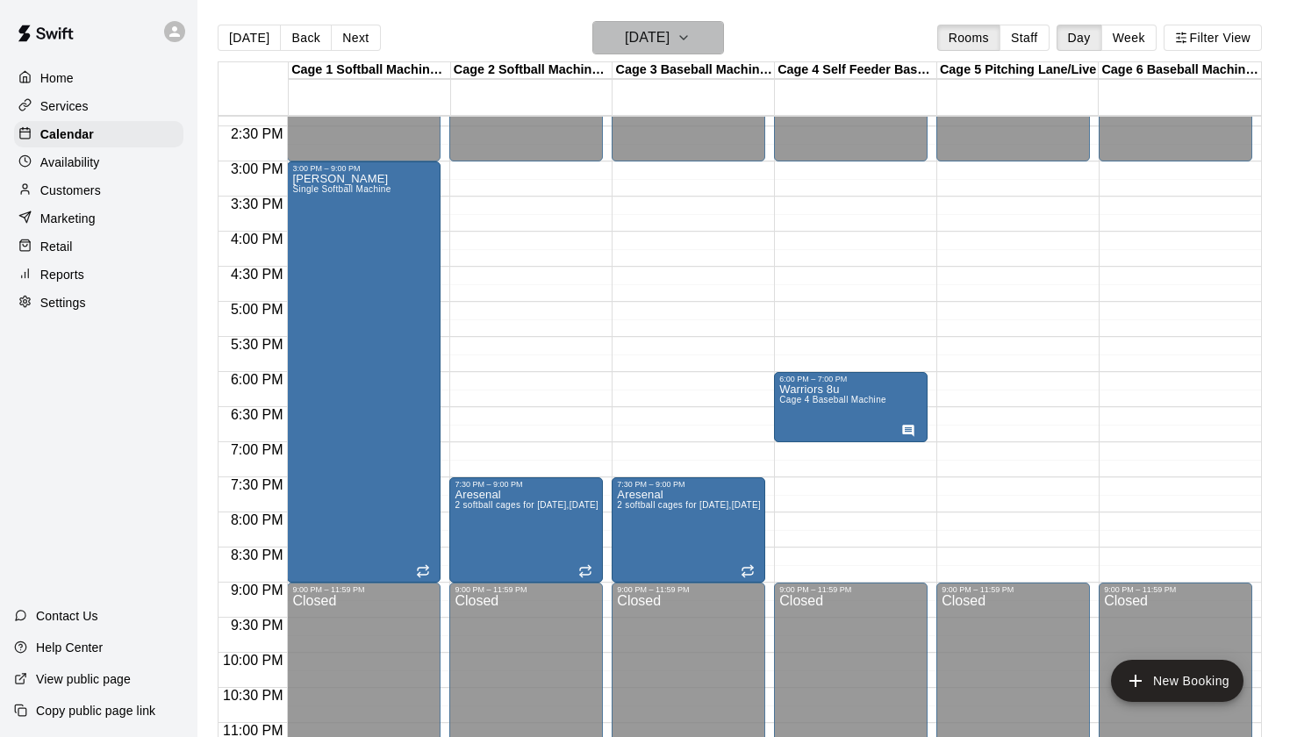
click at [669, 46] on h6 "[DATE]" at bounding box center [647, 37] width 45 height 25
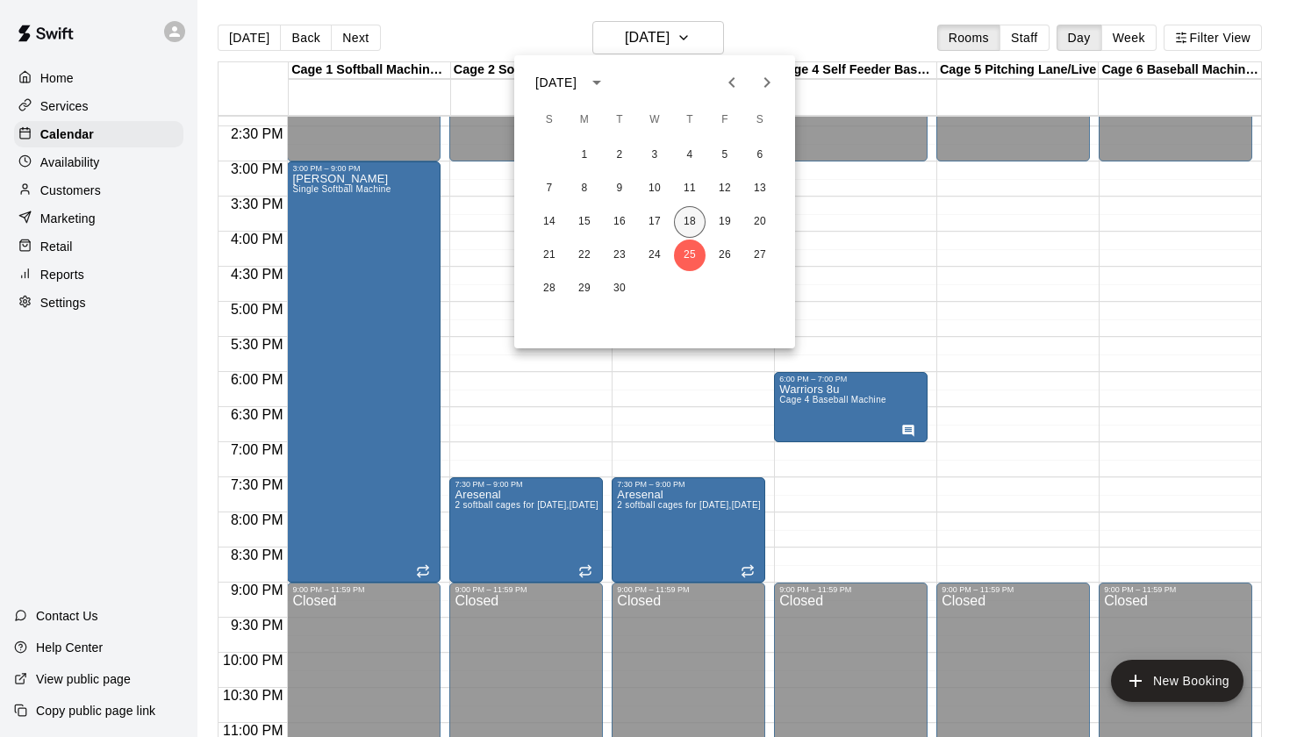
click at [691, 225] on button "18" at bounding box center [690, 222] width 32 height 32
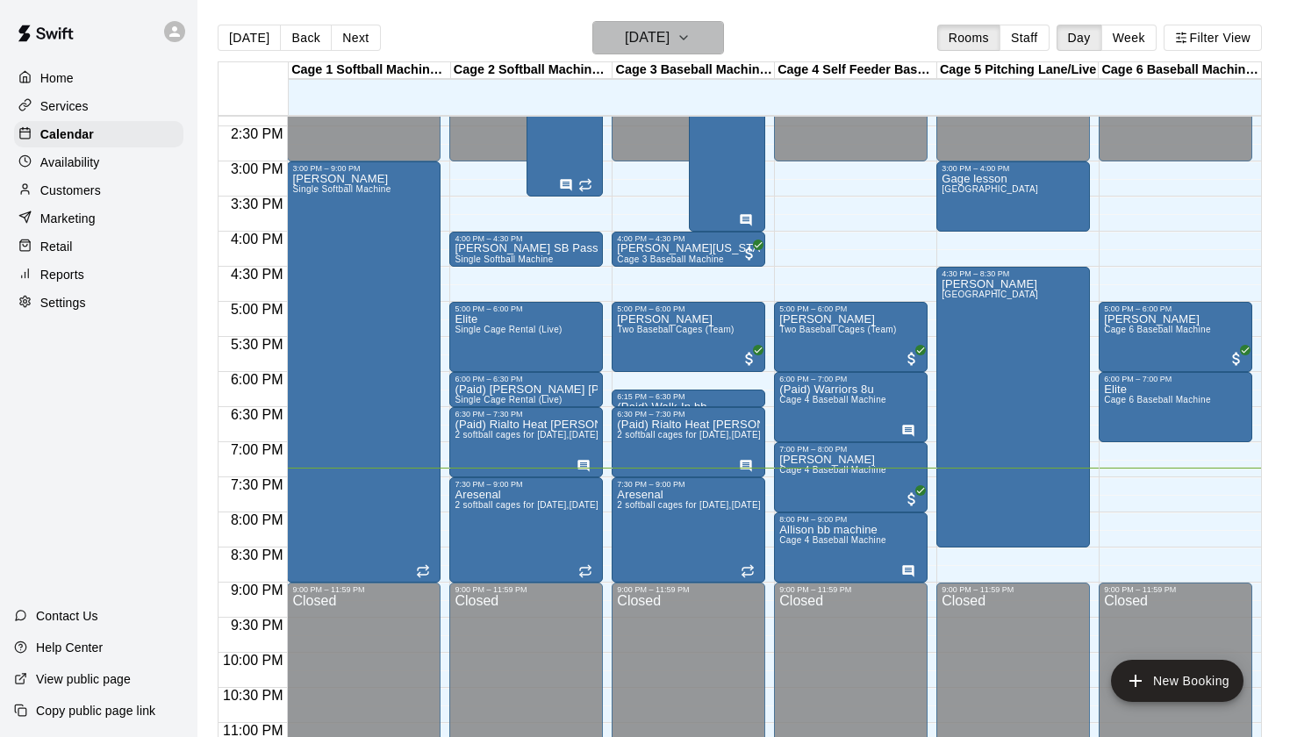
click at [669, 46] on h6 "[DATE]" at bounding box center [647, 37] width 45 height 25
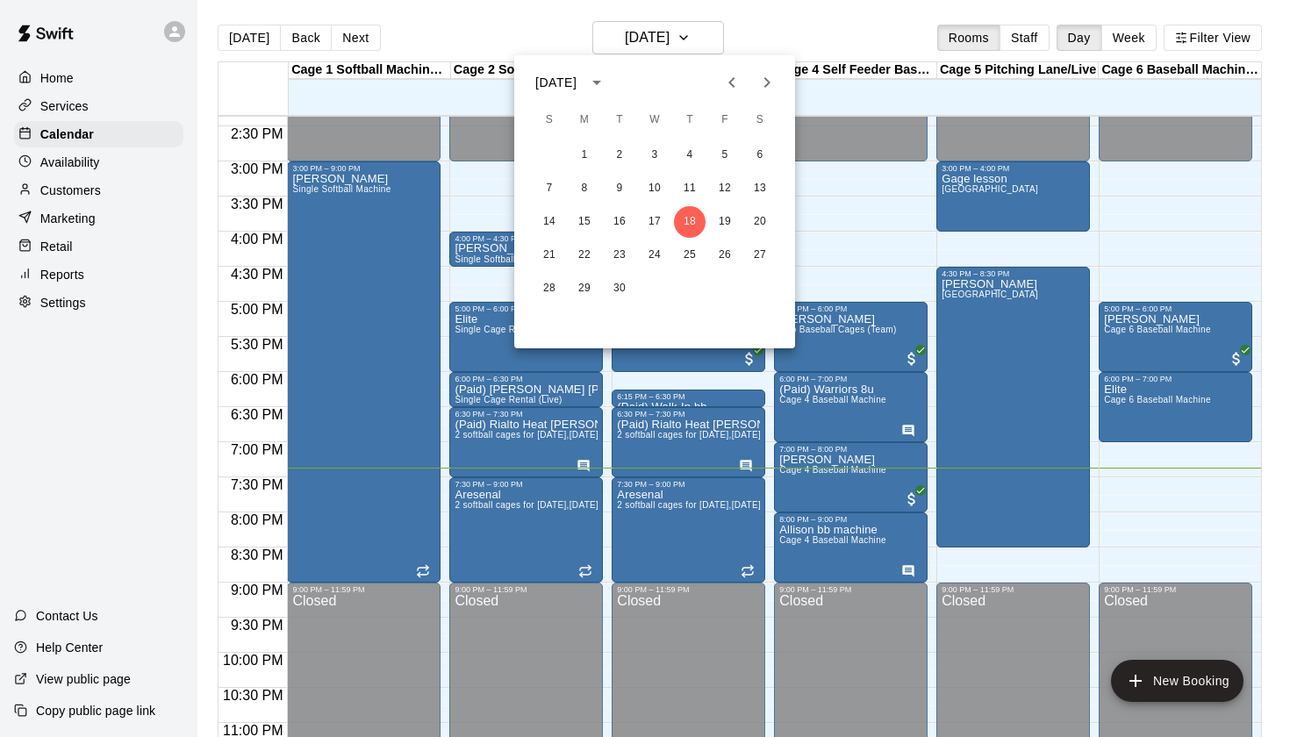
click at [818, 26] on div at bounding box center [645, 368] width 1290 height 737
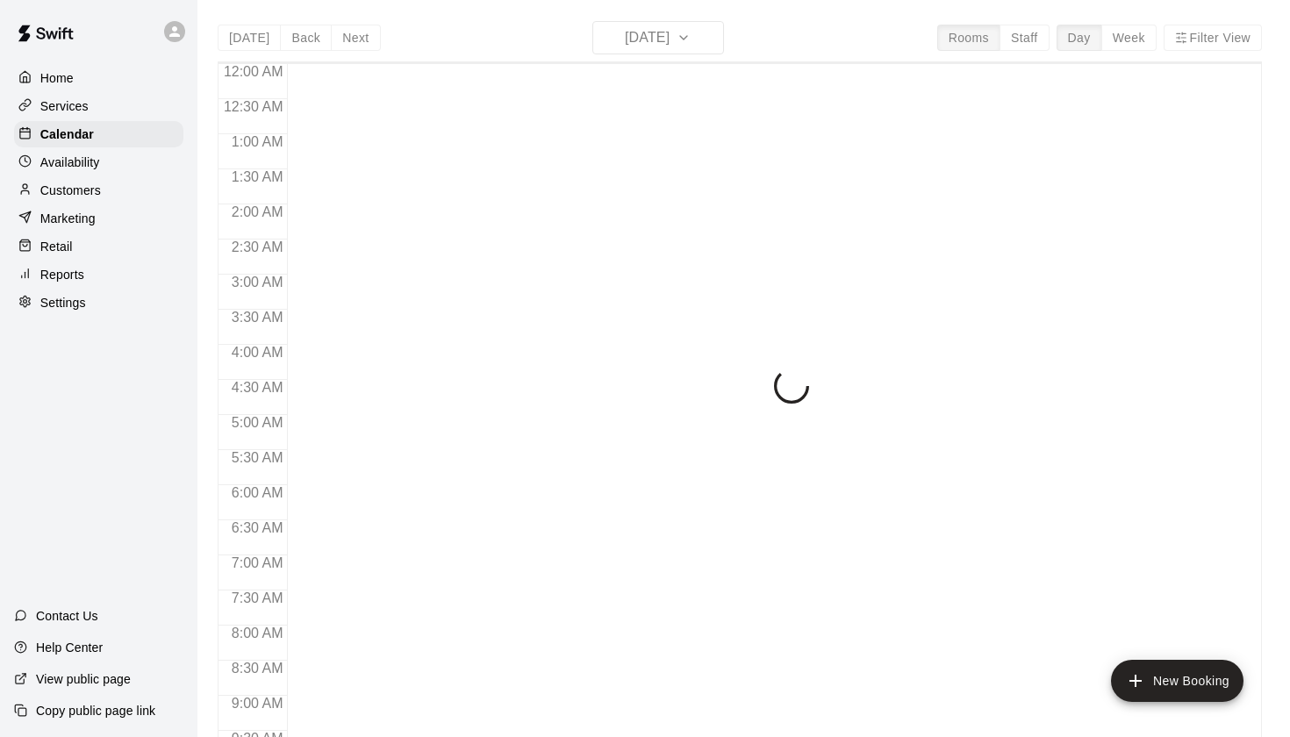
scroll to position [992, 0]
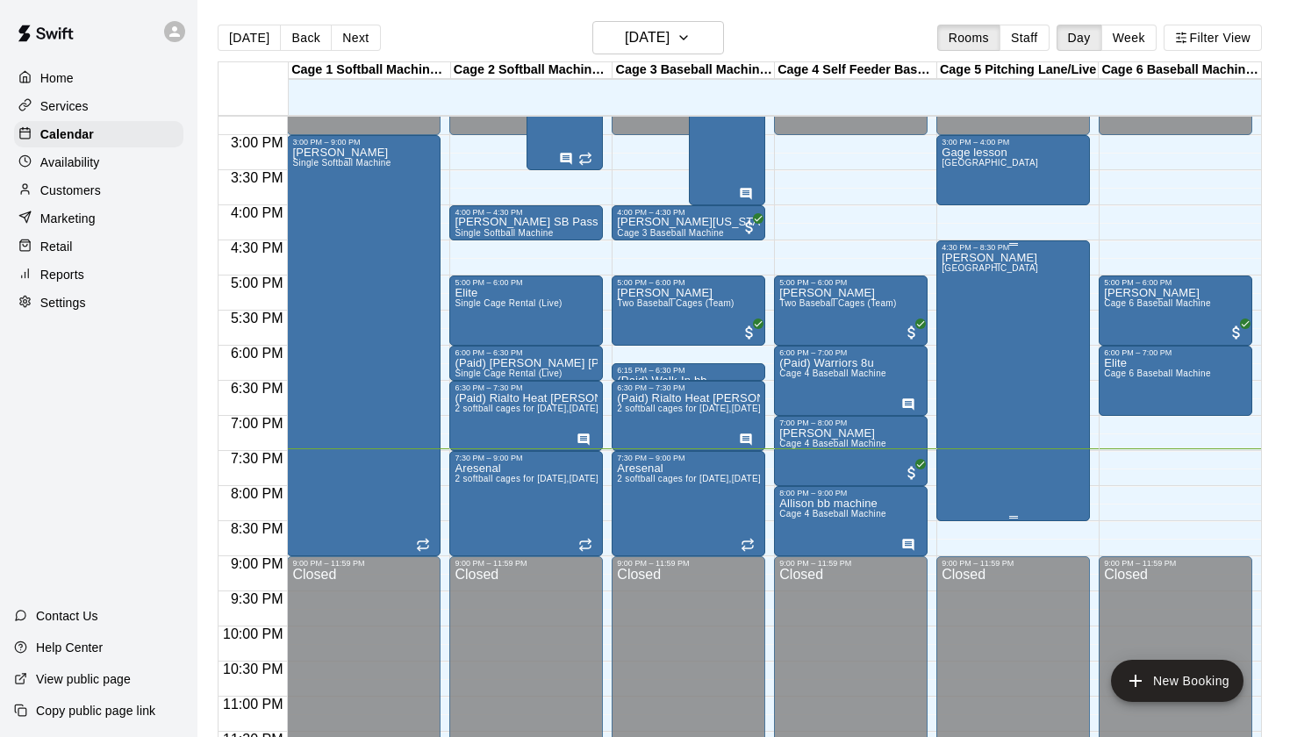
scroll to position [1036, 0]
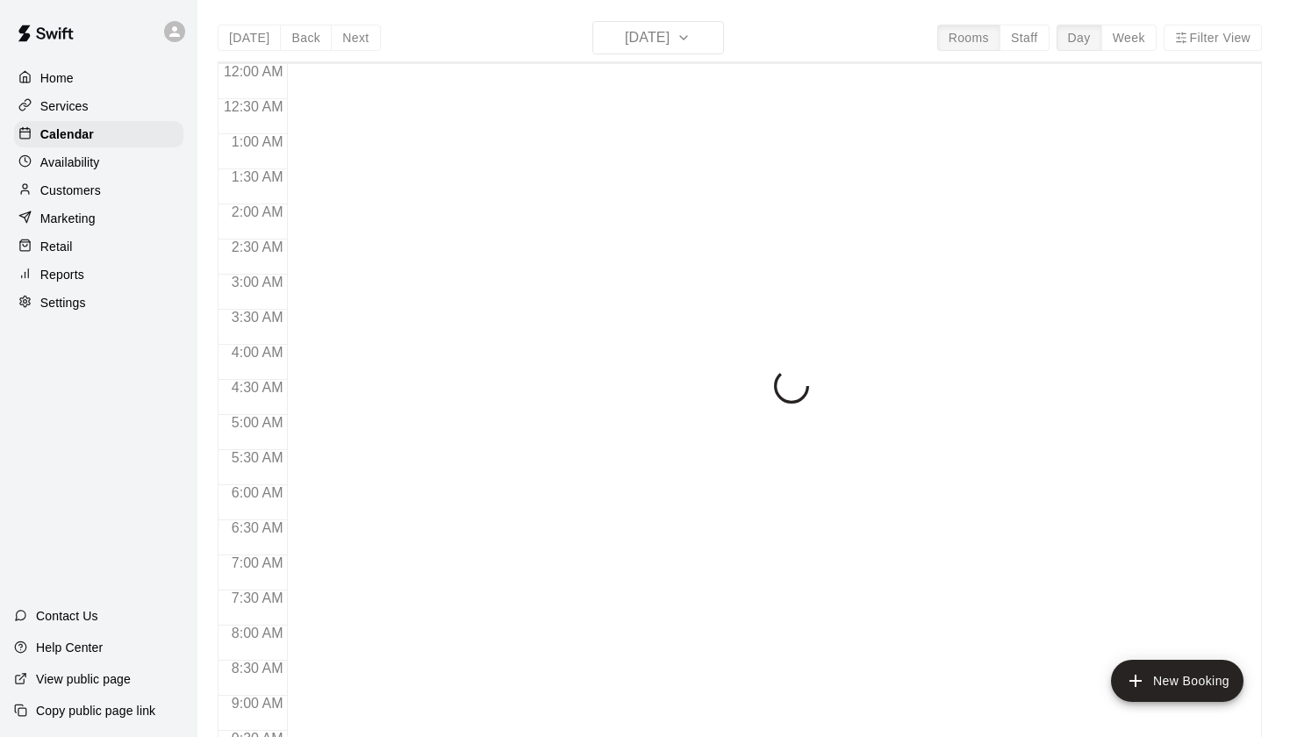
scroll to position [992, 0]
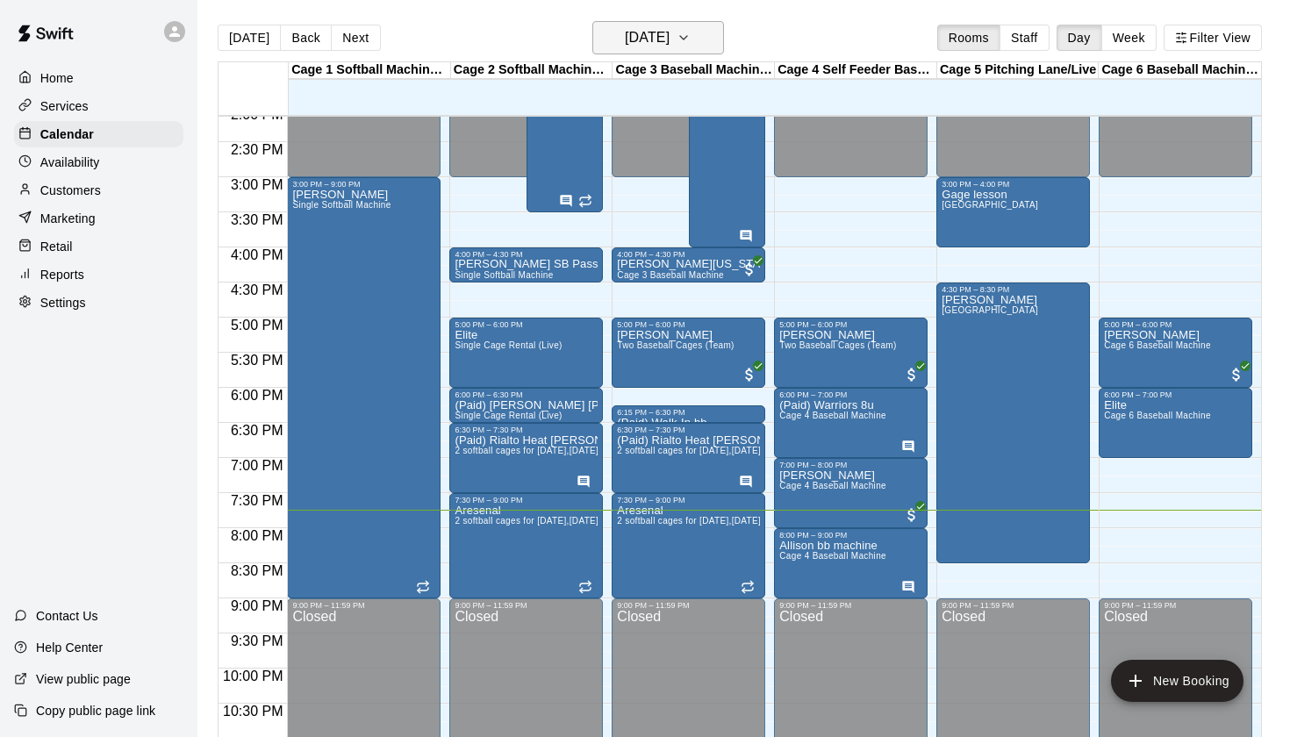
click at [668, 23] on button "[DATE]" at bounding box center [658, 37] width 132 height 33
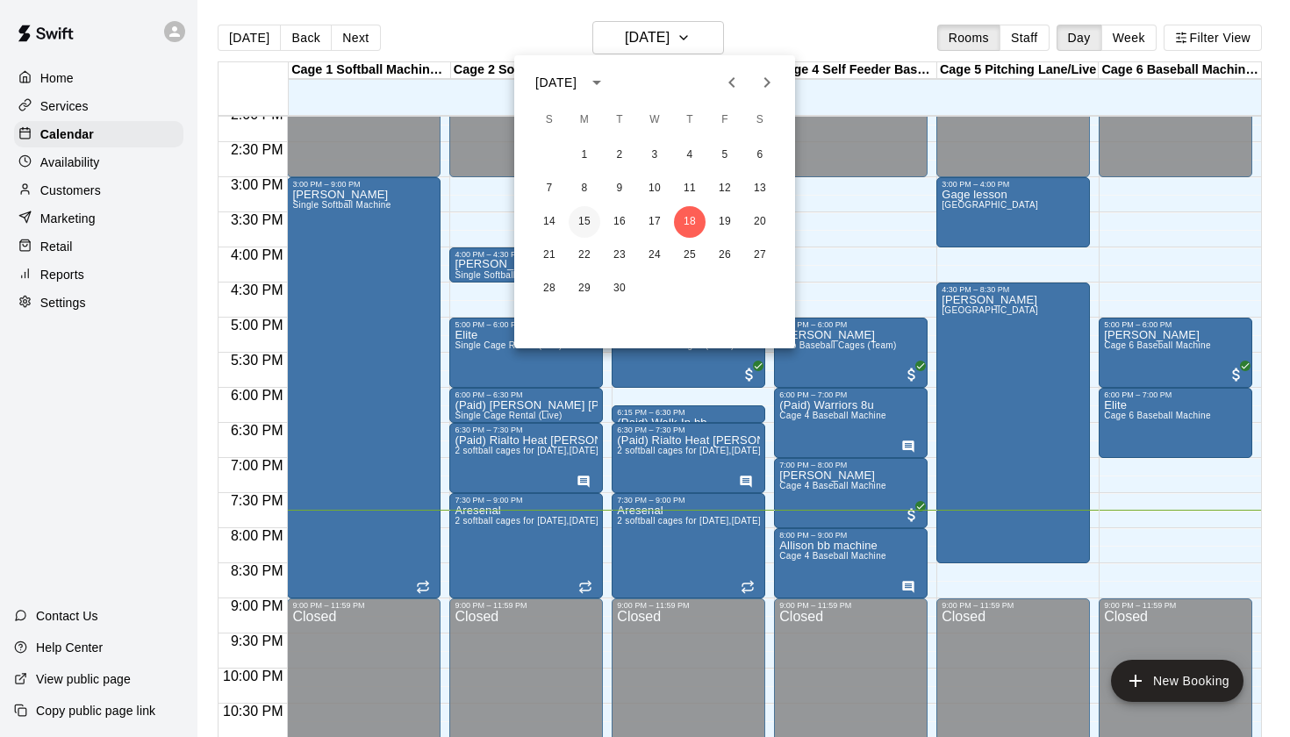
click at [581, 217] on button "15" at bounding box center [584, 222] width 32 height 32
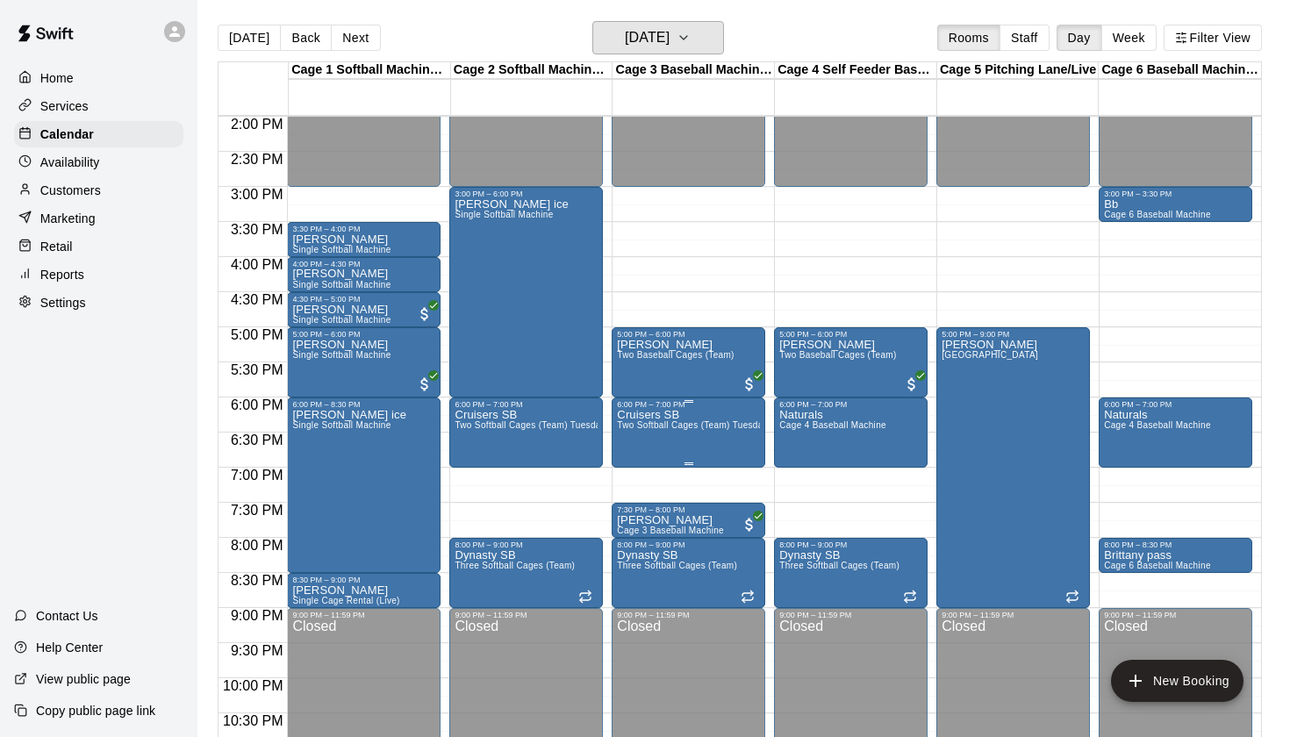
scroll to position [981, 0]
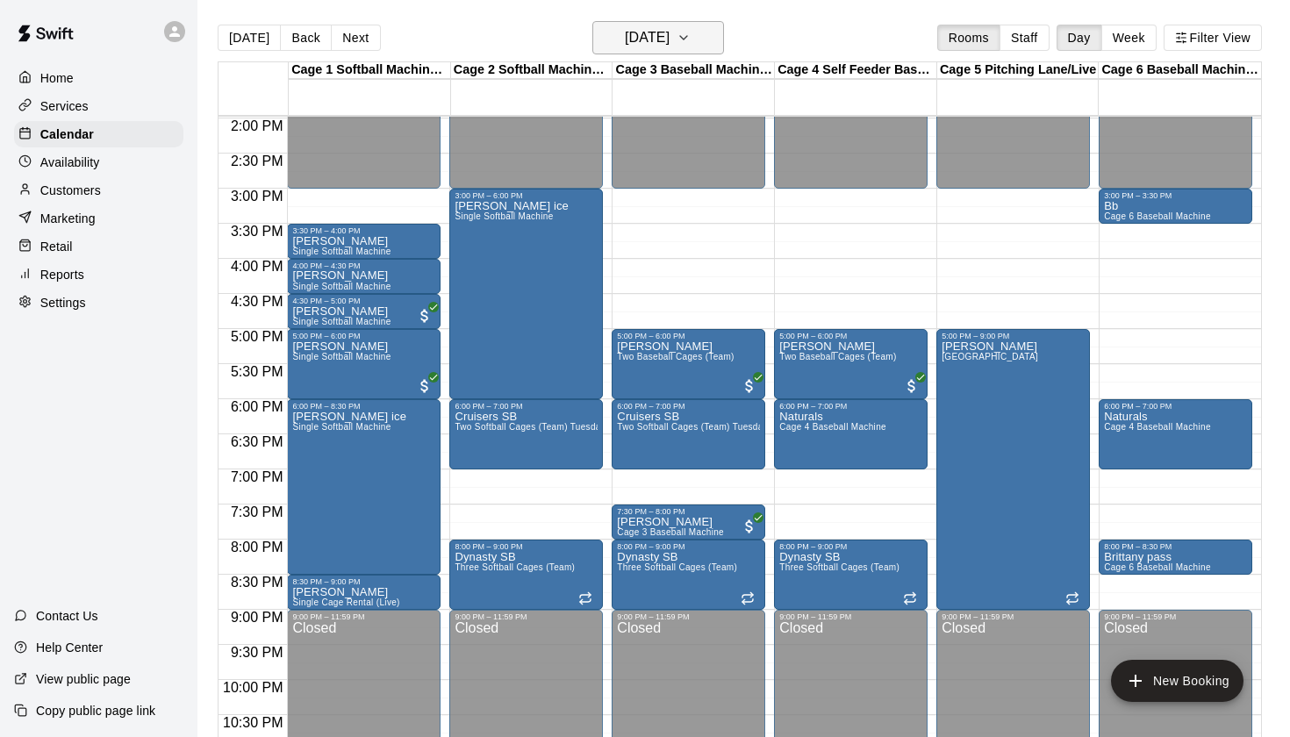
click at [669, 50] on h6 "[DATE]" at bounding box center [647, 37] width 45 height 25
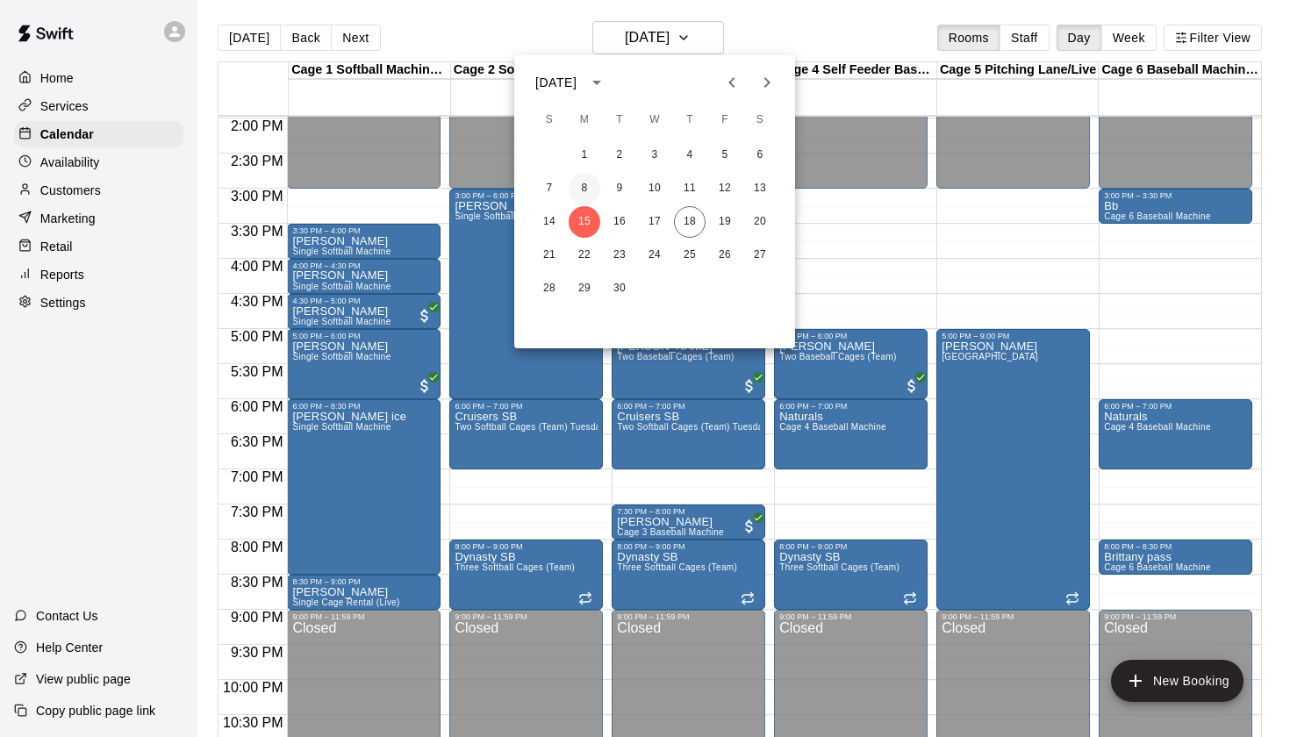
click at [583, 191] on button "8" at bounding box center [584, 189] width 32 height 32
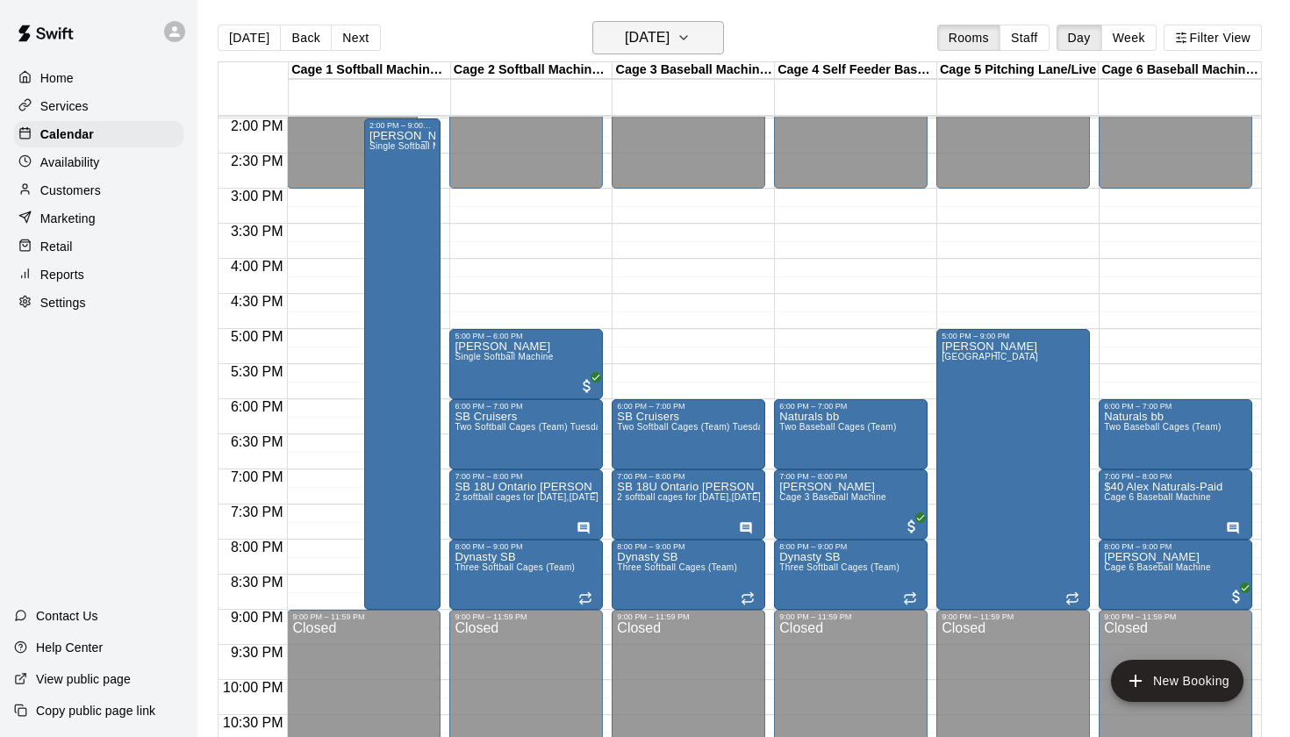
click at [669, 43] on h6 "Monday Sep 08" at bounding box center [647, 37] width 45 height 25
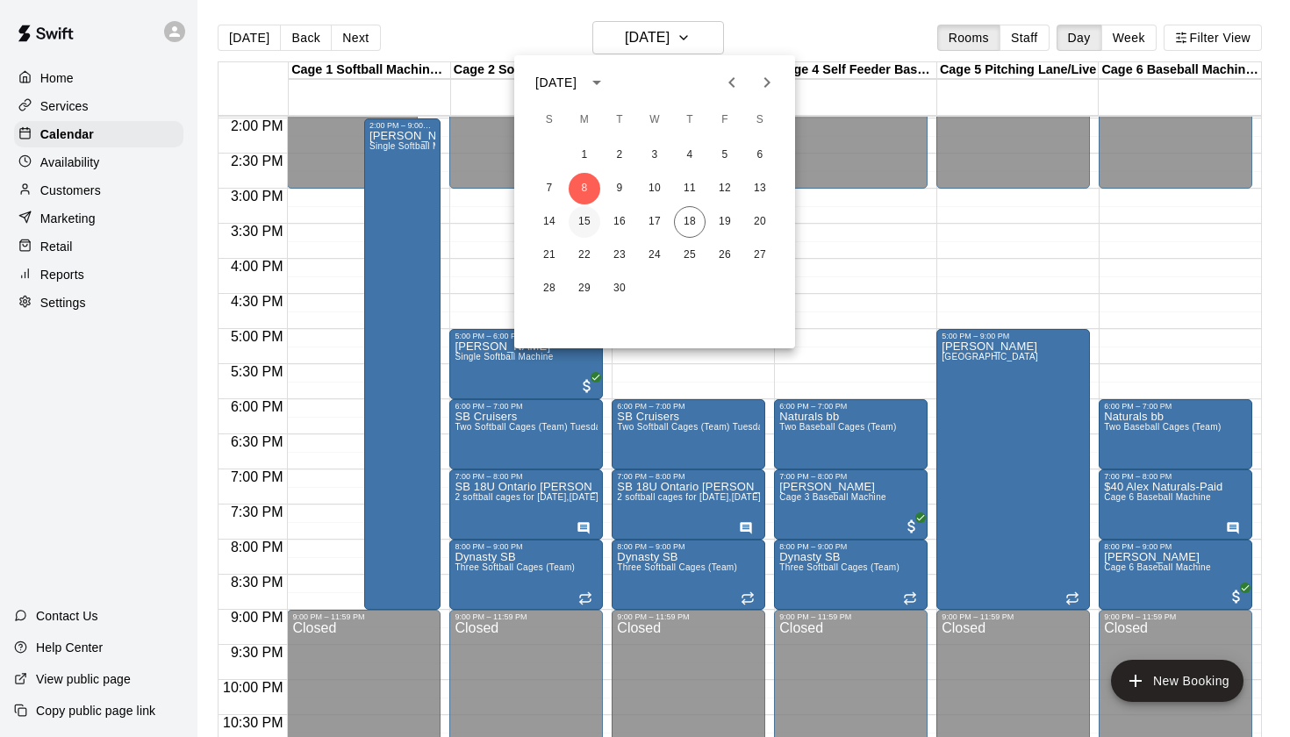
click at [588, 224] on button "15" at bounding box center [584, 222] width 32 height 32
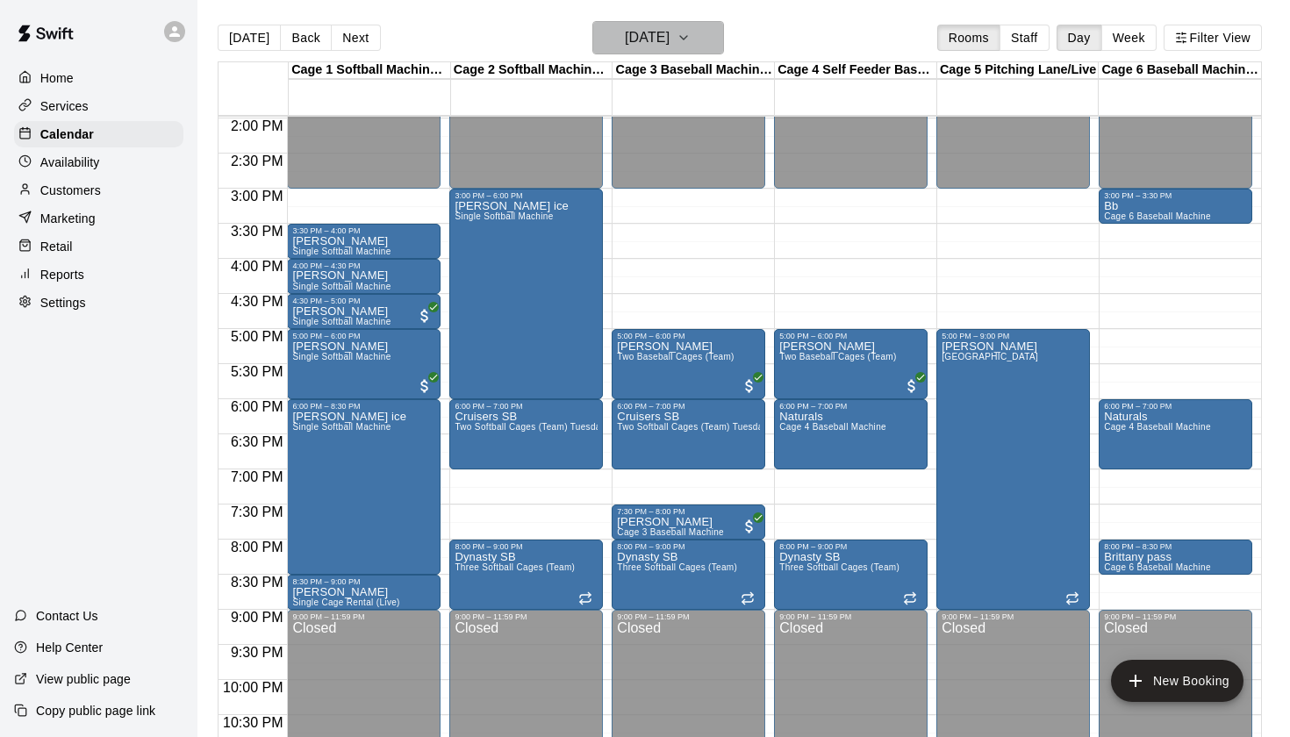
click at [657, 39] on h6 "Monday Sep 15" at bounding box center [647, 37] width 45 height 25
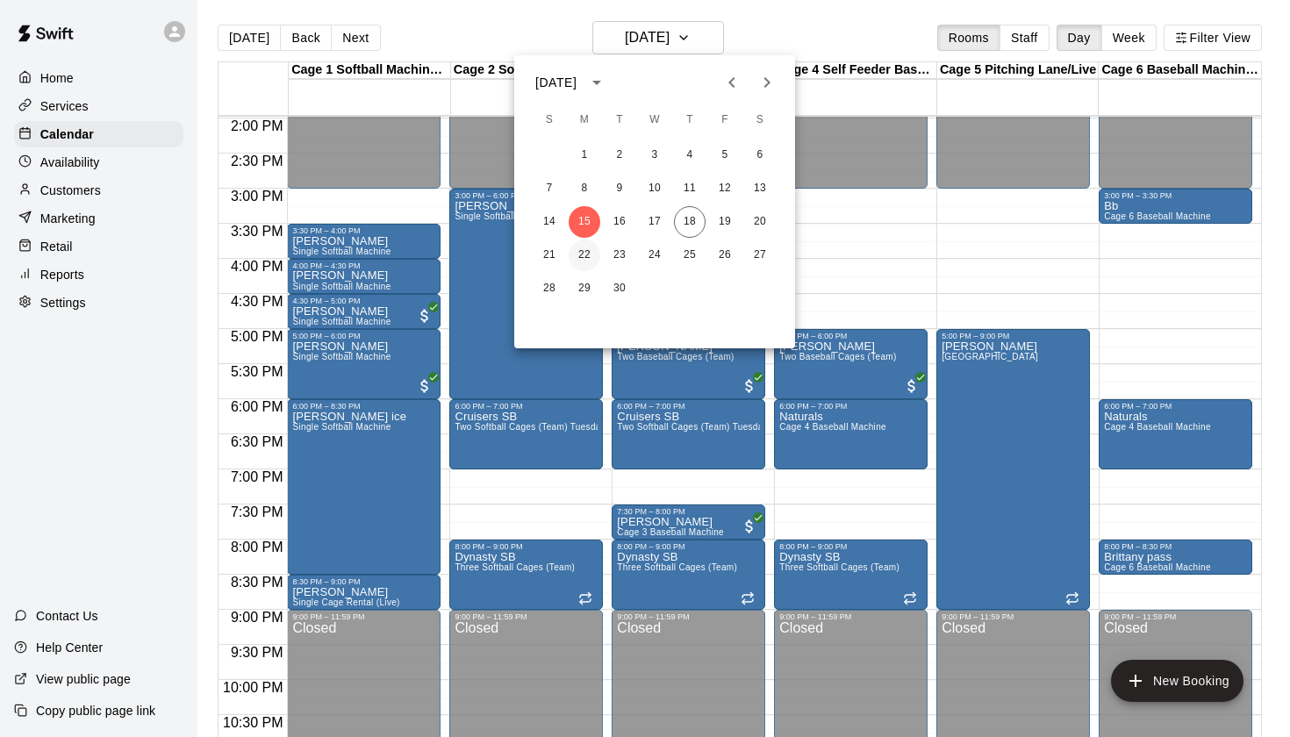
click at [590, 254] on button "22" at bounding box center [584, 255] width 32 height 32
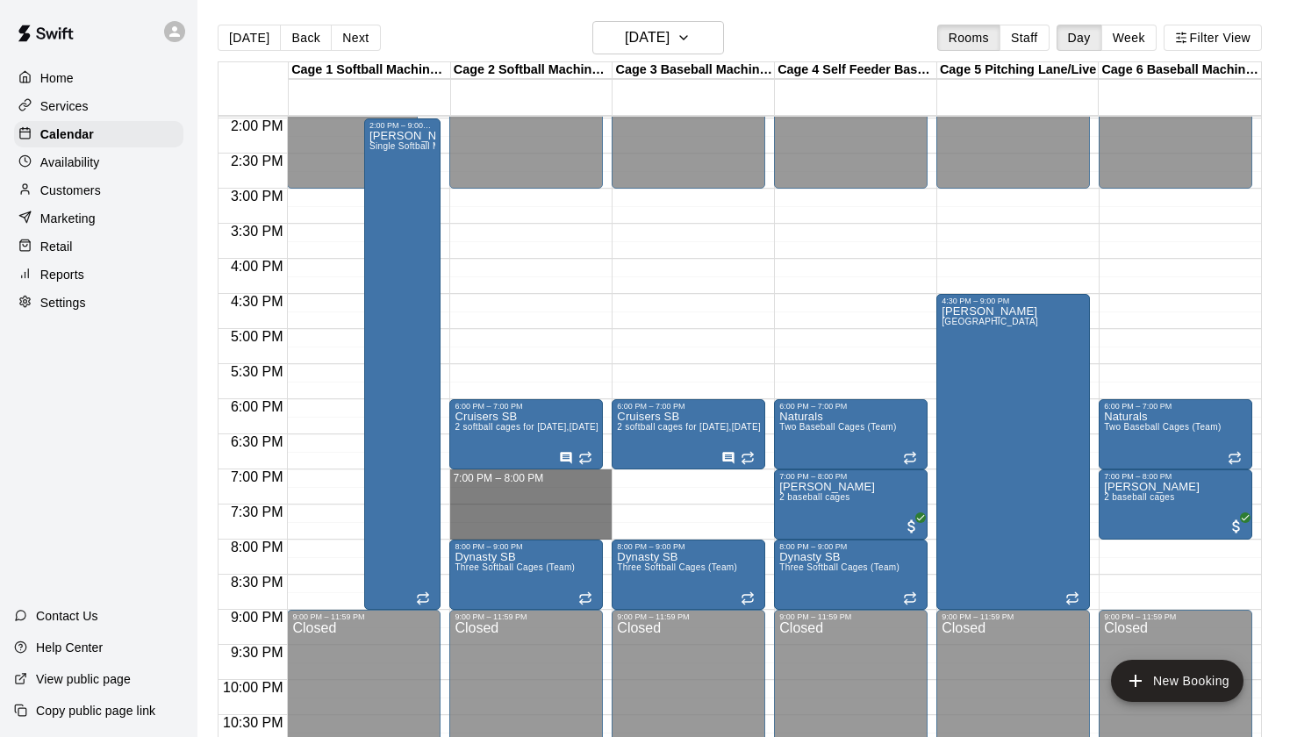
drag, startPoint x: 474, startPoint y: 475, endPoint x: 476, endPoint y: 525, distance: 50.1
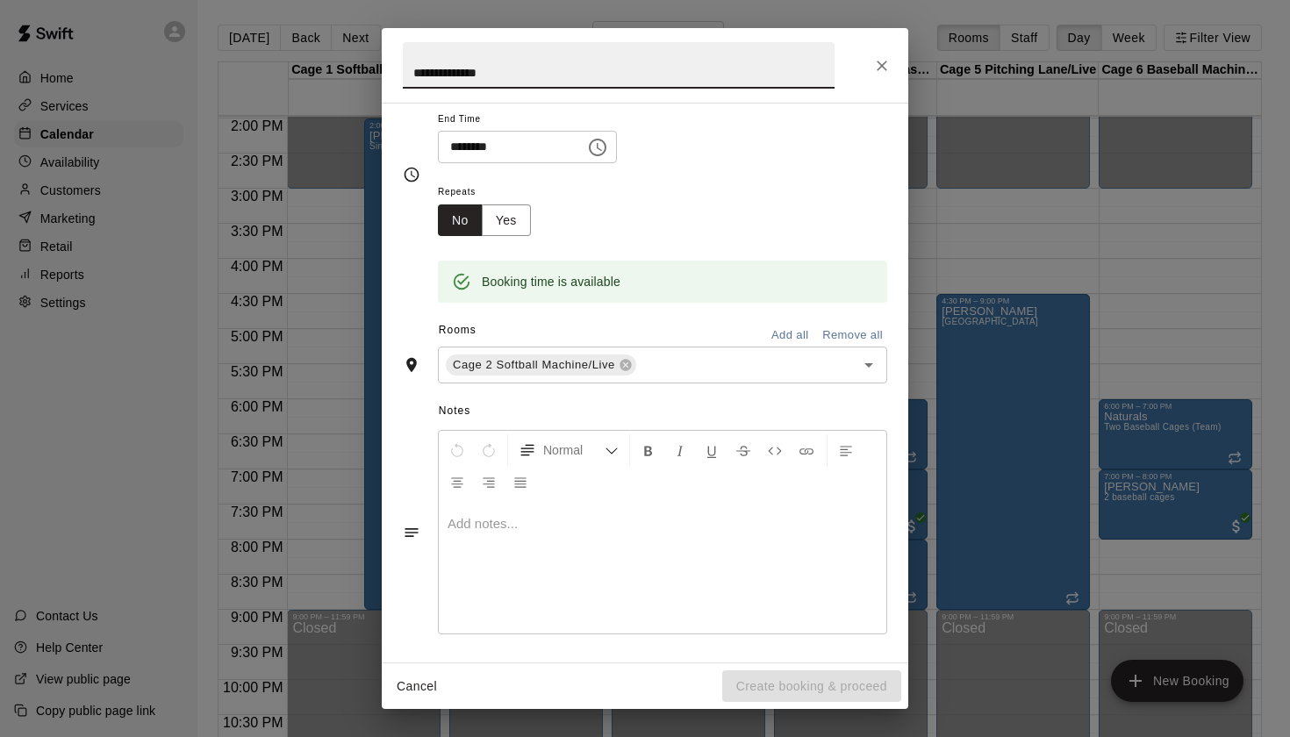
type input "**********"
click at [656, 582] on div at bounding box center [662, 568] width 447 height 132
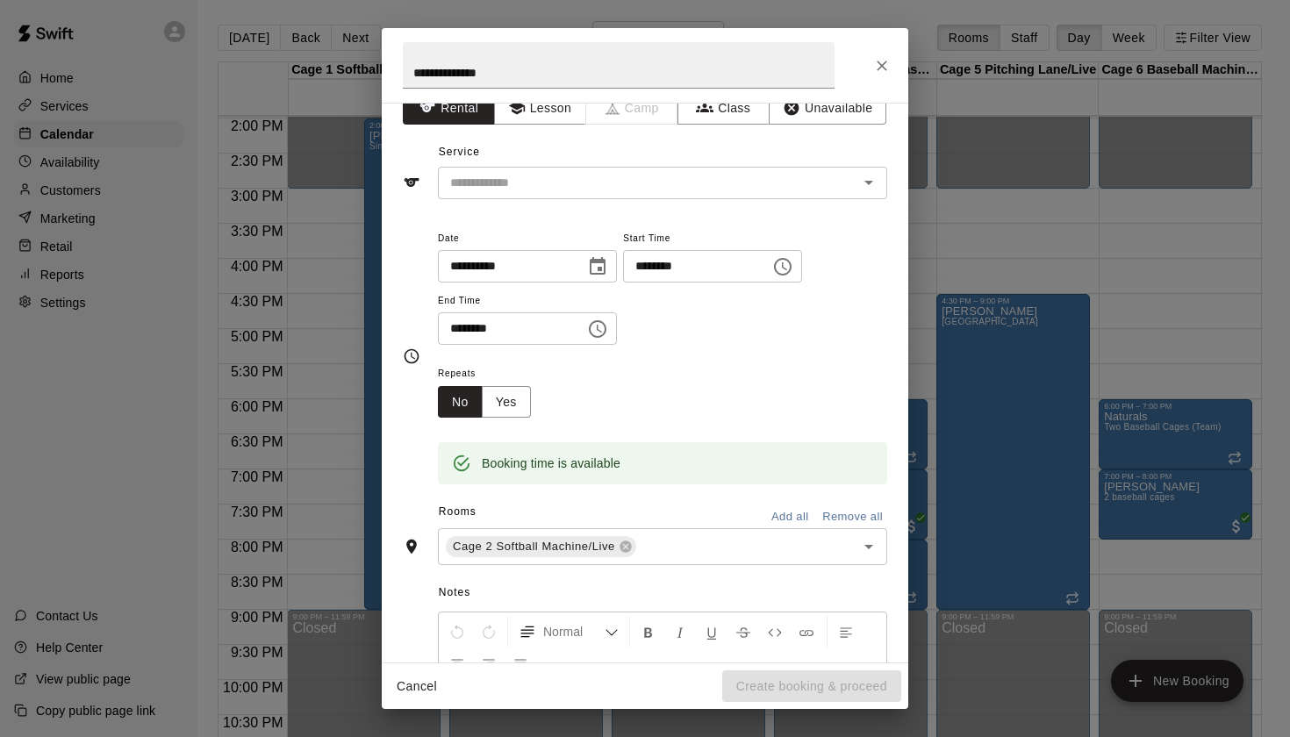
scroll to position [25, 0]
click at [869, 189] on icon "Open" at bounding box center [868, 183] width 21 height 21
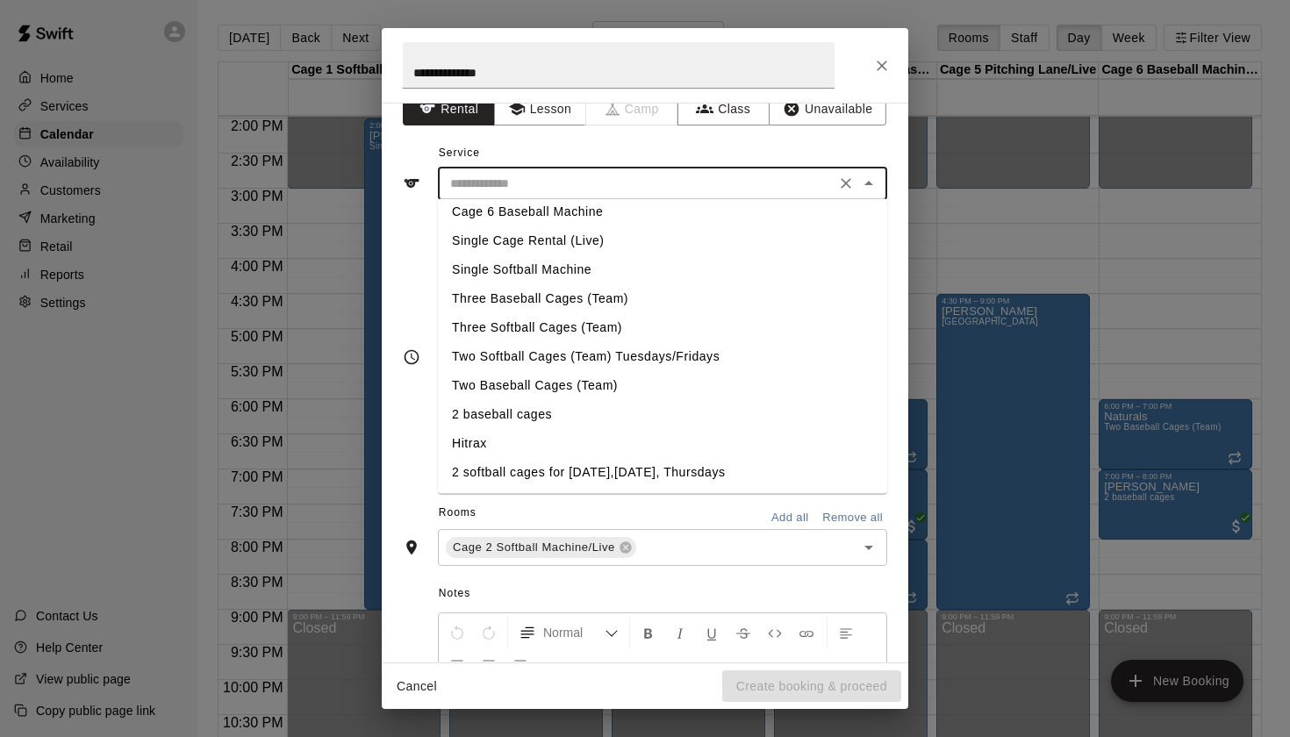
scroll to position [96, 0]
click at [623, 472] on li "2 softball cages for [DATE],[DATE], Thursdays" at bounding box center [662, 472] width 449 height 29
type input "**********"
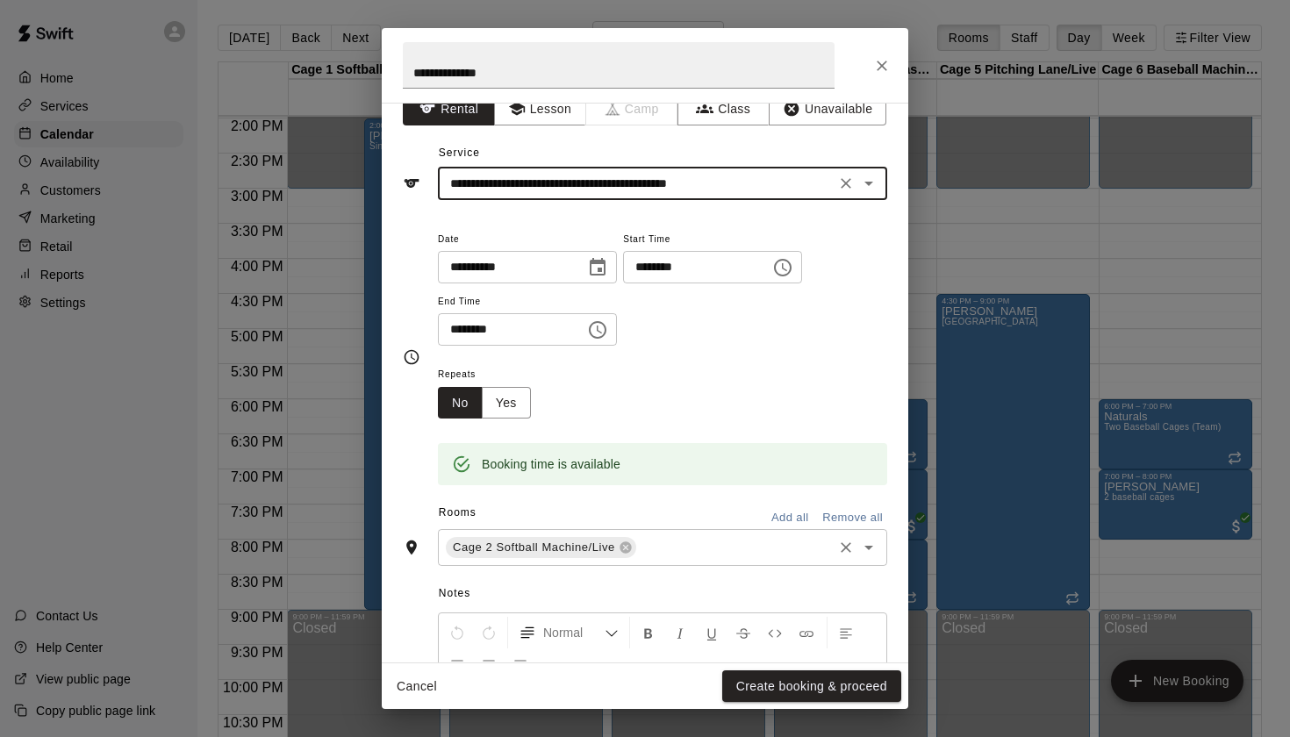
click at [868, 554] on icon "Open" at bounding box center [868, 547] width 21 height 21
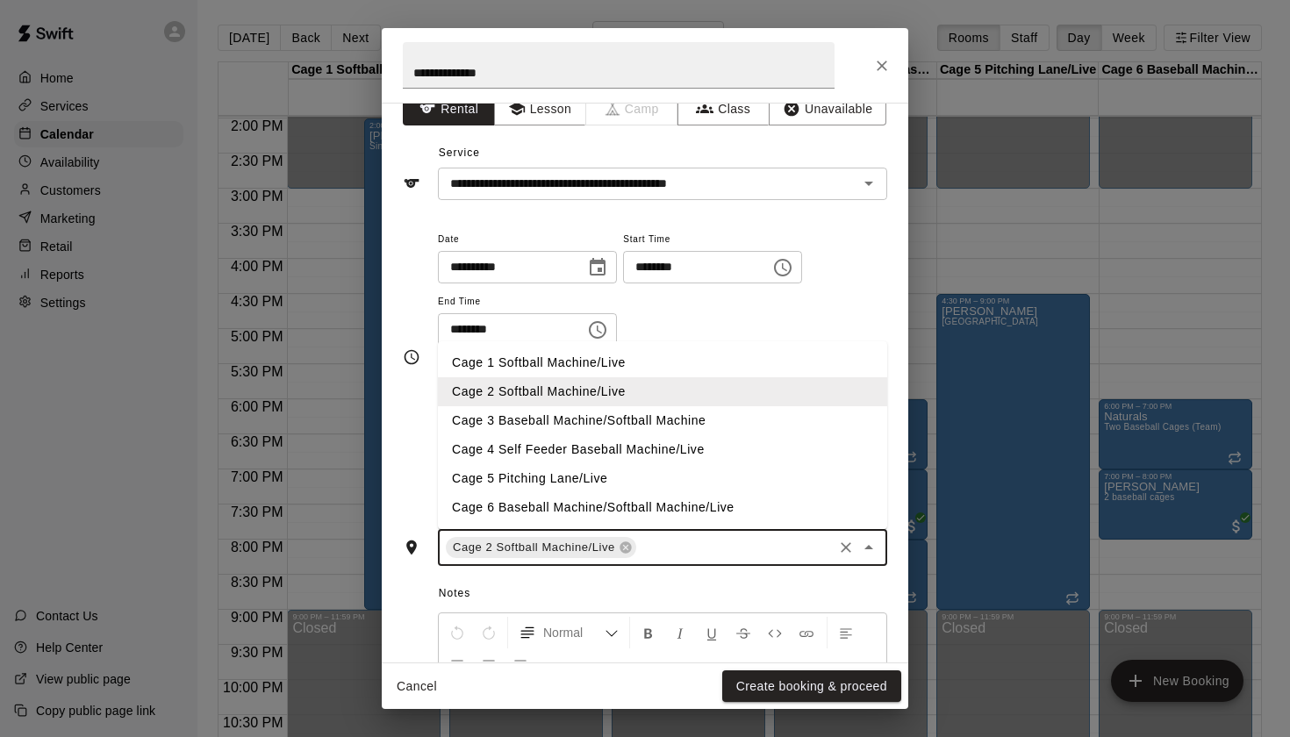
click at [542, 412] on li "Cage 3 Baseball Machine/Softball Machine" at bounding box center [662, 420] width 449 height 29
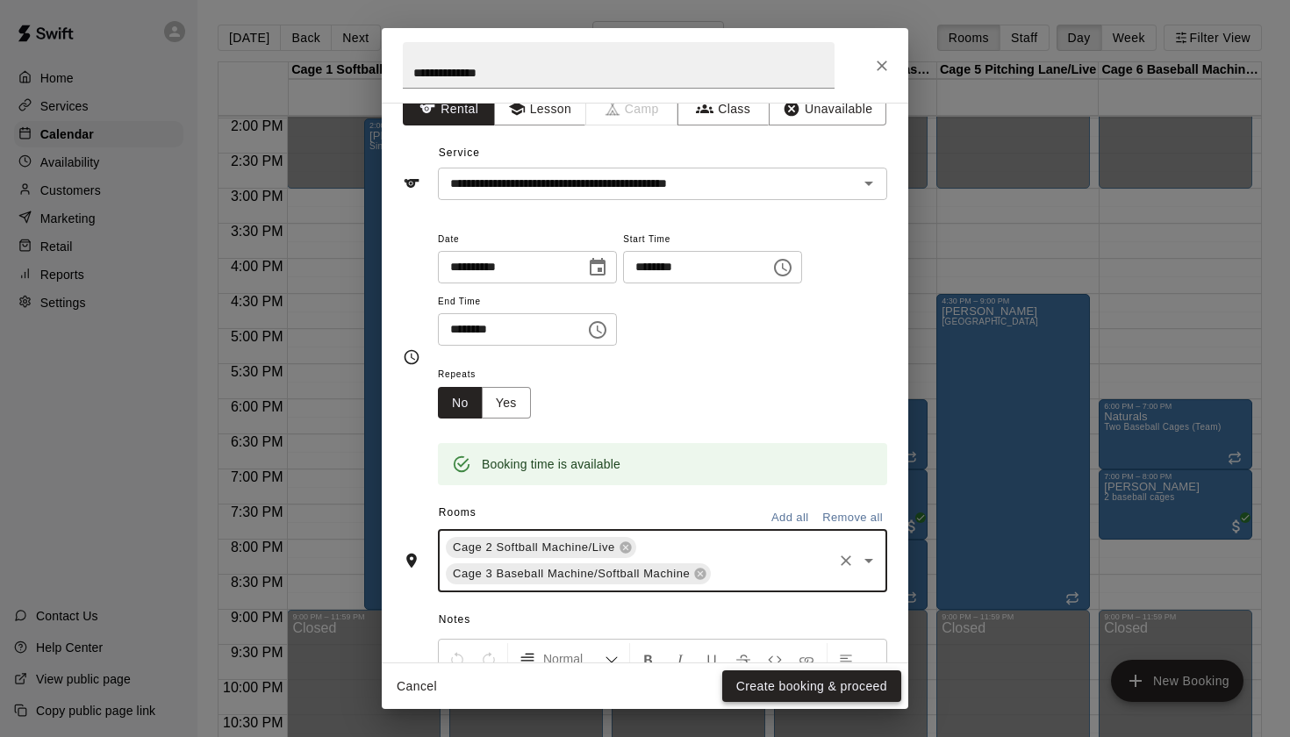
click at [768, 682] on button "Create booking & proceed" at bounding box center [811, 686] width 179 height 32
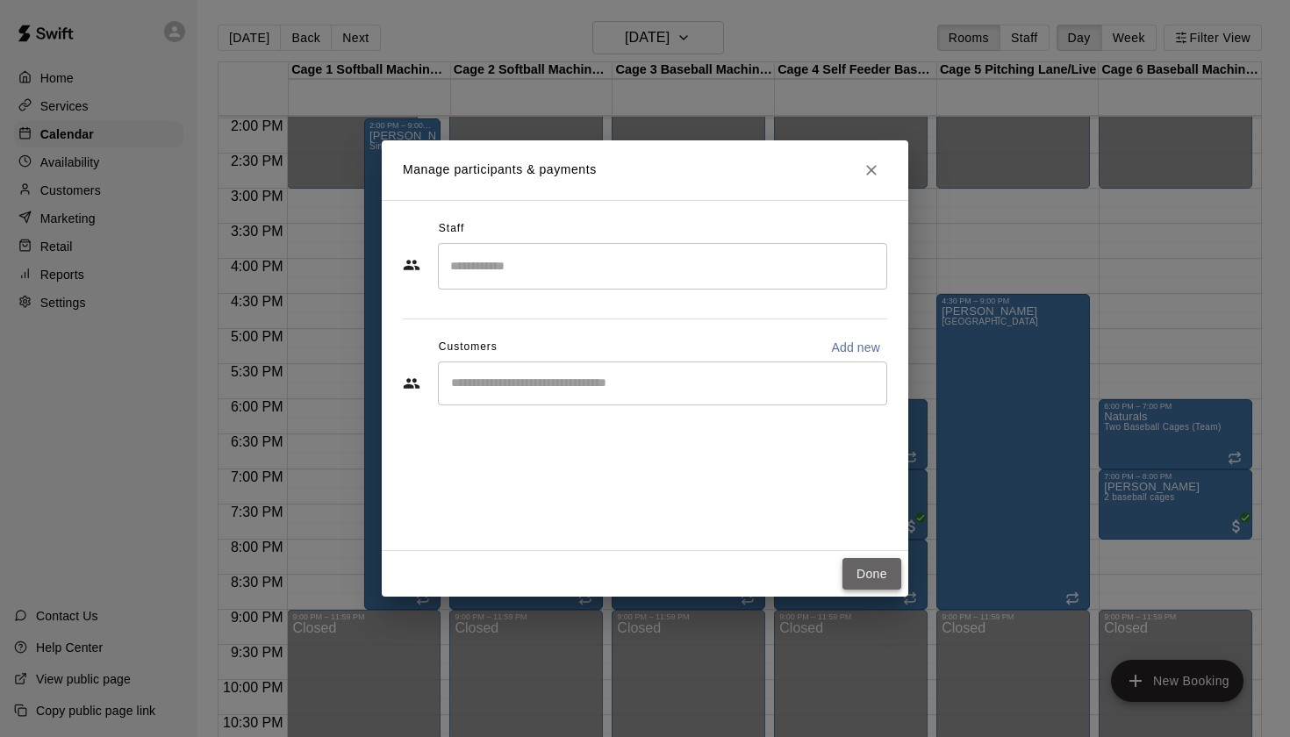
click at [868, 573] on button "Done" at bounding box center [871, 574] width 59 height 32
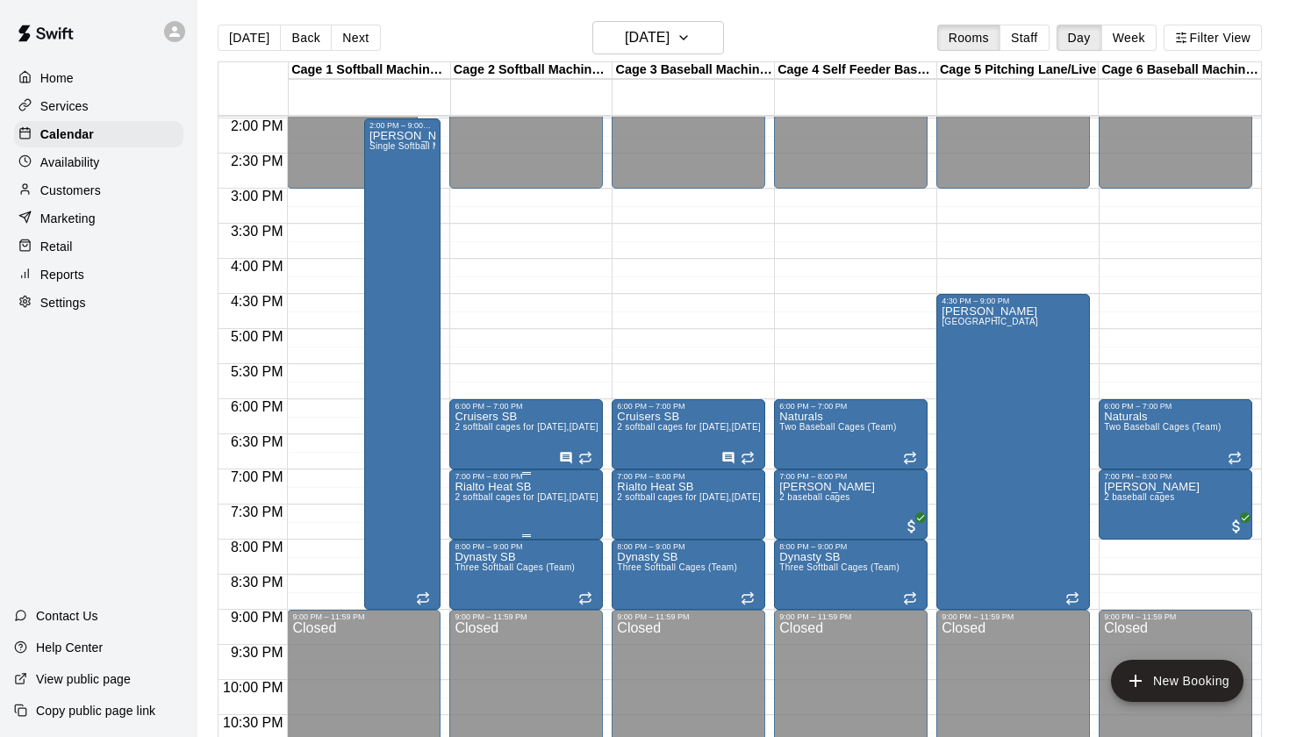
click at [766, 33] on div at bounding box center [645, 368] width 1290 height 737
click at [696, 34] on button "Monday Sep 22" at bounding box center [658, 37] width 132 height 33
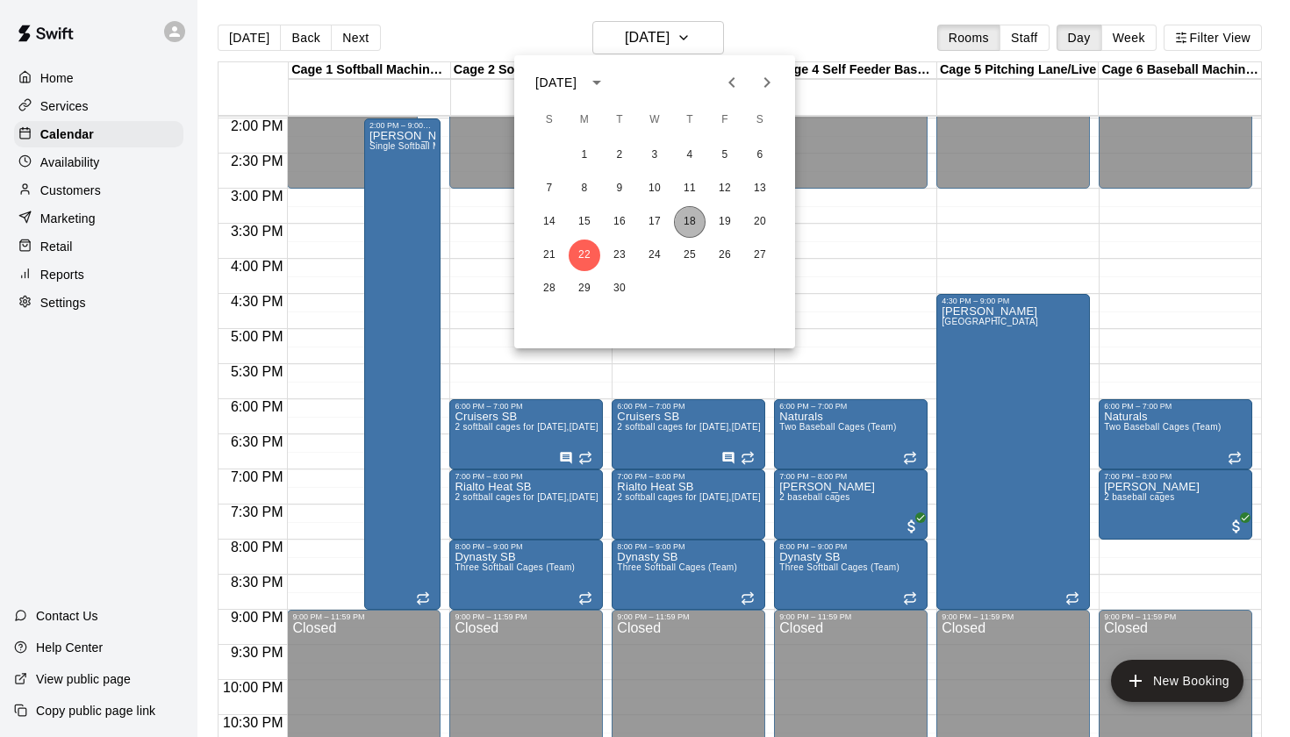
click at [688, 226] on button "18" at bounding box center [690, 222] width 32 height 32
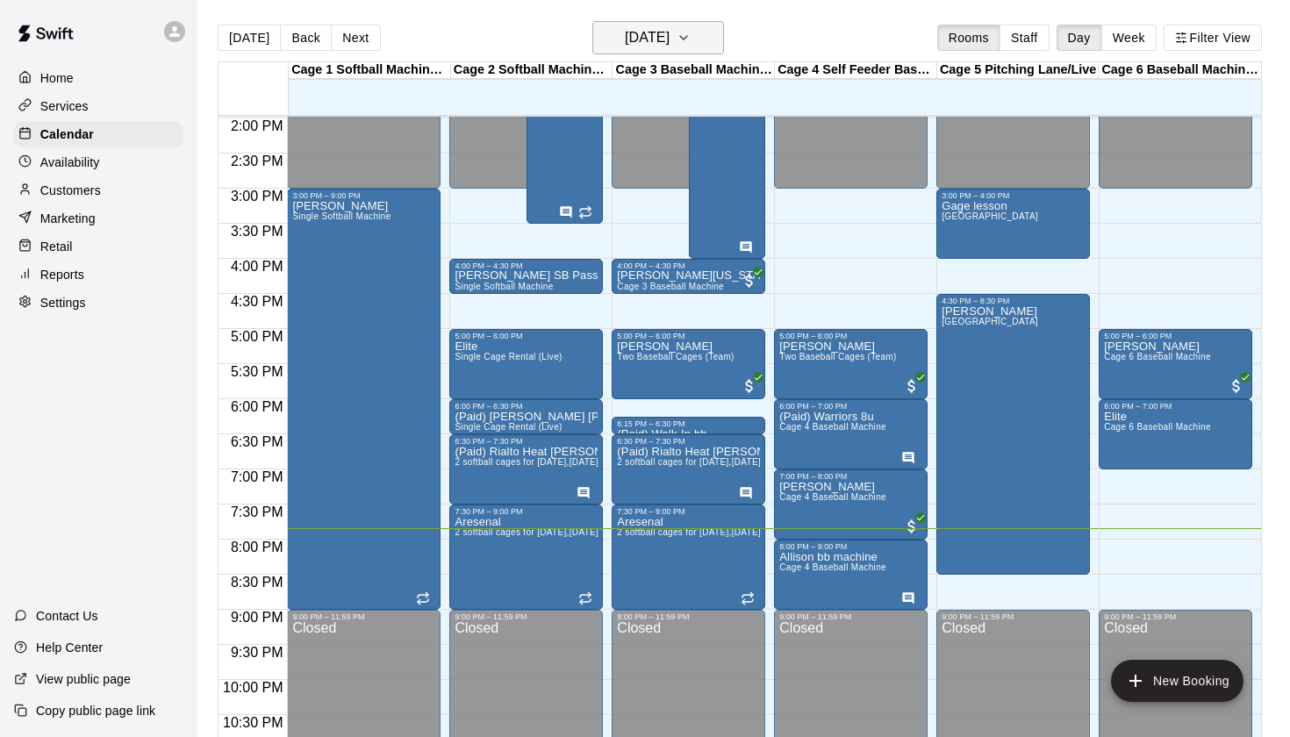
click at [669, 33] on h6 "[DATE]" at bounding box center [647, 37] width 45 height 25
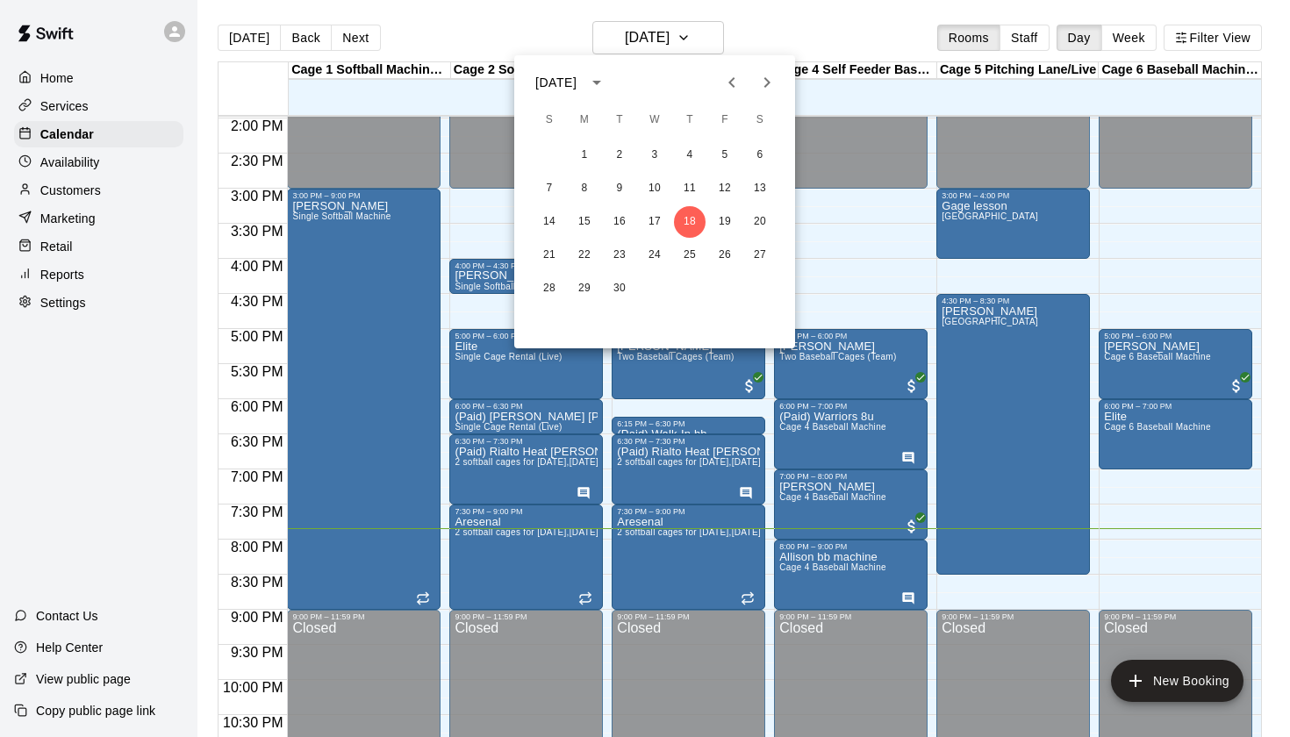
click at [485, 18] on div at bounding box center [645, 368] width 1290 height 737
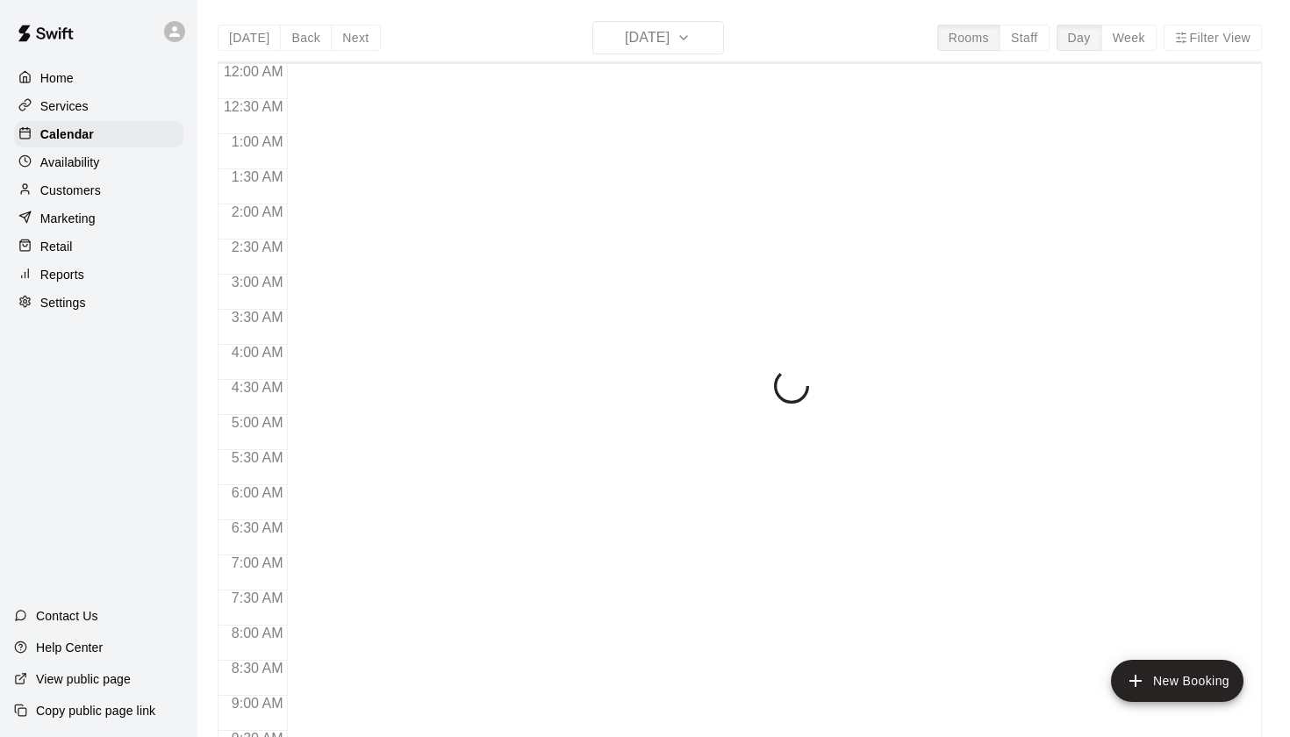
scroll to position [992, 0]
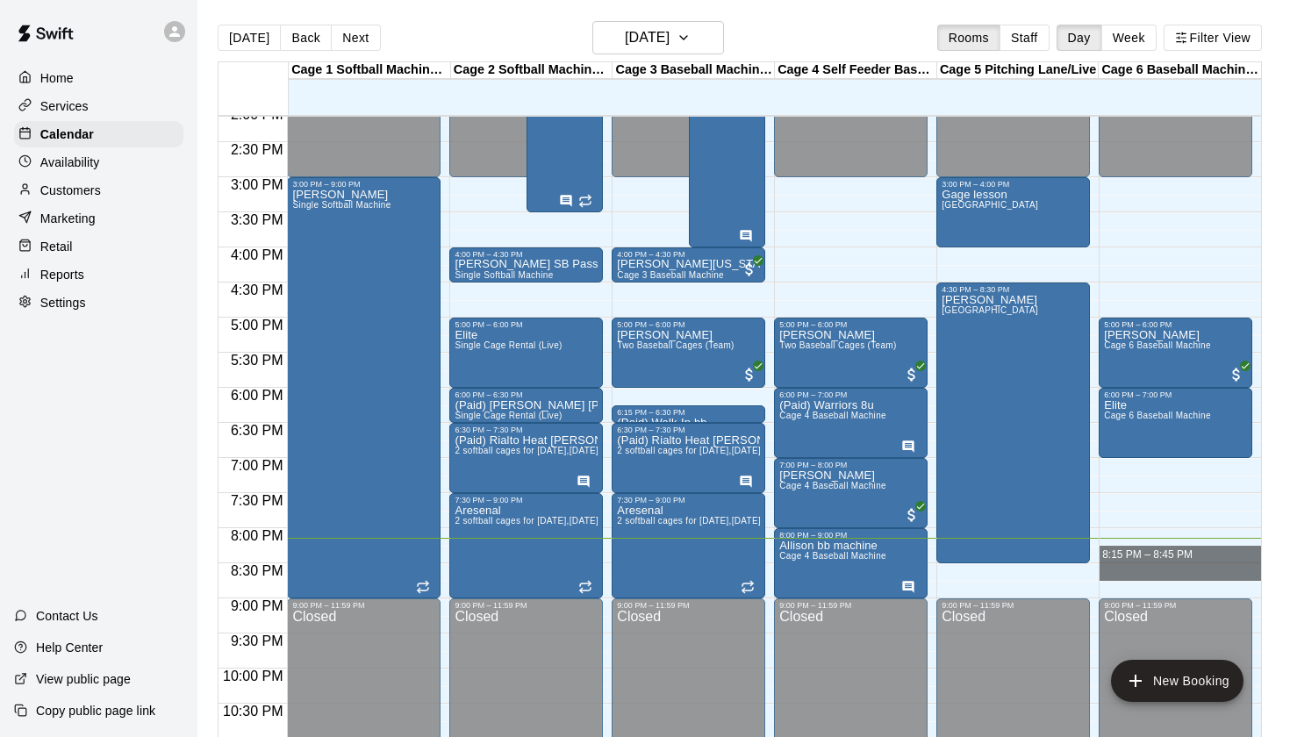
drag, startPoint x: 1103, startPoint y: 550, endPoint x: 1105, endPoint y: 571, distance: 21.2
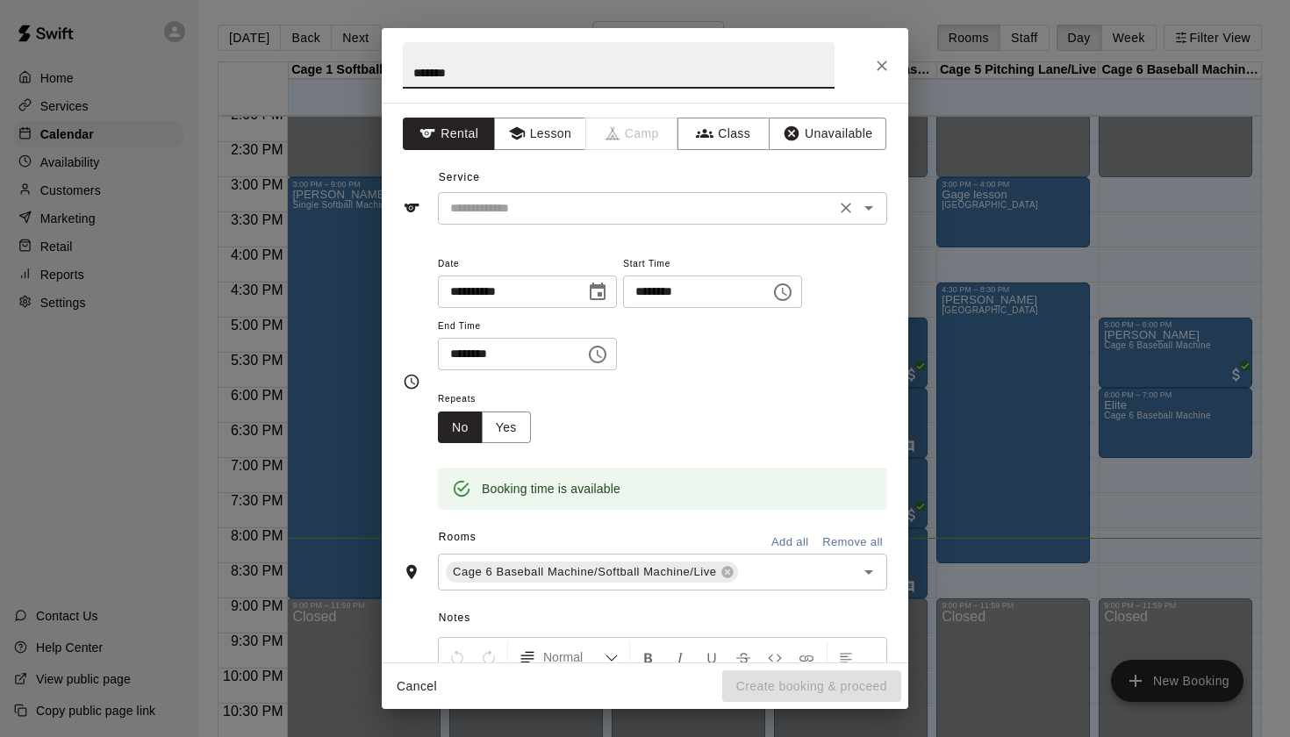
click at [870, 216] on icon "Open" at bounding box center [868, 207] width 21 height 21
type input "*******"
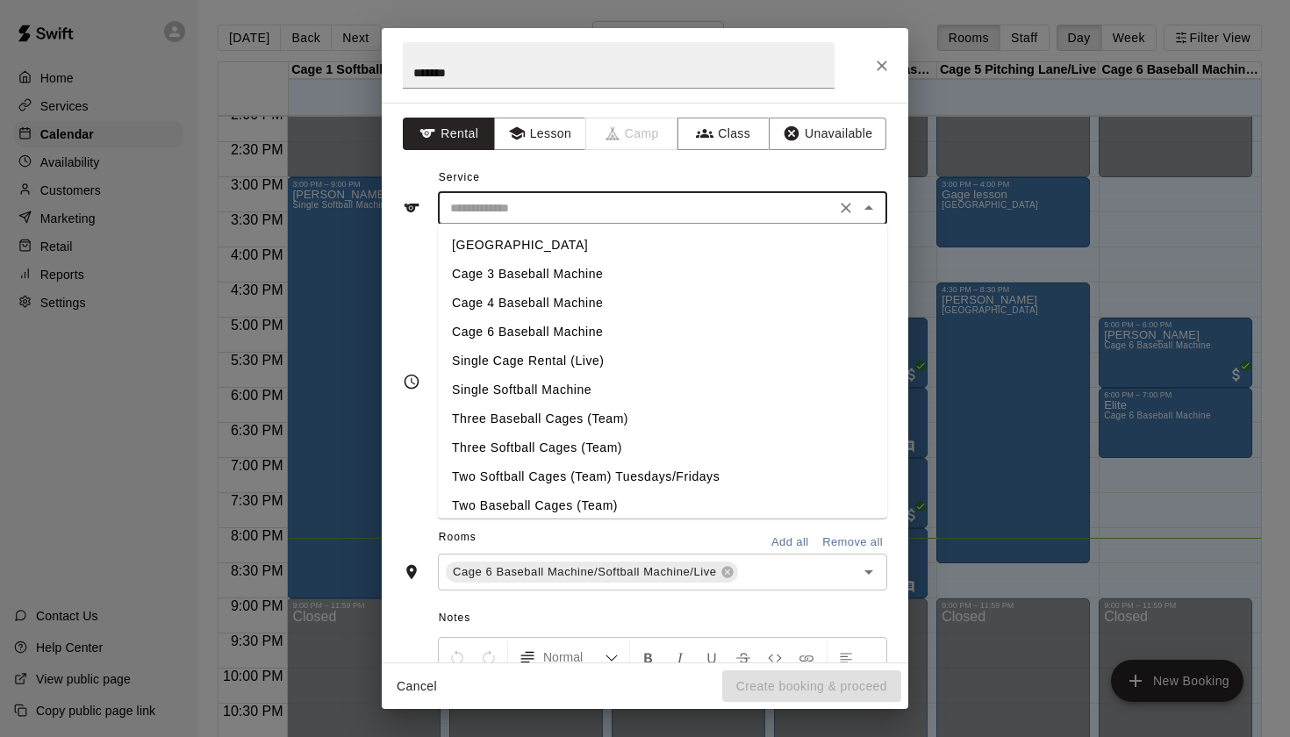
click at [561, 335] on li "Cage 6 Baseball Machine" at bounding box center [662, 332] width 449 height 29
type input "**********"
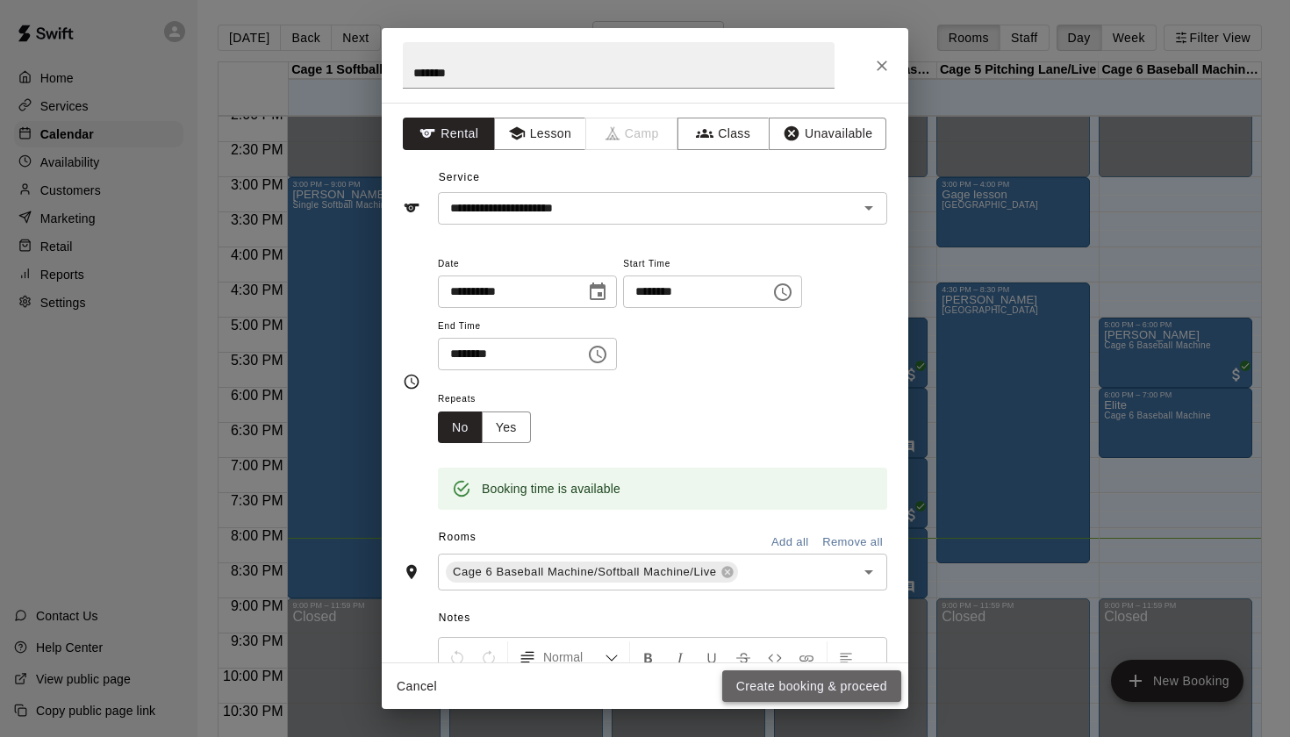
click at [814, 696] on button "Create booking & proceed" at bounding box center [811, 686] width 179 height 32
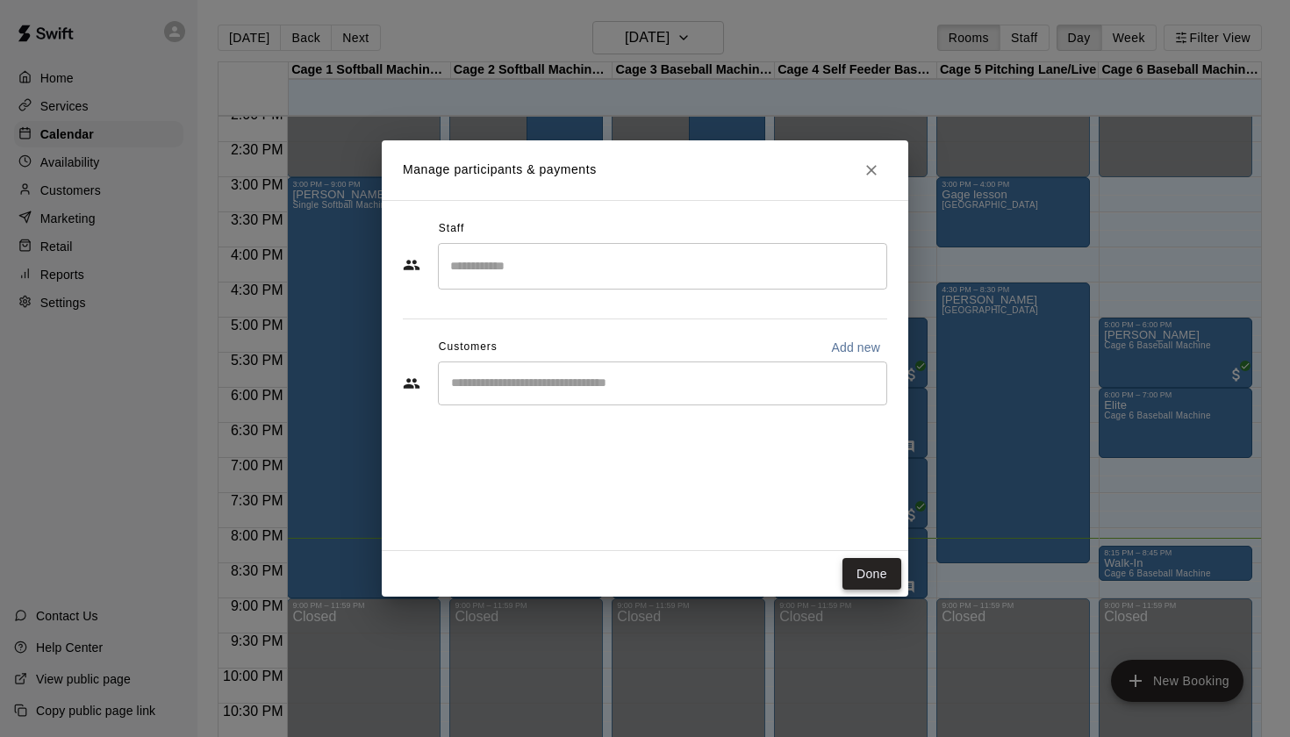
click at [869, 568] on button "Done" at bounding box center [871, 574] width 59 height 32
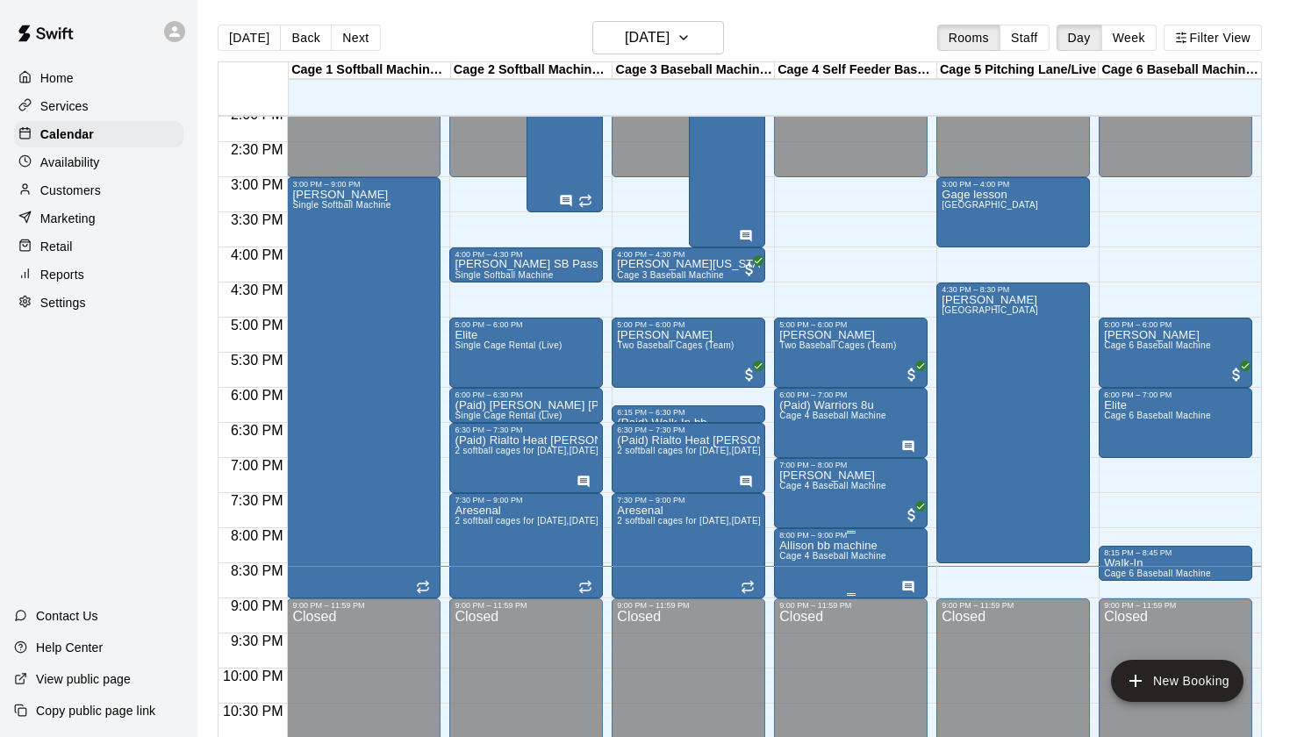
click at [878, 554] on span "Cage 4 Baseball Machine" at bounding box center [832, 556] width 107 height 10
click at [797, 654] on icon "delete" at bounding box center [797, 654] width 12 height 16
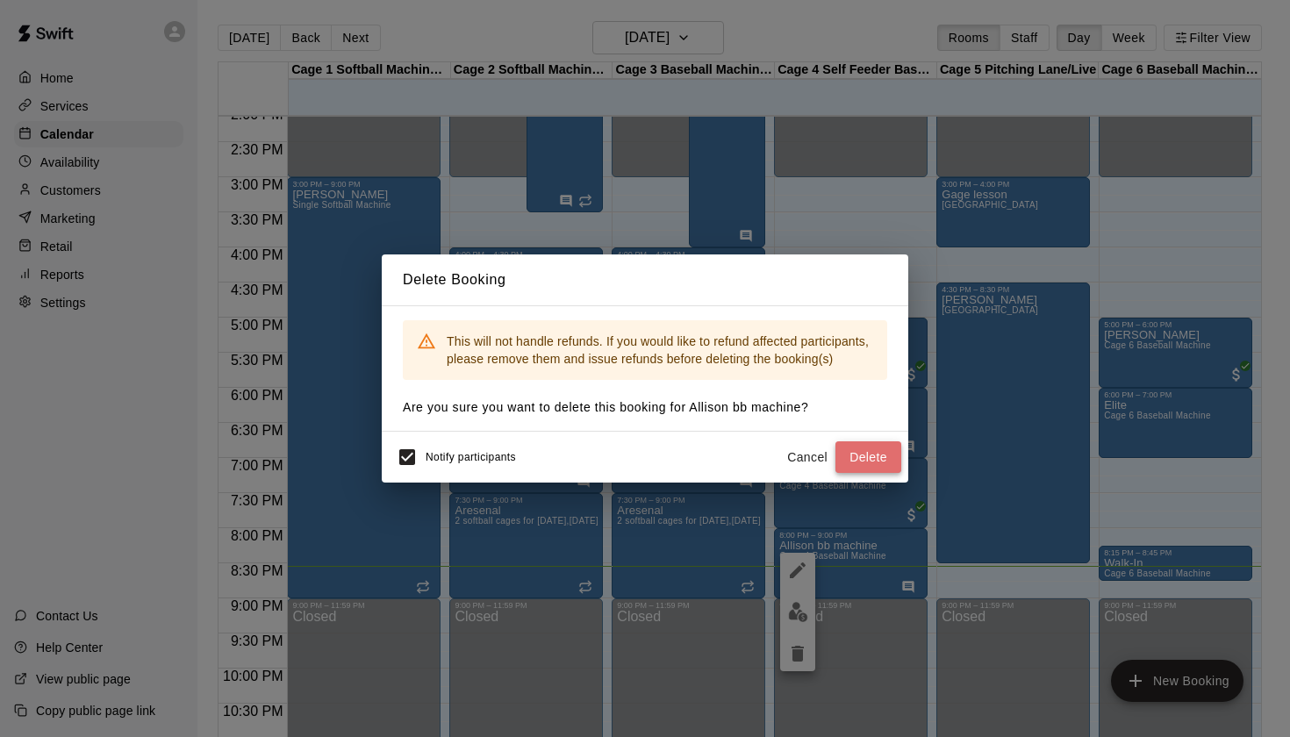
click at [852, 457] on button "Delete" at bounding box center [868, 457] width 66 height 32
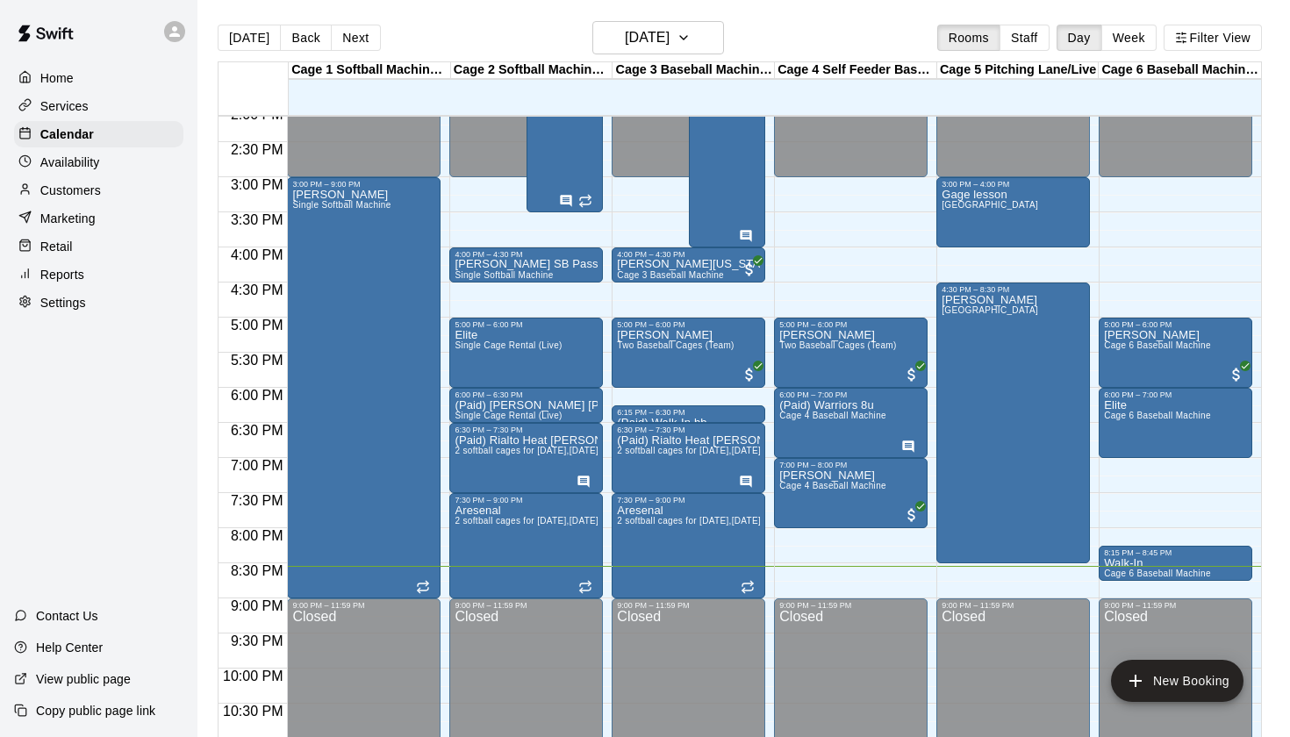
click at [834, 34] on div "Today Back Next Thursday Sep 18 Rooms Staff Day Week Filter View" at bounding box center [740, 41] width 1044 height 40
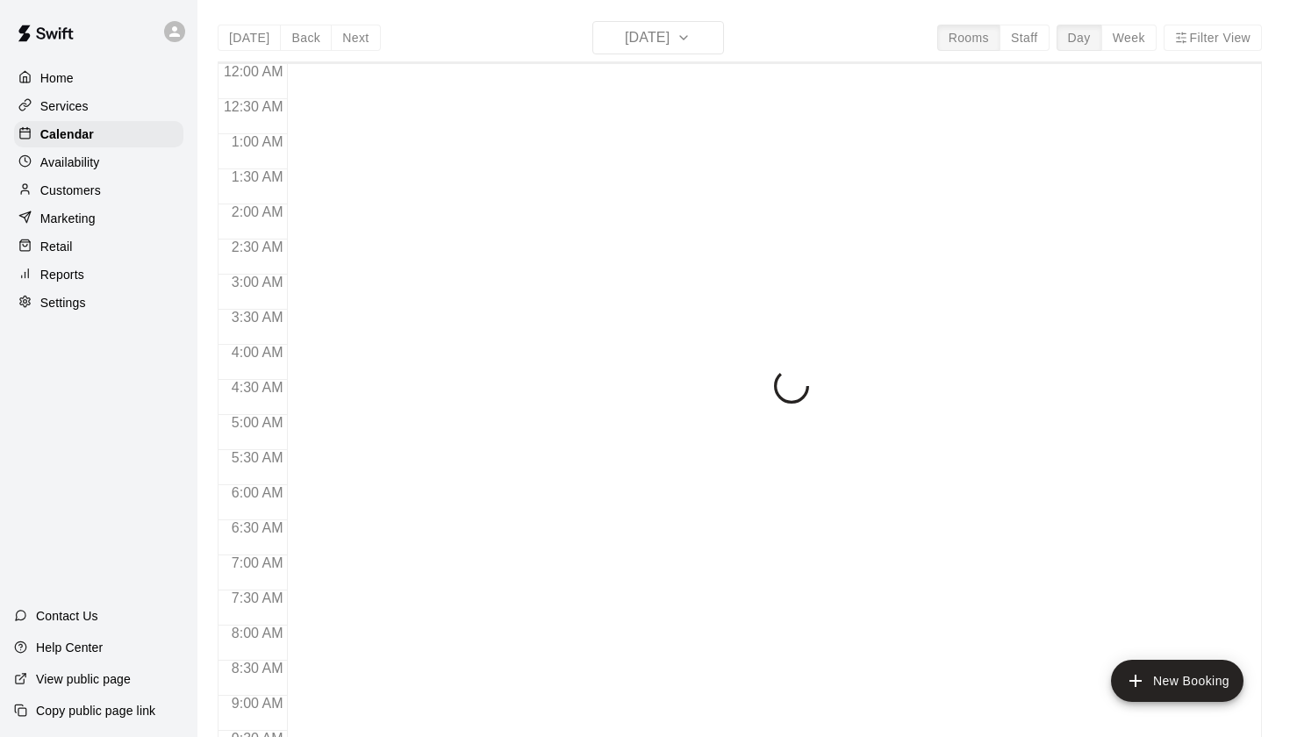
scroll to position [992, 0]
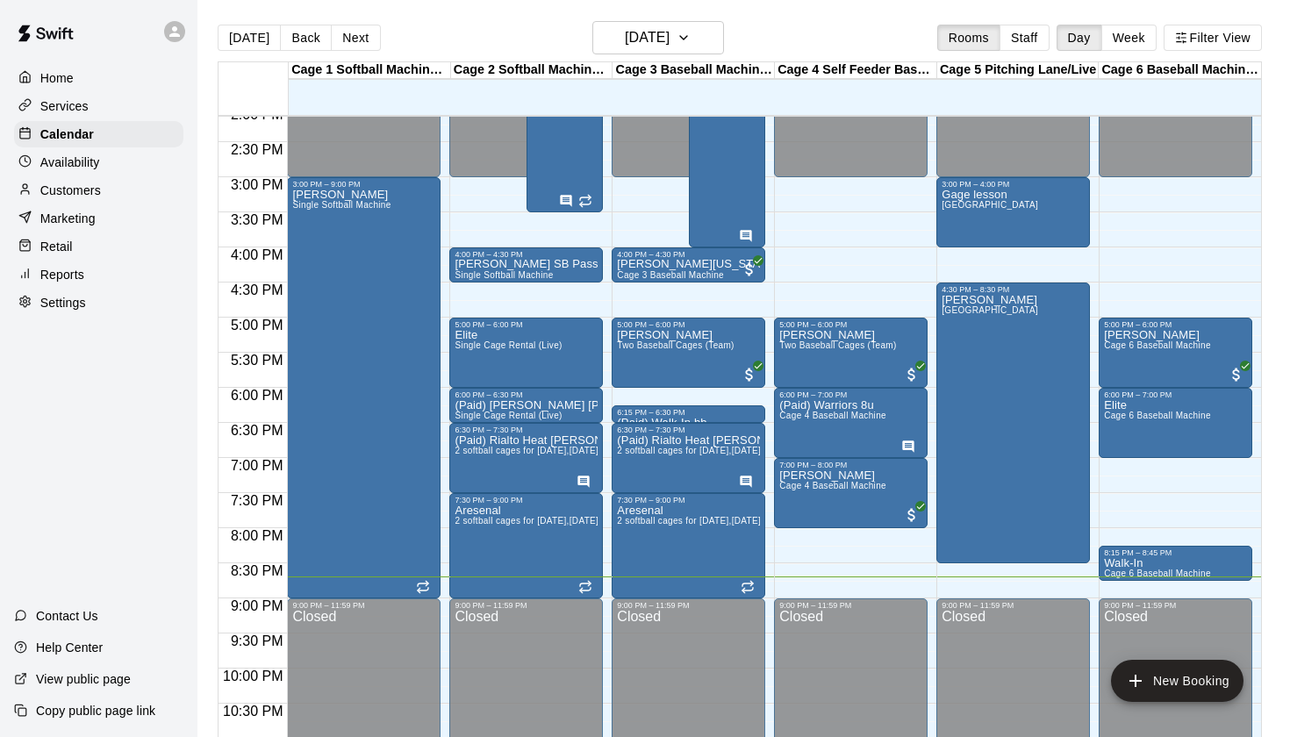
click at [855, 25] on div "[DATE] Back [DATE][DATE] Rooms Staff Day Week Filter View" at bounding box center [740, 41] width 1044 height 40
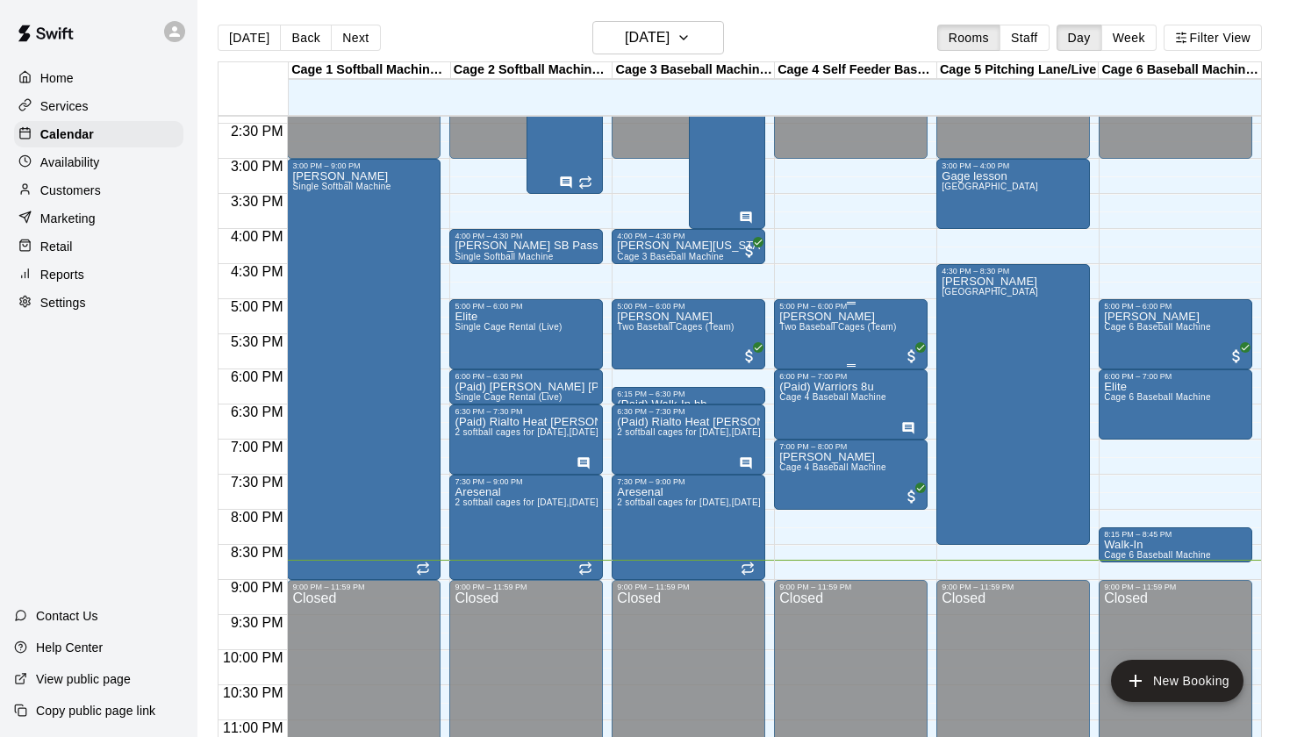
scroll to position [1019, 0]
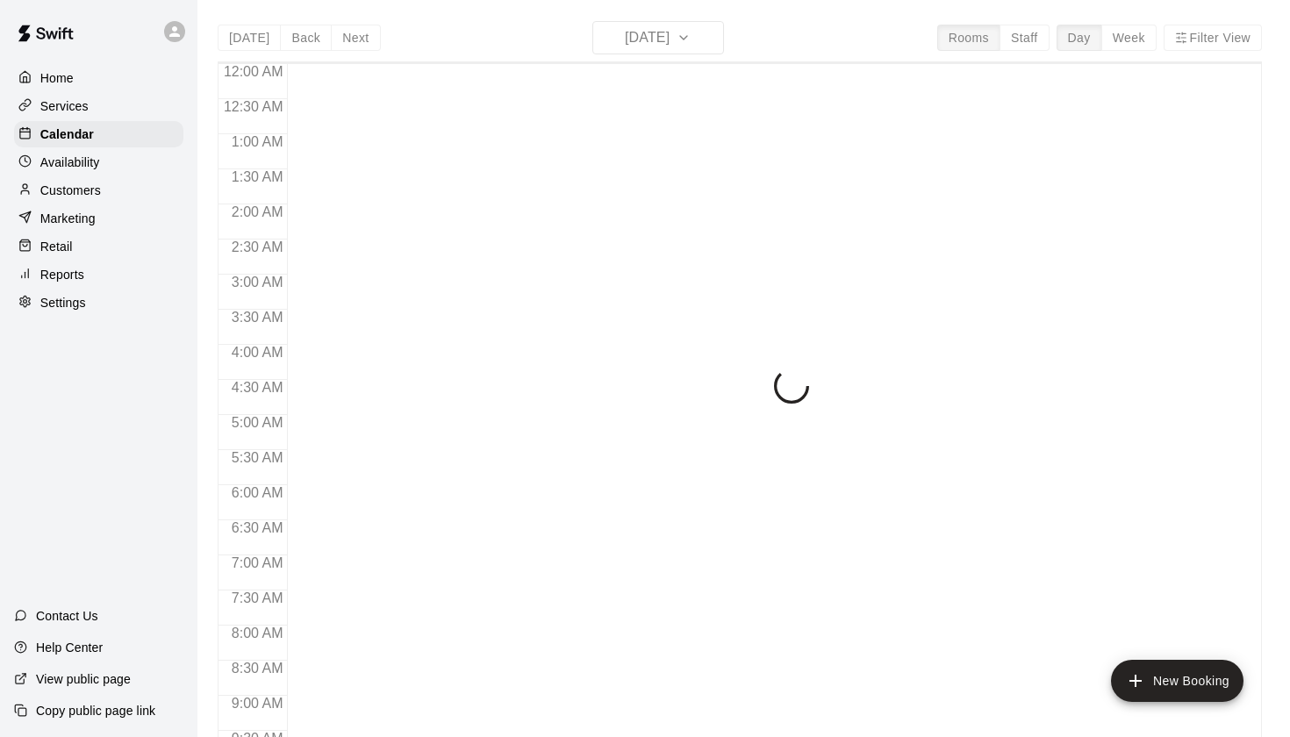
scroll to position [992, 0]
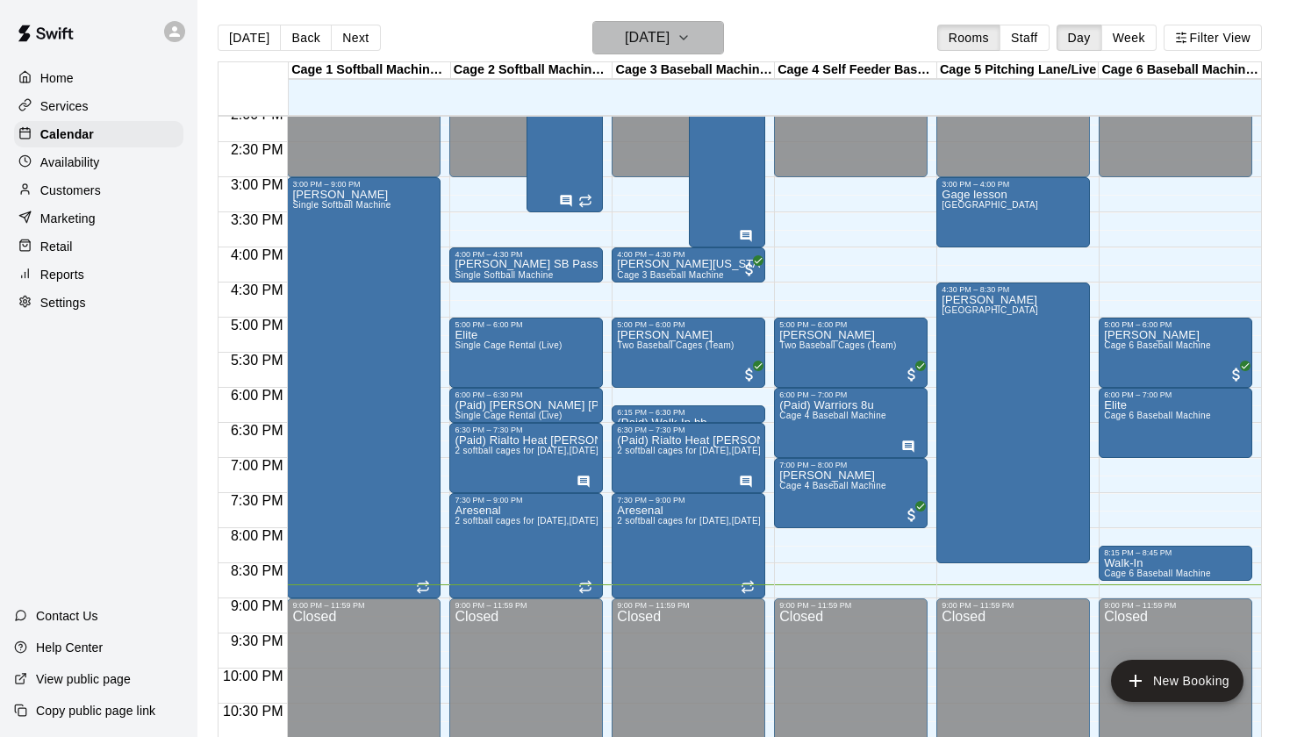
click at [640, 32] on h6 "[DATE]" at bounding box center [647, 37] width 45 height 25
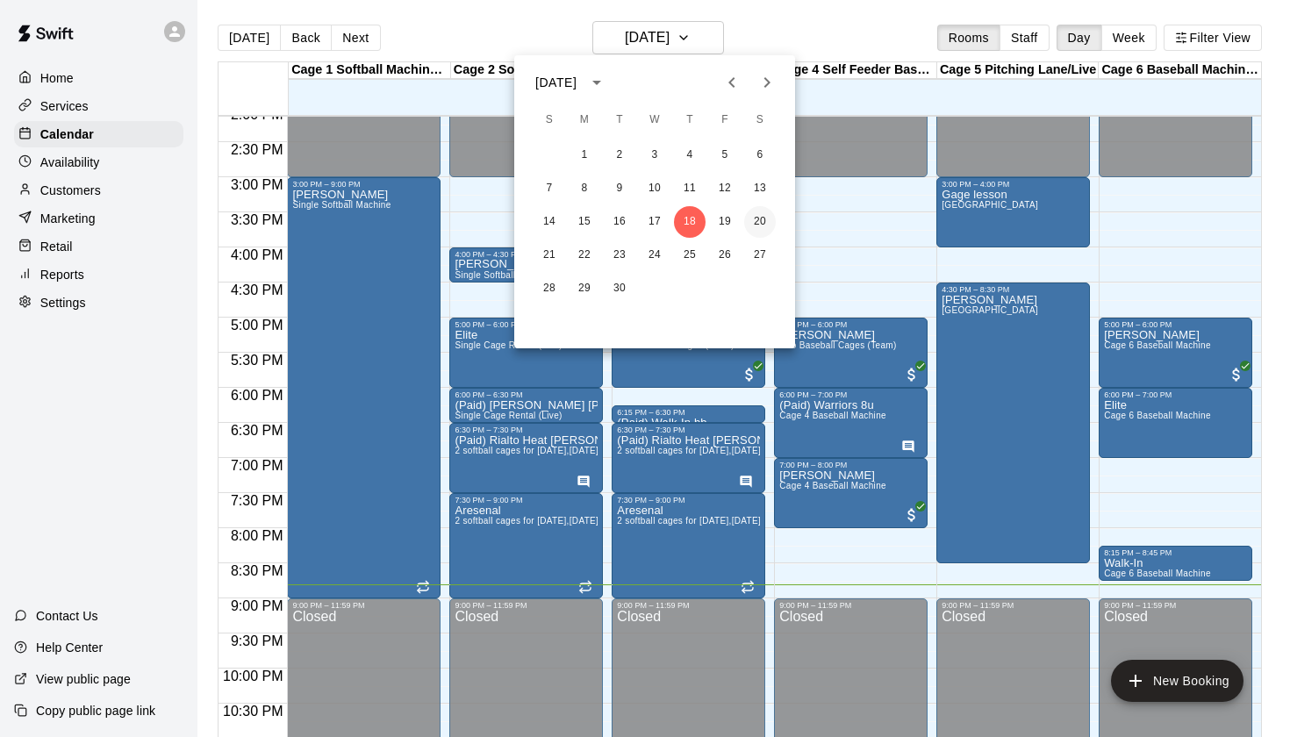
click at [760, 215] on button "20" at bounding box center [760, 222] width 32 height 32
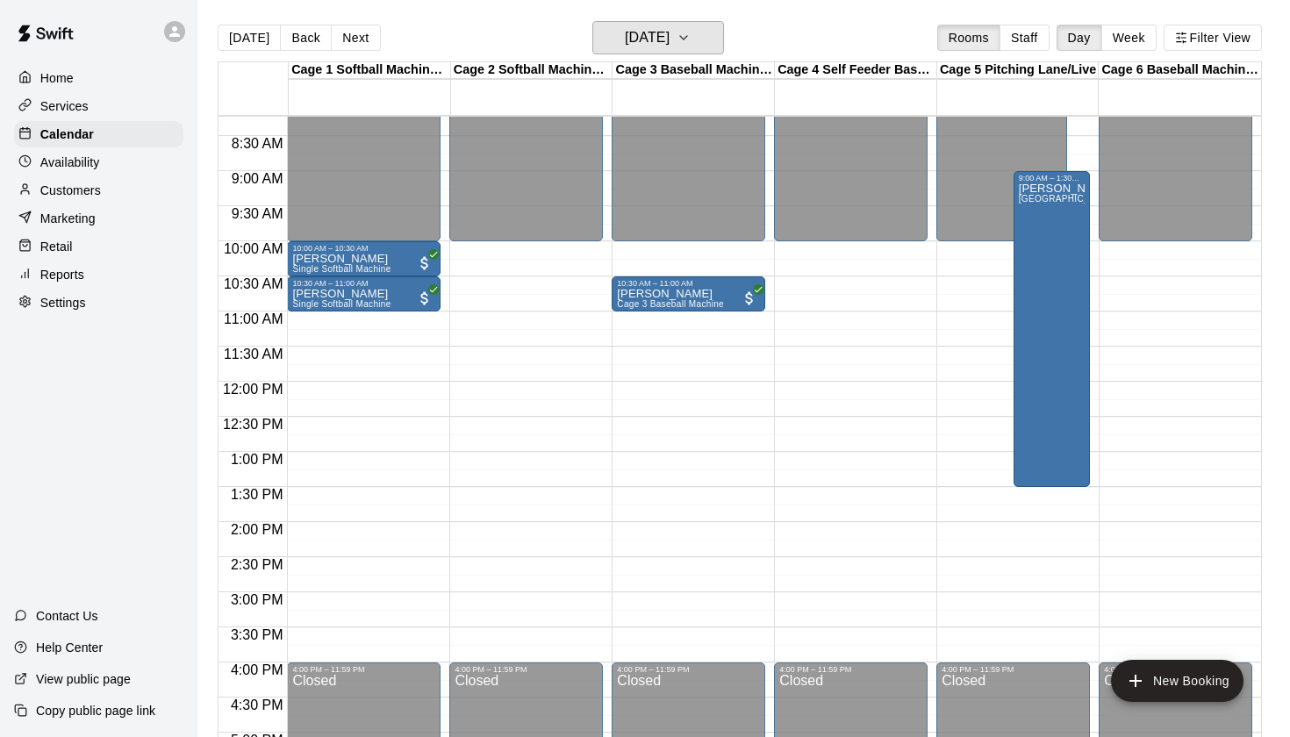
scroll to position [562, 0]
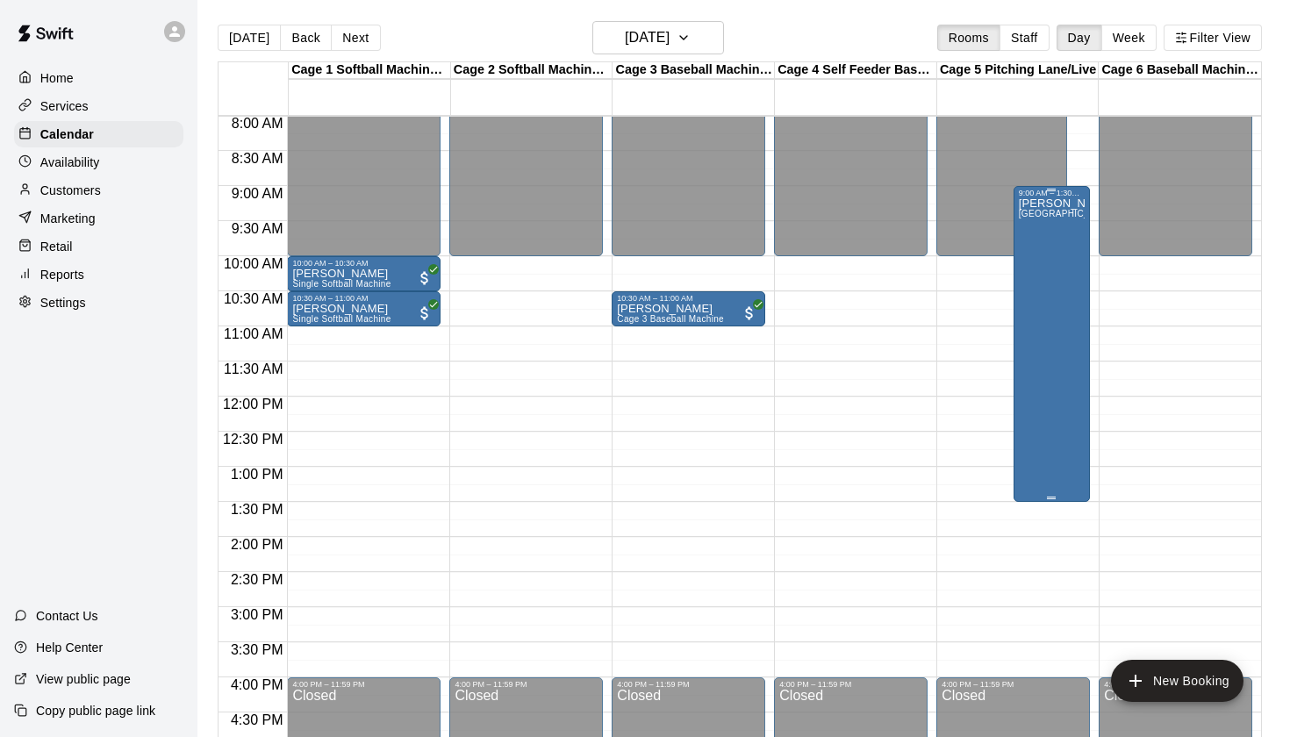
click at [1063, 317] on div "[PERSON_NAME] [PERSON_NAME]" at bounding box center [1052, 565] width 66 height 737
click at [1036, 221] on icon "edit" at bounding box center [1036, 216] width 21 height 21
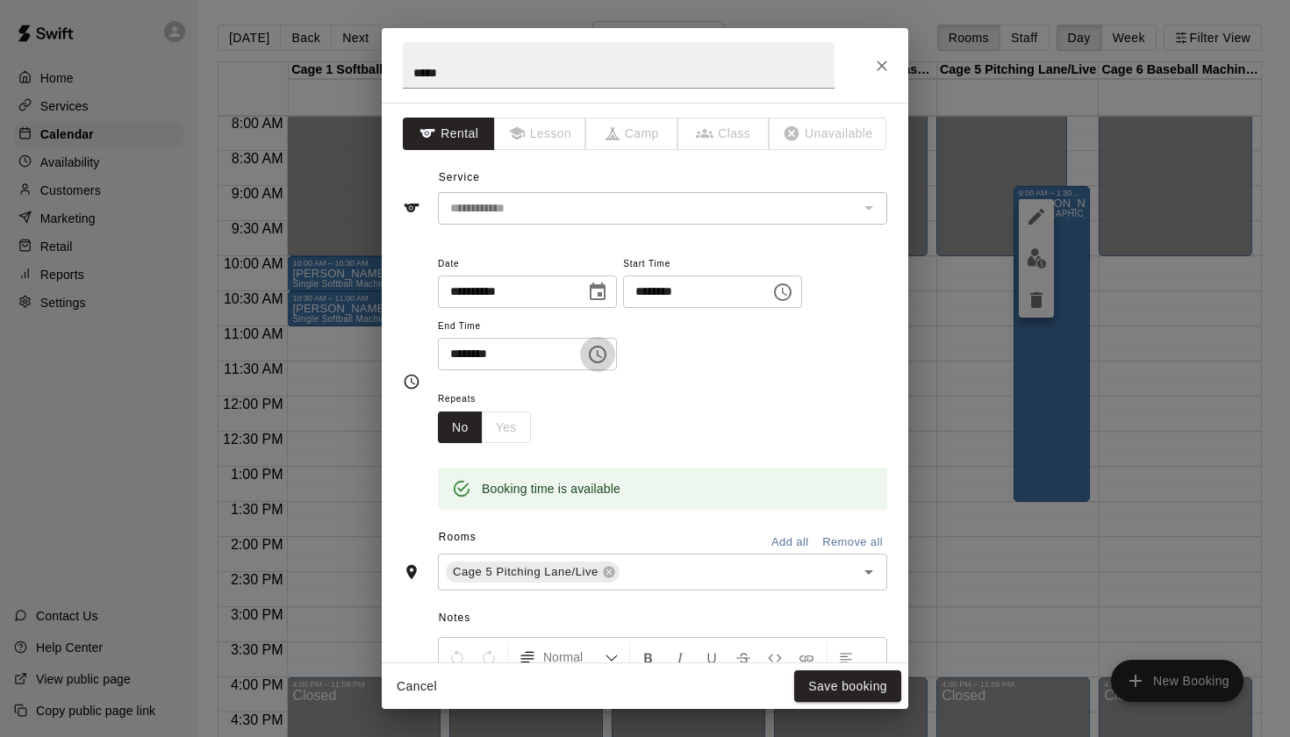
click at [600, 355] on icon "Choose time, selected time is 1:30 PM" at bounding box center [597, 354] width 21 height 21
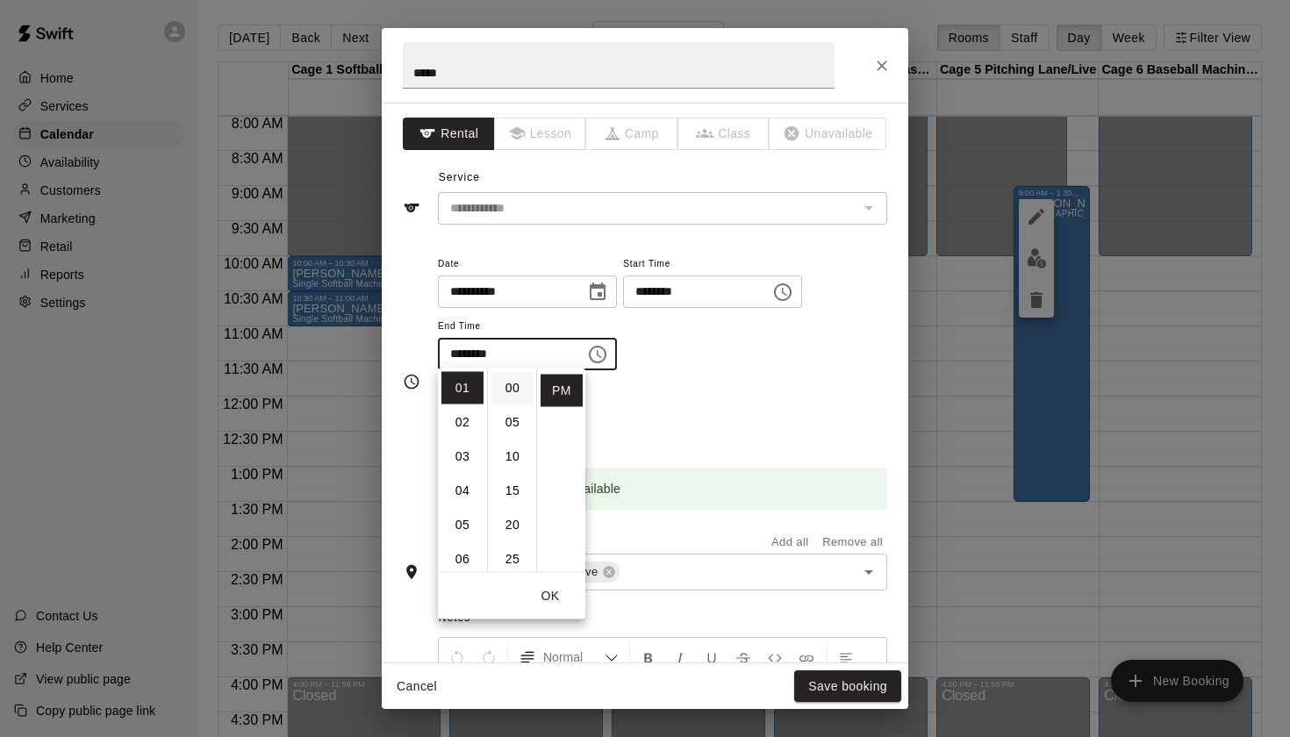
scroll to position [-1, 0]
click at [511, 382] on li "00" at bounding box center [512, 388] width 42 height 32
type input "********"
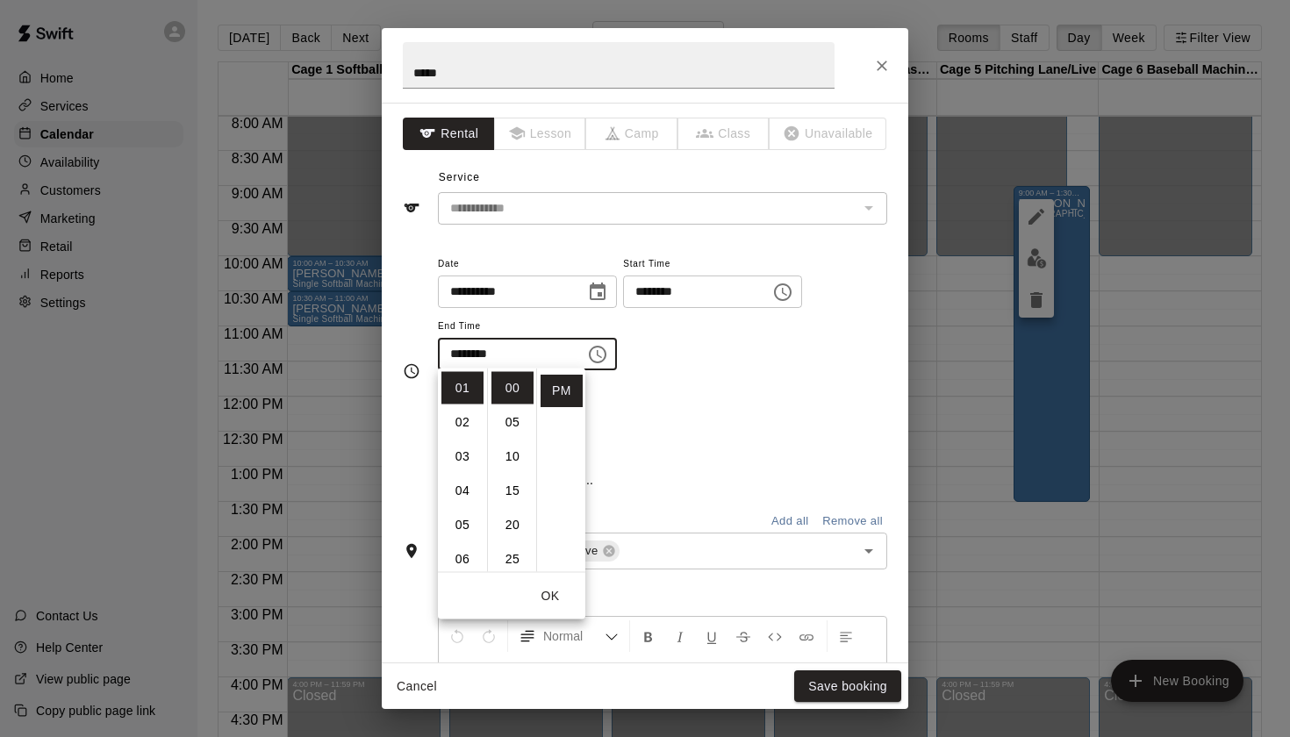
scroll to position [0, 0]
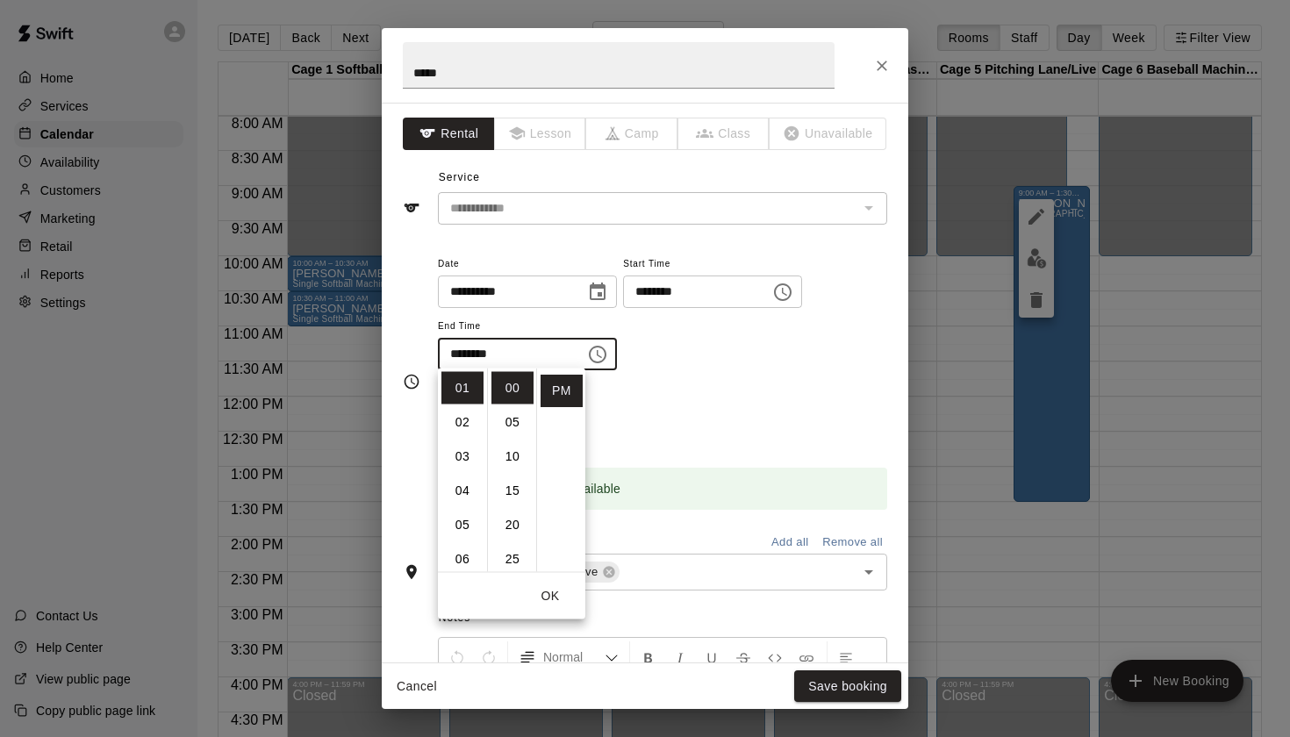
click at [812, 381] on div "**********" at bounding box center [662, 321] width 449 height 136
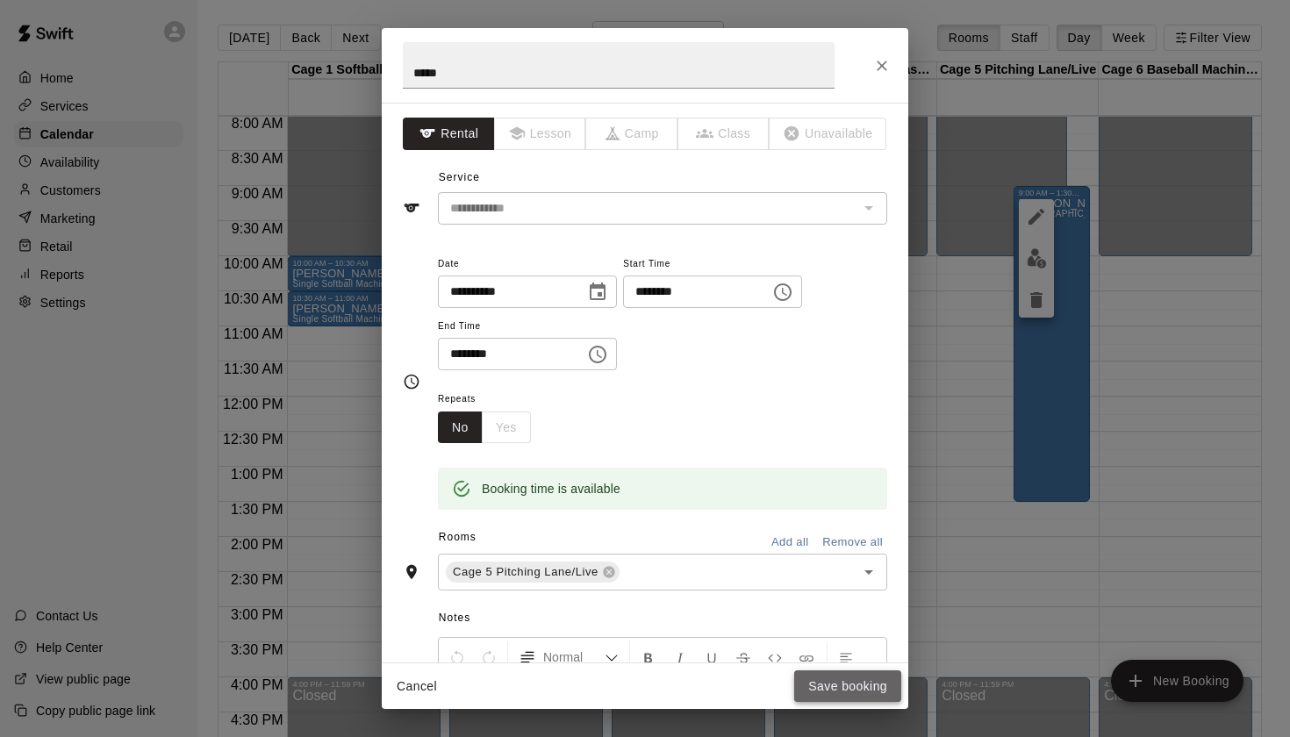
click at [856, 692] on button "Save booking" at bounding box center [847, 686] width 107 height 32
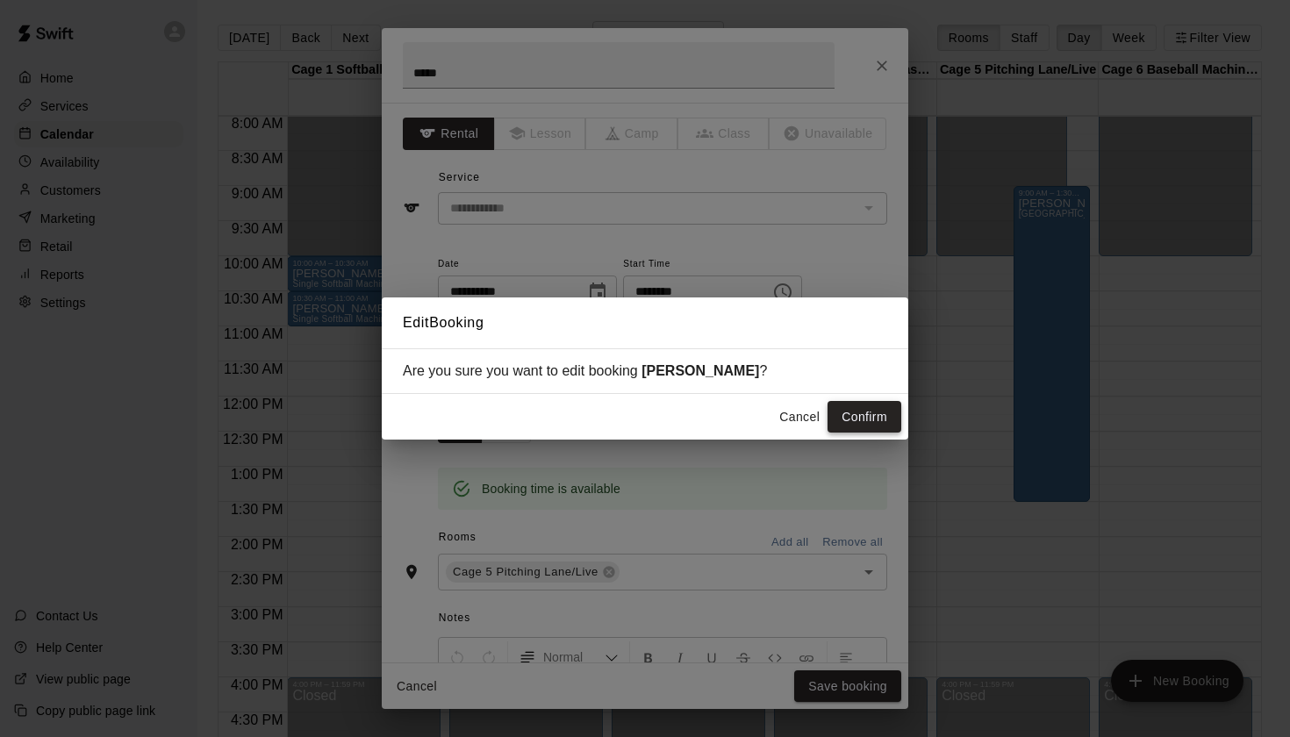
click at [883, 413] on button "Confirm" at bounding box center [864, 417] width 74 height 32
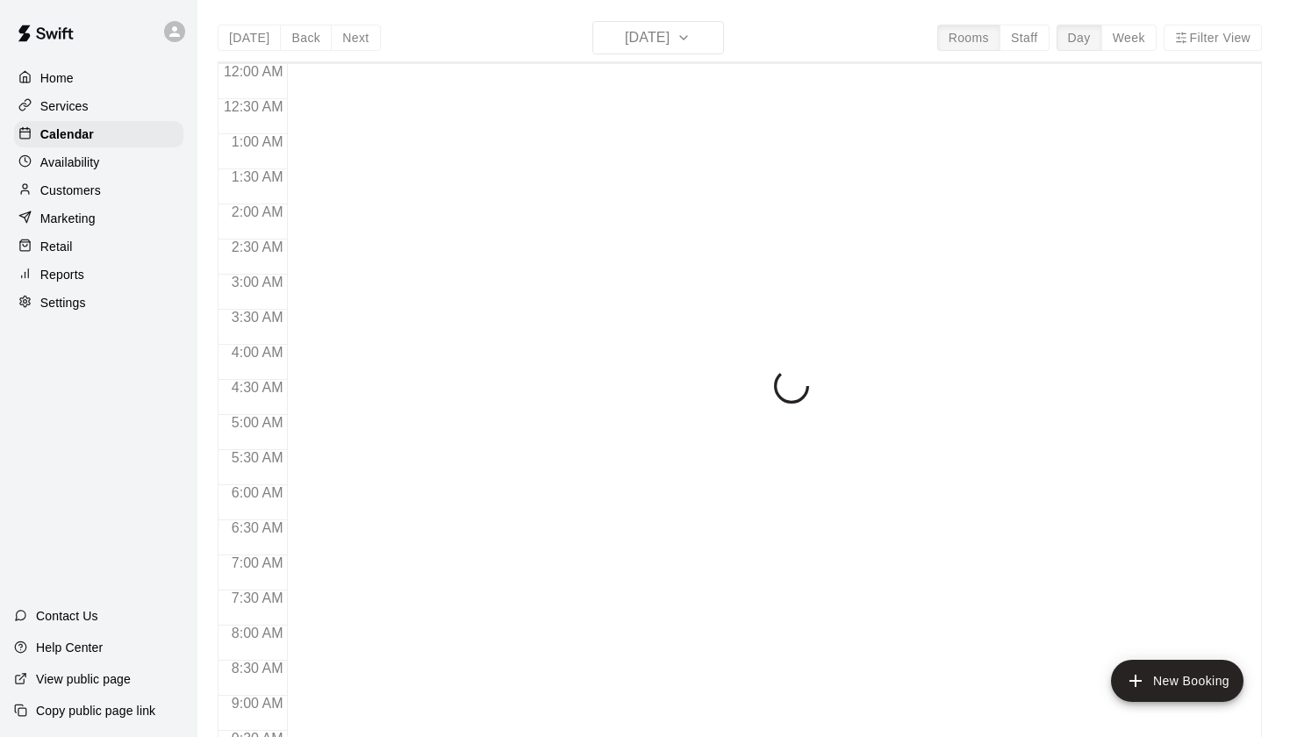
scroll to position [992, 0]
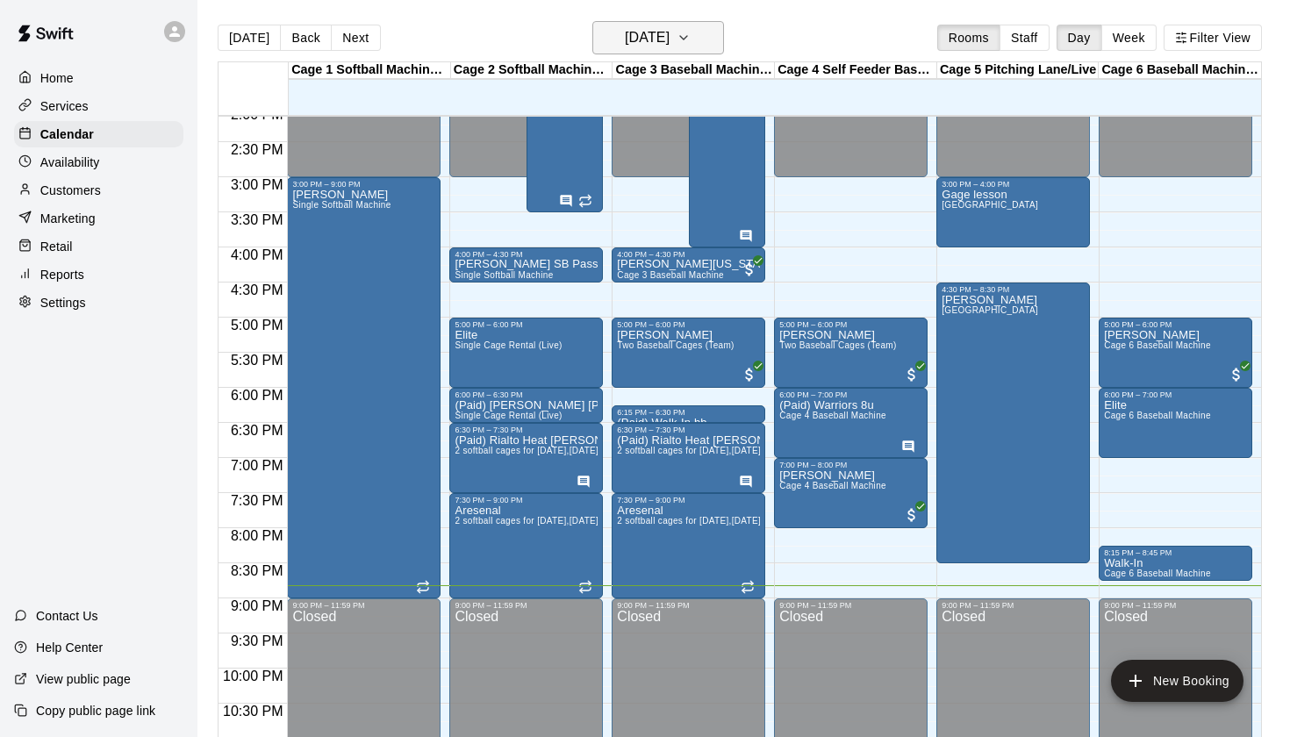
click at [669, 42] on h6 "[DATE]" at bounding box center [647, 37] width 45 height 25
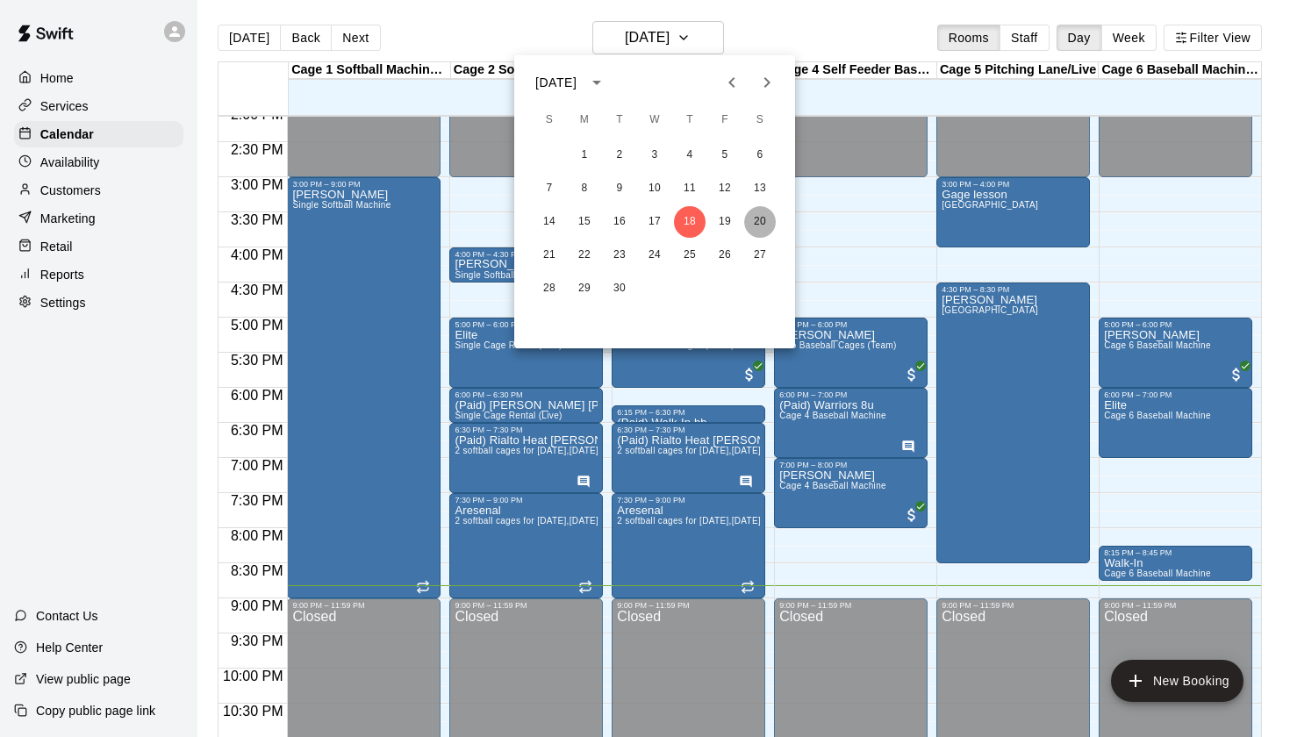
click at [761, 214] on button "20" at bounding box center [760, 222] width 32 height 32
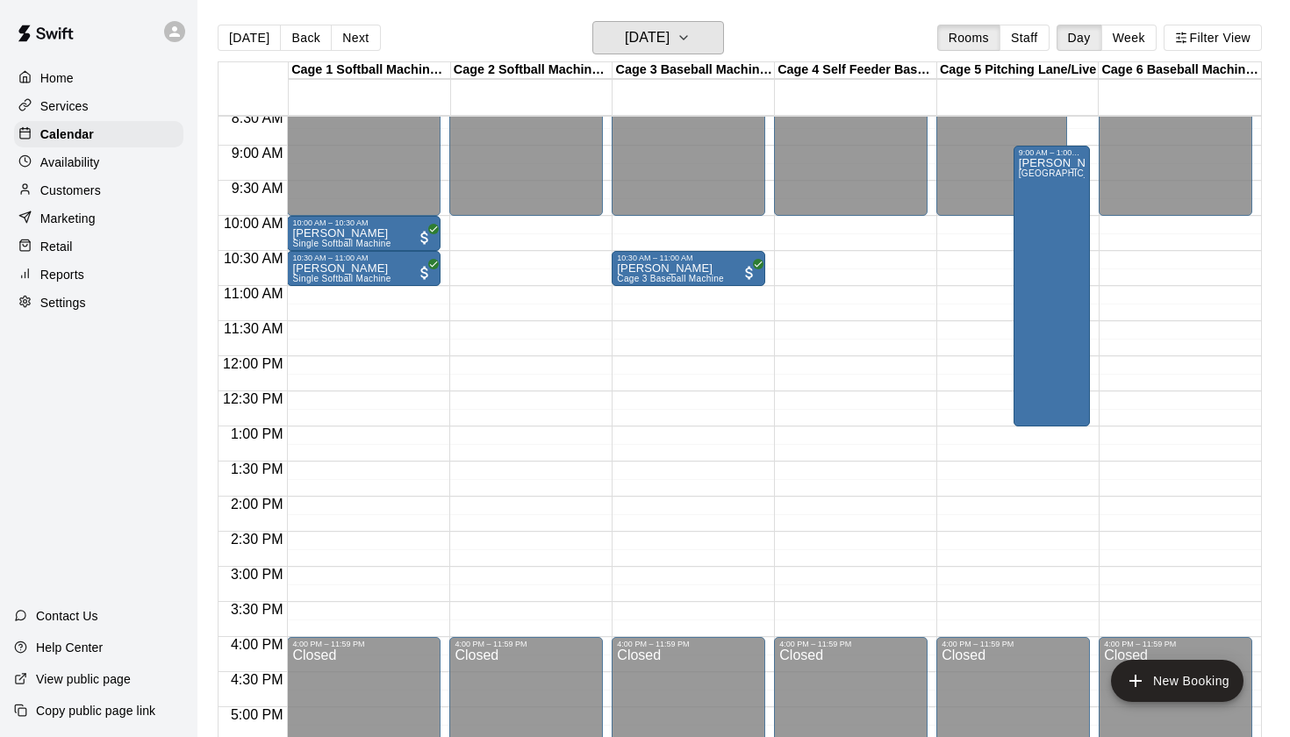
scroll to position [602, 0]
click at [669, 44] on h6 "[DATE]" at bounding box center [647, 37] width 45 height 25
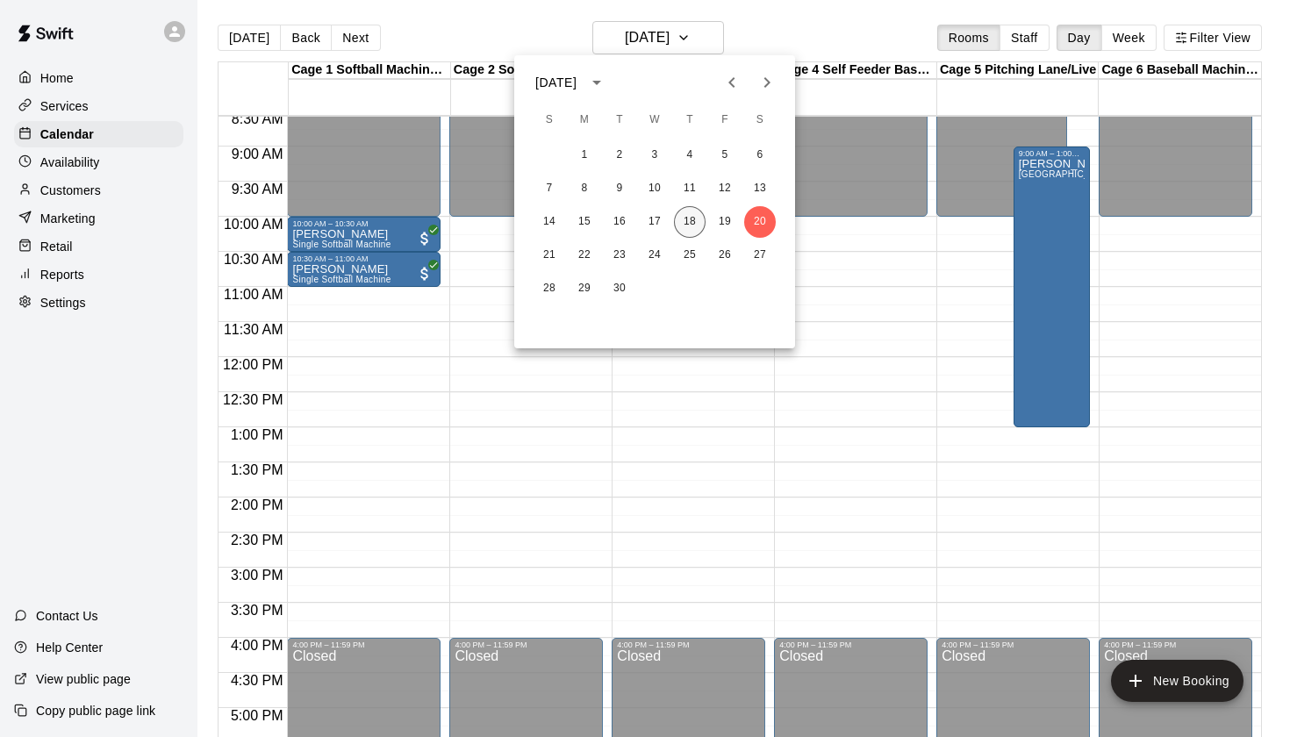
click at [690, 219] on button "18" at bounding box center [690, 222] width 32 height 32
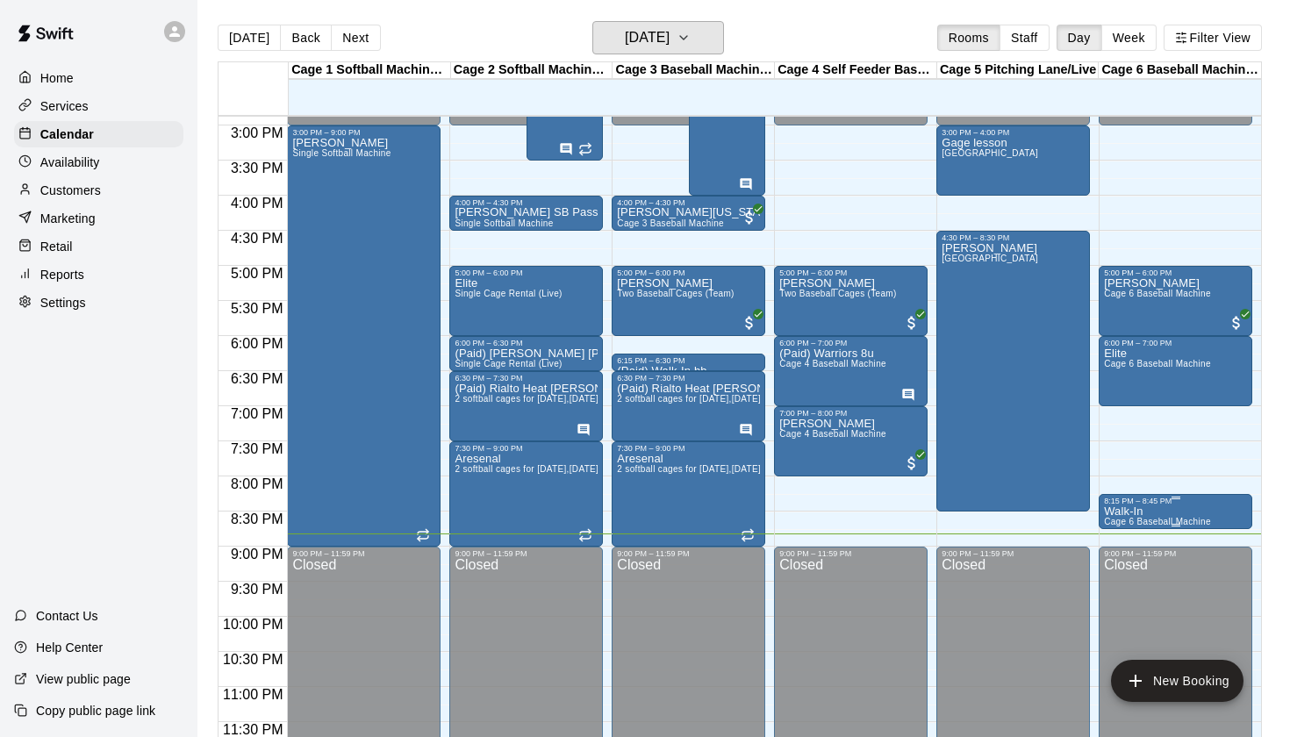
scroll to position [1045, 0]
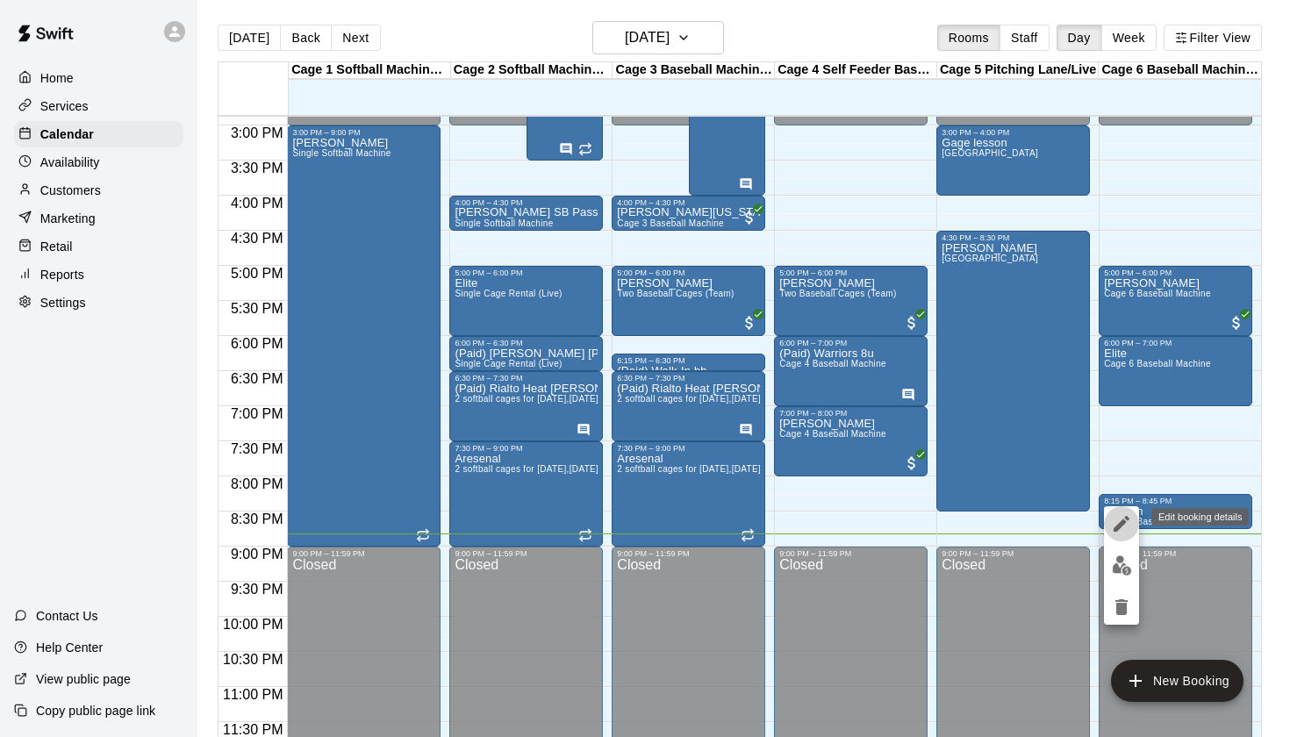
click at [1123, 513] on icon "edit" at bounding box center [1121, 523] width 21 height 21
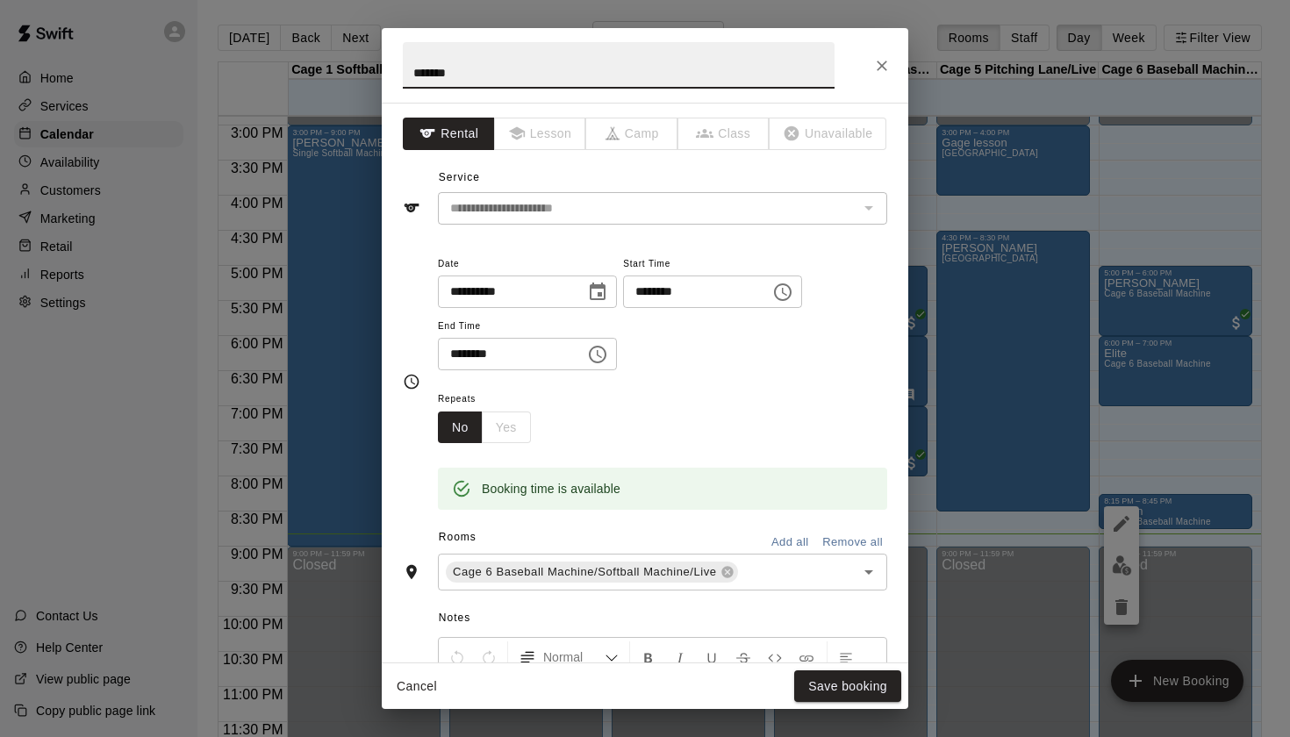
click at [619, 70] on input "*******" at bounding box center [619, 65] width 432 height 46
click at [406, 71] on input "*******" at bounding box center [619, 65] width 432 height 46
click at [550, 68] on input "**********" at bounding box center [619, 65] width 432 height 46
type input "**********"
click at [841, 692] on button "Save booking" at bounding box center [847, 686] width 107 height 32
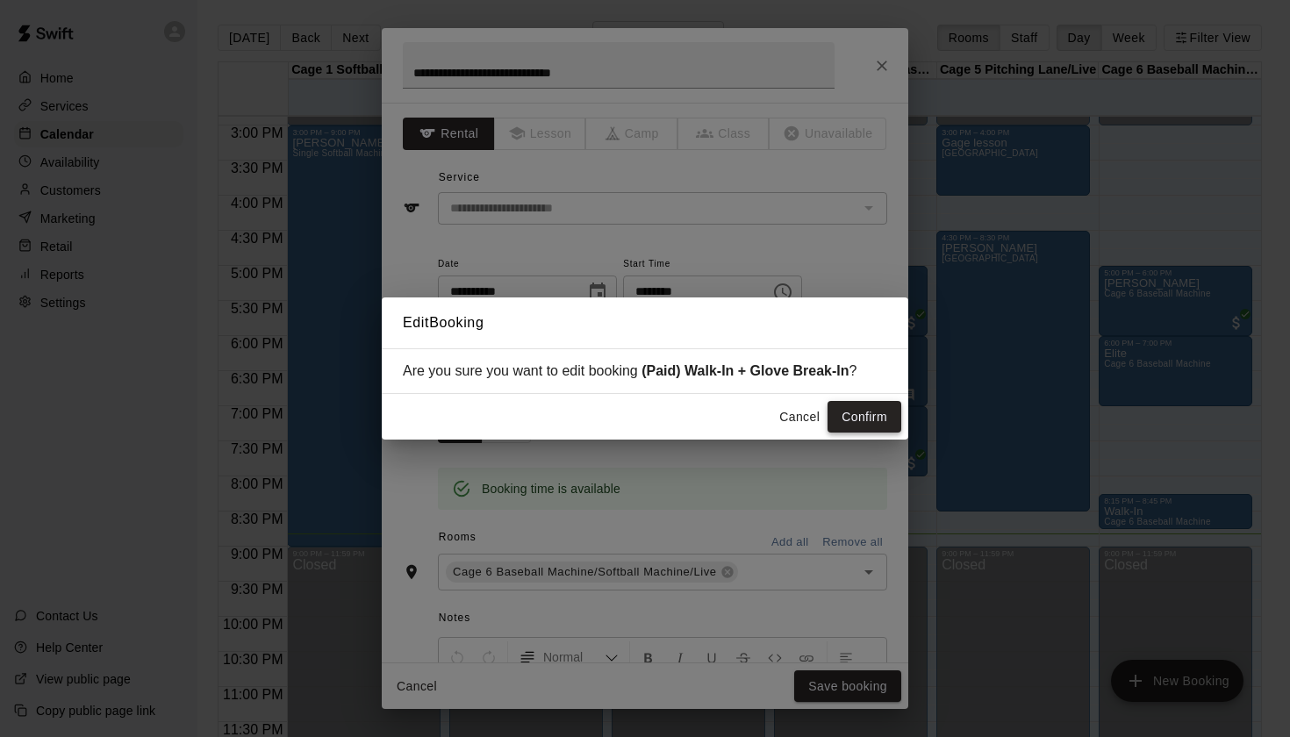
click at [868, 413] on button "Confirm" at bounding box center [864, 417] width 74 height 32
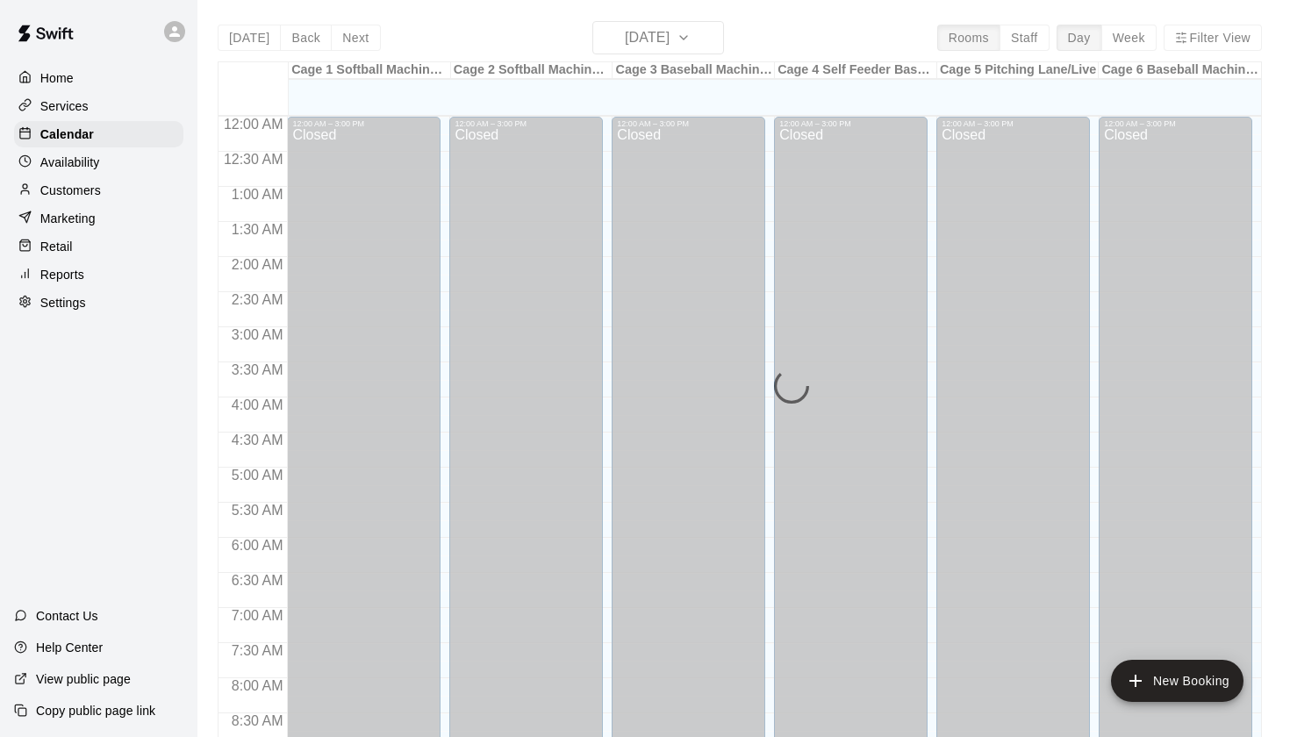
scroll to position [992, 0]
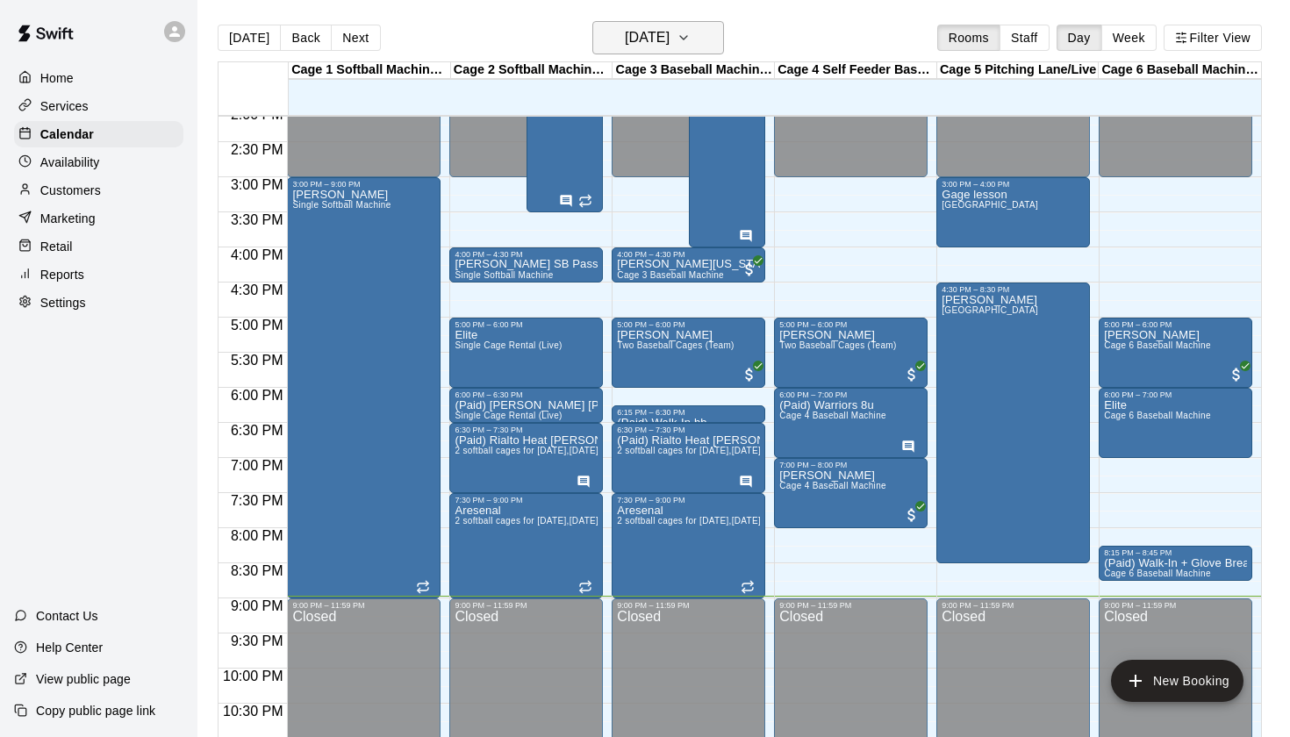
click at [633, 37] on h6 "[DATE]" at bounding box center [647, 37] width 45 height 25
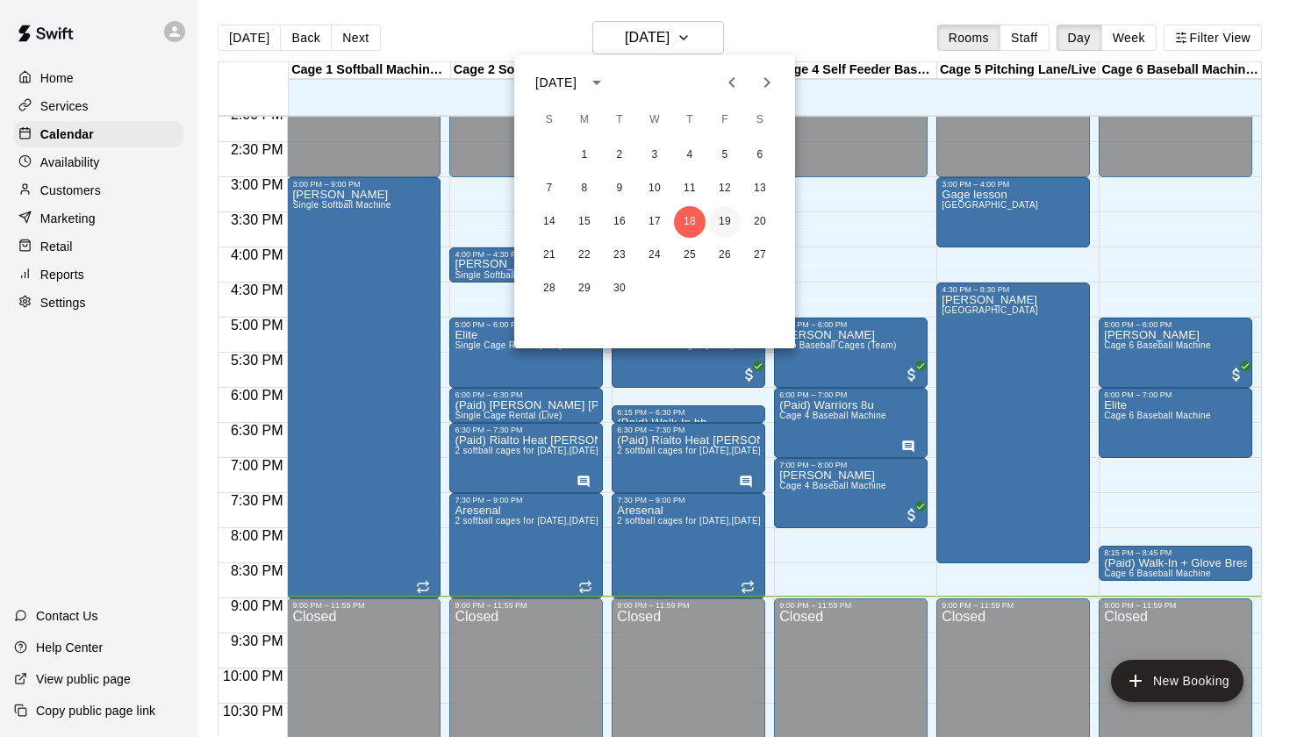
click at [730, 219] on button "19" at bounding box center [725, 222] width 32 height 32
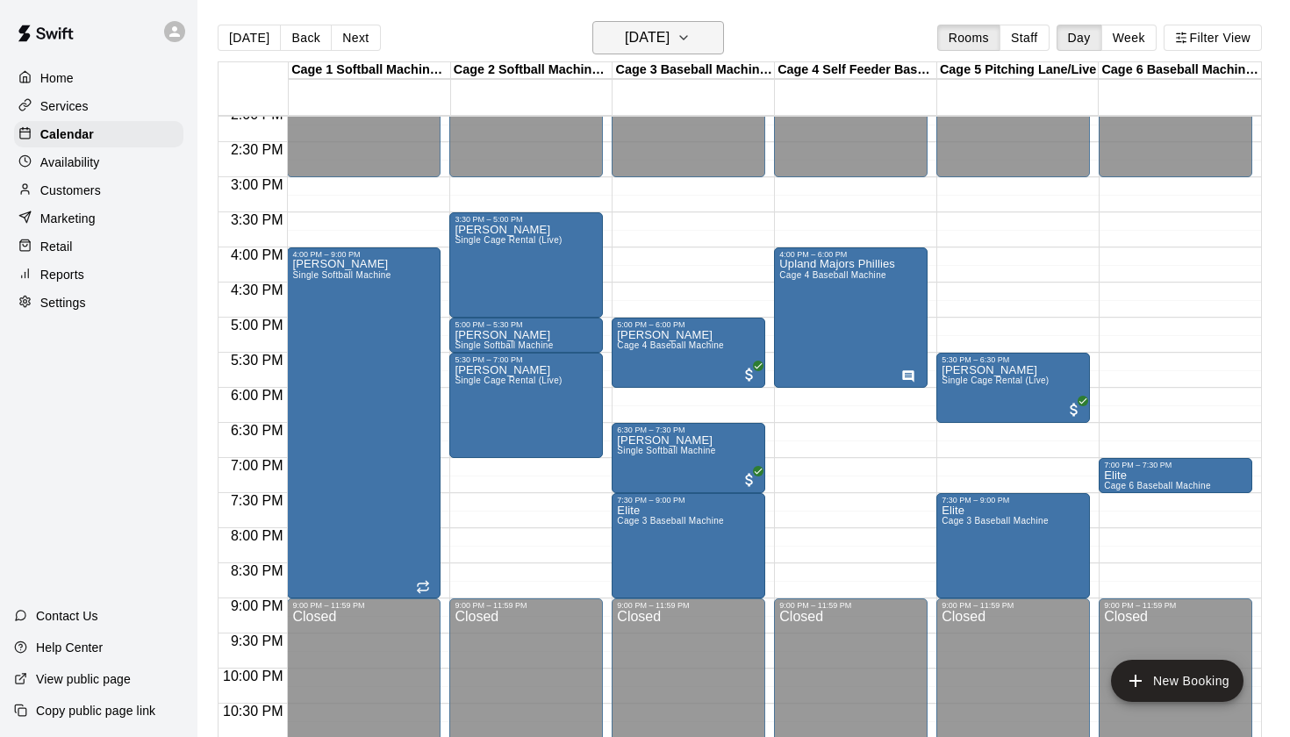
click at [662, 37] on h6 "[DATE]" at bounding box center [647, 37] width 45 height 25
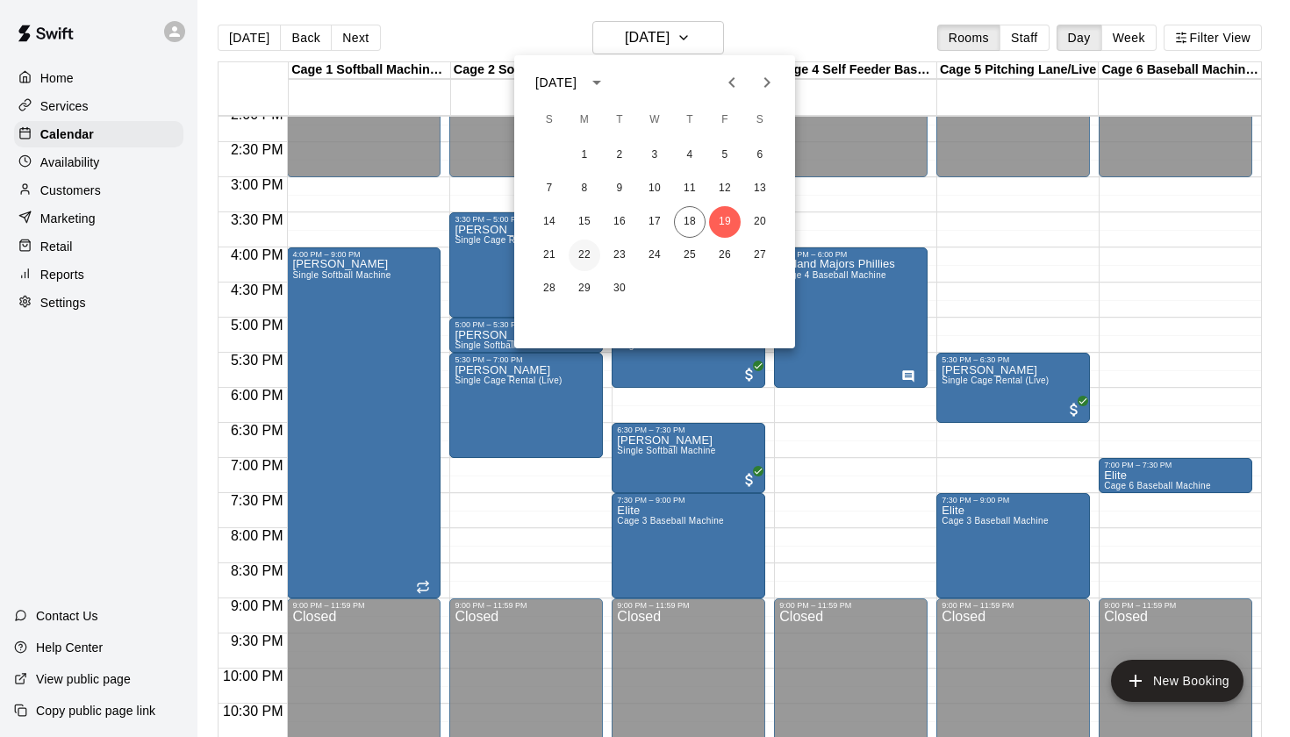
click at [582, 248] on button "22" at bounding box center [584, 255] width 32 height 32
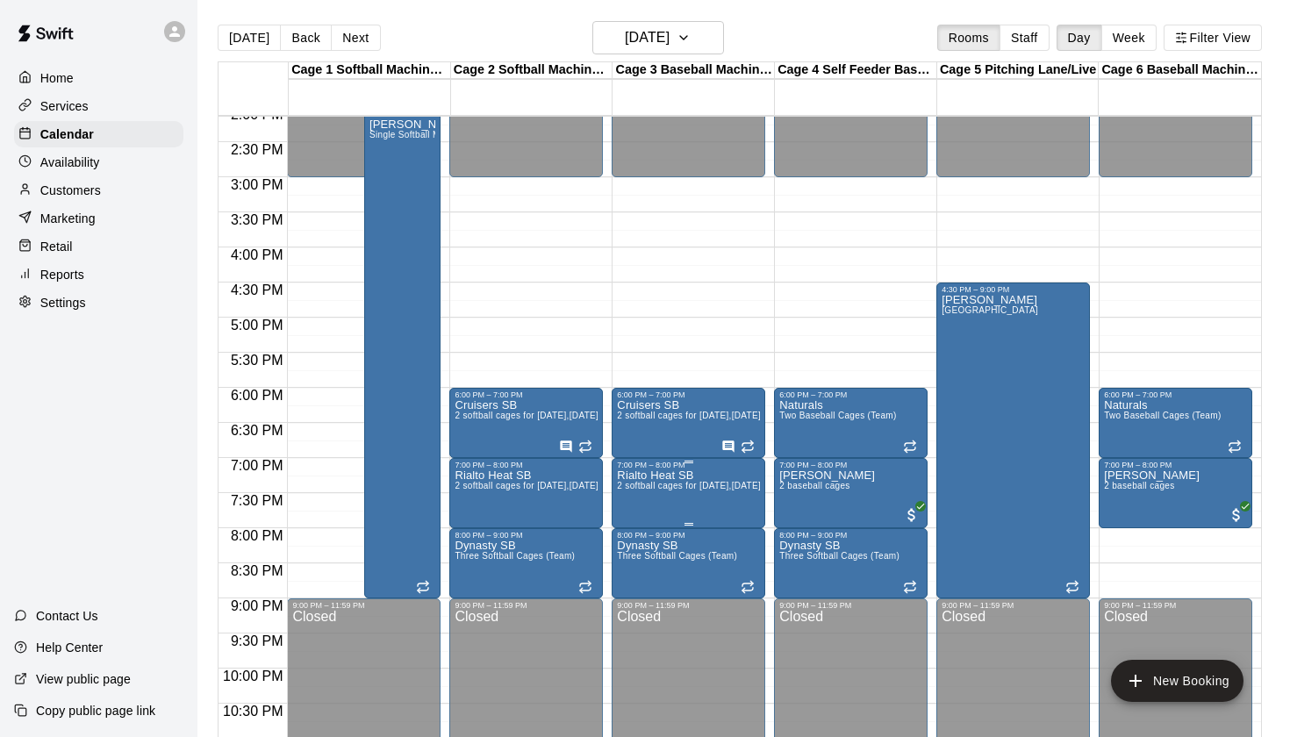
click at [687, 475] on p "Rialto Heat SB" at bounding box center [688, 475] width 143 height 0
click at [636, 491] on icon "edit" at bounding box center [635, 494] width 21 height 21
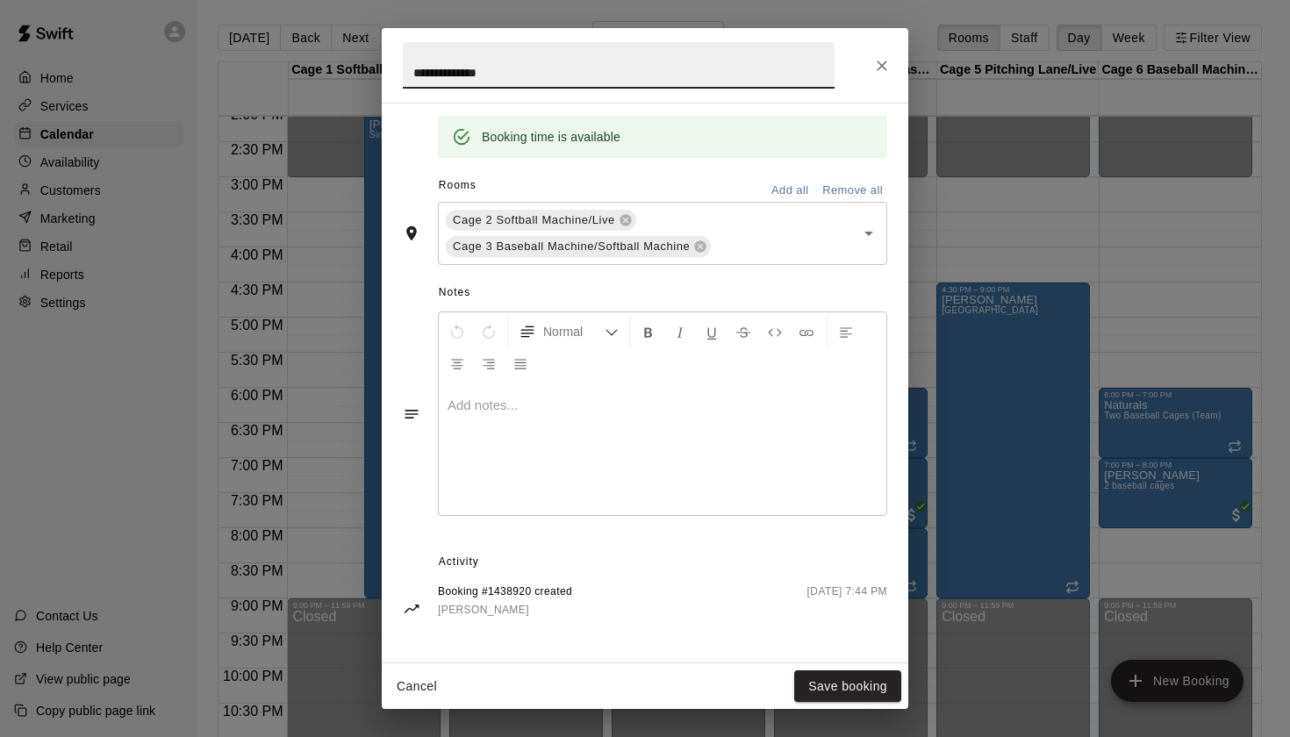
scroll to position [345, 0]
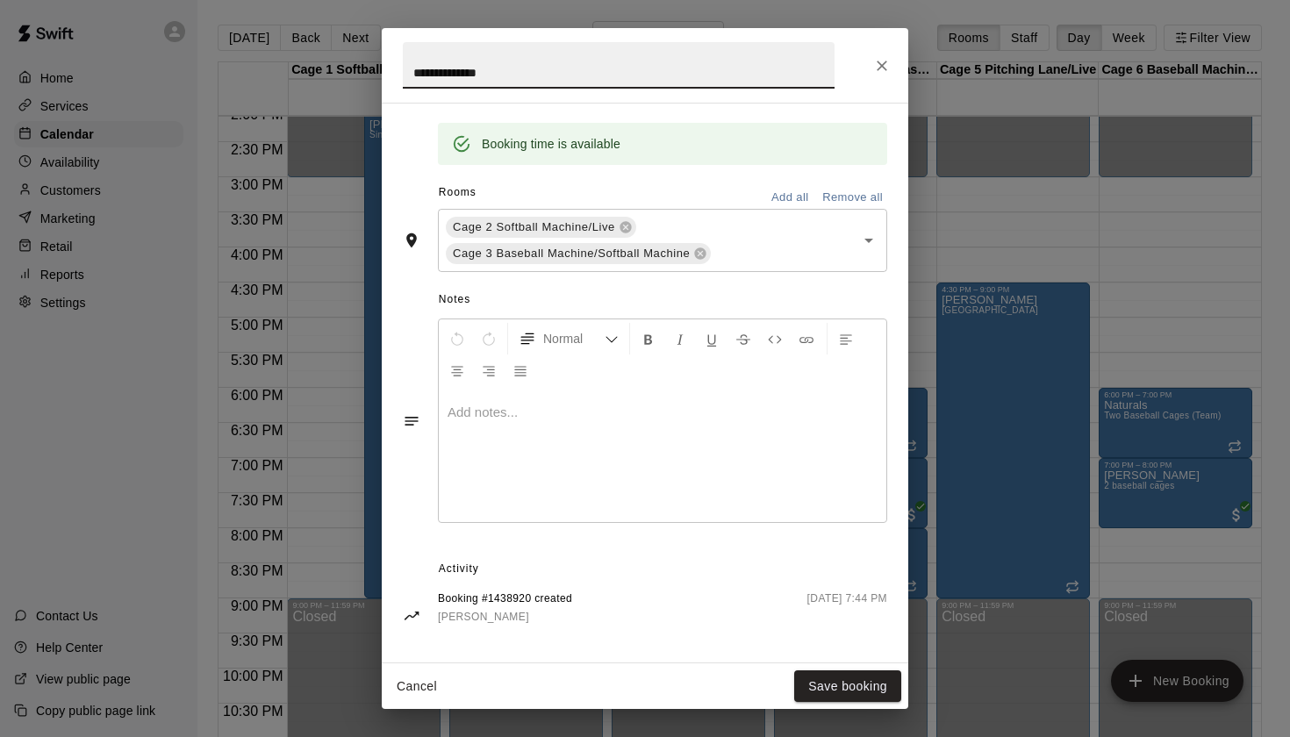
click at [883, 81] on button "Close" at bounding box center [882, 66] width 32 height 32
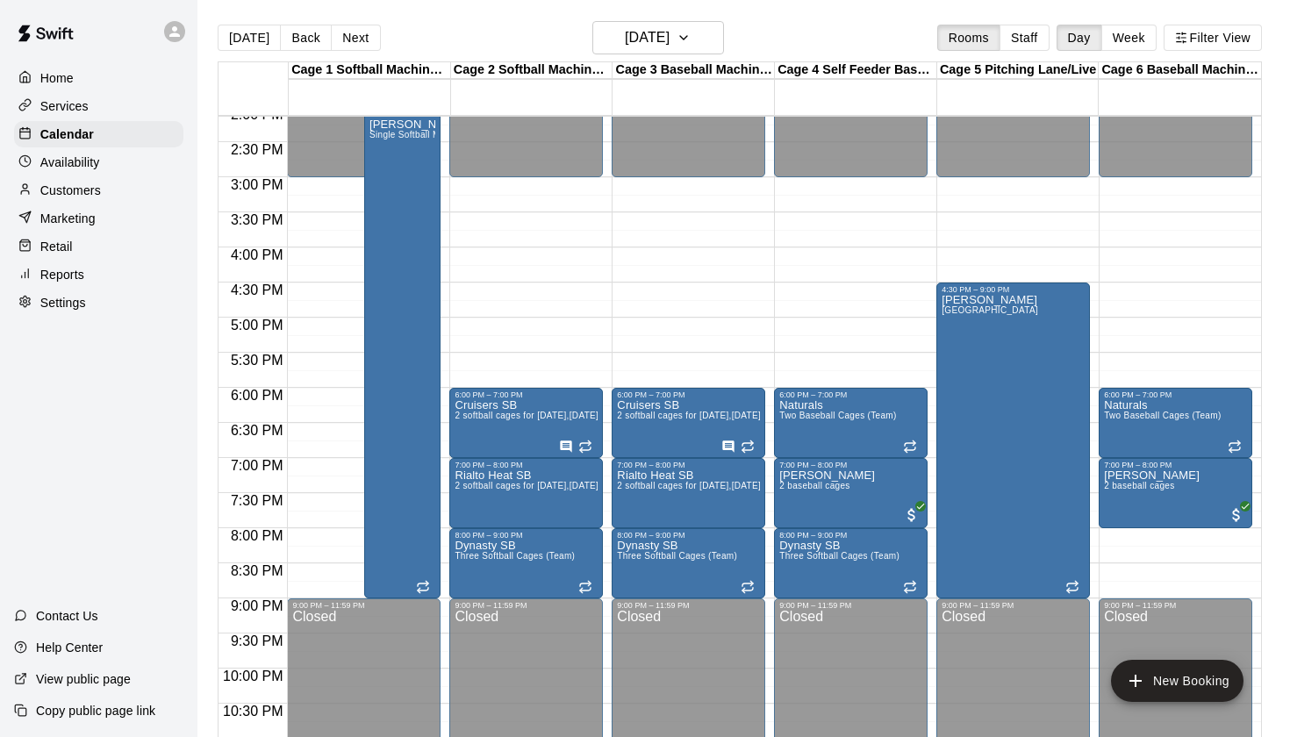
click at [879, 25] on div "[DATE] Back [DATE][DATE] Rooms Staff Day Week Filter View" at bounding box center [740, 41] width 1044 height 40
